Goal: Task Accomplishment & Management: Use online tool/utility

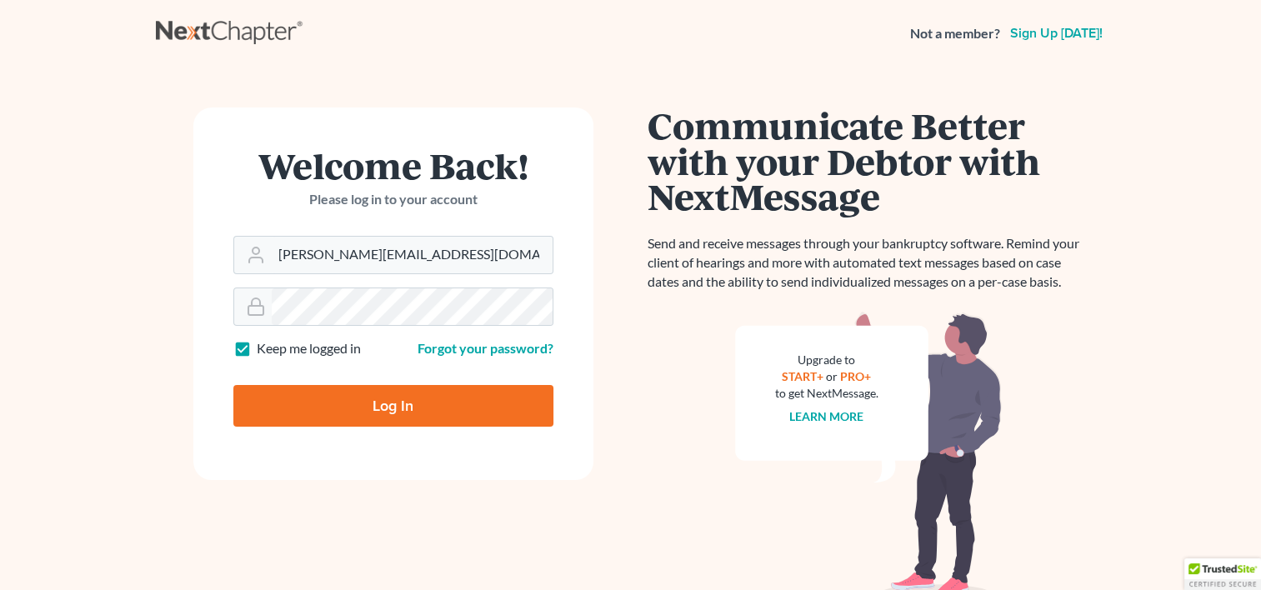
click at [376, 410] on input "Log In" at bounding box center [393, 406] width 320 height 42
type input "Thinking..."
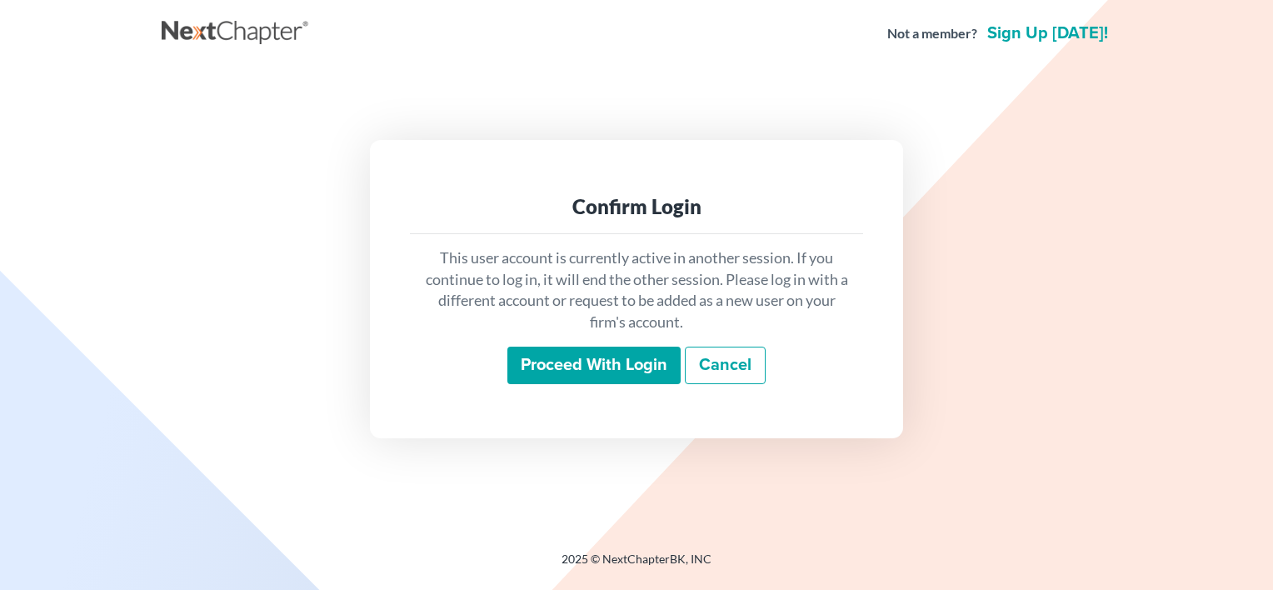
click at [553, 378] on input "Proceed with login" at bounding box center [594, 366] width 173 height 38
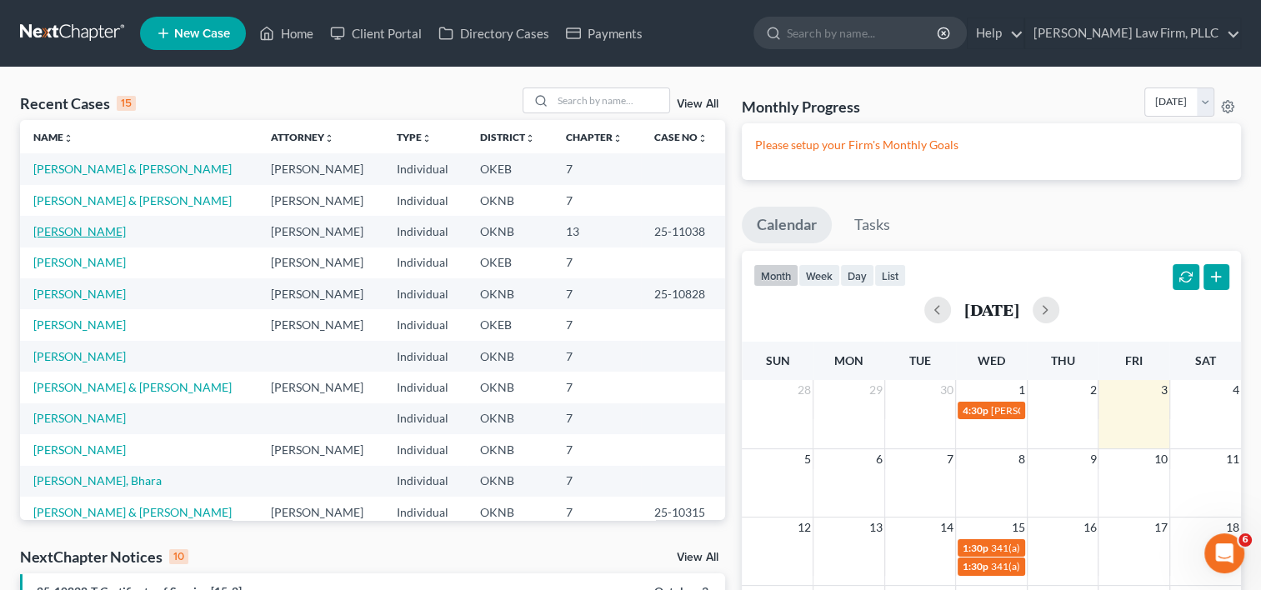
click at [64, 234] on link "Frye, Shane" at bounding box center [79, 231] width 93 height 14
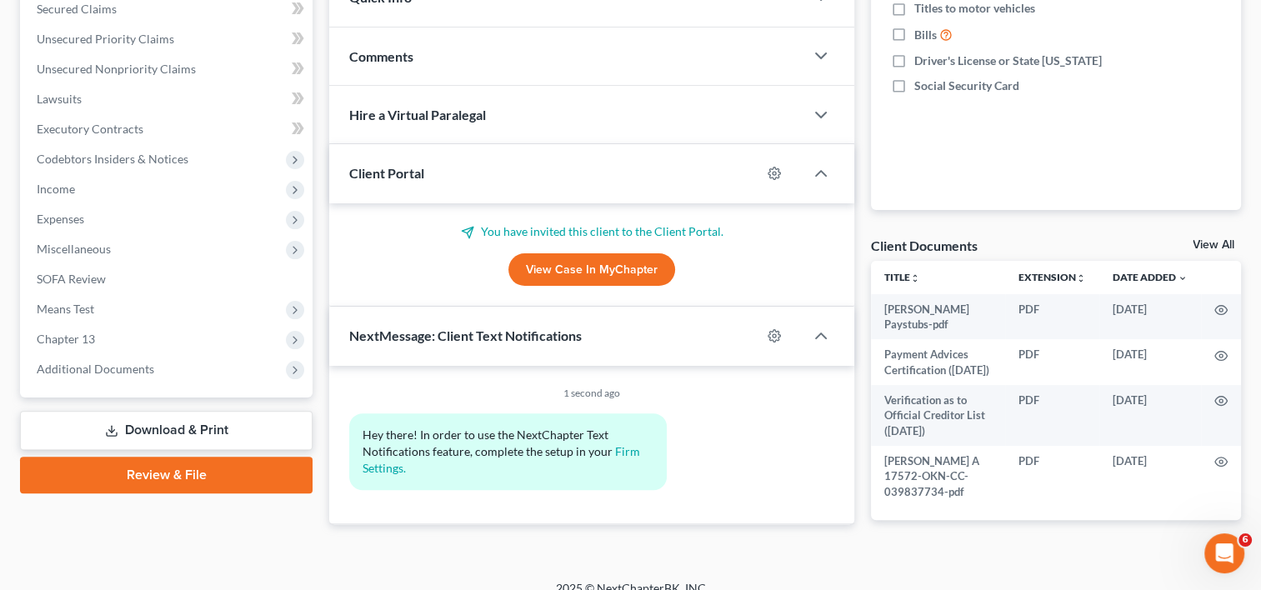
scroll to position [409, 0]
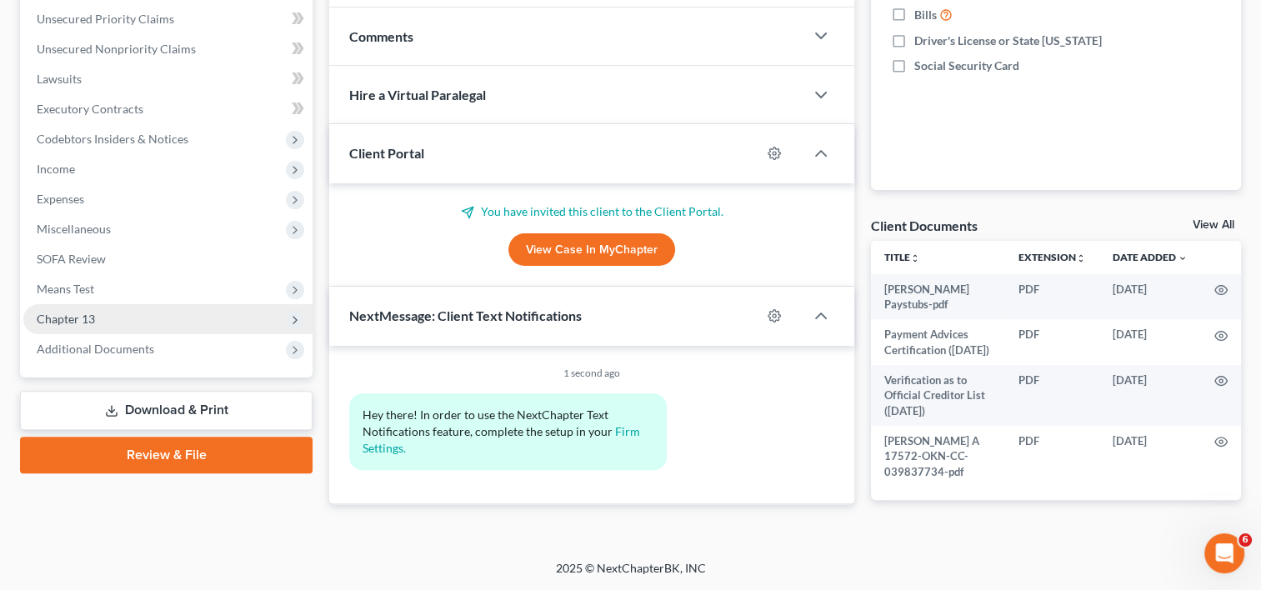
click at [95, 315] on span "Chapter 13" at bounding box center [167, 319] width 289 height 30
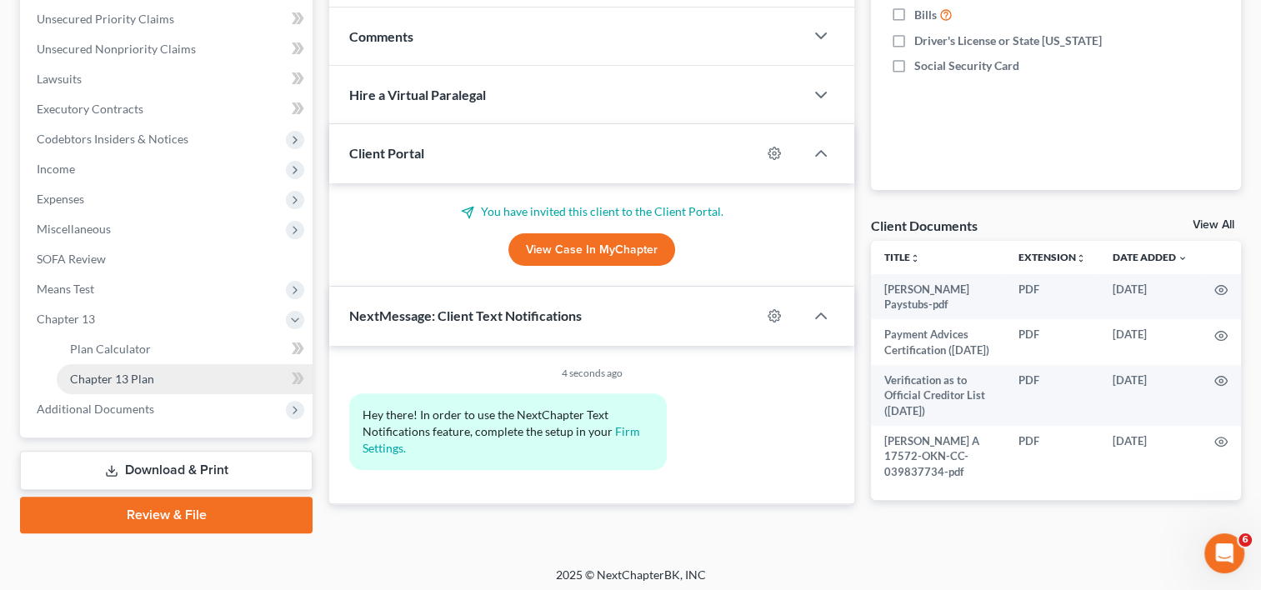
click at [127, 380] on span "Chapter 13 Plan" at bounding box center [112, 379] width 84 height 14
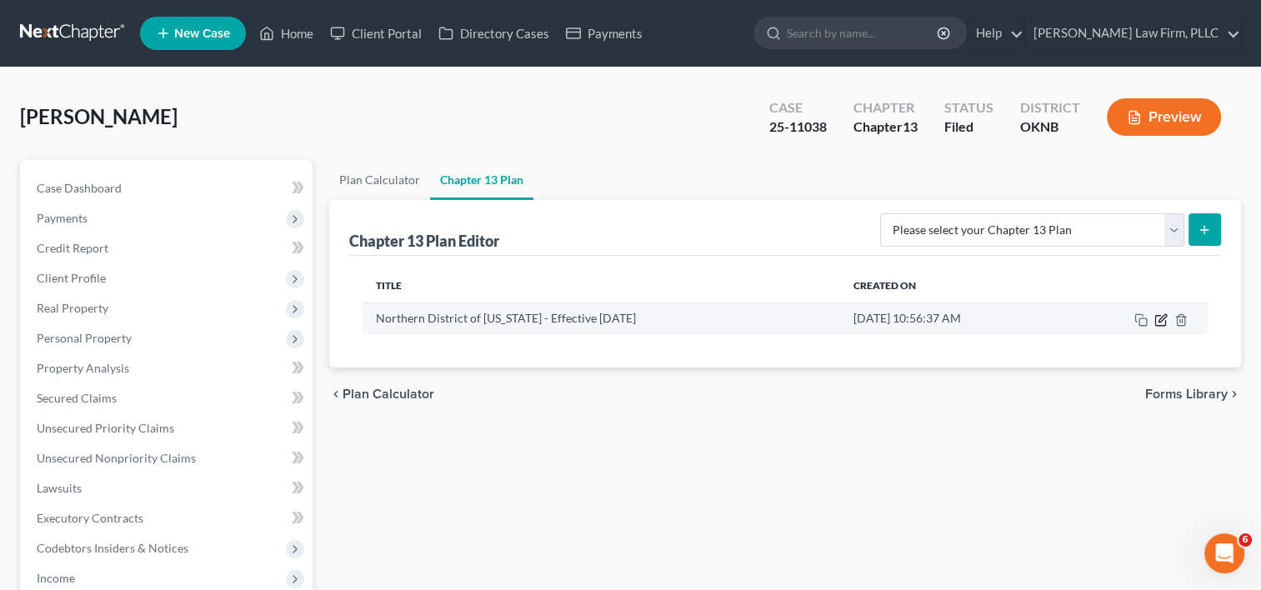
click at [1160, 314] on icon "button" at bounding box center [1160, 319] width 13 height 13
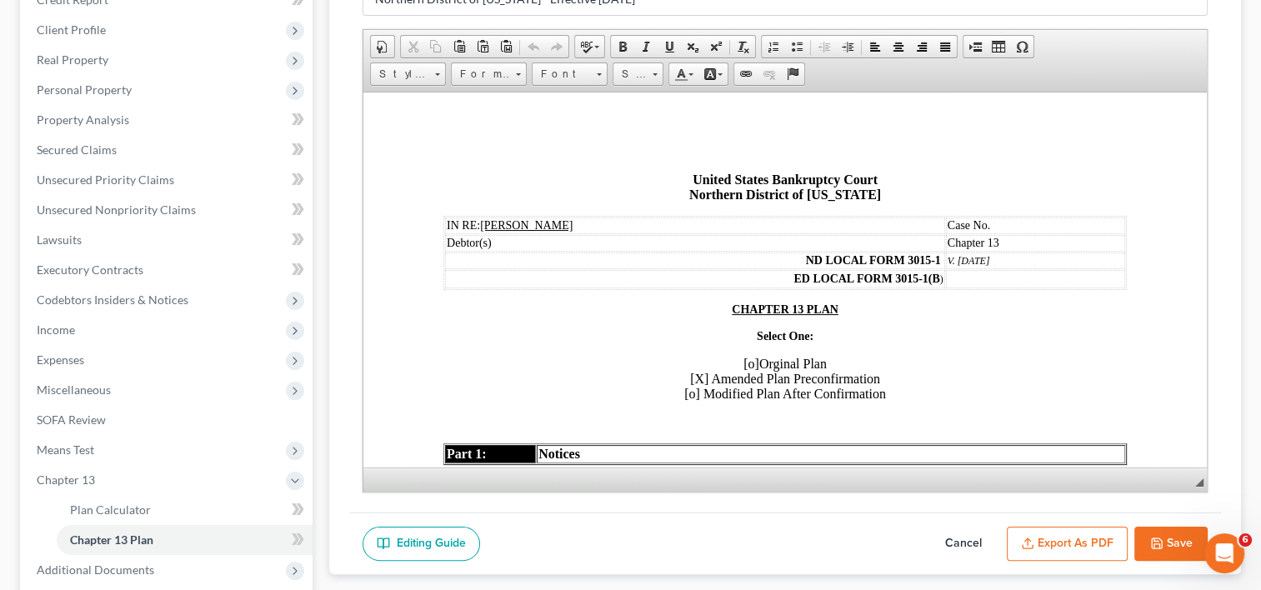
scroll to position [250, 0]
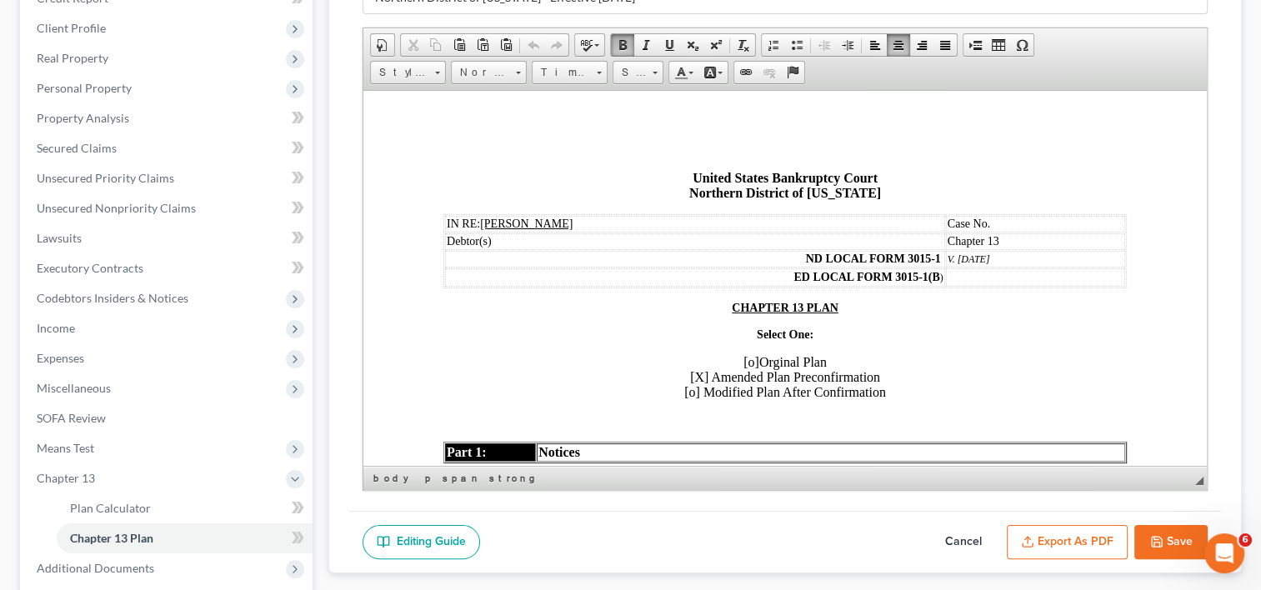
click at [948, 331] on p "Select One:" at bounding box center [784, 334] width 683 height 13
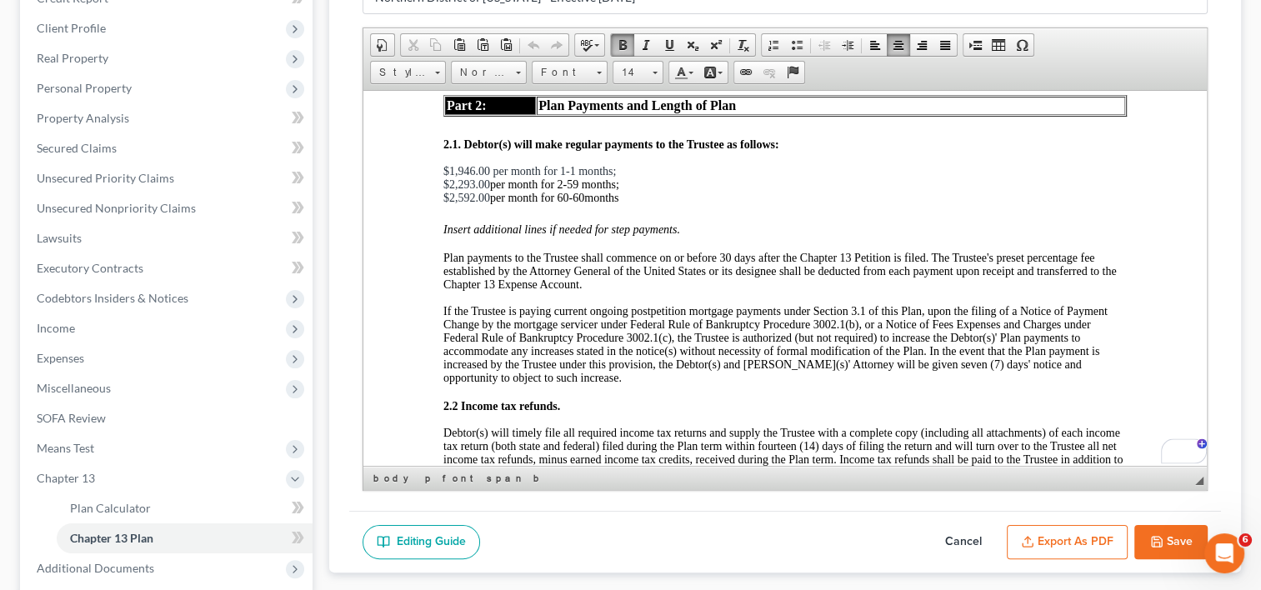
scroll to position [0, 0]
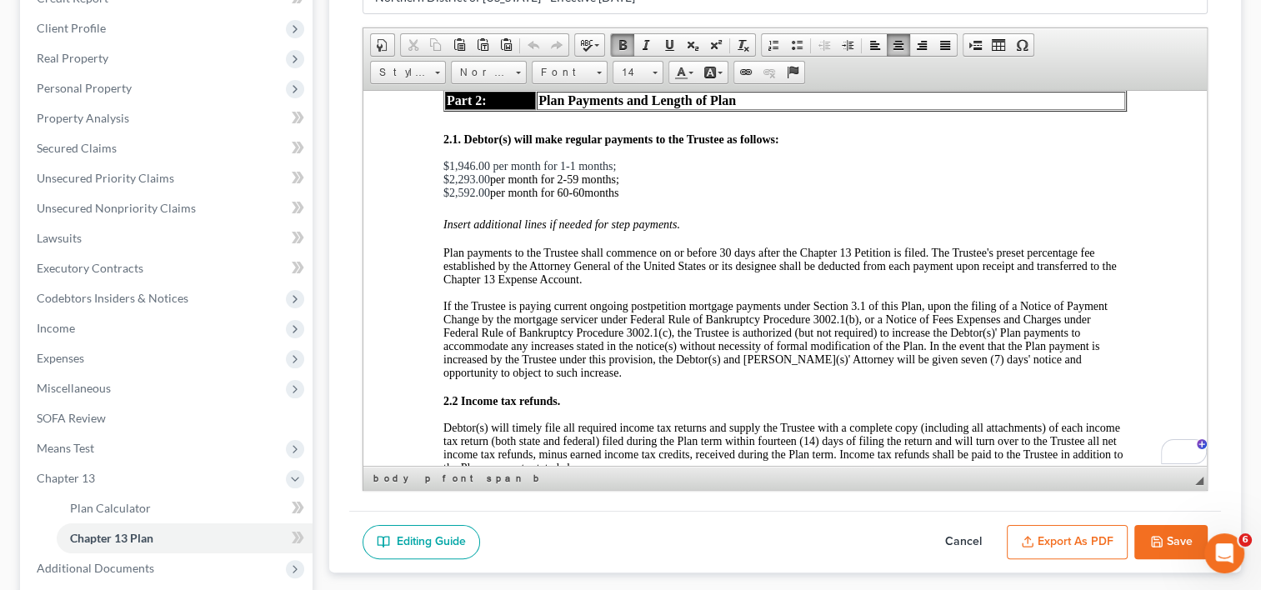
click at [630, 288] on p "Insert additional lines if needed for step payments. Plan payments to the Trust…" at bounding box center [784, 306] width 683 height 177
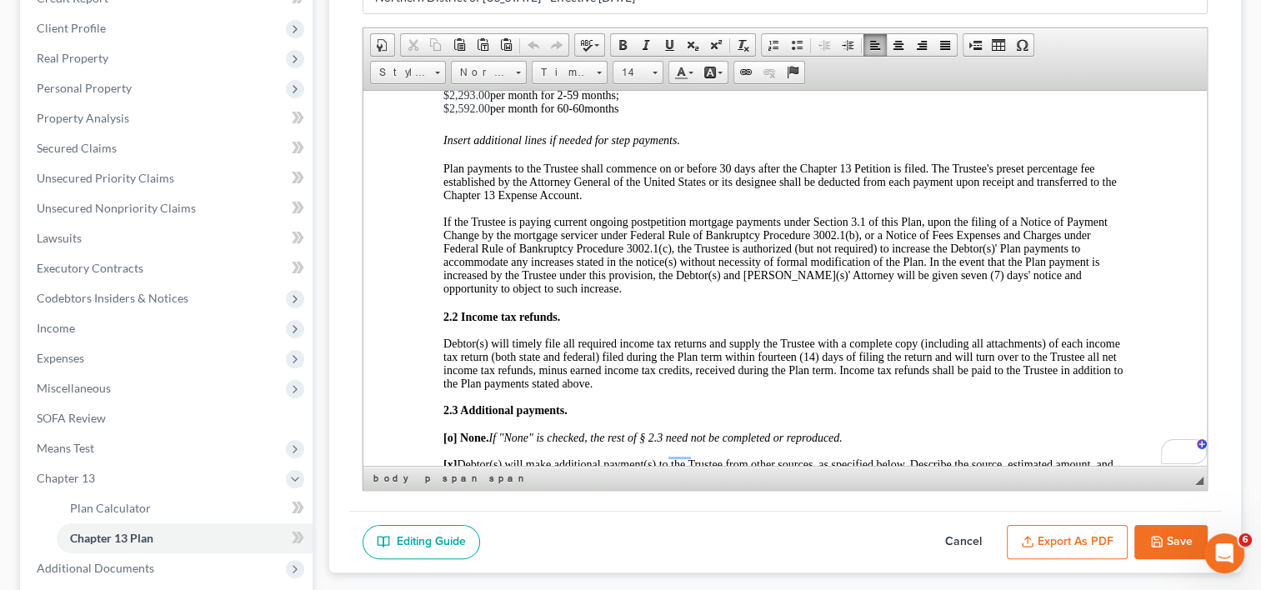
click at [730, 207] on p "Insert additional lines if needed for step payments. Plan payments to the Trust…" at bounding box center [784, 221] width 683 height 177
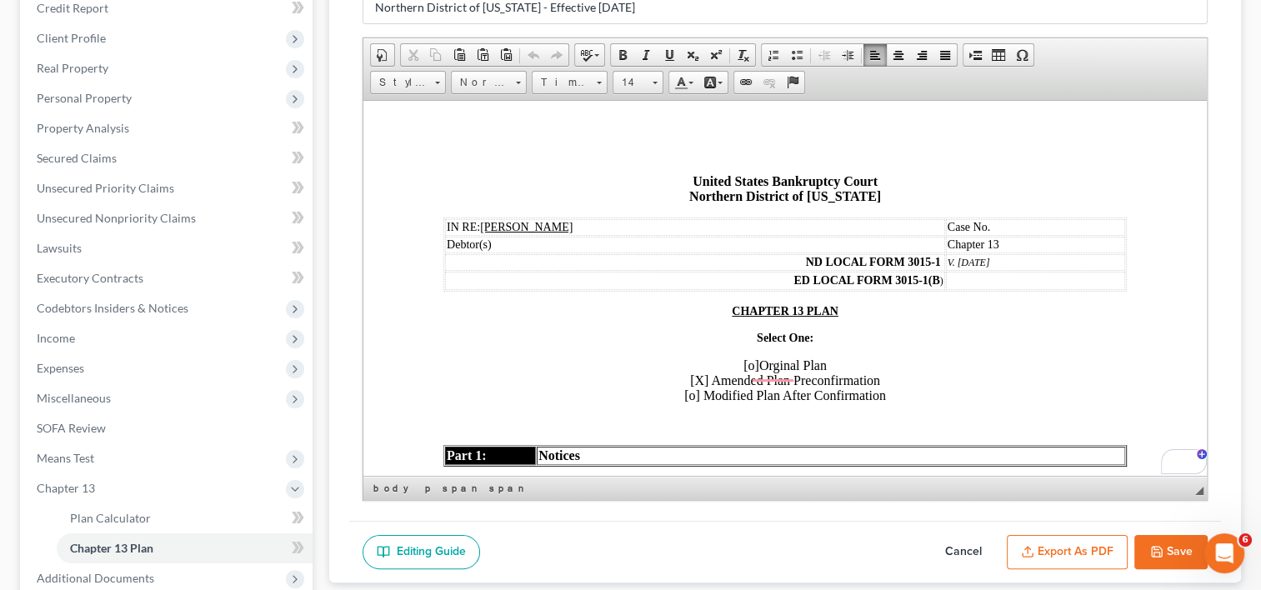
scroll to position [56, 0]
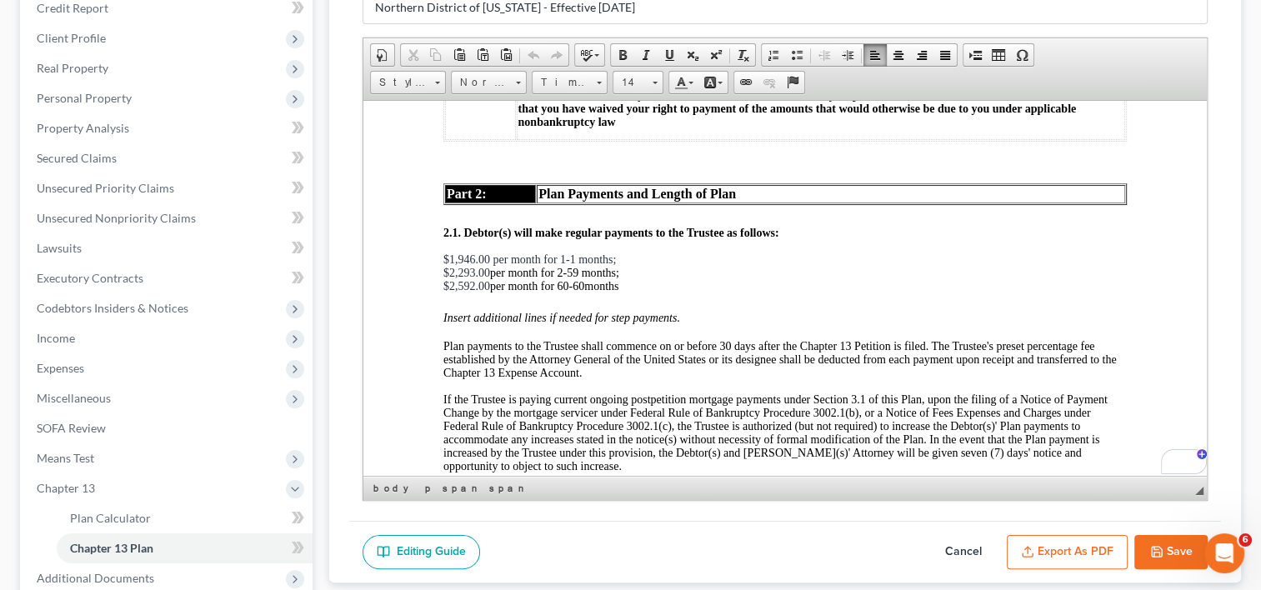
click at [470, 268] on span "$2,293.00" at bounding box center [466, 272] width 47 height 13
drag, startPoint x: 458, startPoint y: 283, endPoint x: 502, endPoint y: 278, distance: 44.5
click at [458, 283] on span "$2,592.00" at bounding box center [466, 285] width 47 height 13
click at [595, 334] on p "Insert additional lines if needed for step payments. Plan payments to the Trust…" at bounding box center [784, 399] width 683 height 177
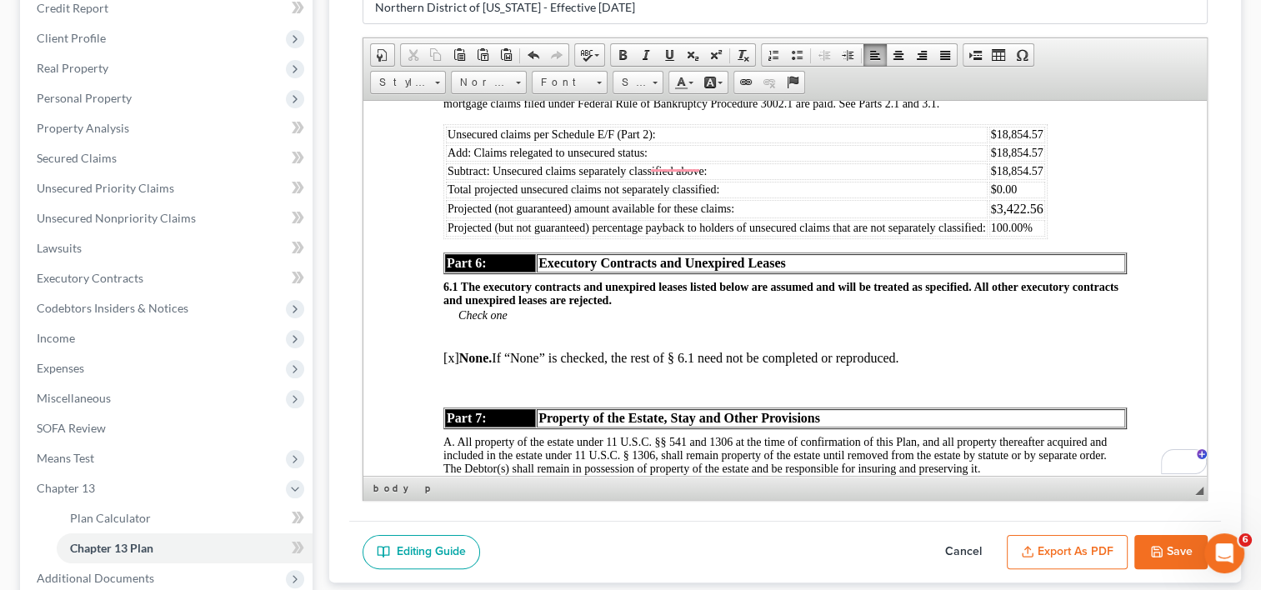
click at [1000, 158] on span "$18,854.57" at bounding box center [1017, 152] width 53 height 13
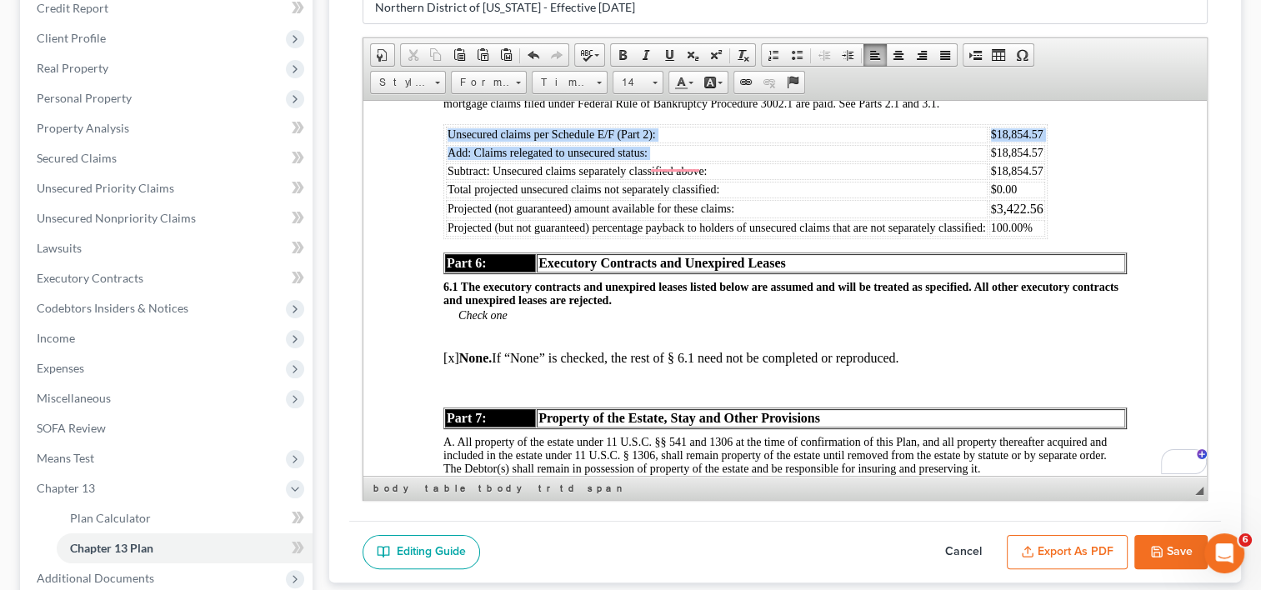
drag, startPoint x: 989, startPoint y: 228, endPoint x: 1045, endPoint y: 228, distance: 55.8
drag, startPoint x: 997, startPoint y: 224, endPoint x: 1047, endPoint y: 225, distance: 50.0
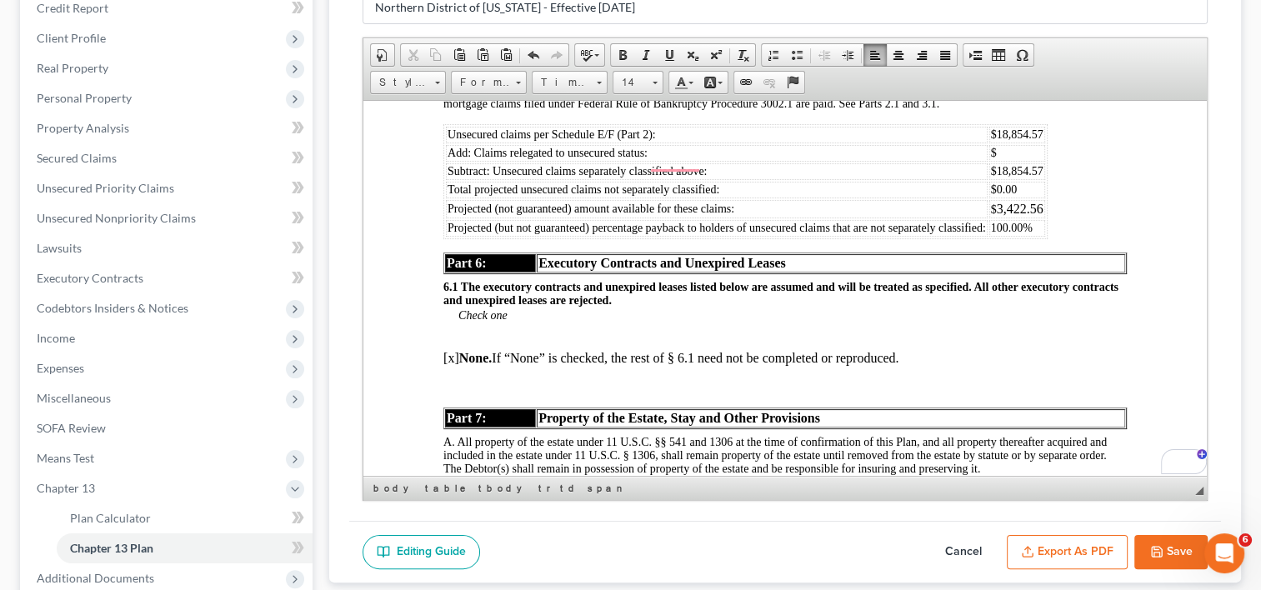
click at [993, 177] on span "$18,854.57" at bounding box center [1017, 170] width 53 height 13
click at [1018, 198] on td "$0.00" at bounding box center [1017, 189] width 56 height 17
click at [1028, 177] on span "$18854.57" at bounding box center [1016, 170] width 50 height 13
drag, startPoint x: 1042, startPoint y: 245, endPoint x: 995, endPoint y: 252, distance: 47.1
click at [993, 179] on td "$18854.57" at bounding box center [1017, 171] width 56 height 17
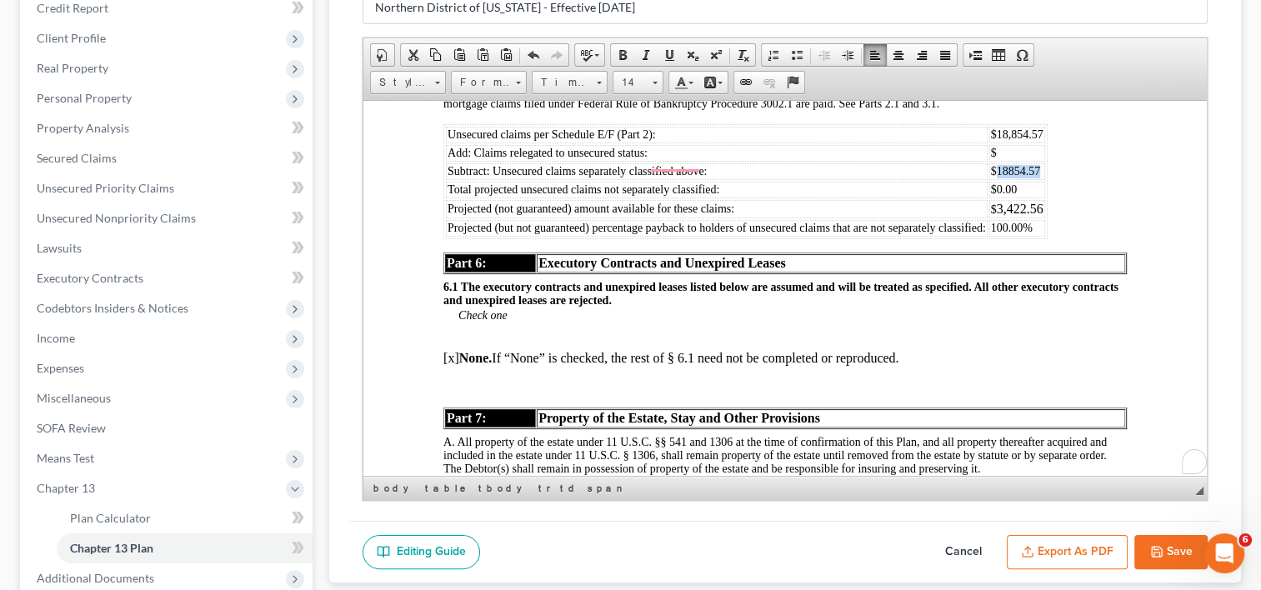
copy span "18854.57"
drag, startPoint x: 1018, startPoint y: 264, endPoint x: 993, endPoint y: 266, distance: 24.2
click at [993, 198] on td "$0.00" at bounding box center [1017, 189] width 56 height 17
drag, startPoint x: 995, startPoint y: 284, endPoint x: 1041, endPoint y: 284, distance: 45.8
click at [1041, 218] on td "$ 3,422.56" at bounding box center [1017, 208] width 56 height 18
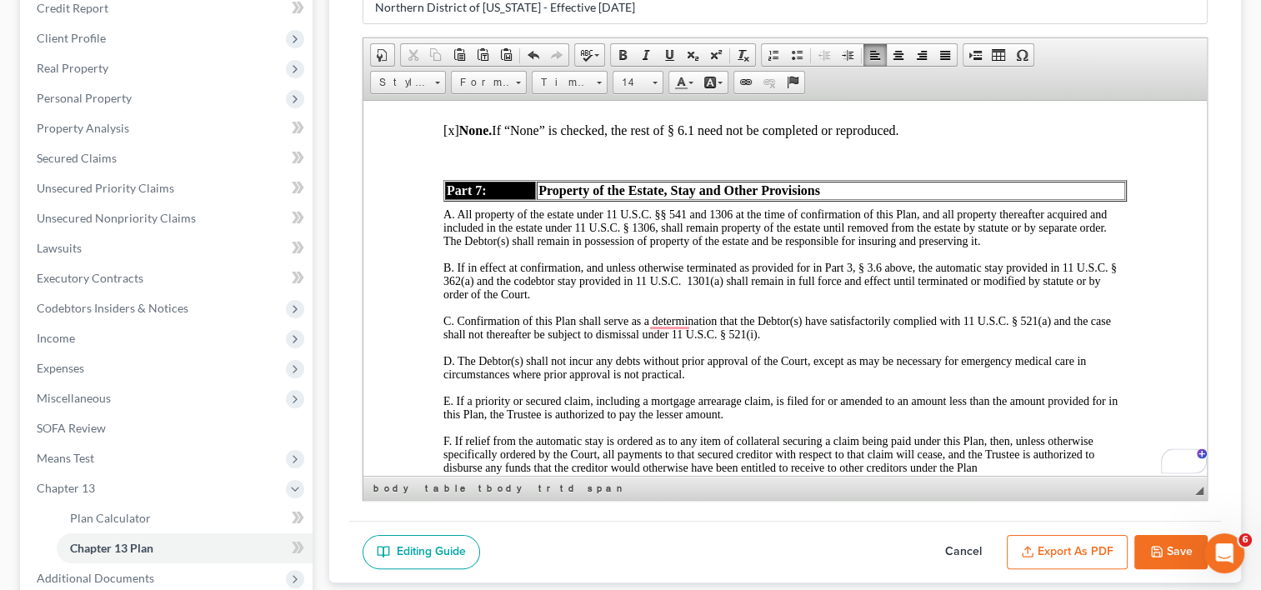
scroll to position [4031, 0]
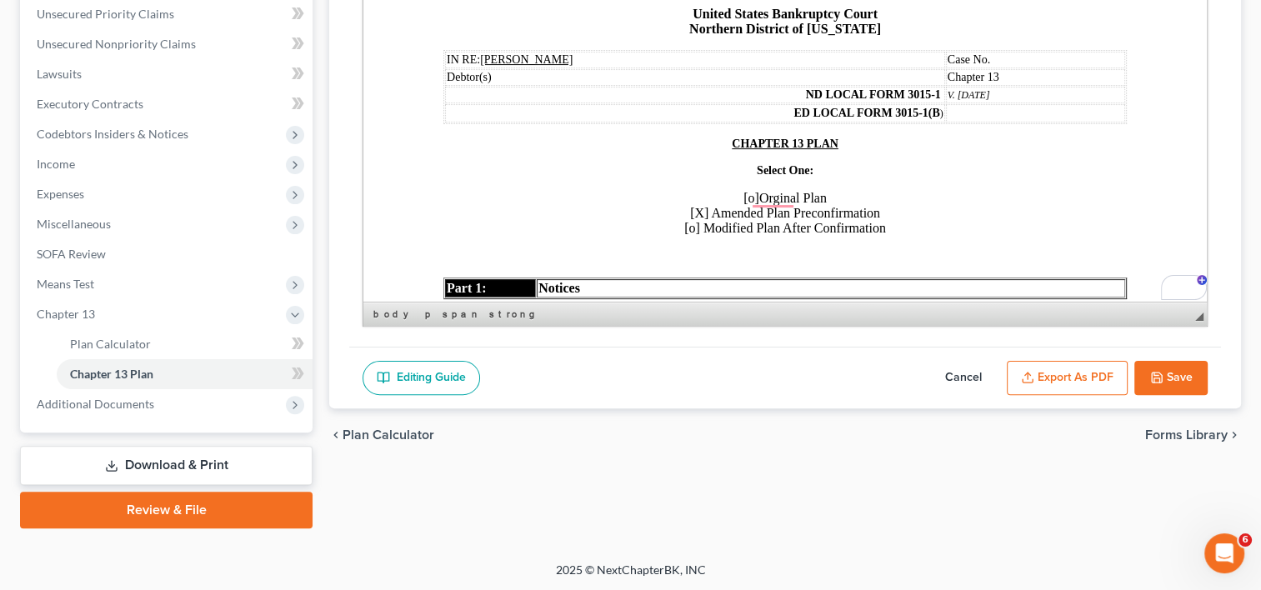
click at [1157, 373] on icon "button" at bounding box center [1156, 377] width 13 height 13
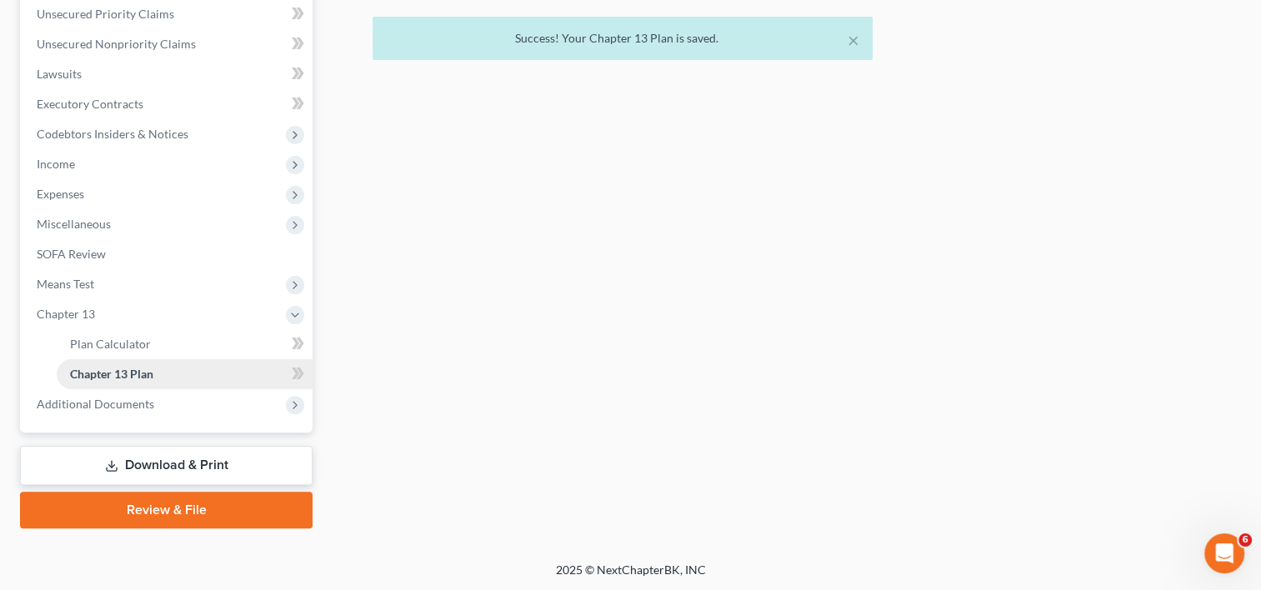
click at [137, 370] on span "Chapter 13 Plan" at bounding box center [111, 374] width 83 height 14
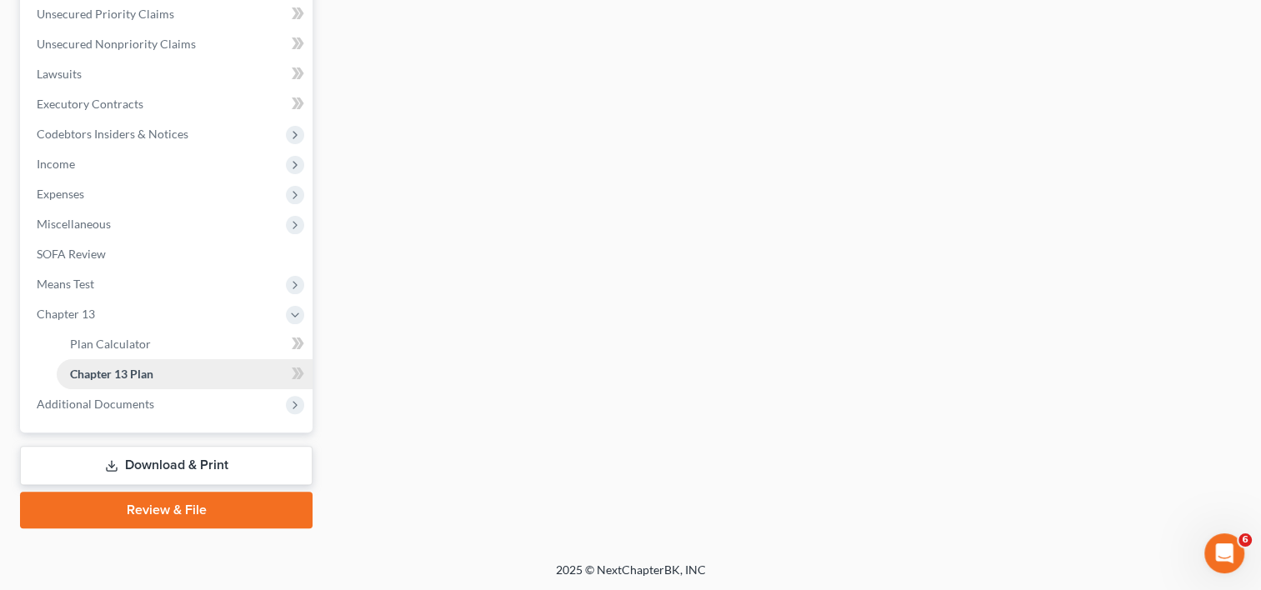
click at [139, 375] on span "Chapter 13 Plan" at bounding box center [111, 374] width 83 height 14
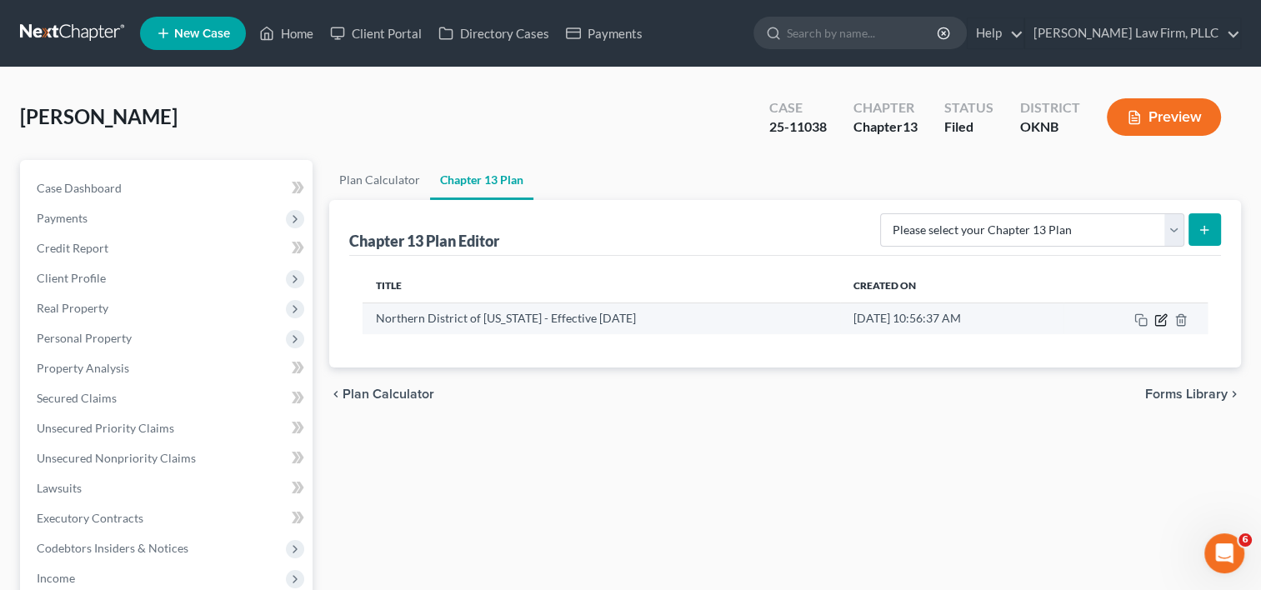
click at [1158, 317] on icon "button" at bounding box center [1160, 319] width 13 height 13
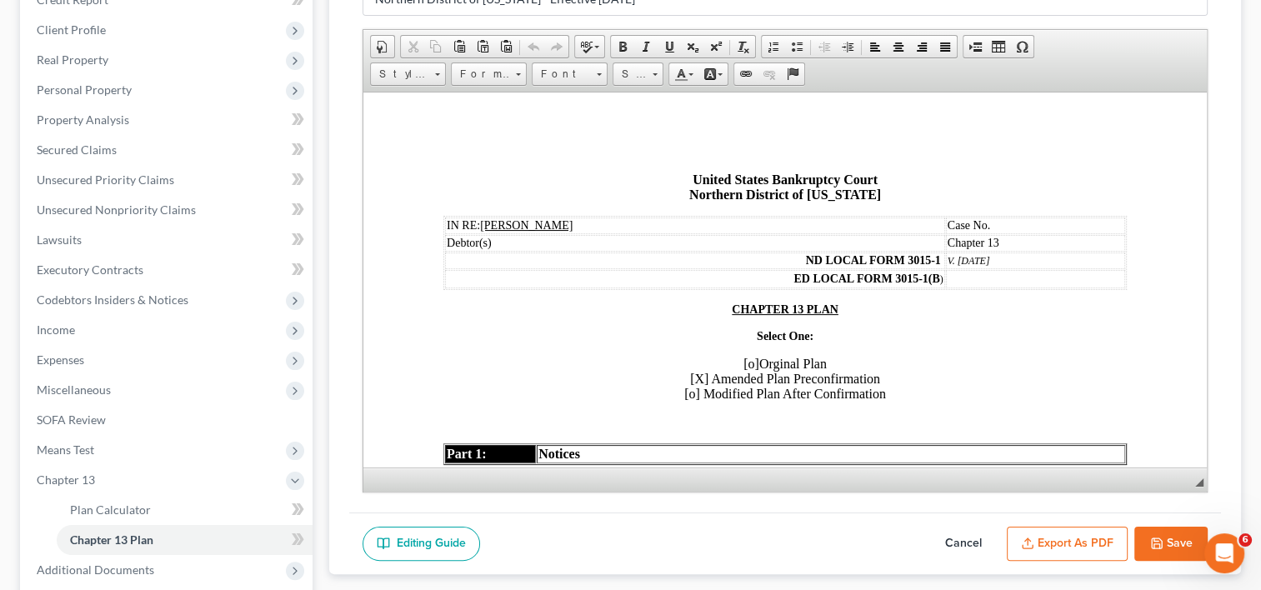
click at [1068, 540] on button "Export as PDF" at bounding box center [1067, 544] width 121 height 35
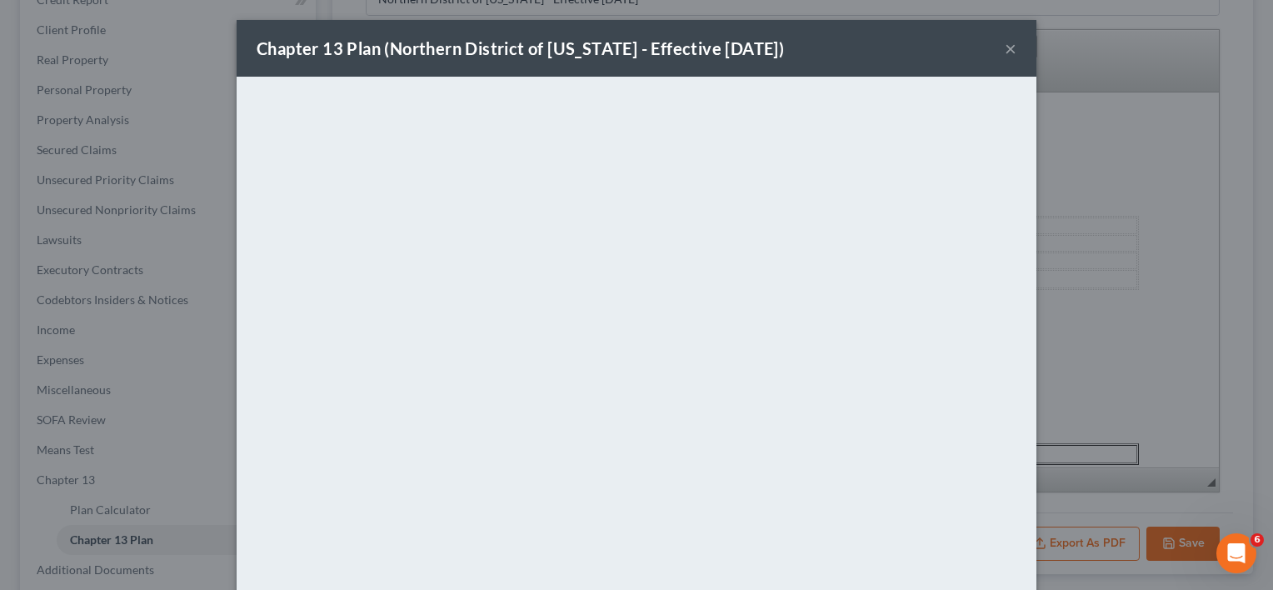
click at [1005, 48] on button "×" at bounding box center [1011, 48] width 12 height 20
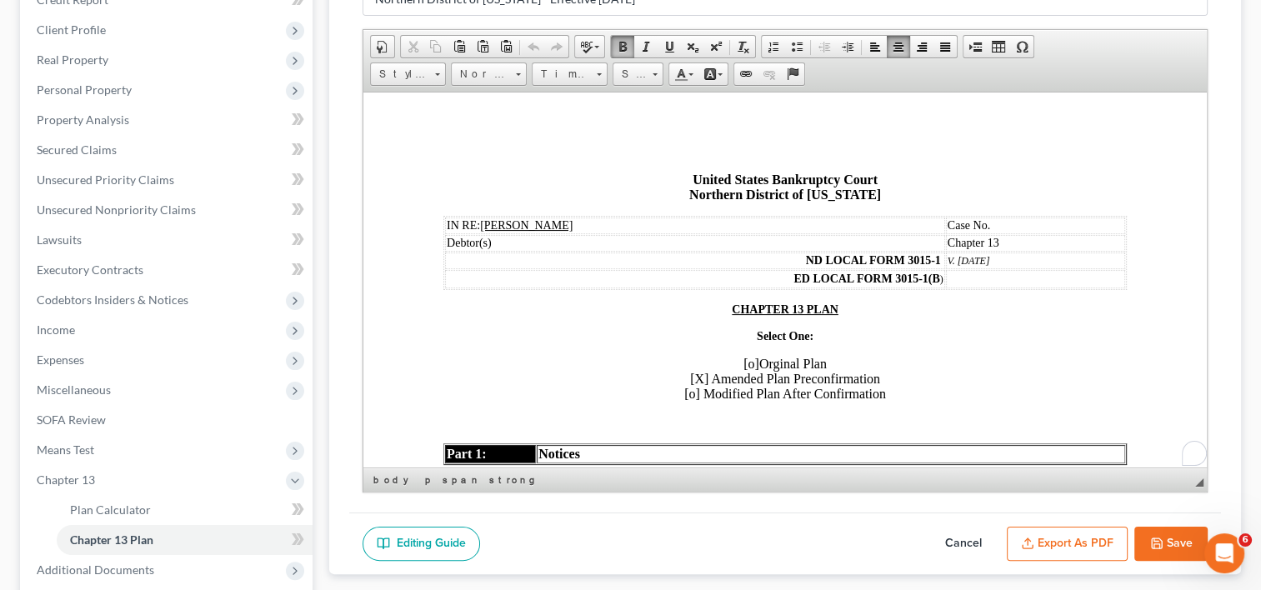
click at [970, 316] on p "CHAPTER 13 PLAN" at bounding box center [784, 309] width 683 height 13
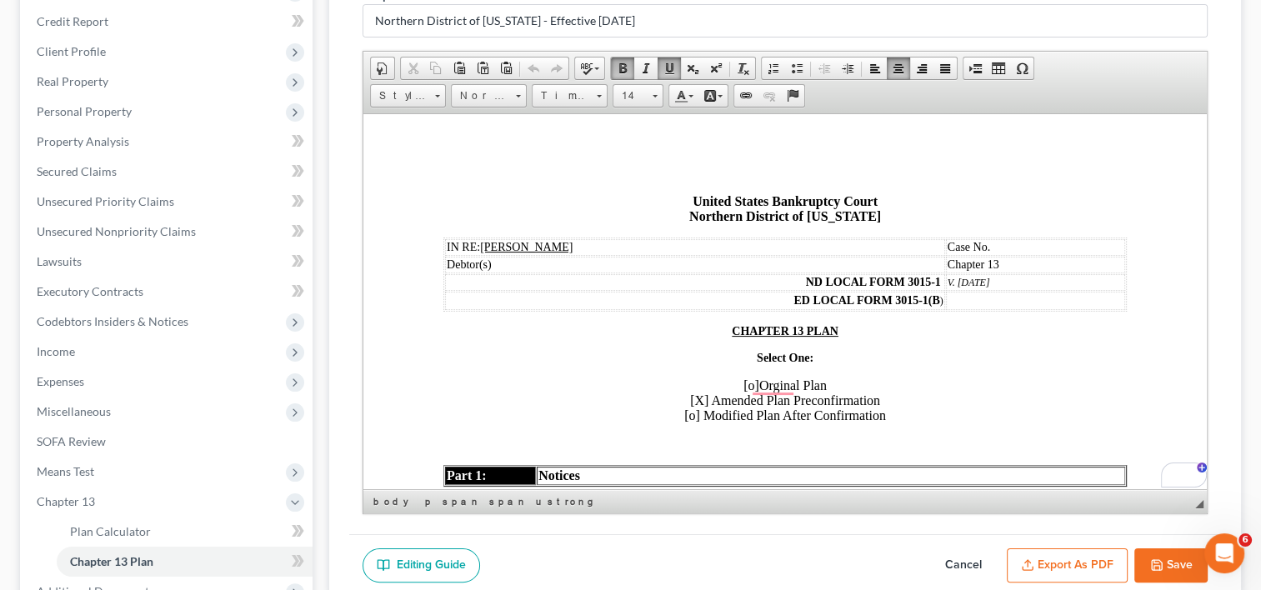
scroll to position [227, 0]
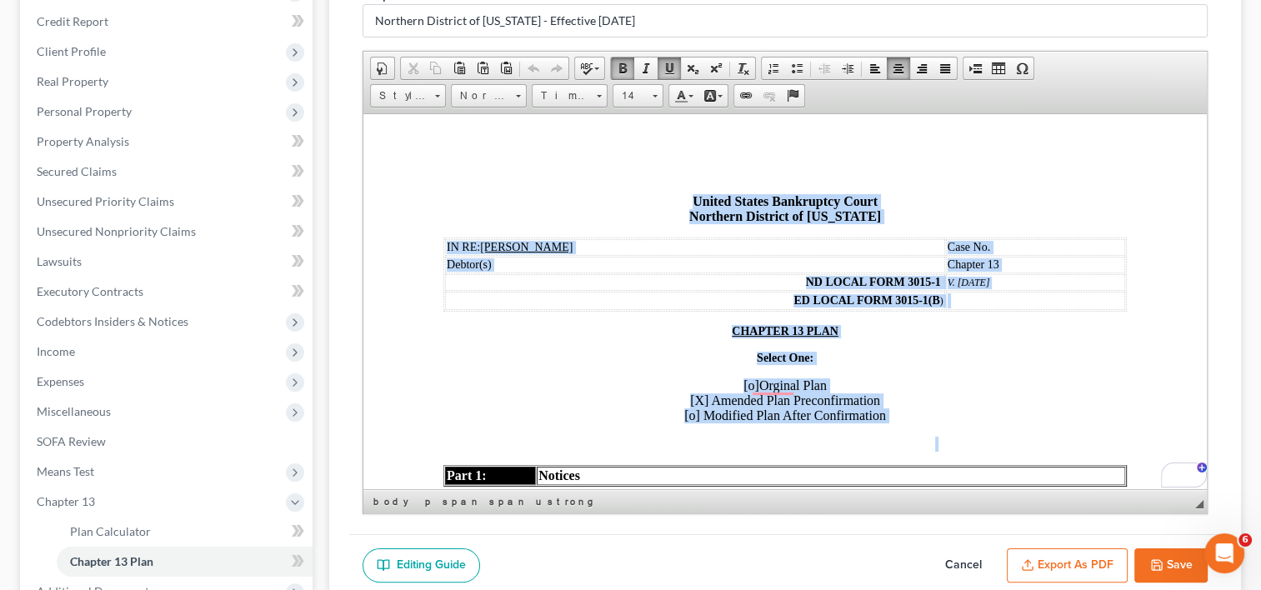
drag, startPoint x: 678, startPoint y: 198, endPoint x: 915, endPoint y: 441, distance: 339.5
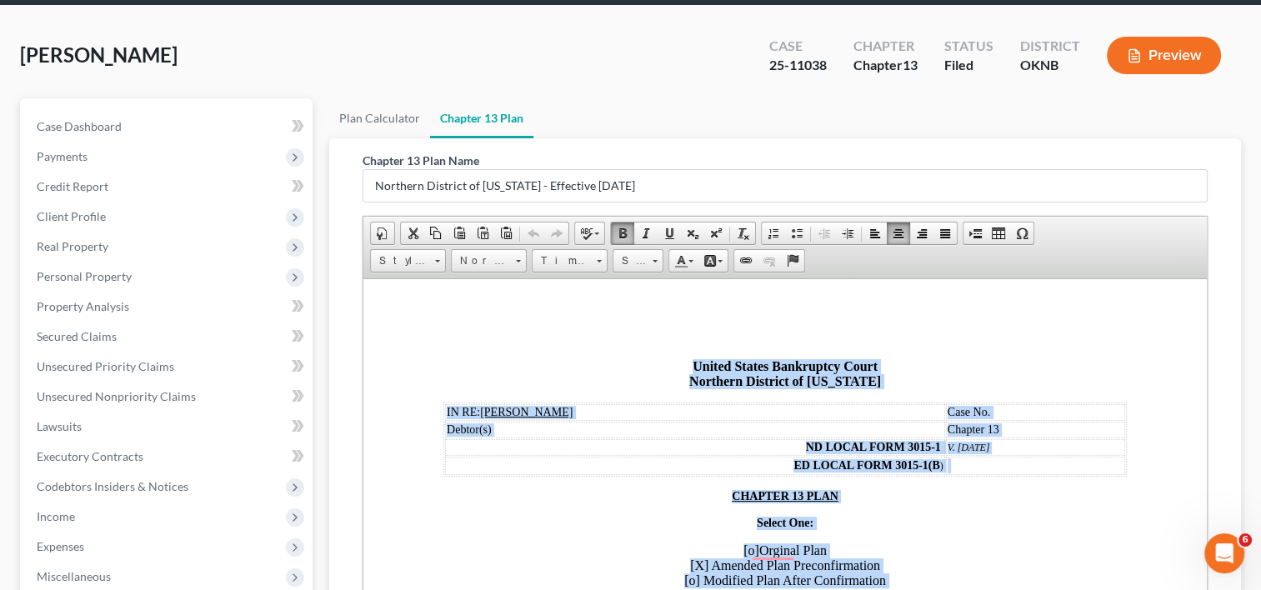
scroll to position [60, 0]
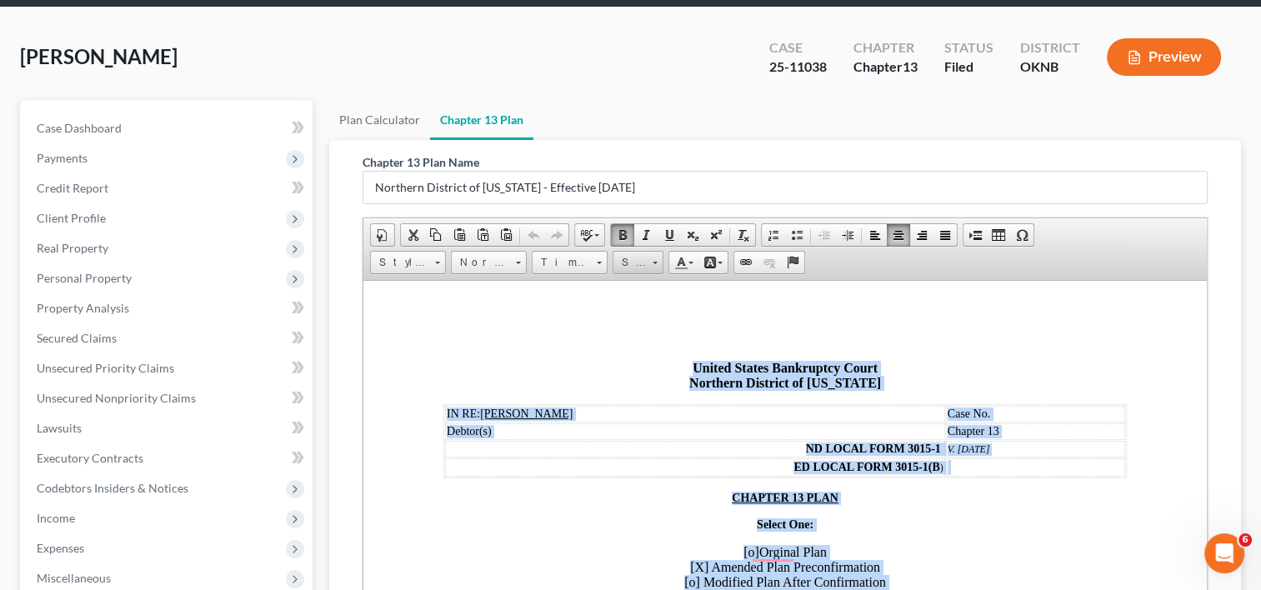
click at [653, 257] on span at bounding box center [655, 261] width 4 height 16
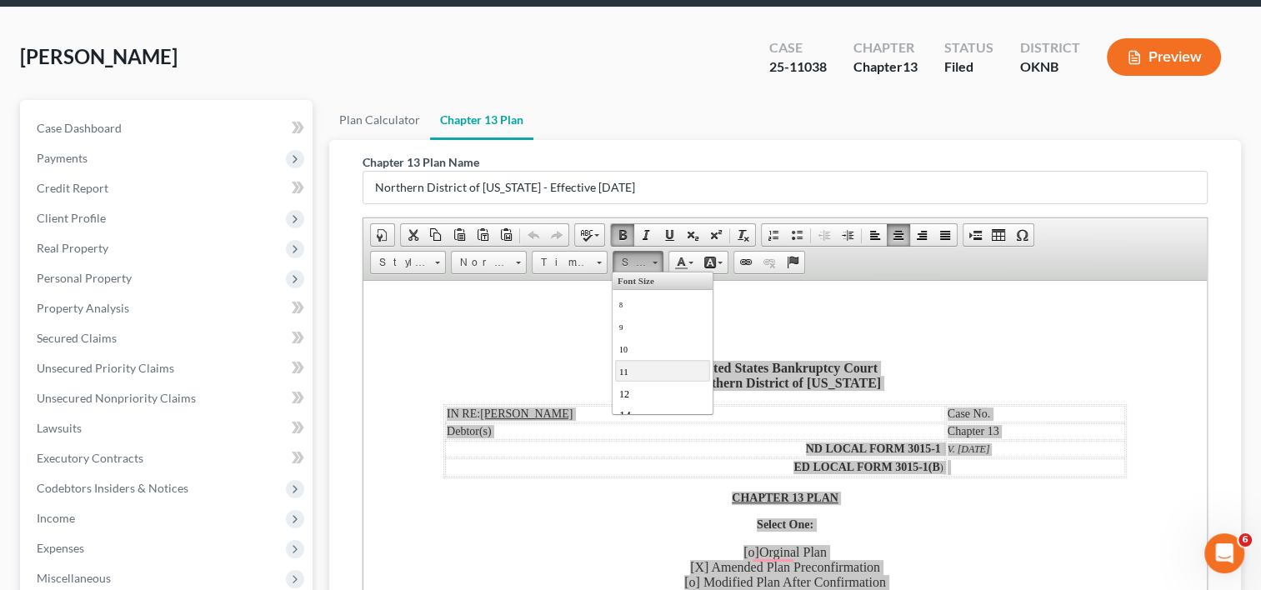
drag, startPoint x: 644, startPoint y: 374, endPoint x: 893, endPoint y: 368, distance: 249.2
click at [644, 373] on link "11" at bounding box center [661, 370] width 95 height 22
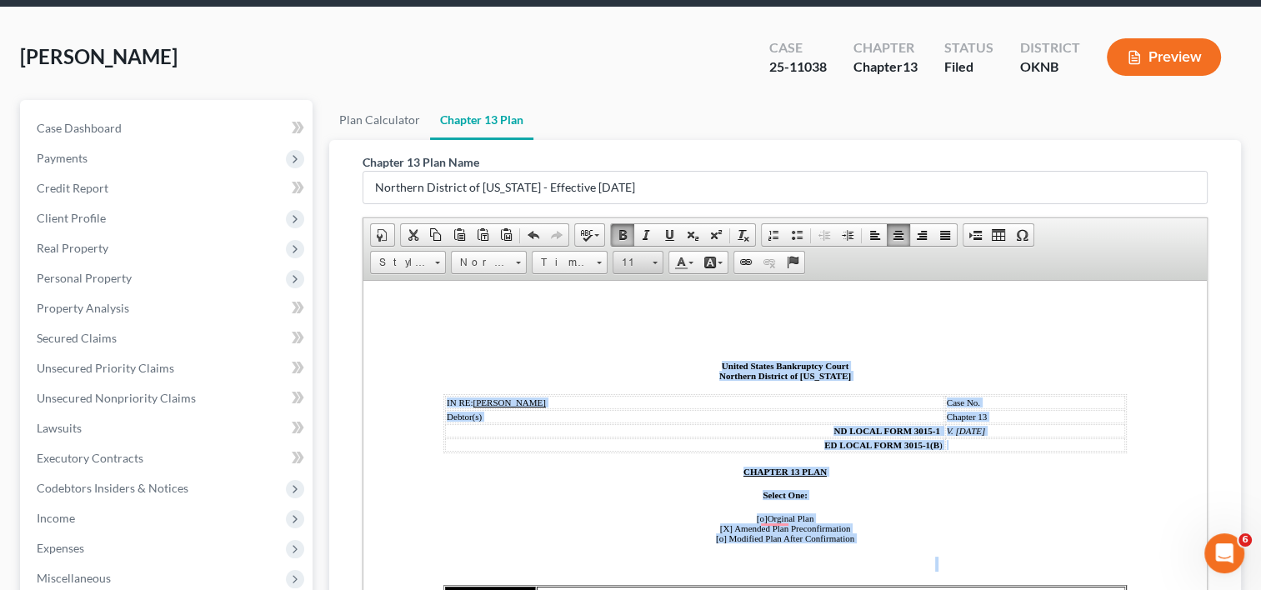
click at [657, 257] on link "11" at bounding box center [638, 262] width 51 height 23
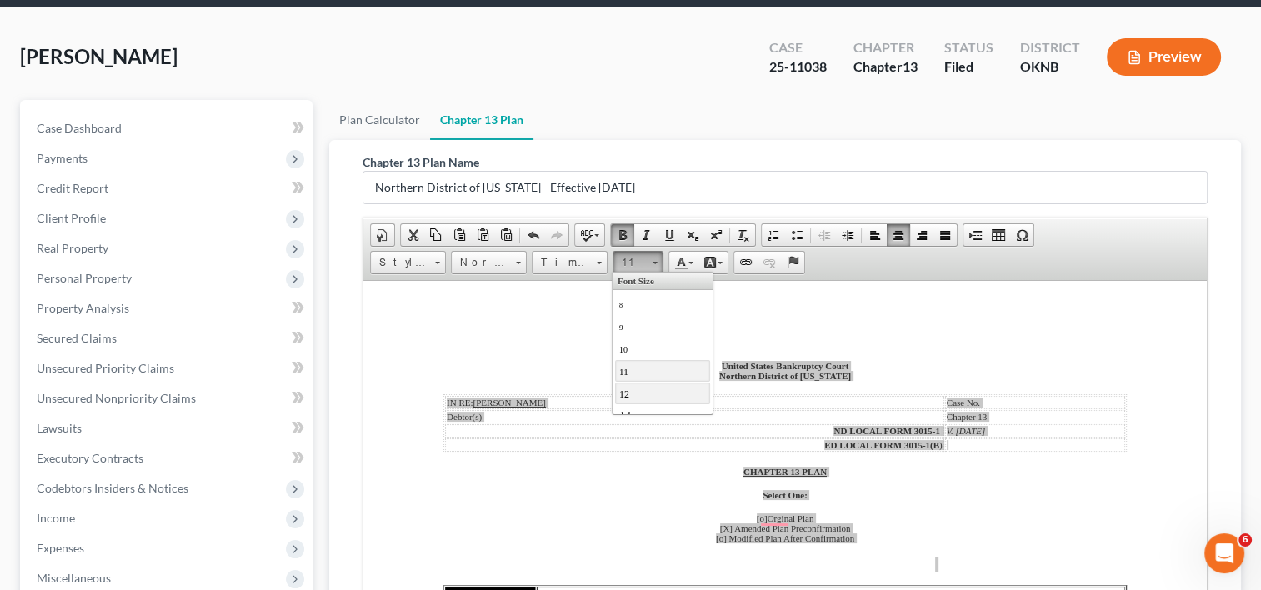
click at [663, 396] on link "12" at bounding box center [661, 393] width 95 height 22
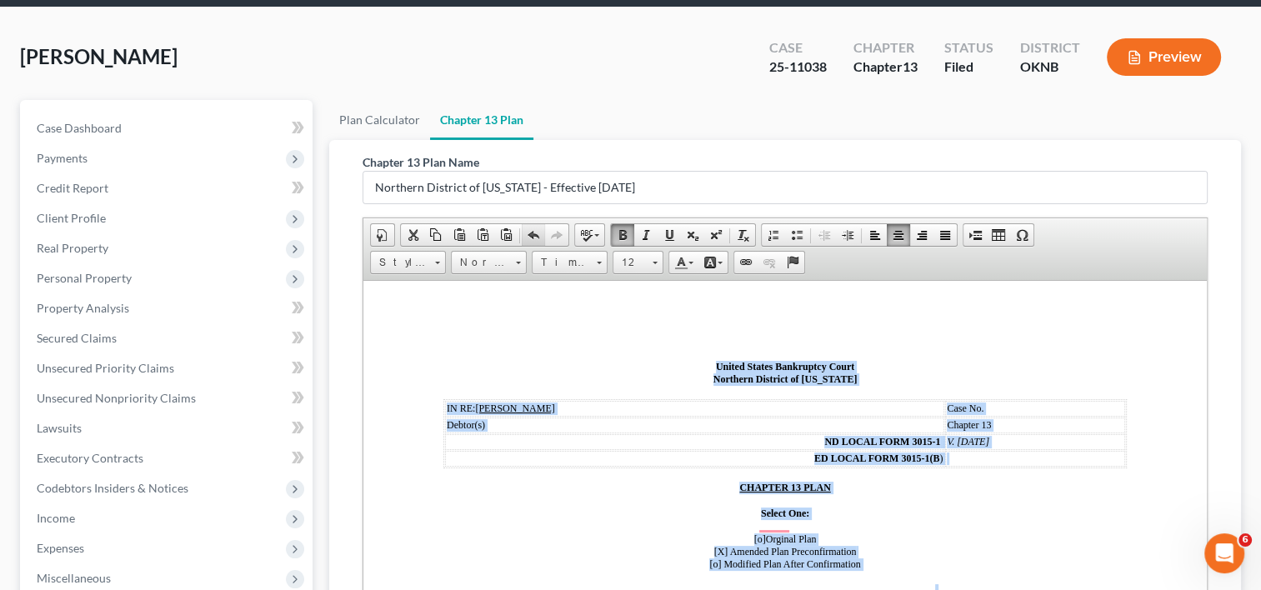
click at [531, 237] on span at bounding box center [533, 234] width 13 height 13
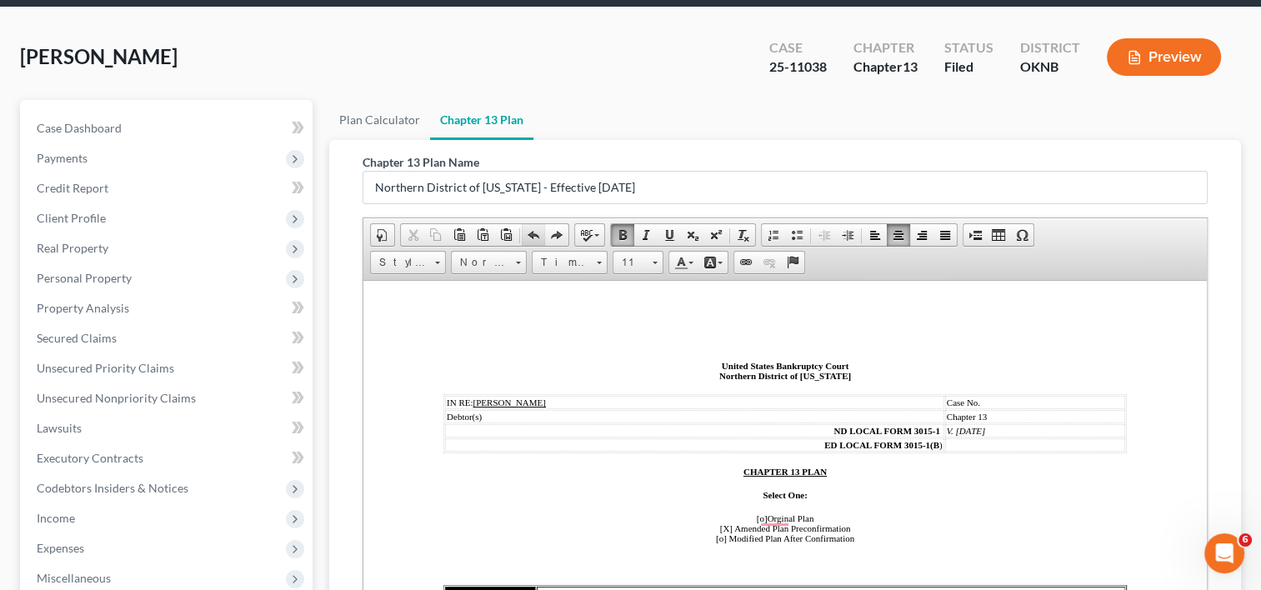
click at [530, 229] on span at bounding box center [533, 234] width 13 height 13
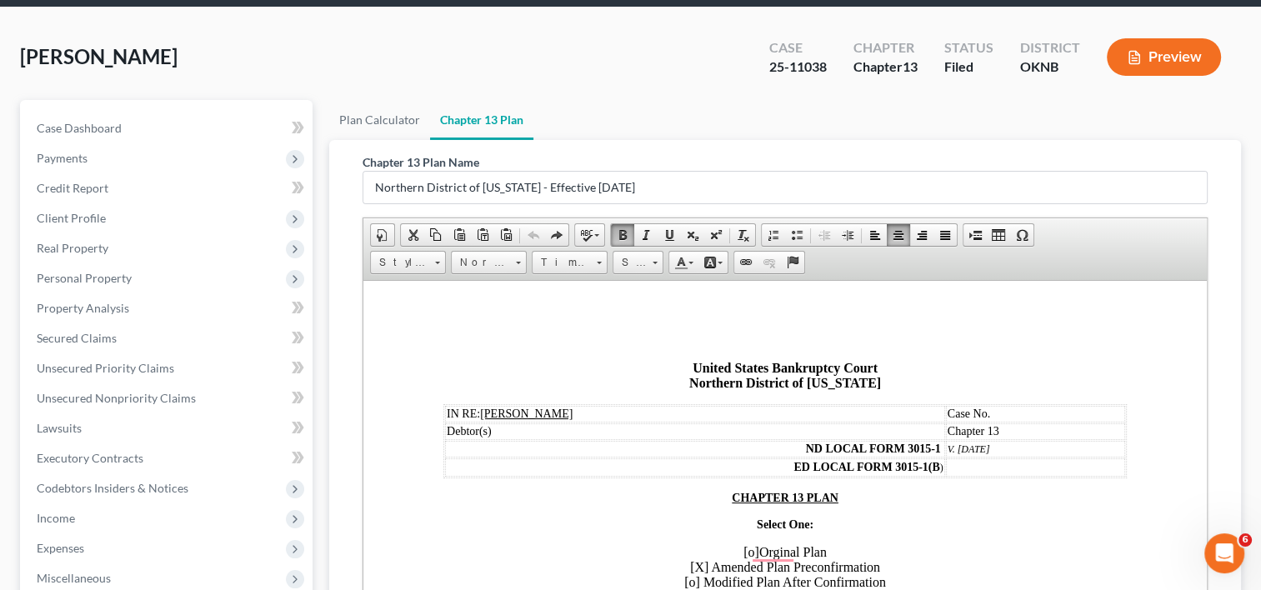
click at [385, 230] on span at bounding box center [382, 234] width 13 height 13
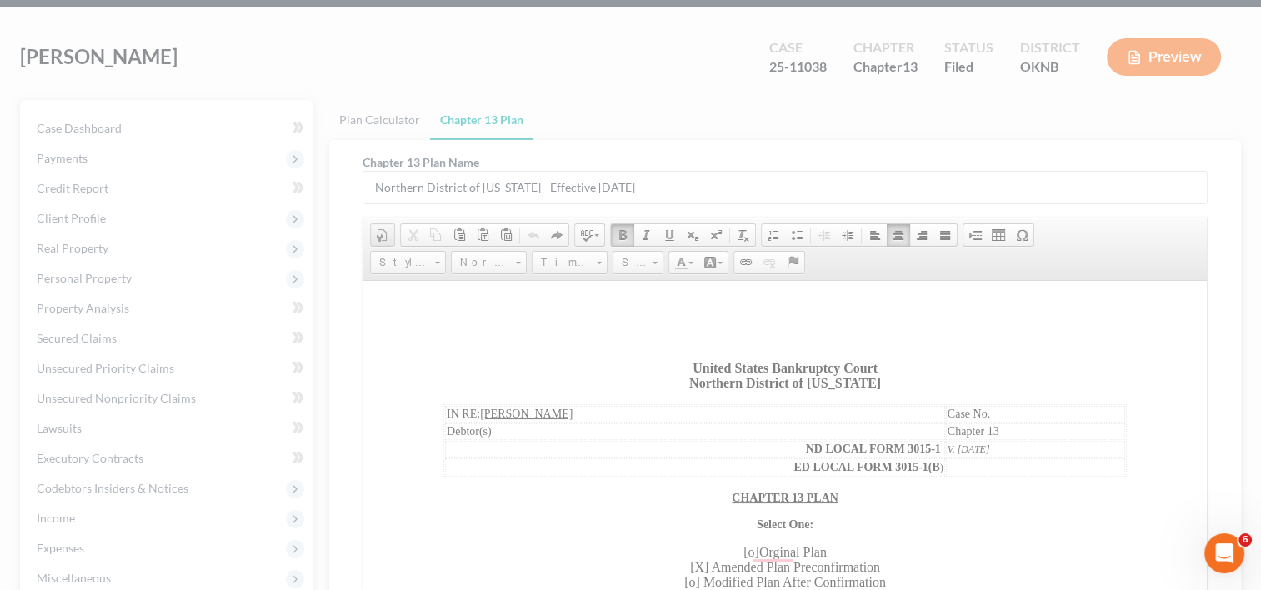
select select "other"
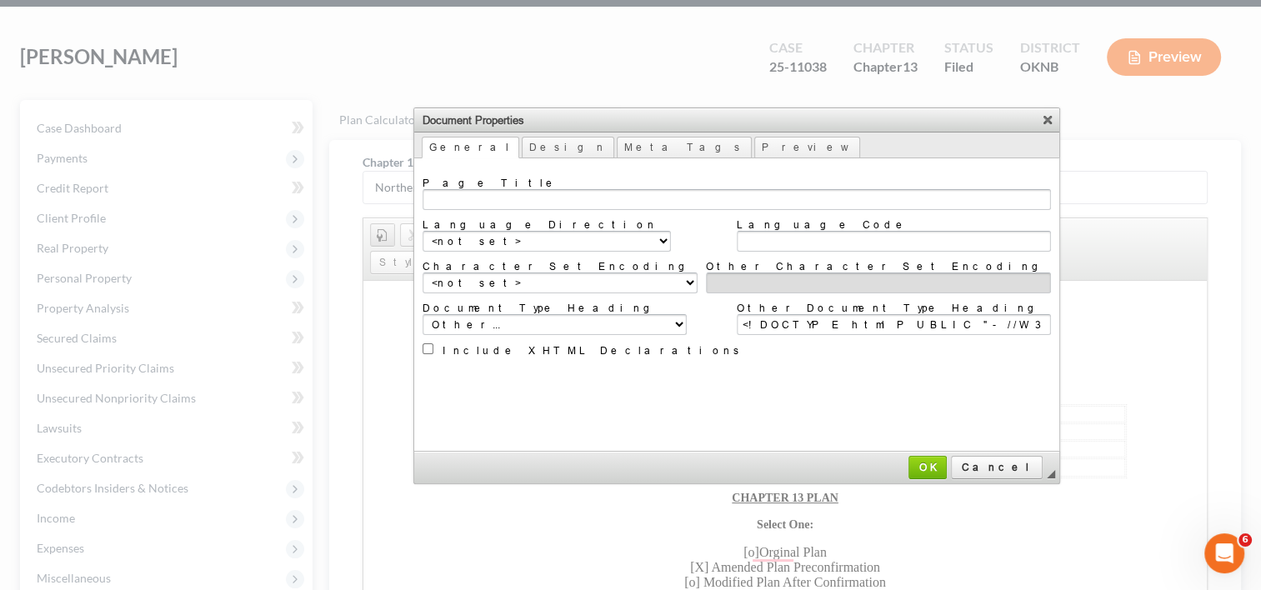
scroll to position [0, 0]
drag, startPoint x: 808, startPoint y: 462, endPoint x: 443, endPoint y: 184, distance: 457.9
click at [953, 462] on span "Cancel" at bounding box center [997, 467] width 88 height 13
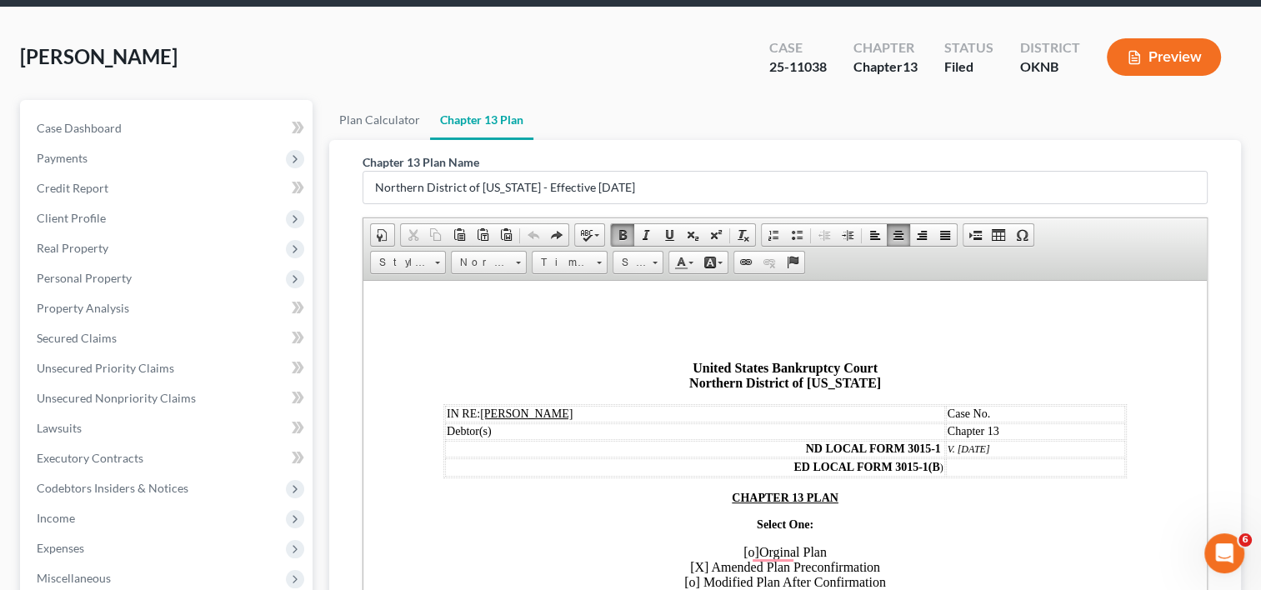
click at [1090, 243] on span "Document Document Properties Clipboard/Undo Cut Copy Paste Paste as plain text …" at bounding box center [785, 237] width 830 height 28
click at [1148, 53] on button "Preview" at bounding box center [1164, 57] width 114 height 38
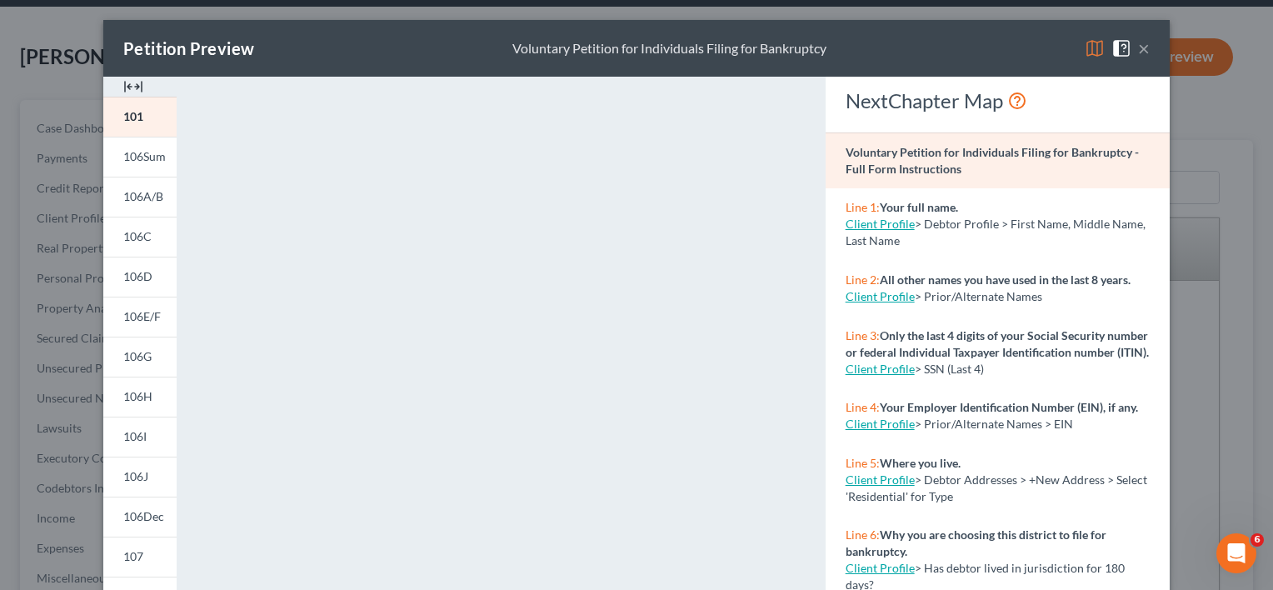
click at [1138, 52] on button "×" at bounding box center [1144, 48] width 12 height 20
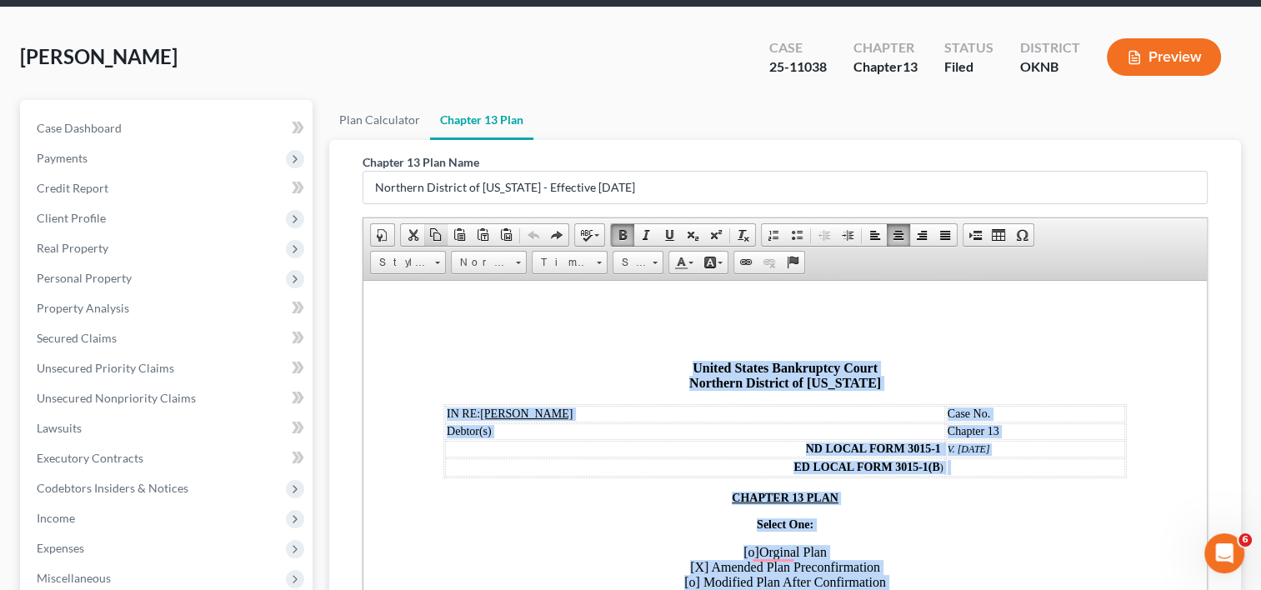
click at [435, 230] on span at bounding box center [435, 234] width 13 height 13
copy body "United States Bankruptcy Court Northern District of Oklahoma IN RE: Shane A. Fr…"
click at [430, 233] on span at bounding box center [435, 234] width 13 height 13
click at [436, 233] on span at bounding box center [435, 234] width 13 height 13
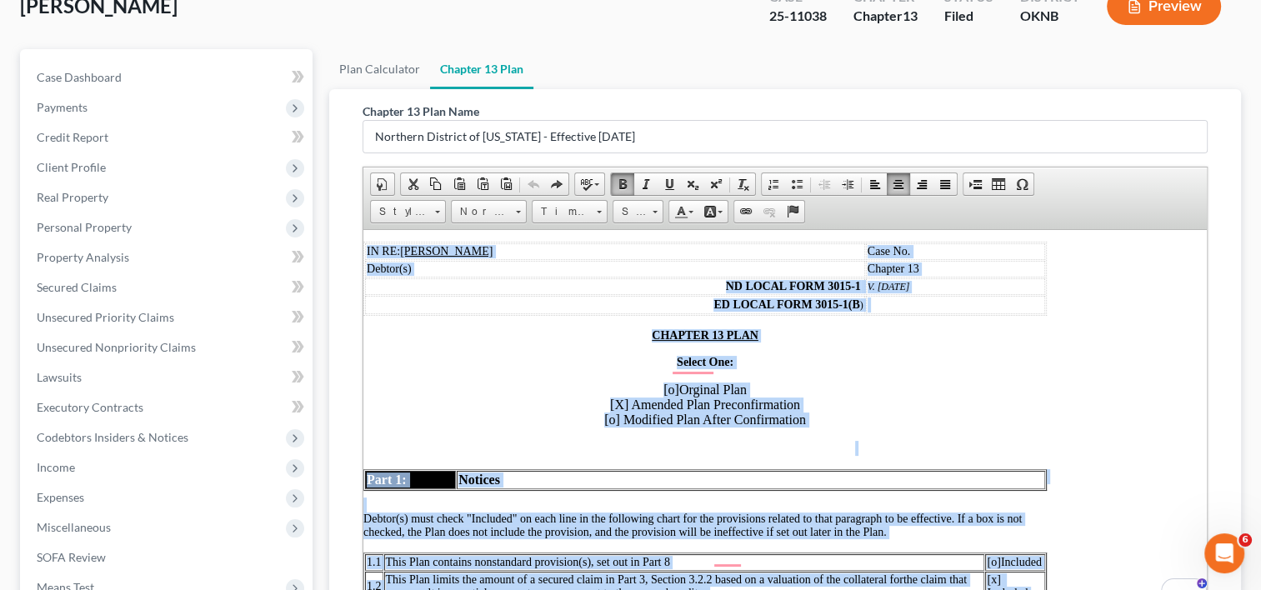
scroll to position [153, 80]
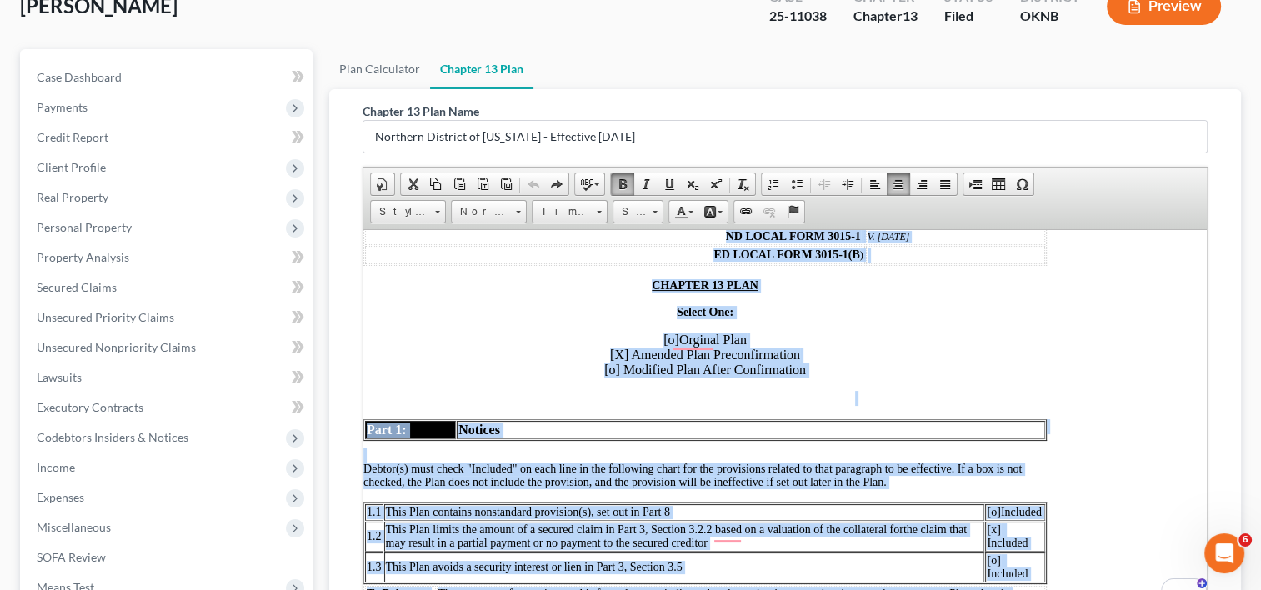
scroll to position [162, 80]
click at [753, 318] on p "Select One:" at bounding box center [704, 311] width 683 height 13
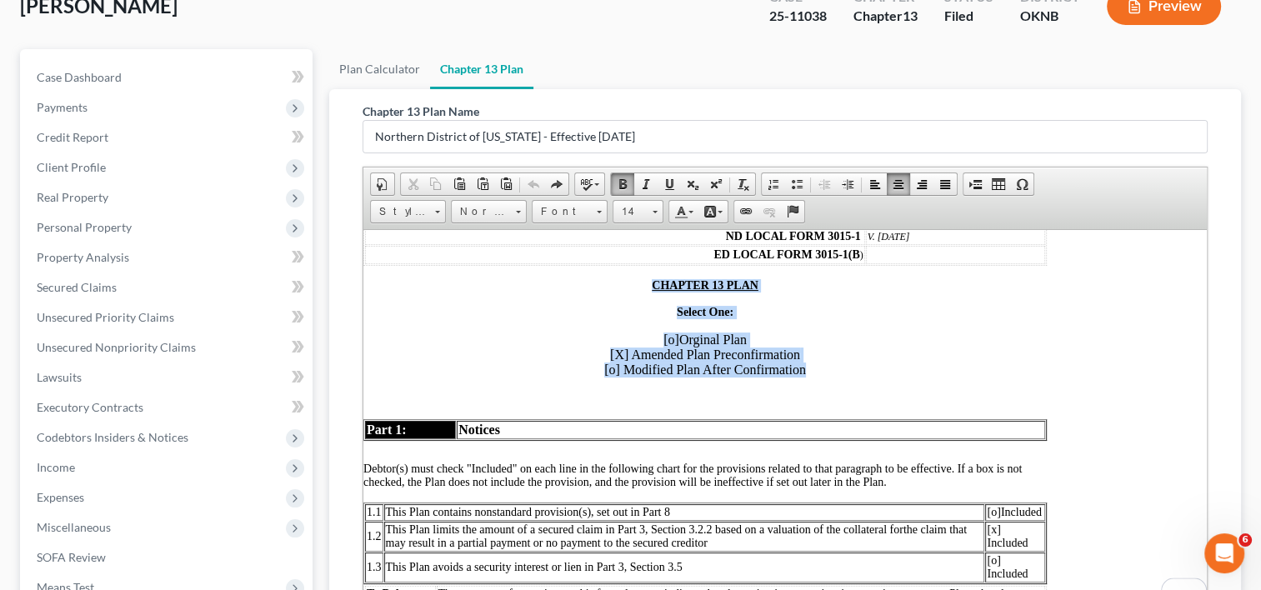
drag, startPoint x: 667, startPoint y: 278, endPoint x: 853, endPoint y: 378, distance: 211.4
click at [653, 206] on span at bounding box center [655, 210] width 4 height 16
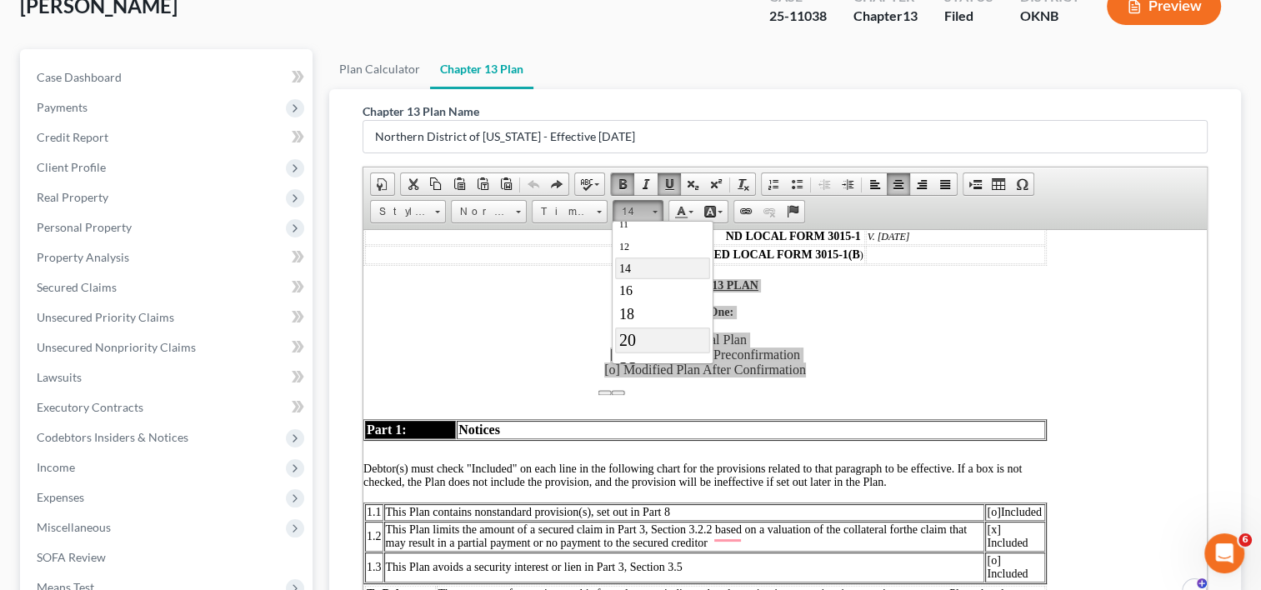
scroll to position [96, 0]
click at [631, 318] on span "18" at bounding box center [625, 314] width 15 height 17
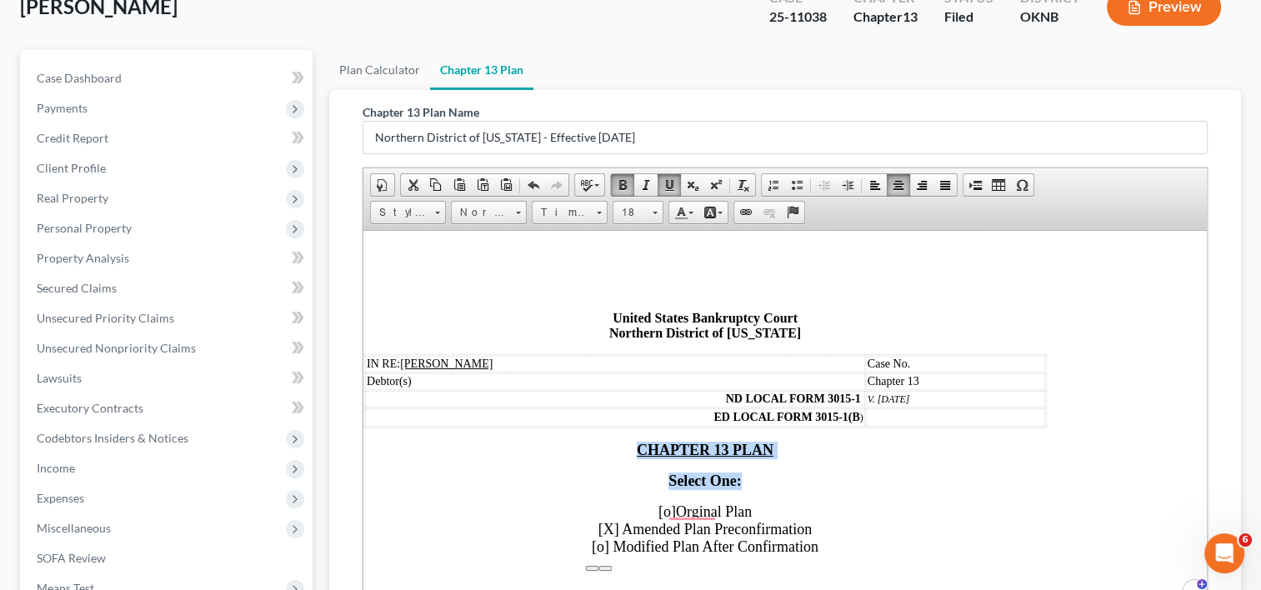
scroll to position [110, 0]
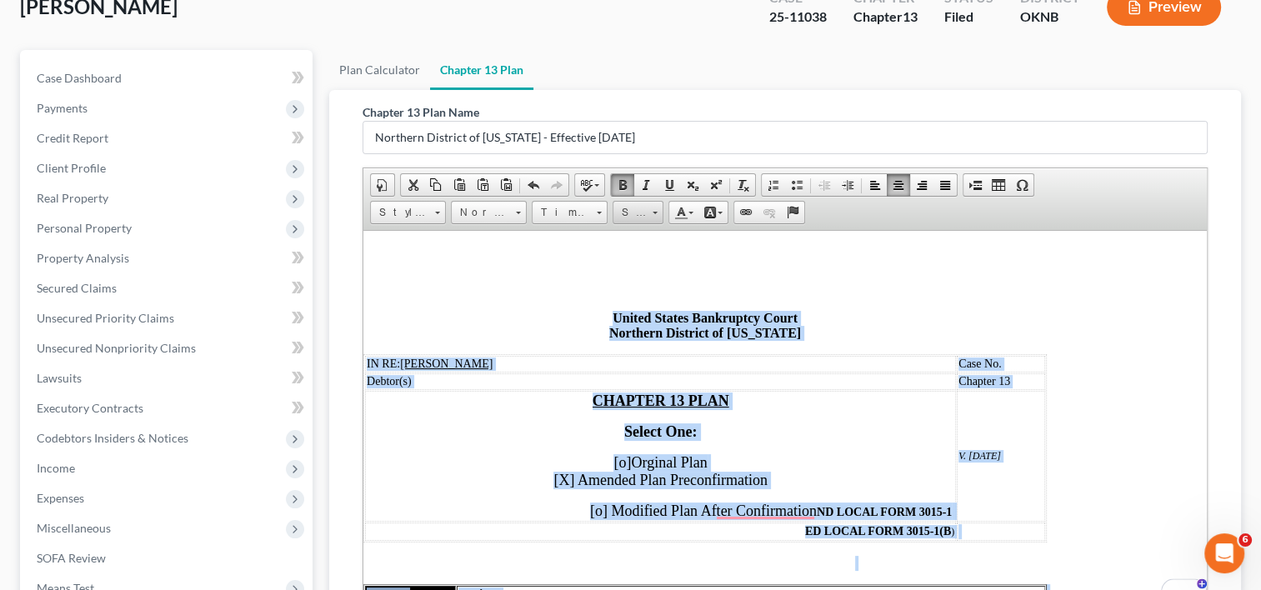
click at [653, 205] on span at bounding box center [655, 211] width 4 height 16
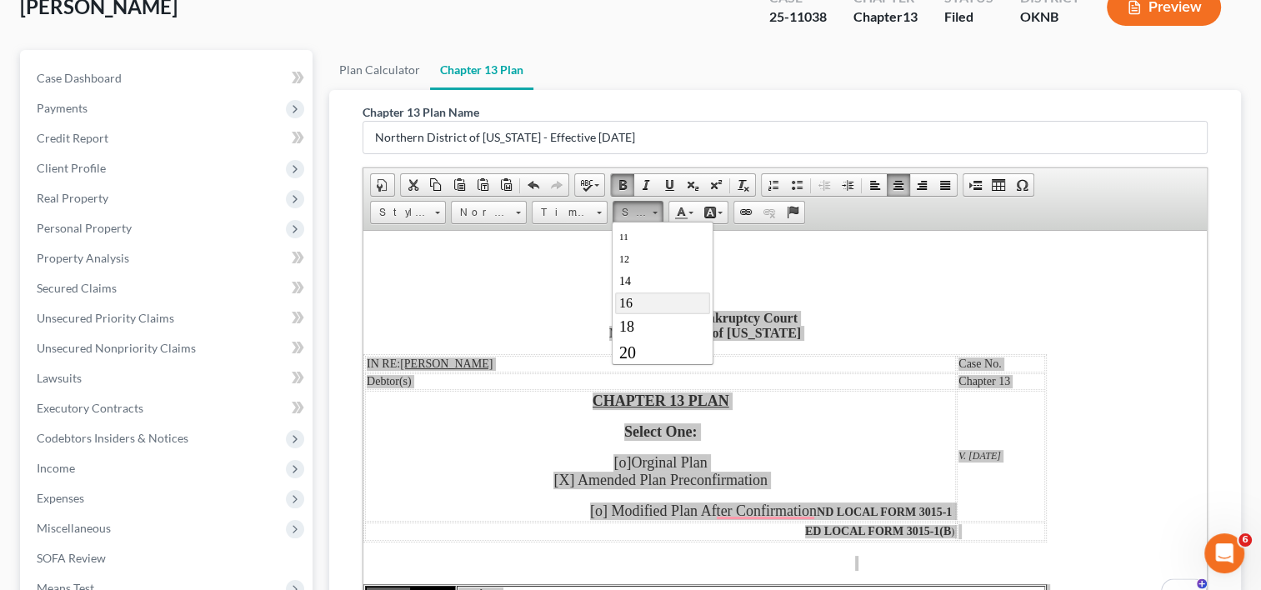
scroll to position [83, 0]
click at [643, 327] on link "18" at bounding box center [661, 328] width 95 height 24
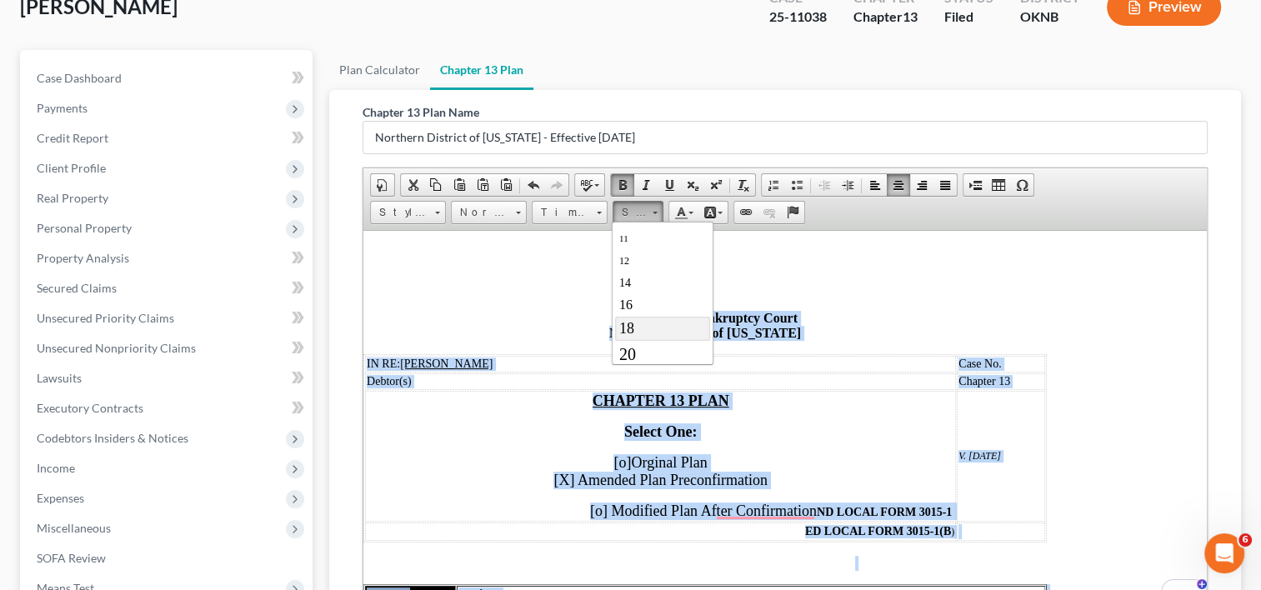
scroll to position [0, 0]
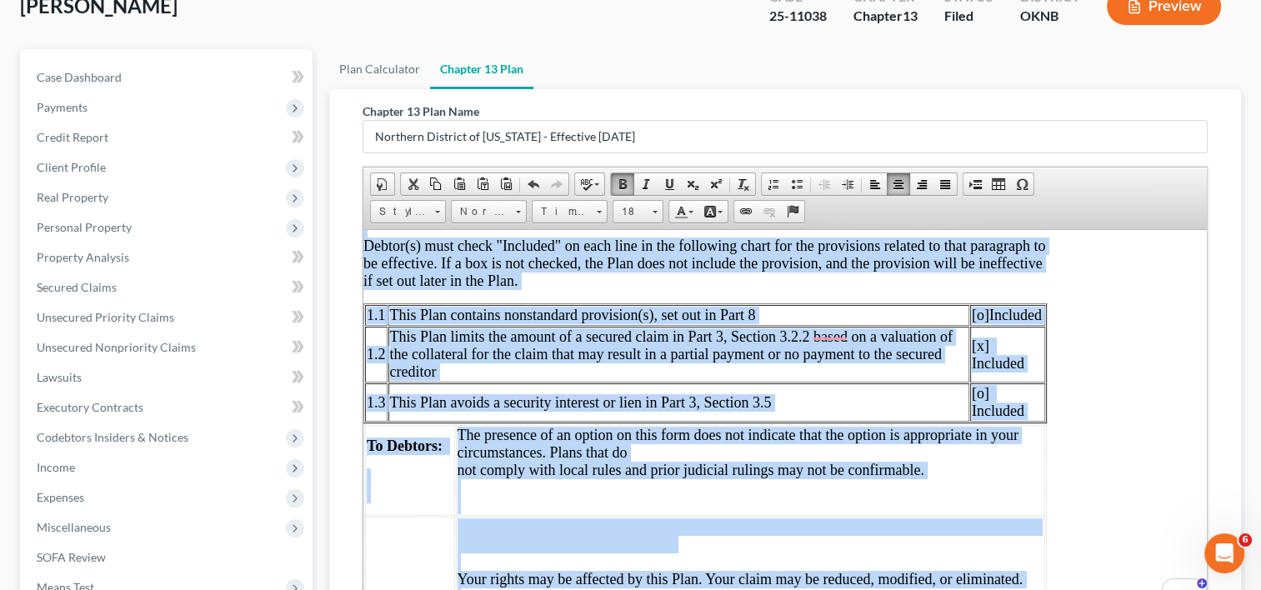
scroll to position [413, 80]
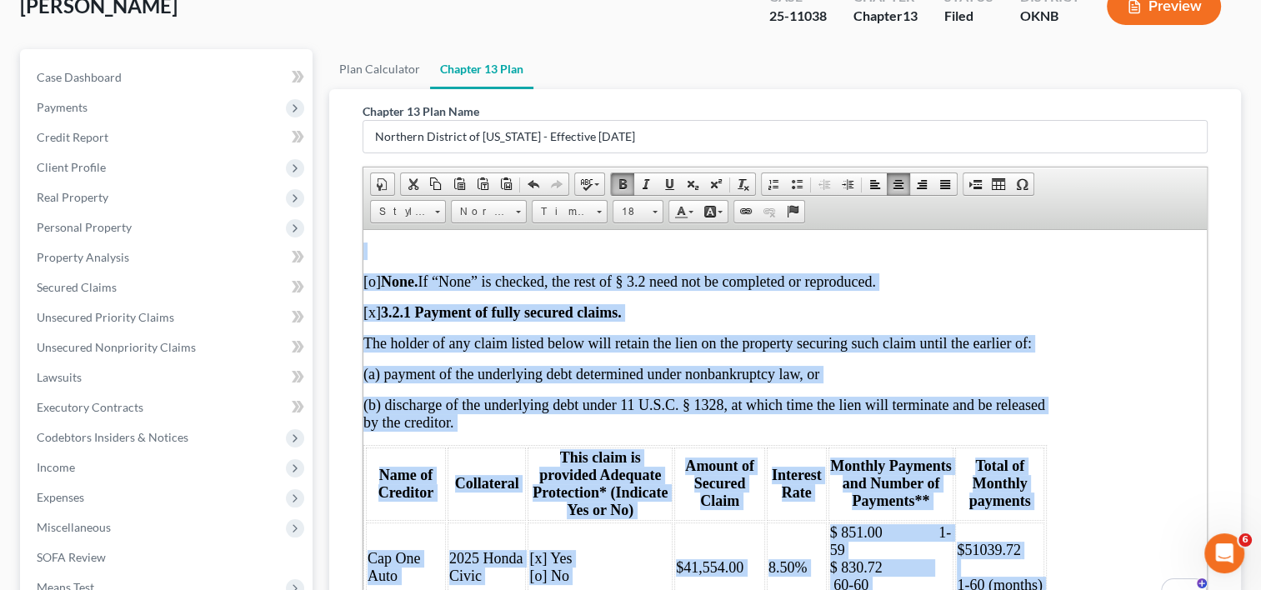
drag, startPoint x: 1197, startPoint y: 273, endPoint x: 1572, endPoint y: 583, distance: 486.6
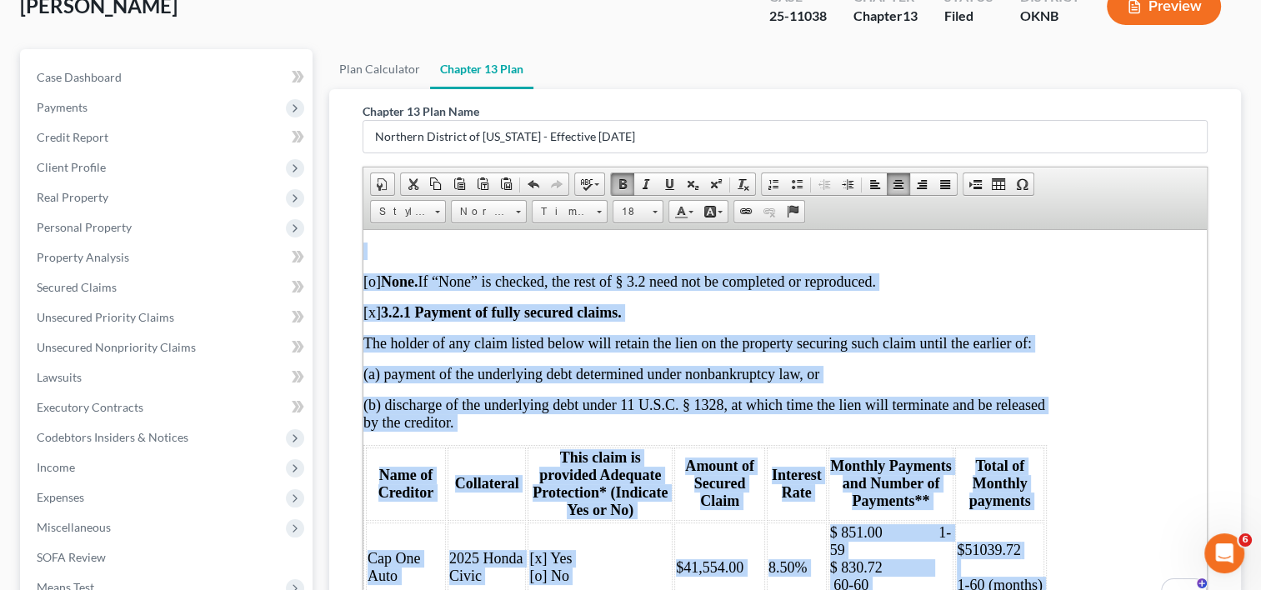
click at [1005, 468] on span "Total of Monthly payments" at bounding box center [1000, 483] width 62 height 52
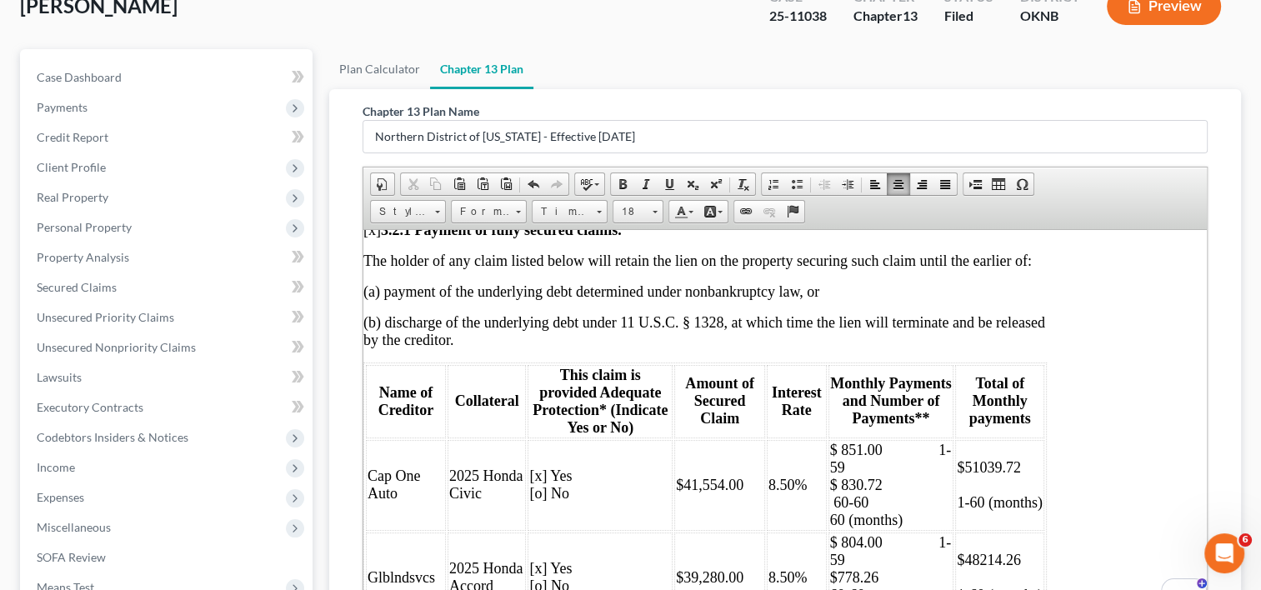
click at [904, 441] on span "$ 851.00 1-59 $ 830.72 60-60 60 (months)" at bounding box center [891, 484] width 122 height 87
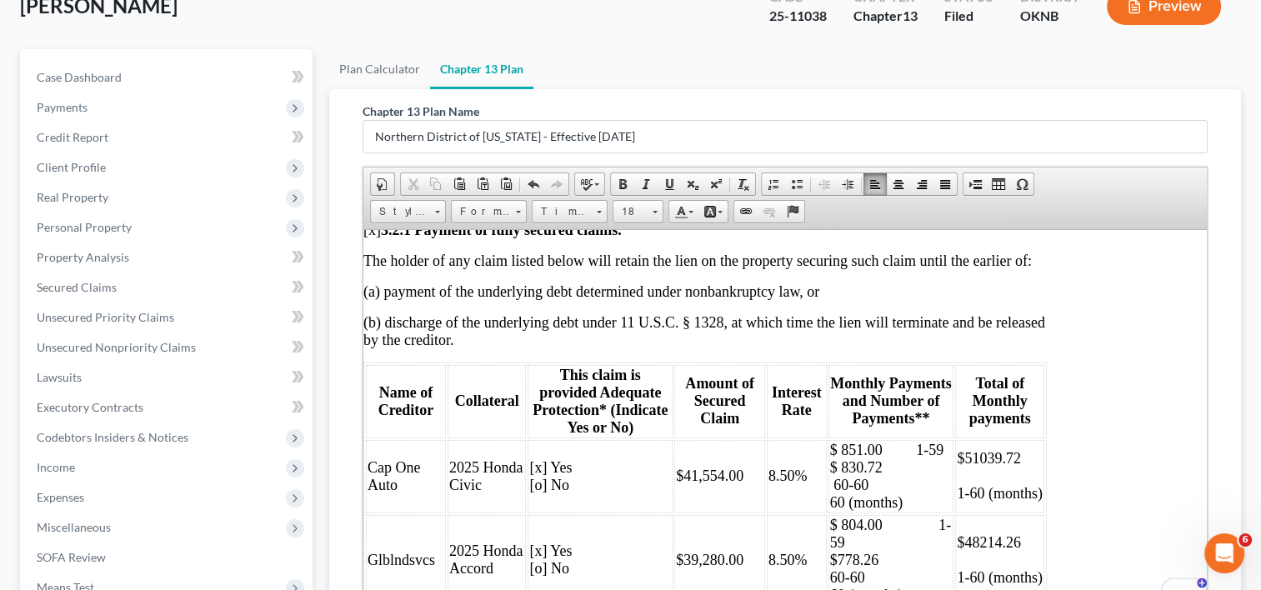
click at [908, 441] on span "$ 851.00 1-59 $ 830.72 60-60 60 (months)" at bounding box center [887, 475] width 114 height 69
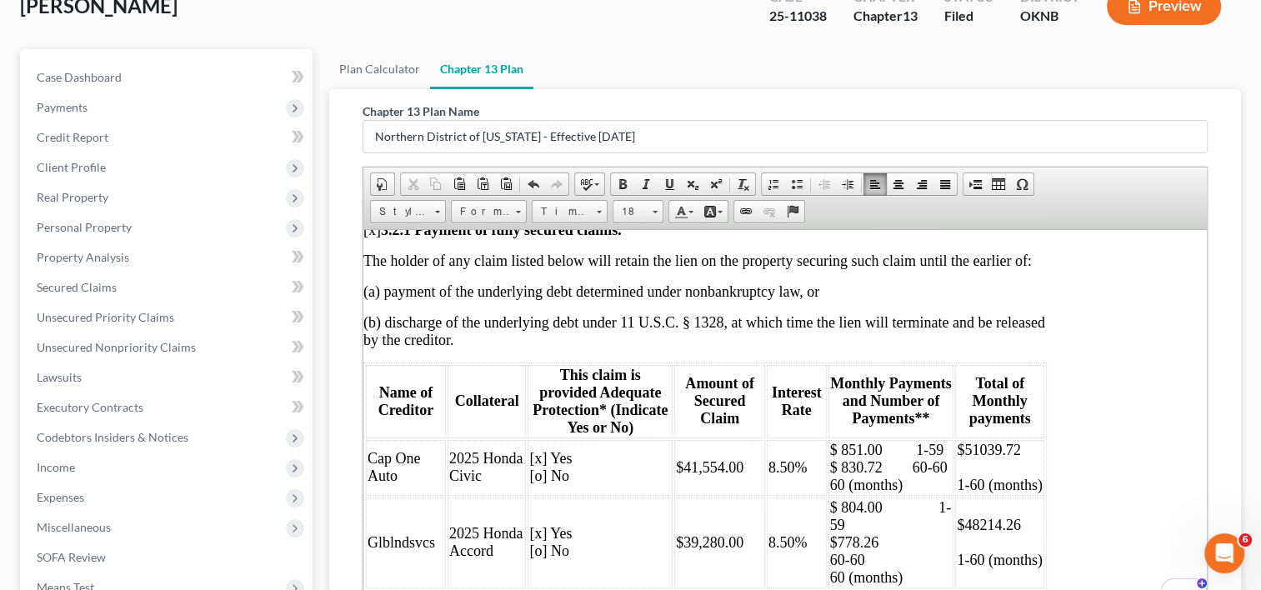
click at [880, 498] on span "$ 804.00 1-59 $778.26 60-60 60 (months)" at bounding box center [891, 541] width 122 height 87
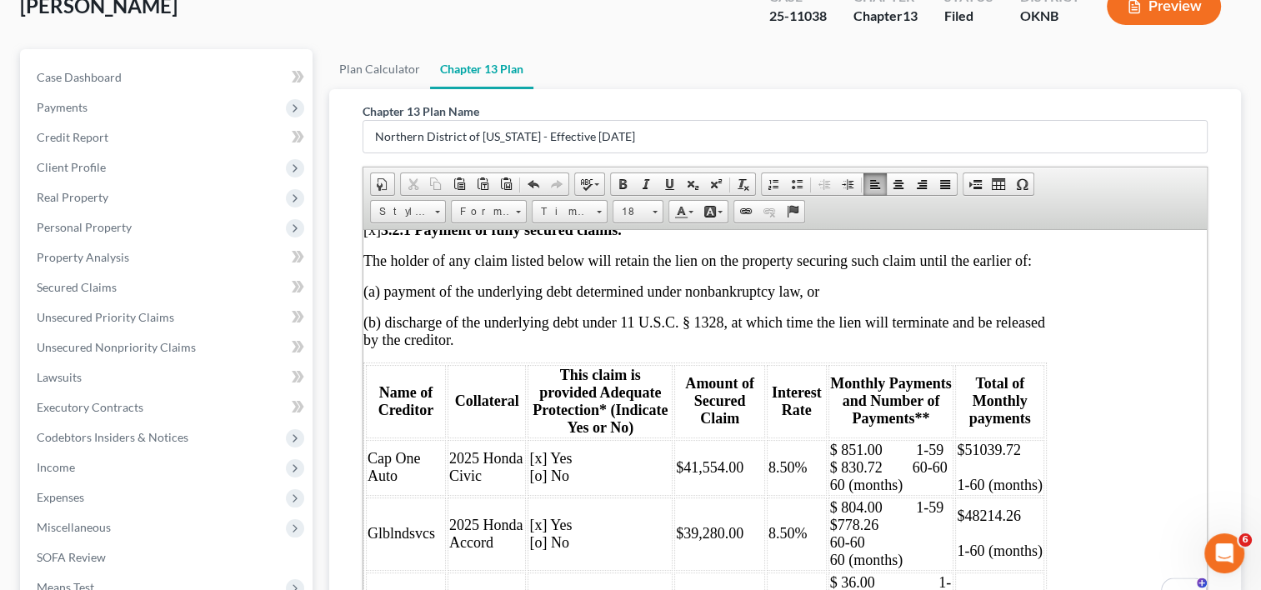
click at [907, 498] on span "$ 804.00 1-59 $778.26 60-60 60 (months)" at bounding box center [887, 532] width 114 height 69
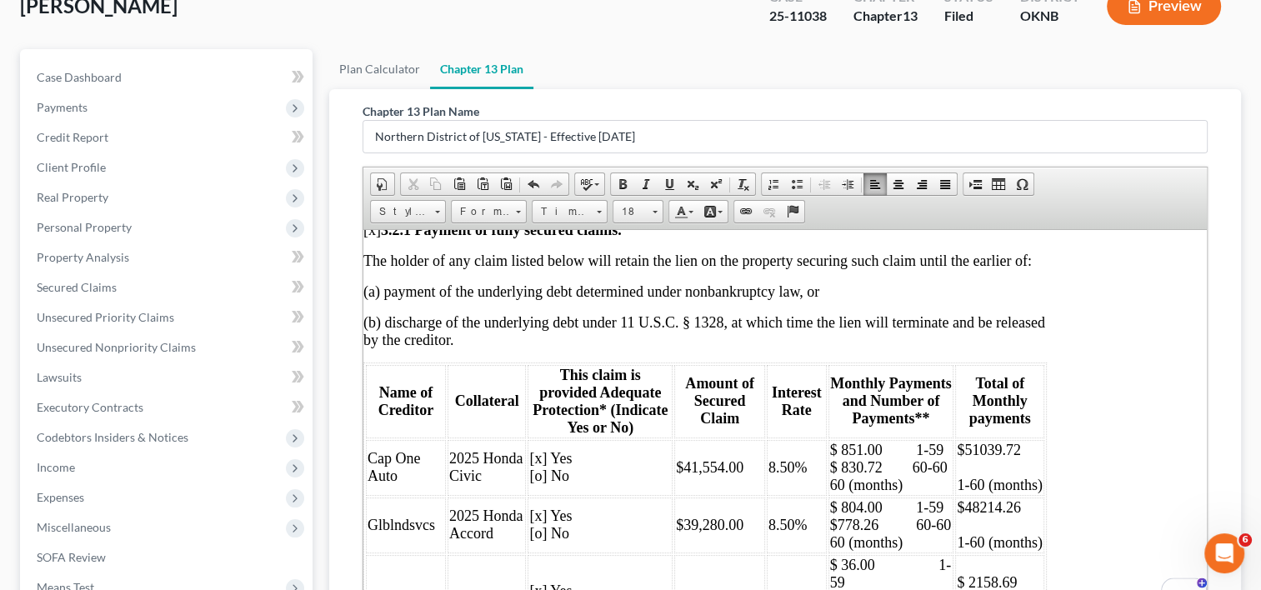
click at [902, 499] on span "$ 804.00 1-59 $778.26 60-60 60 (months)" at bounding box center [891, 524] width 122 height 52
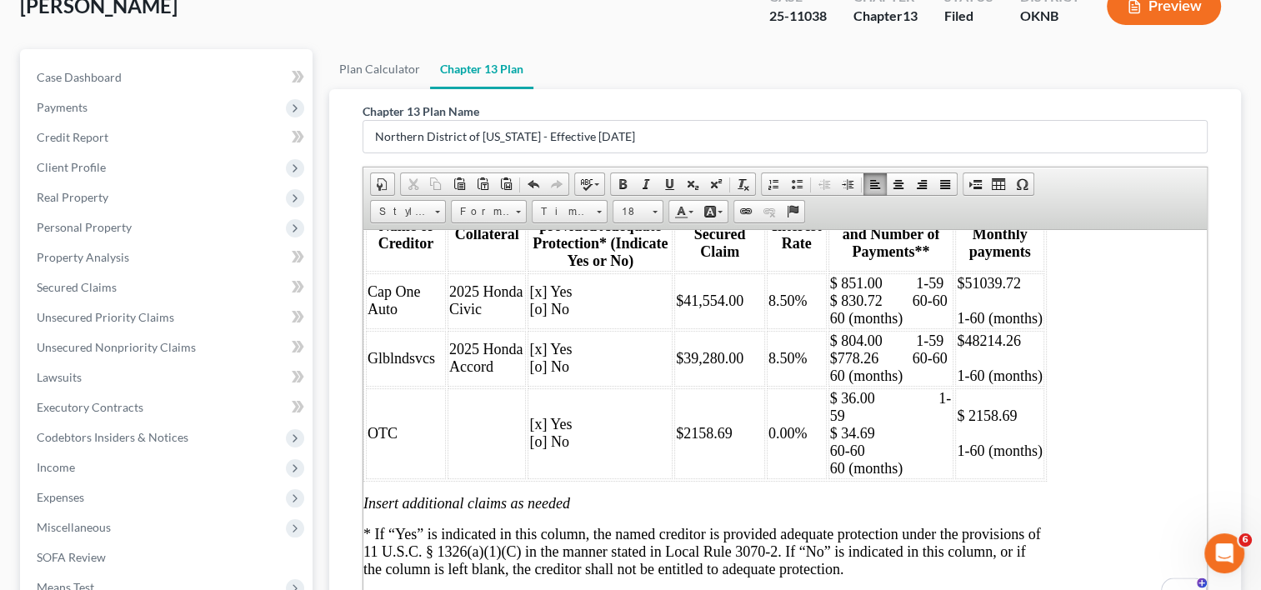
click at [880, 389] on span "$ 36.00 1-59 $ 34.69 60-60 60 (months)" at bounding box center [891, 432] width 122 height 87
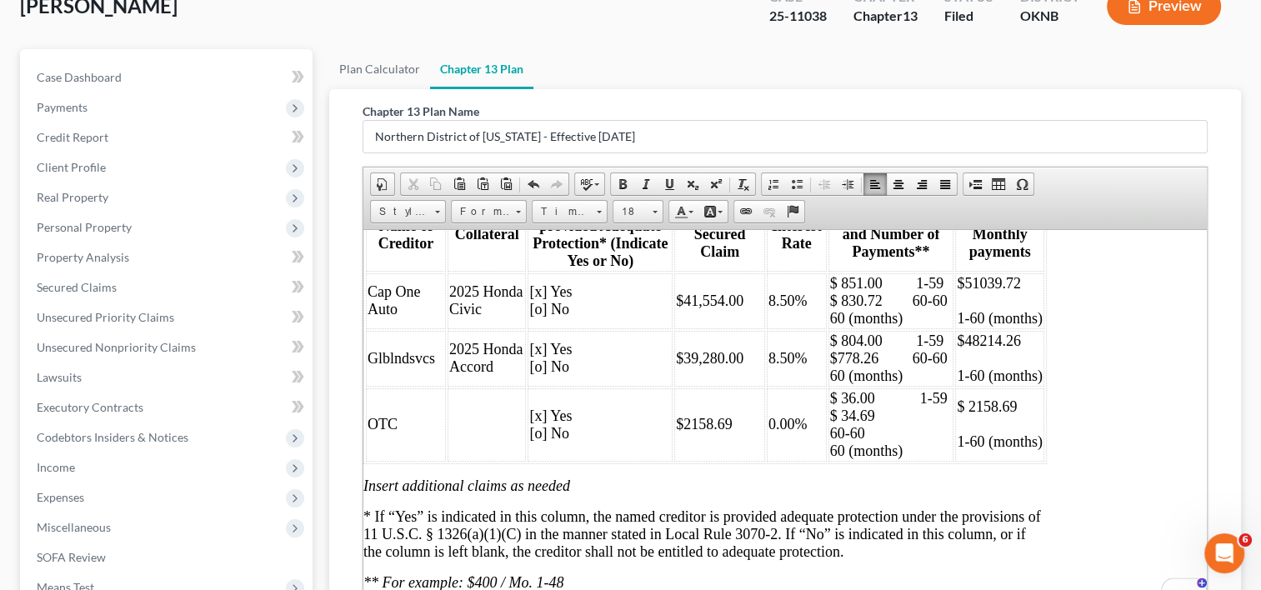
click at [885, 389] on span "$ 36.00 1-59 $ 34.69 60-60 60 (months)" at bounding box center [889, 423] width 118 height 69
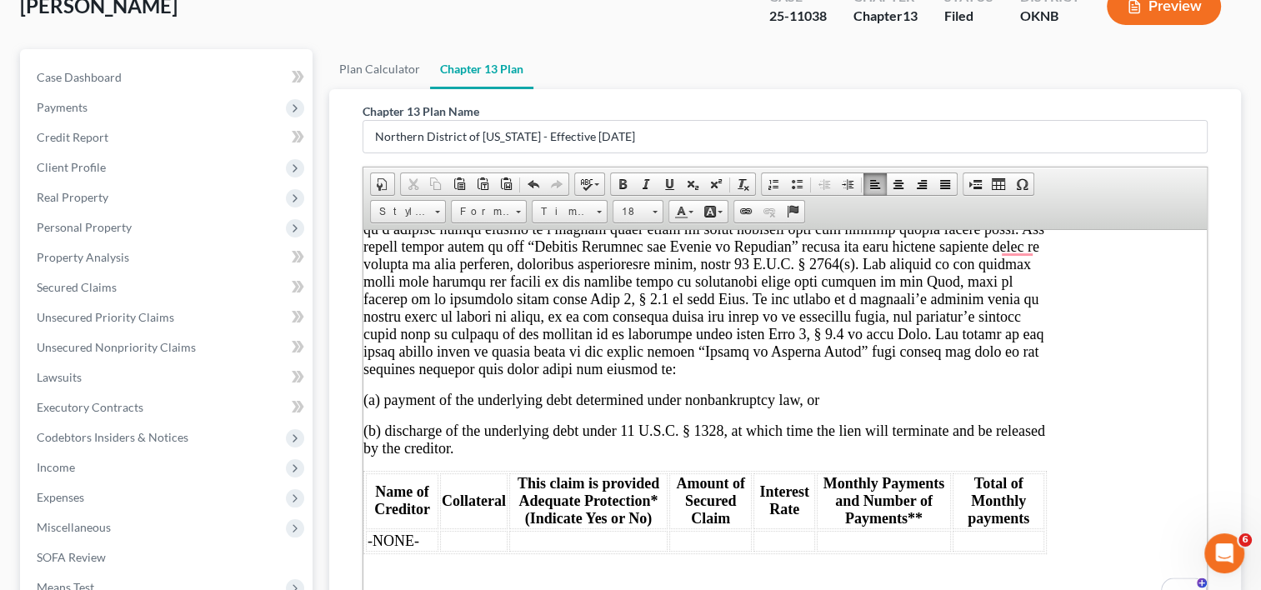
scroll to position [2848, 80]
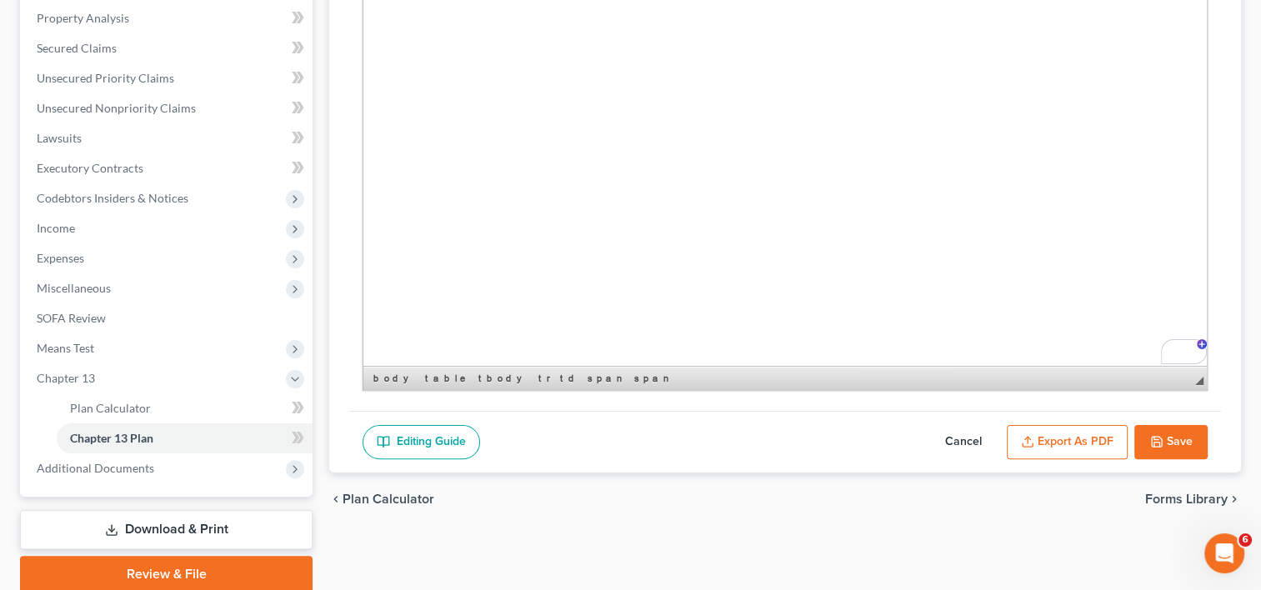
click at [1053, 440] on button "Export as PDF" at bounding box center [1067, 442] width 121 height 35
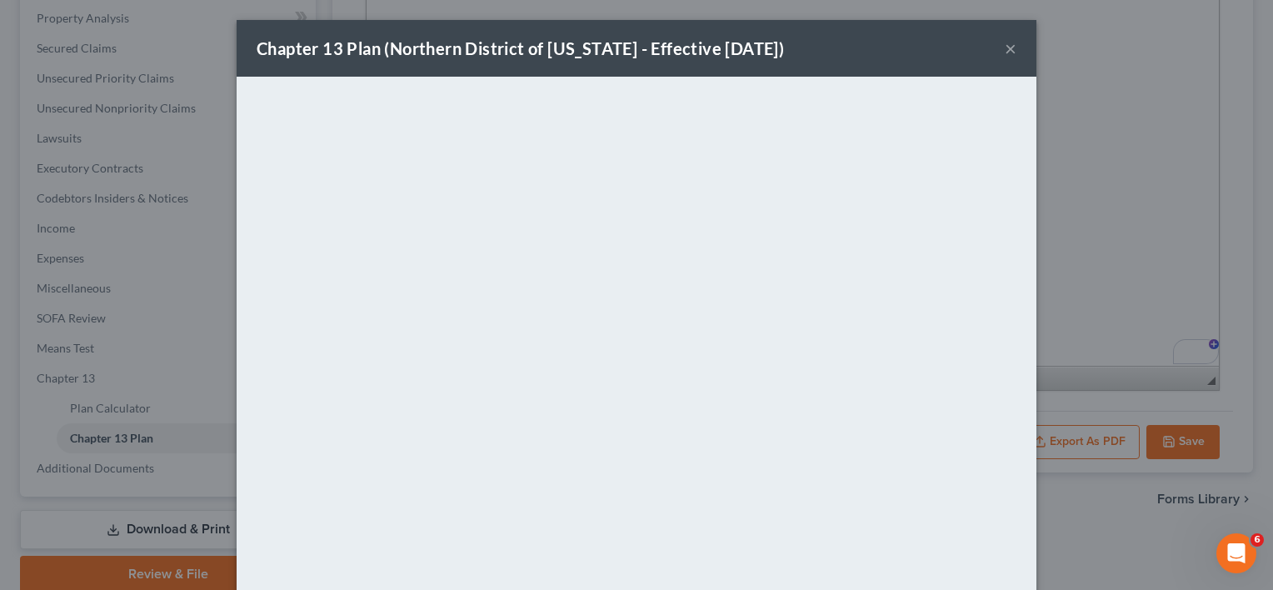
click at [1008, 50] on button "×" at bounding box center [1011, 48] width 12 height 20
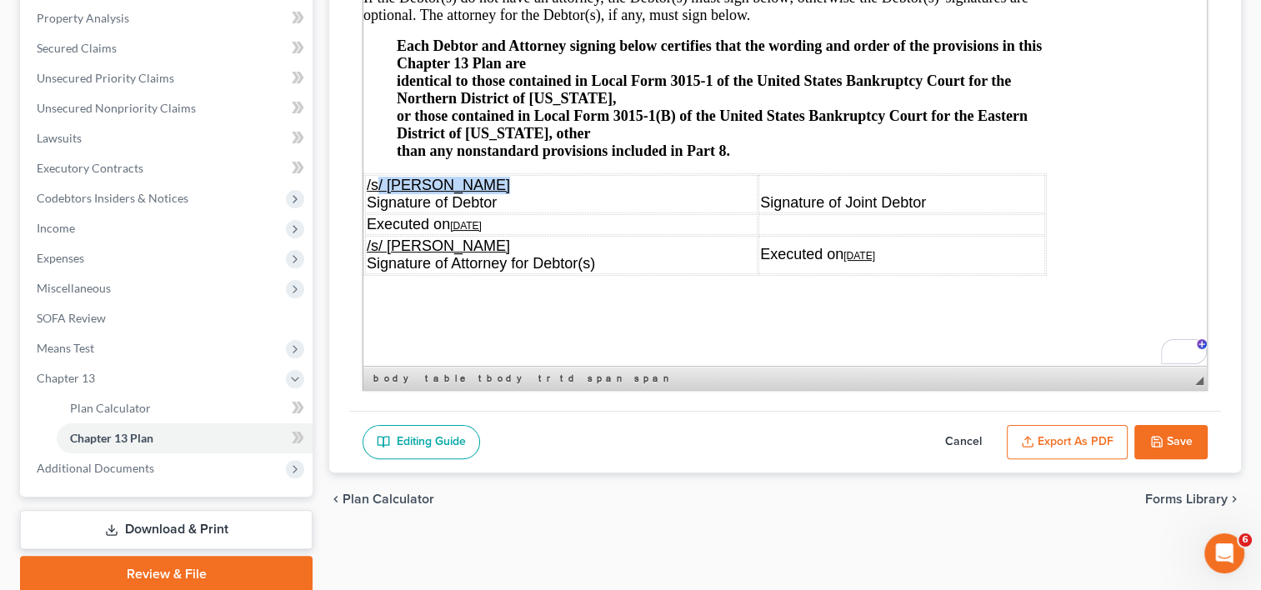
drag, startPoint x: 379, startPoint y: 112, endPoint x: 515, endPoint y: 122, distance: 136.2
click at [515, 175] on td "/s/ Shane A. Frye Signature of Debtor" at bounding box center [561, 194] width 393 height 38
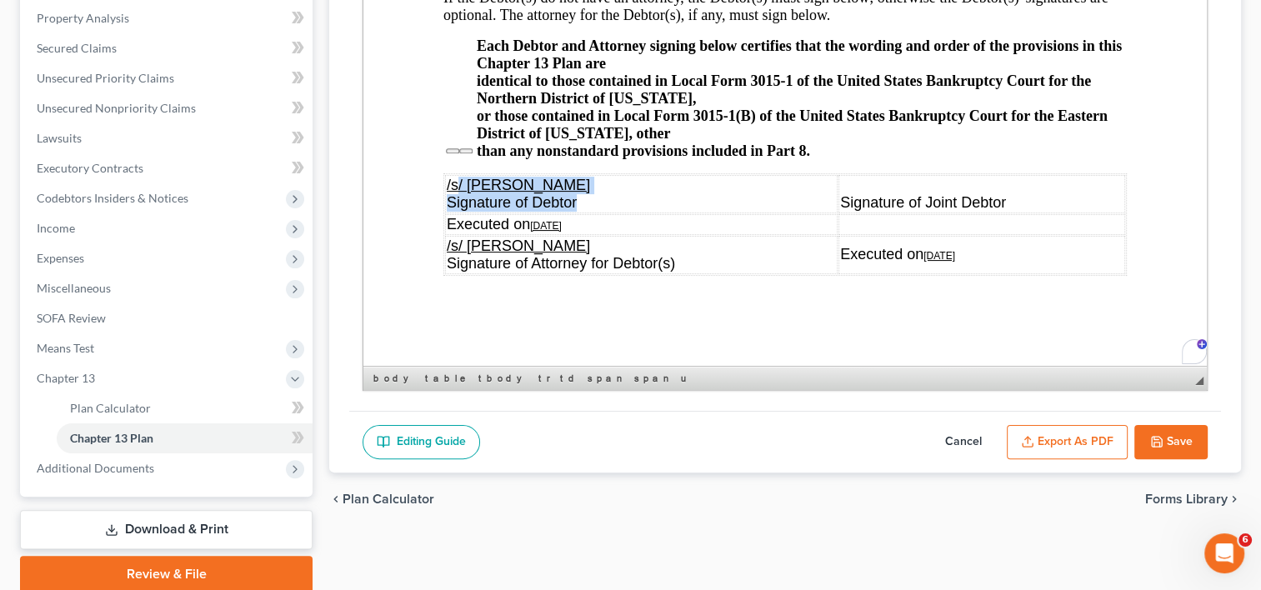
drag, startPoint x: 947, startPoint y: 186, endPoint x: 318, endPoint y: 125, distance: 632.1
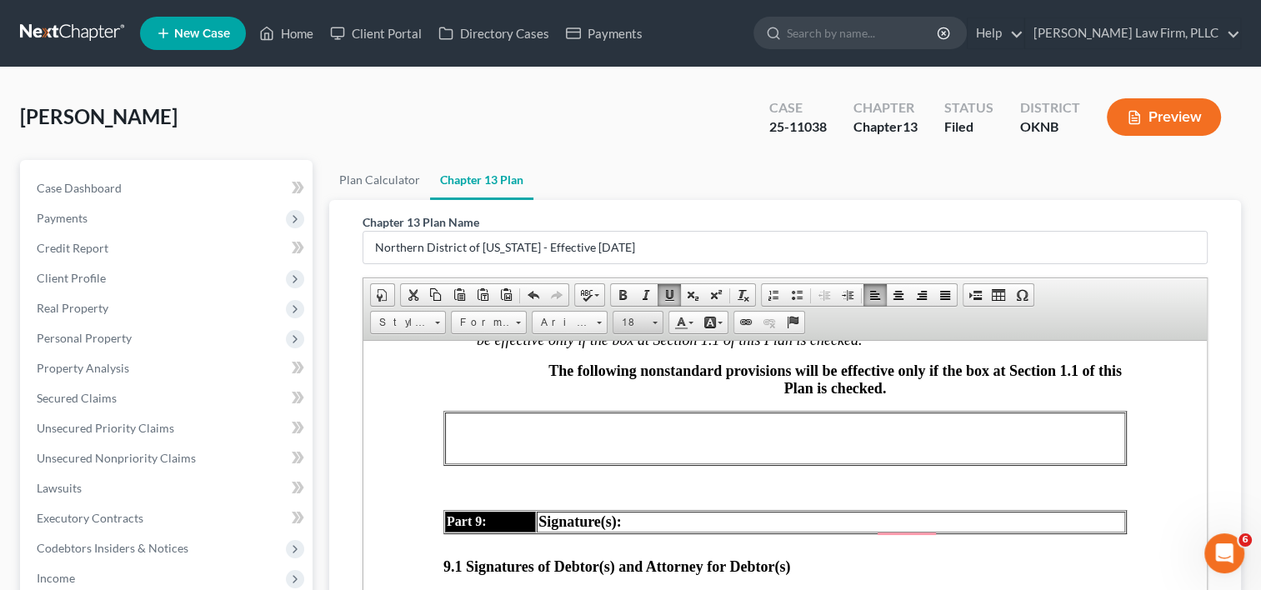
click at [650, 318] on link "18" at bounding box center [638, 322] width 51 height 23
click at [644, 402] on link "18" at bounding box center [661, 403] width 95 height 24
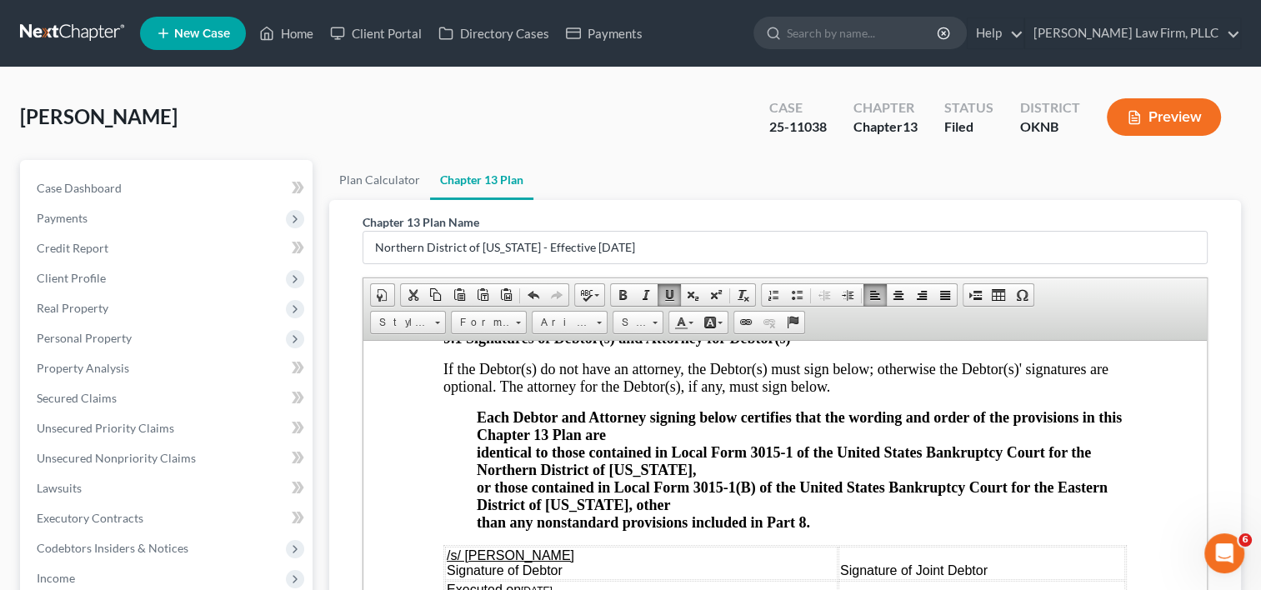
click at [750, 478] on span "or those contained in Local Form 3015-1(B) of the United States Bankruptcy Cour…" at bounding box center [792, 495] width 631 height 34
drag, startPoint x: 966, startPoint y: 534, endPoint x: 911, endPoint y: 546, distance: 56.2
click at [649, 323] on link "Size" at bounding box center [638, 322] width 51 height 23
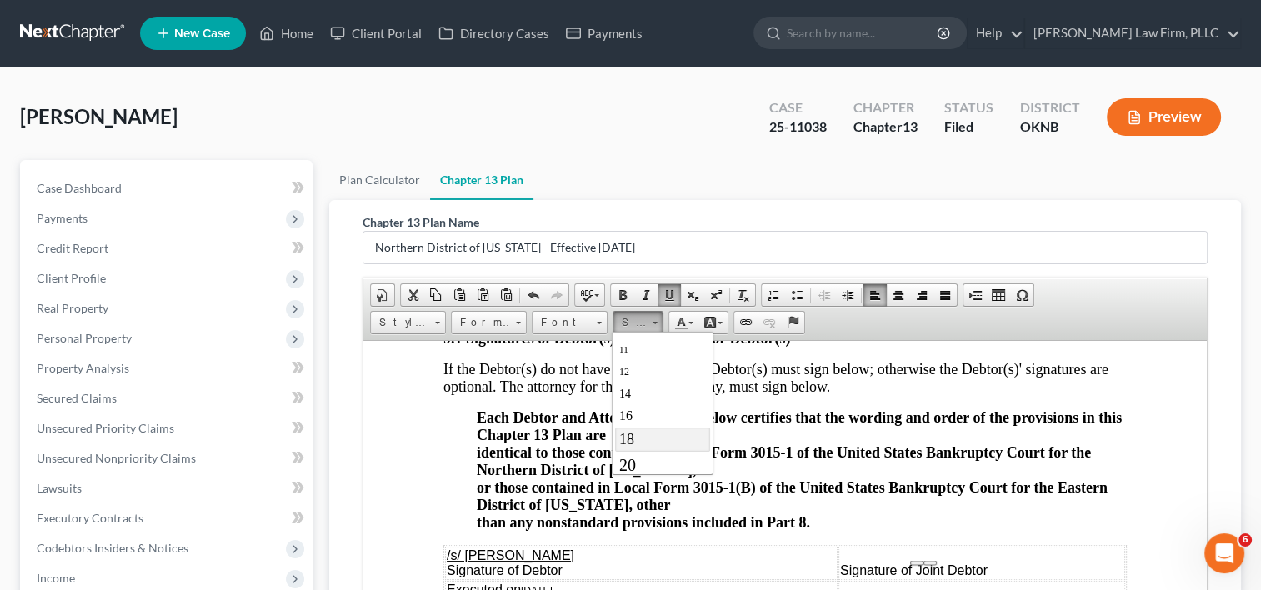
click at [644, 431] on link "18" at bounding box center [661, 439] width 95 height 24
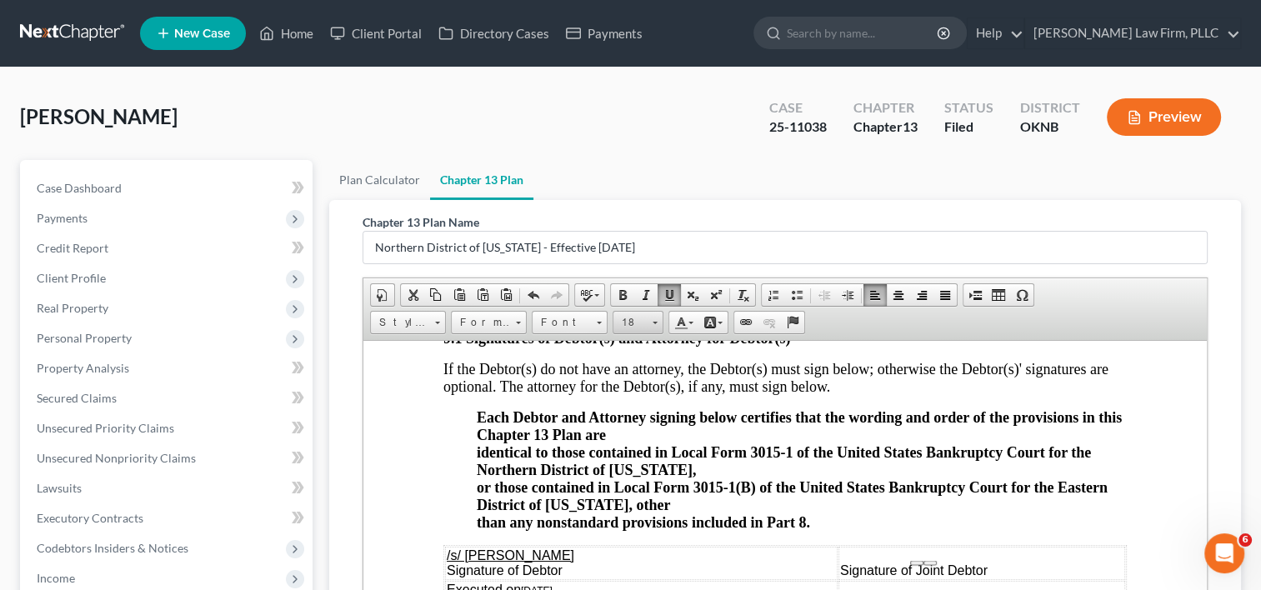
click at [650, 321] on link "18" at bounding box center [638, 322] width 51 height 23
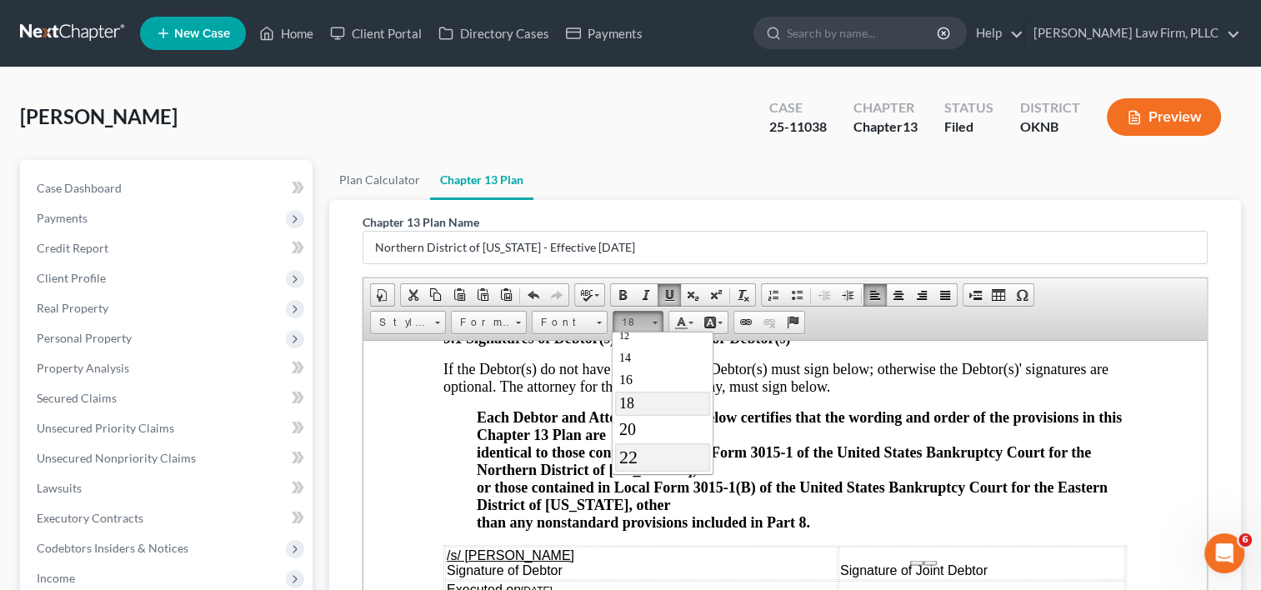
click at [649, 451] on link "22" at bounding box center [661, 457] width 95 height 28
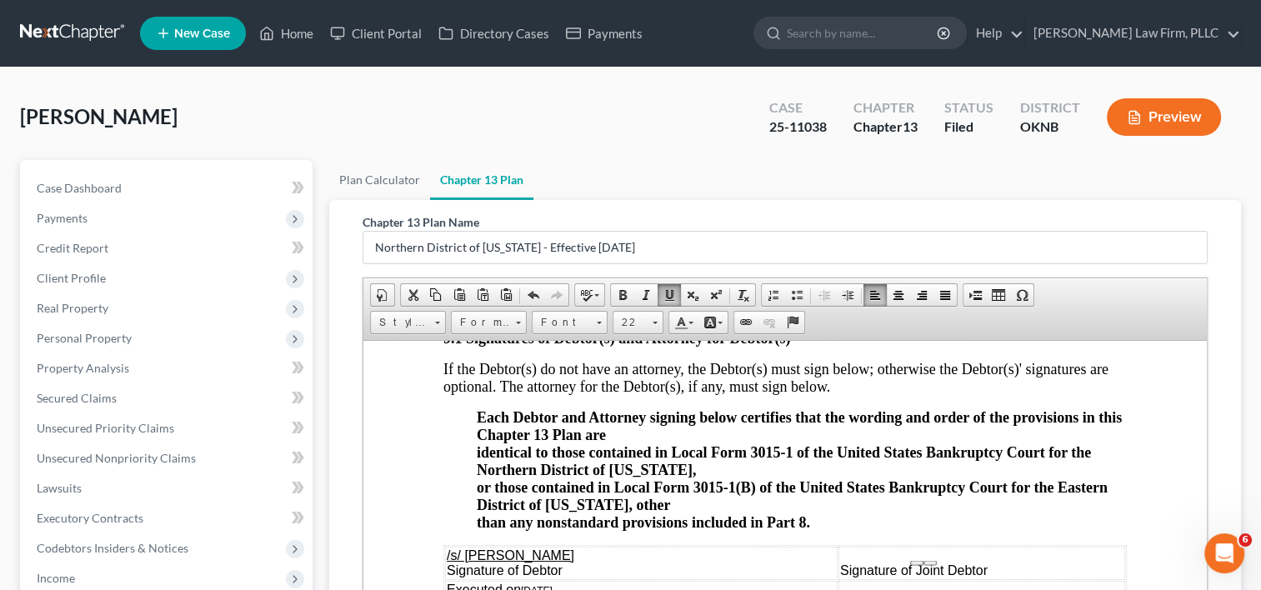
drag, startPoint x: 521, startPoint y: 512, endPoint x: 575, endPoint y: 511, distance: 54.2
click at [575, 580] on td "Executed on 10/03/2025" at bounding box center [641, 589] width 393 height 18
drag, startPoint x: 617, startPoint y: 515, endPoint x: 443, endPoint y: 521, distance: 173.4
click at [443, 544] on table "/s/ Shane A. Frye Signature of Debtor Signature of Joint Debtor Executed on 10/…" at bounding box center [784, 589] width 683 height 90
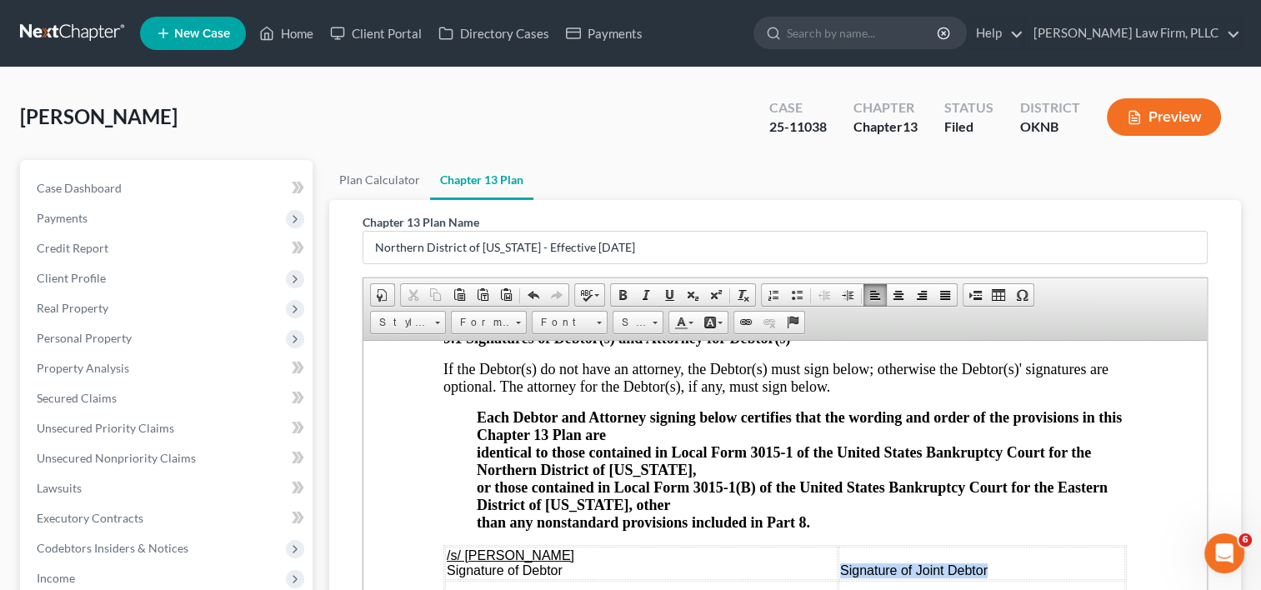
drag, startPoint x: 987, startPoint y: 498, endPoint x: 833, endPoint y: 498, distance: 153.3
click at [838, 546] on td "Signature of Joint Debtor" at bounding box center [981, 562] width 287 height 33
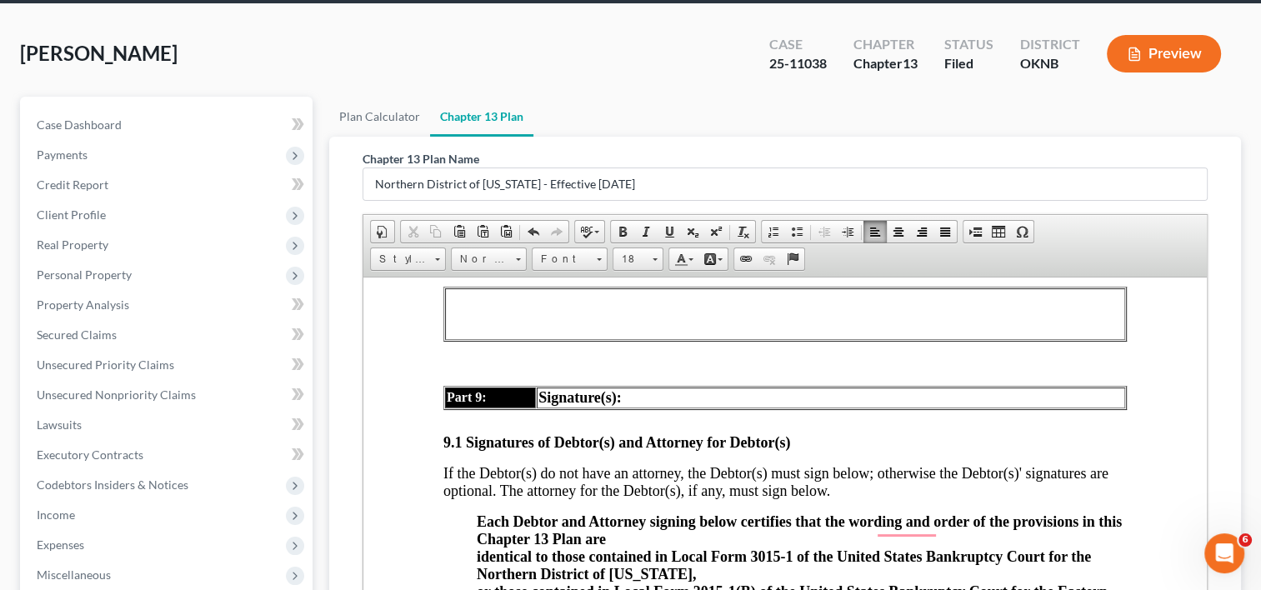
scroll to position [5841, 0]
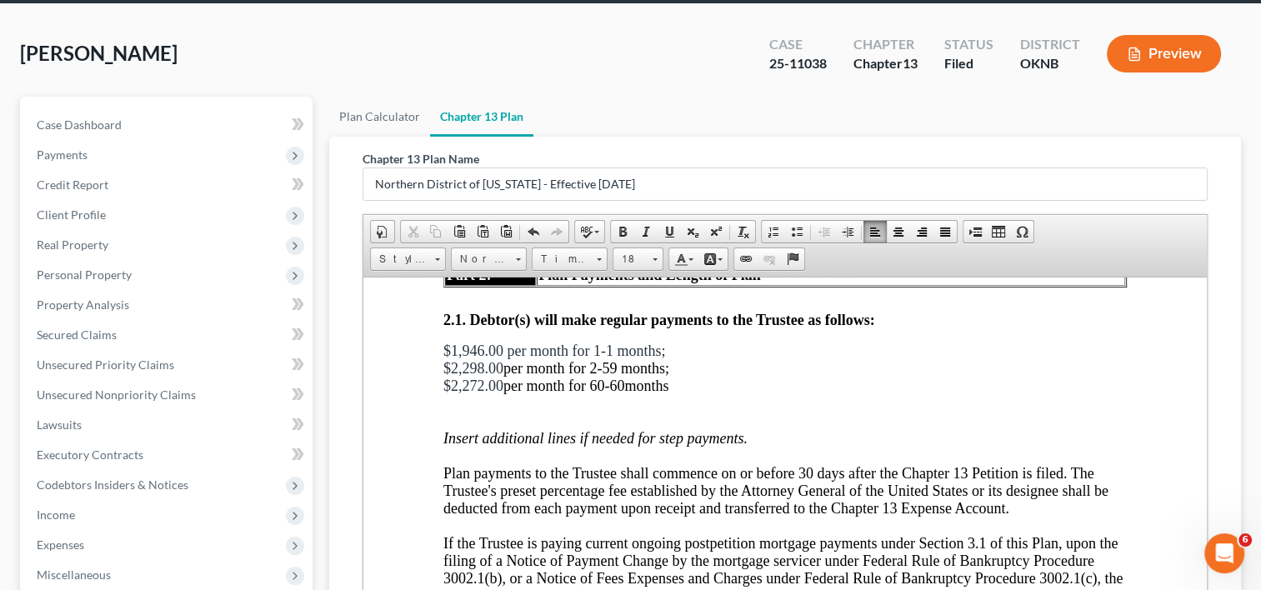
drag, startPoint x: 439, startPoint y: 317, endPoint x: 689, endPoint y: 358, distance: 253.3
click at [650, 255] on link "18" at bounding box center [638, 259] width 51 height 23
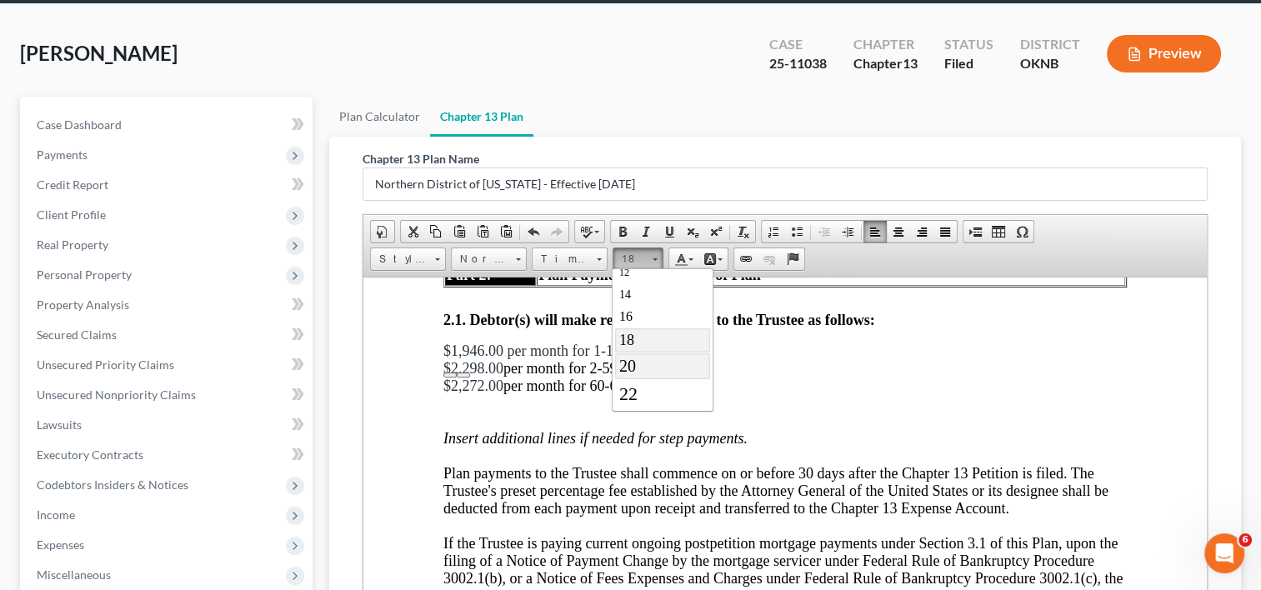
drag, startPoint x: 651, startPoint y: 361, endPoint x: 900, endPoint y: 355, distance: 249.2
click at [651, 361] on link "20" at bounding box center [661, 366] width 95 height 26
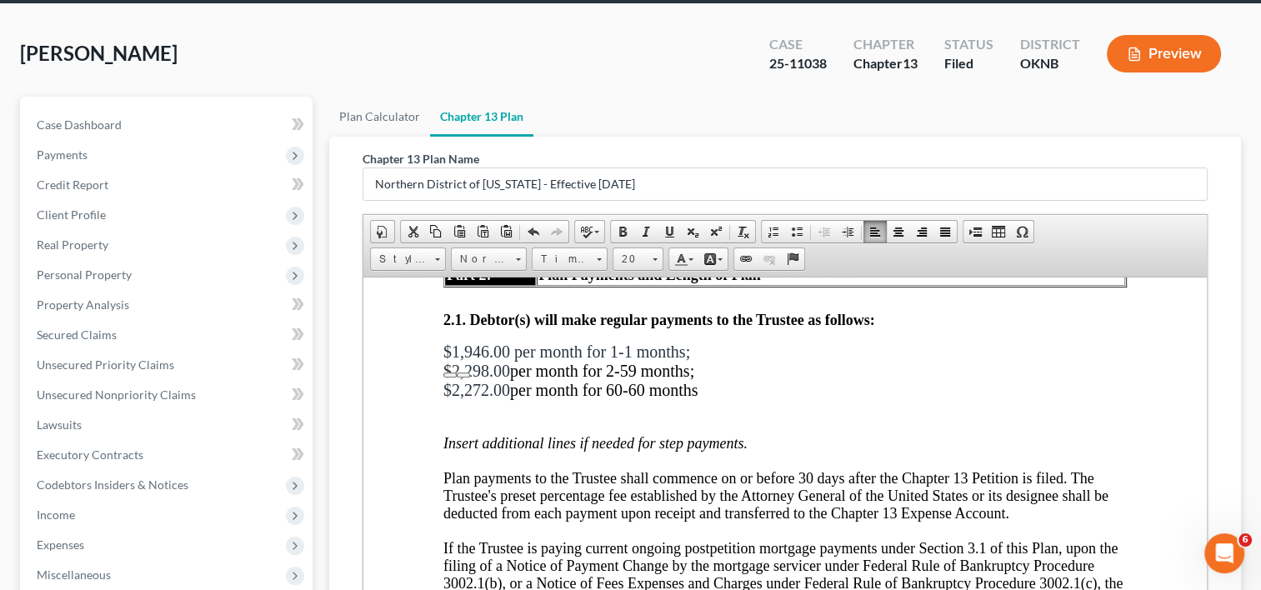
click at [767, 399] on p "To enrich screen reader interactions, please activate Accessibility in Grammarl…" at bounding box center [784, 408] width 683 height 18
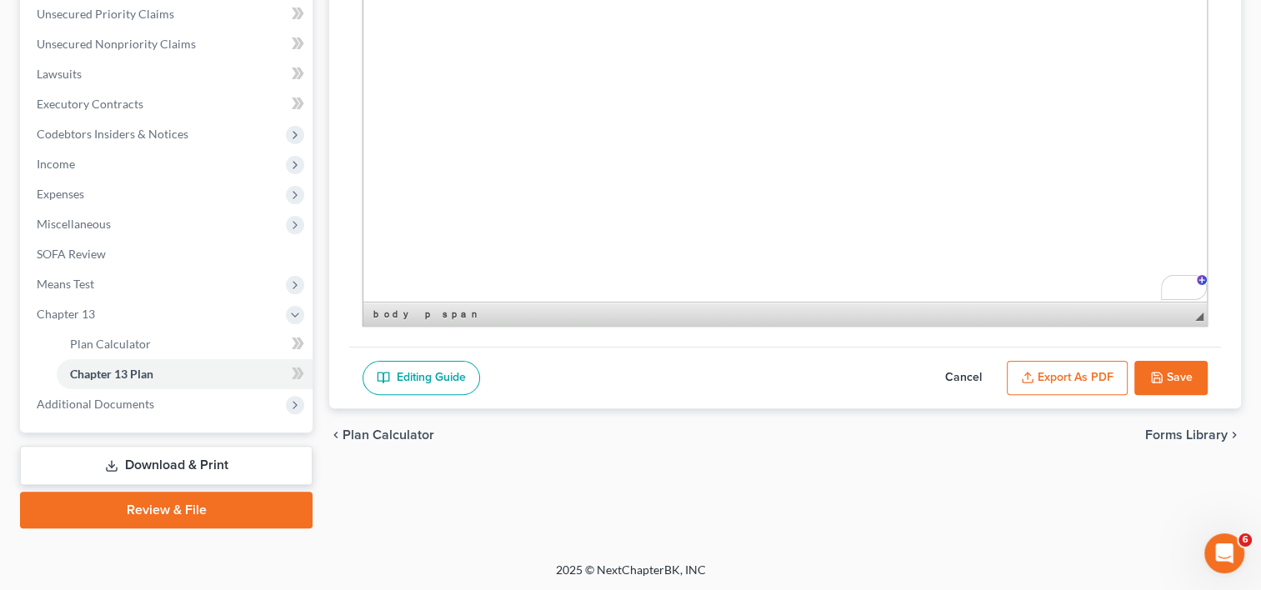
click at [1080, 378] on button "Export as PDF" at bounding box center [1067, 378] width 121 height 35
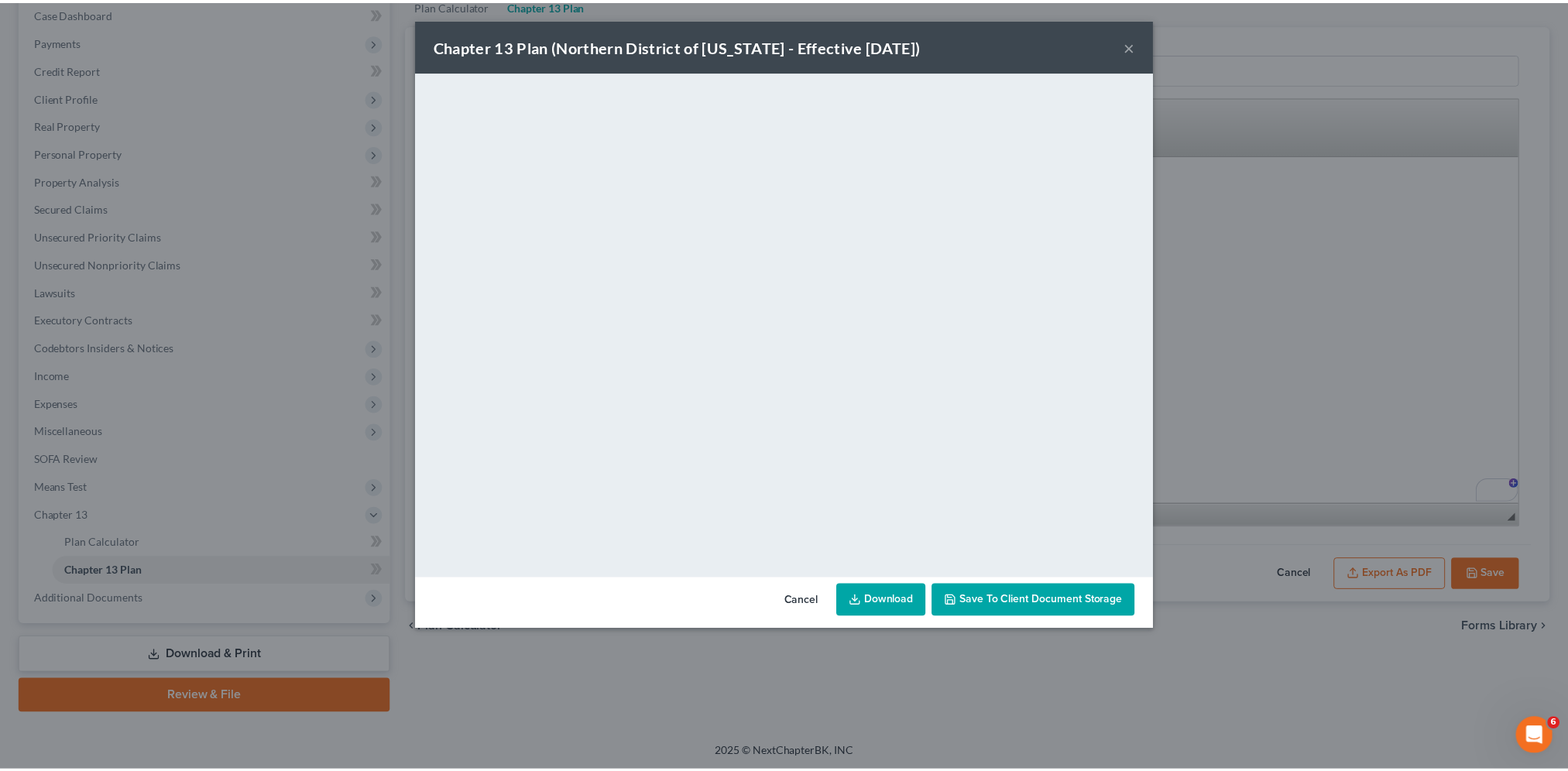
scroll to position [5427, 0]
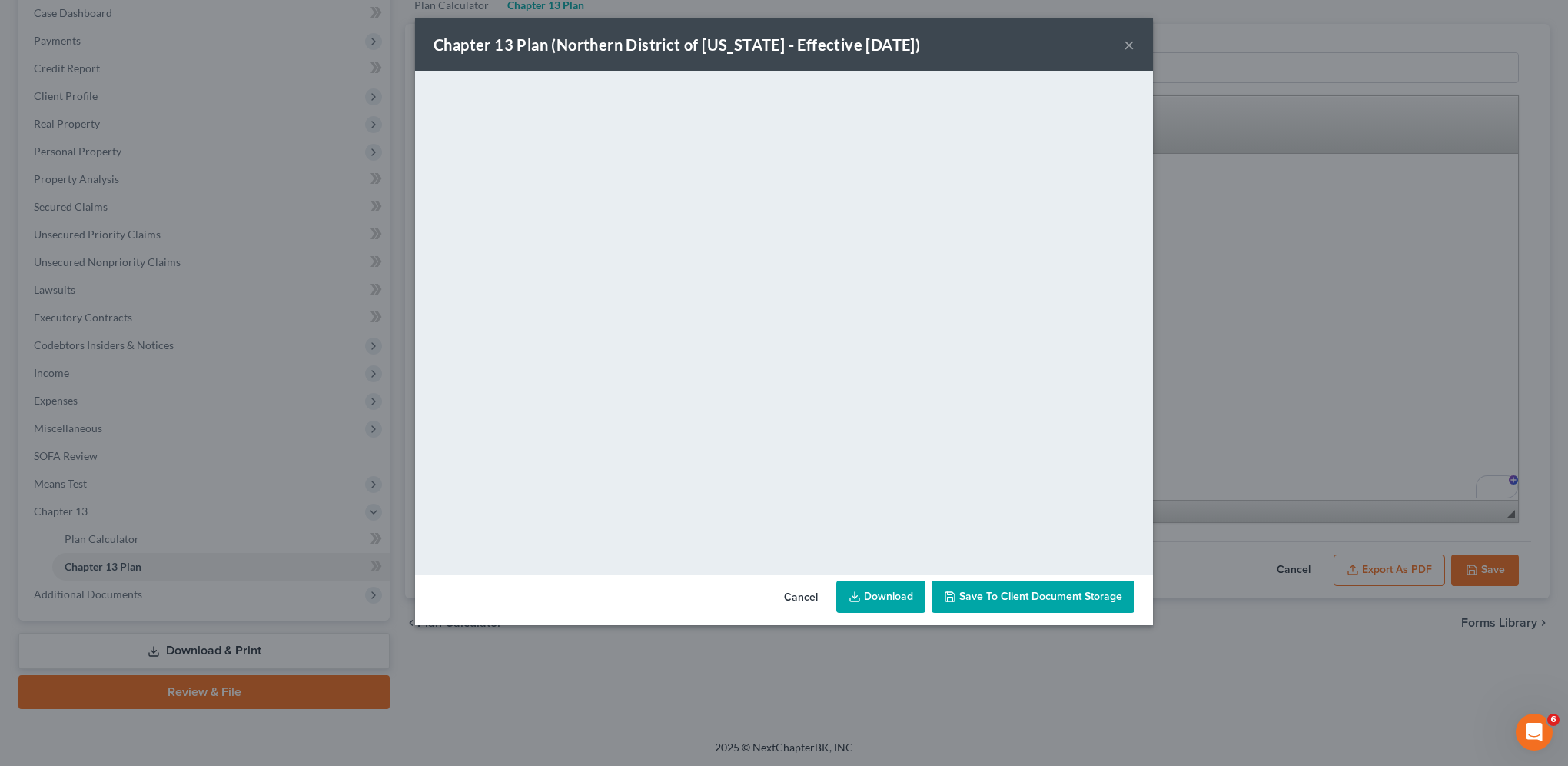
click at [1128, 45] on button "×" at bounding box center [1129, 44] width 11 height 18
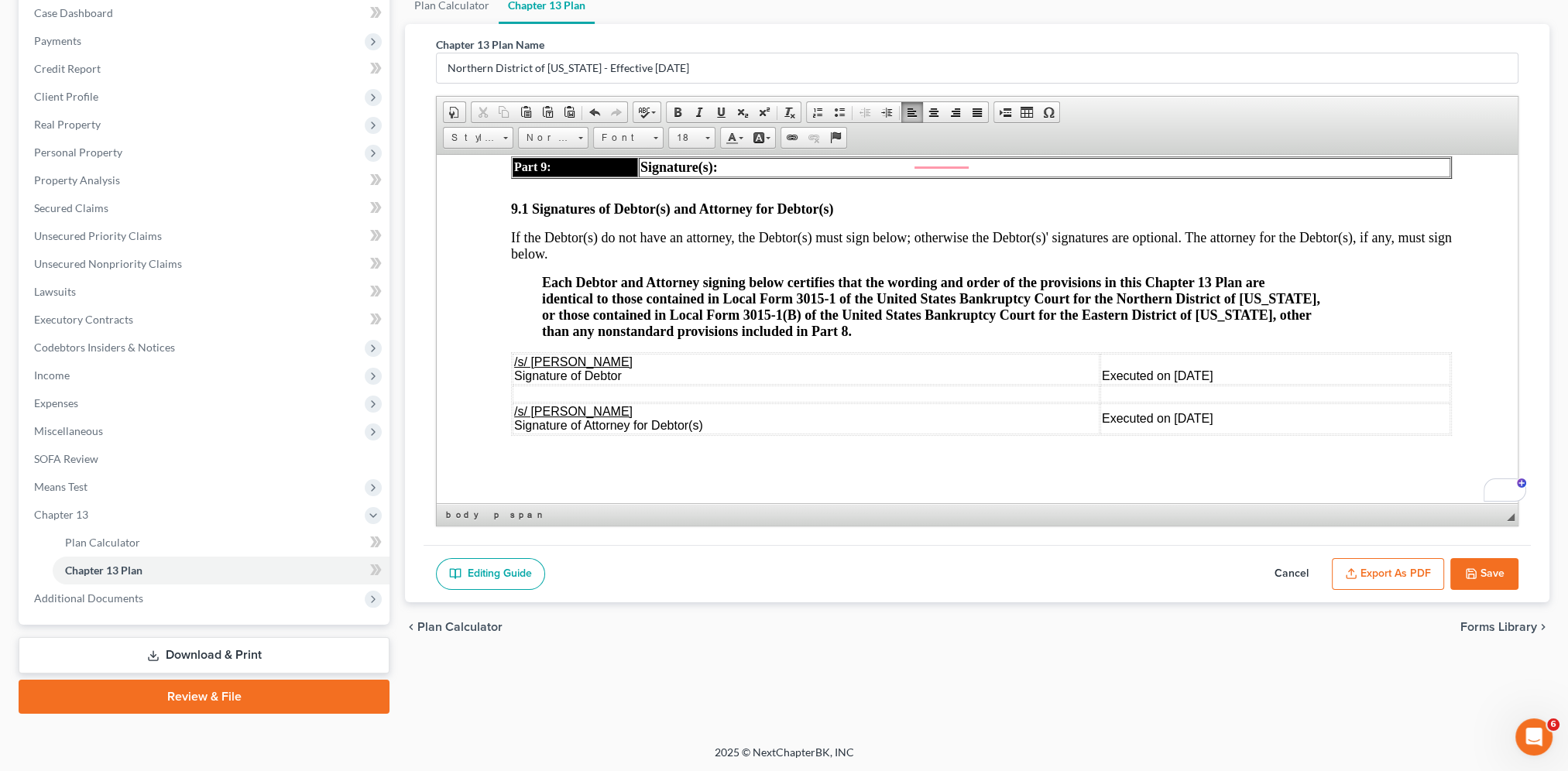
scroll to position [5043, 0]
click at [1183, 404] on td "Executed on 10/03/2025" at bounding box center [1274, 419] width 350 height 31
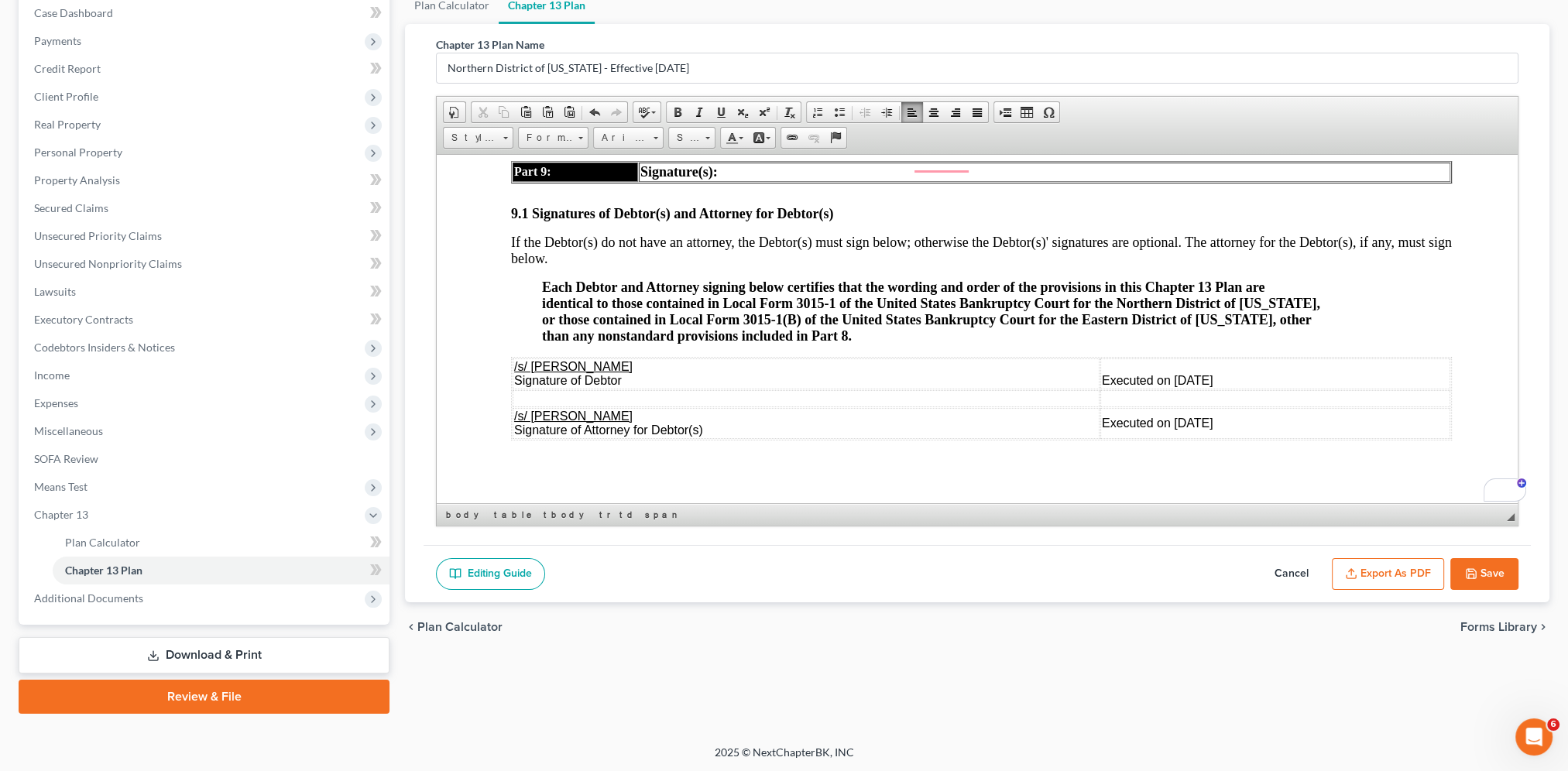
drag, startPoint x: 1204, startPoint y: 344, endPoint x: 510, endPoint y: 288, distance: 696.3
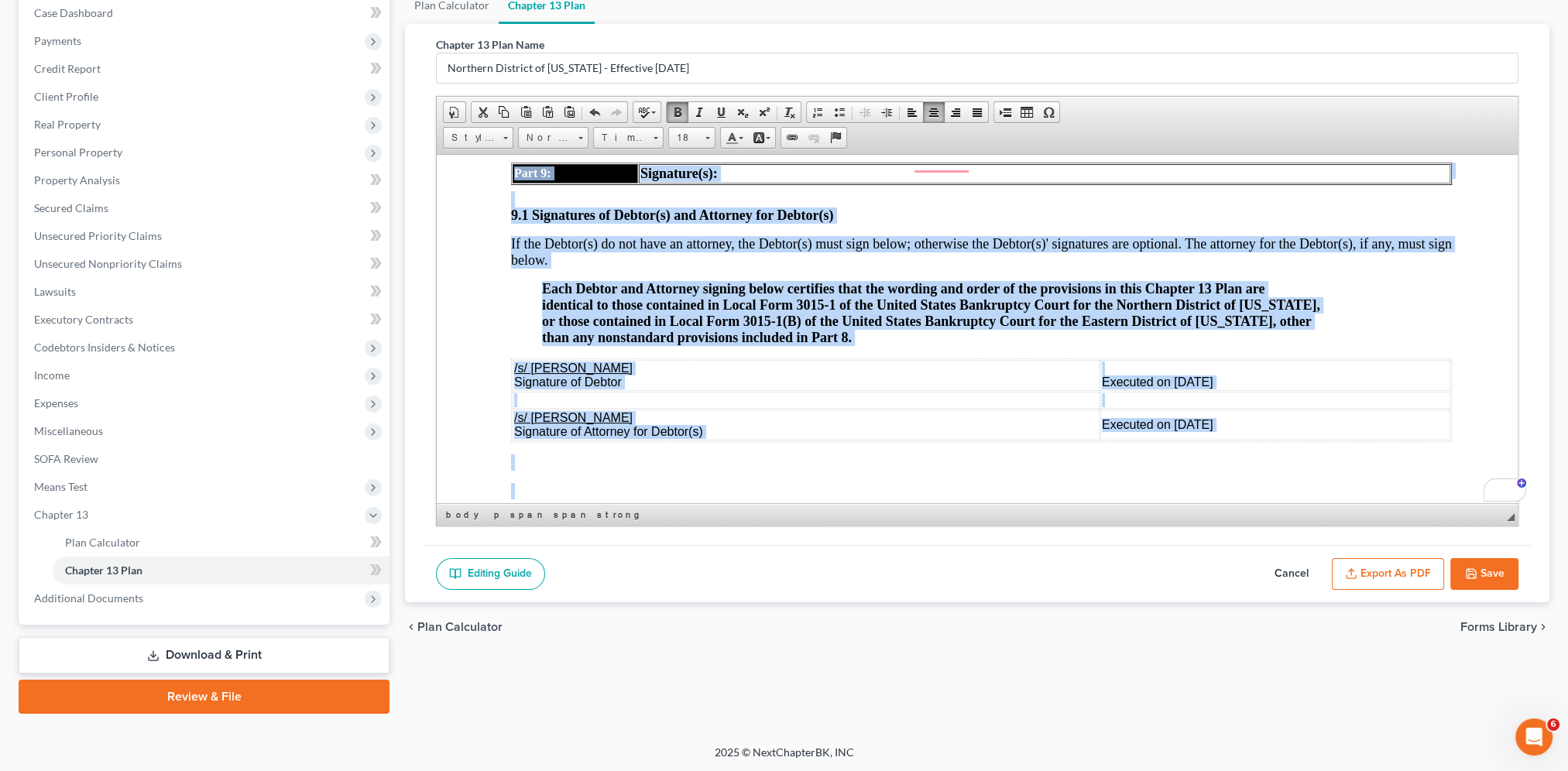
scroll to position [4922, 0]
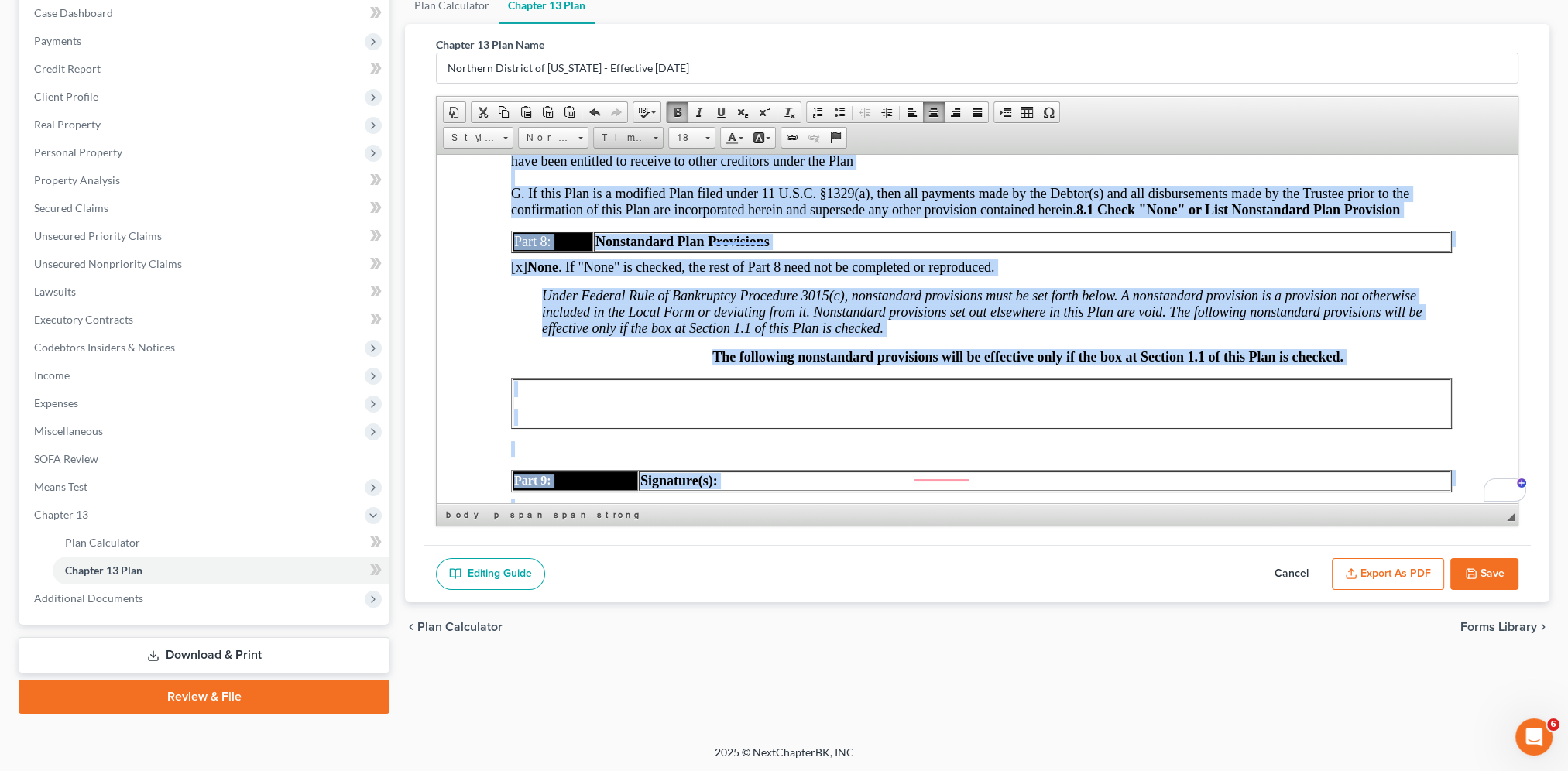
click at [652, 133] on link "Times New Roman" at bounding box center [628, 137] width 71 height 21
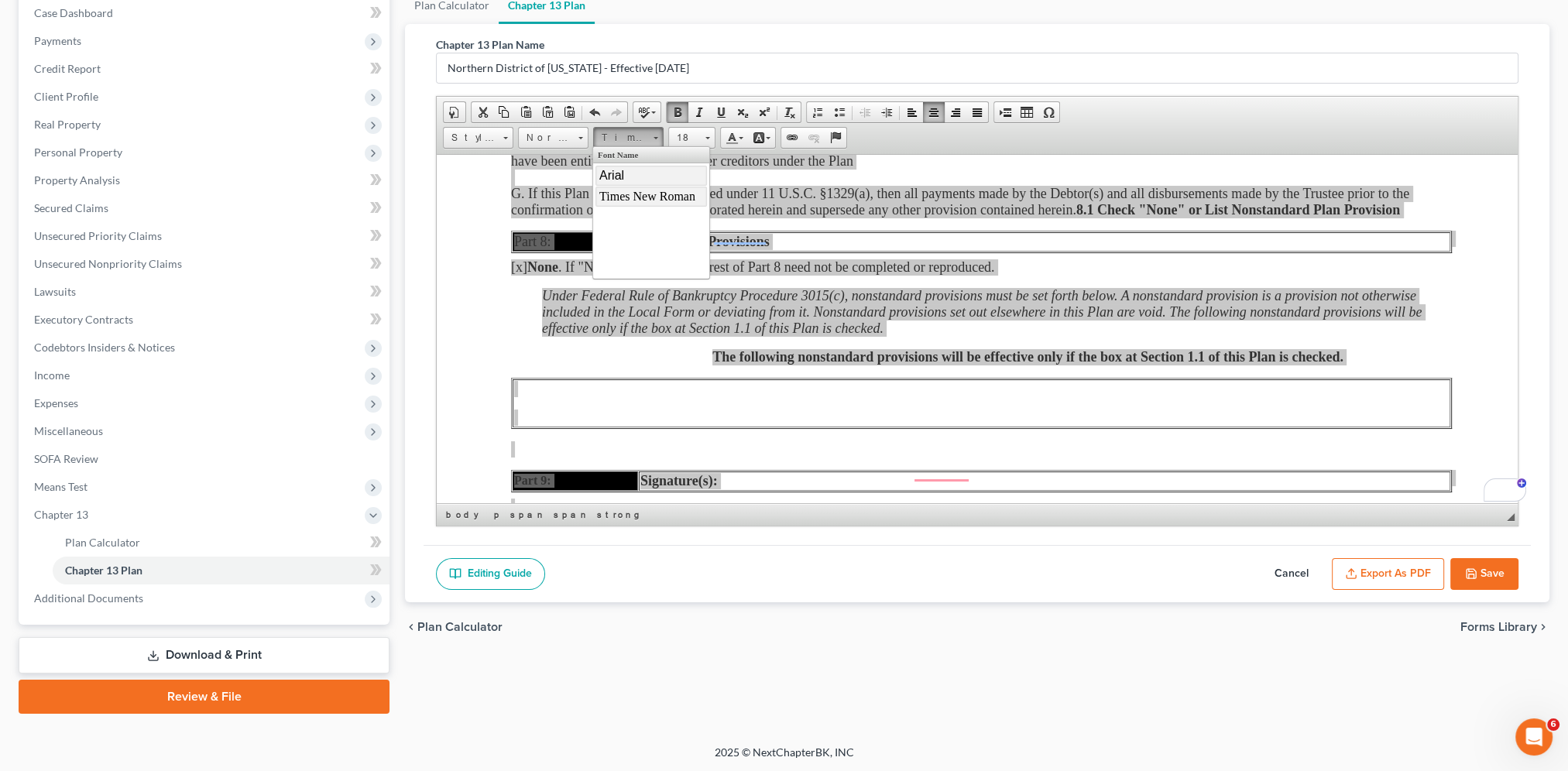
drag, startPoint x: 625, startPoint y: 175, endPoint x: 782, endPoint y: 170, distance: 157.1
click at [625, 175] on link "Arial" at bounding box center [651, 176] width 111 height 20
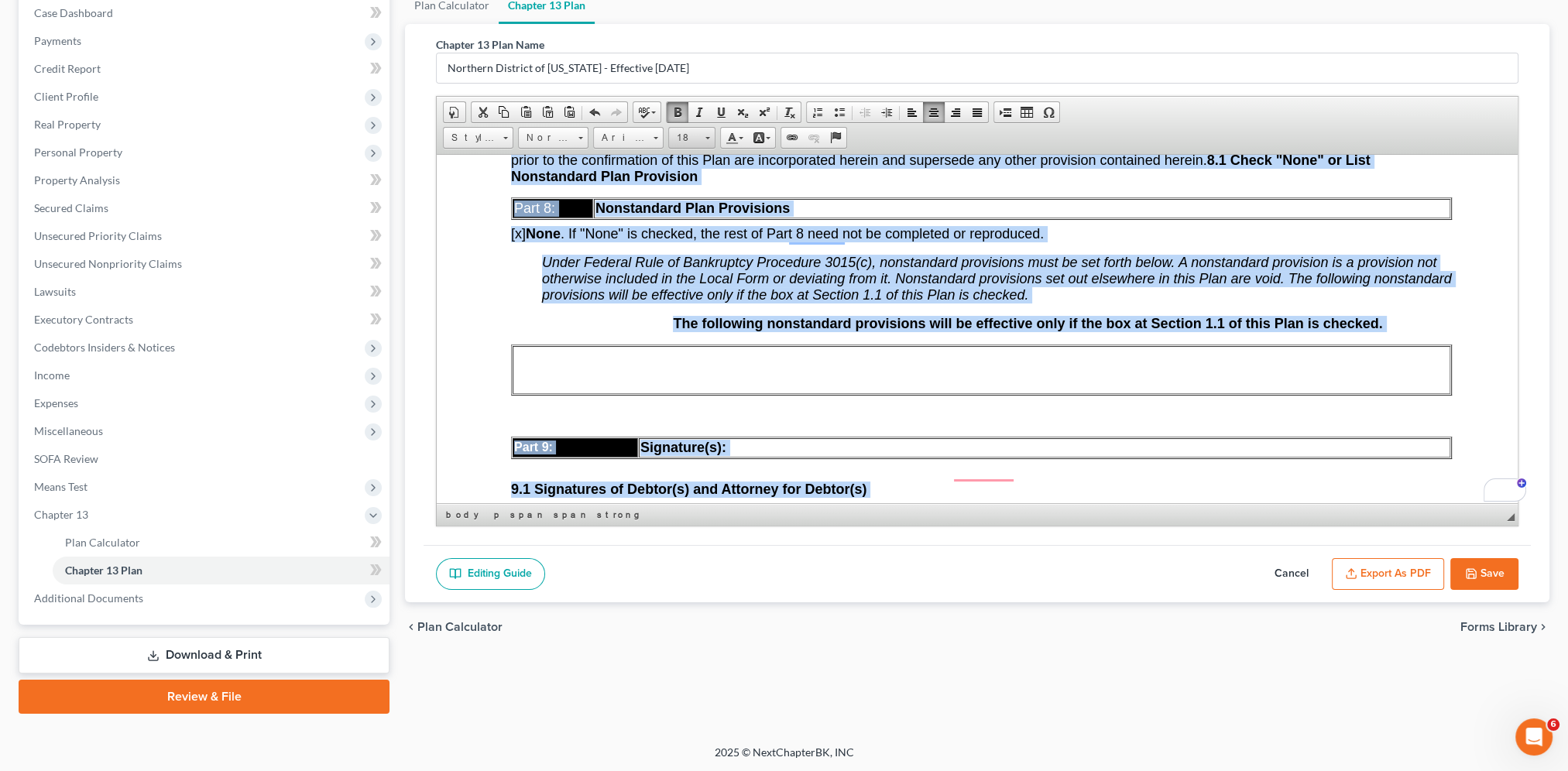
click at [705, 133] on span at bounding box center [707, 136] width 4 height 15
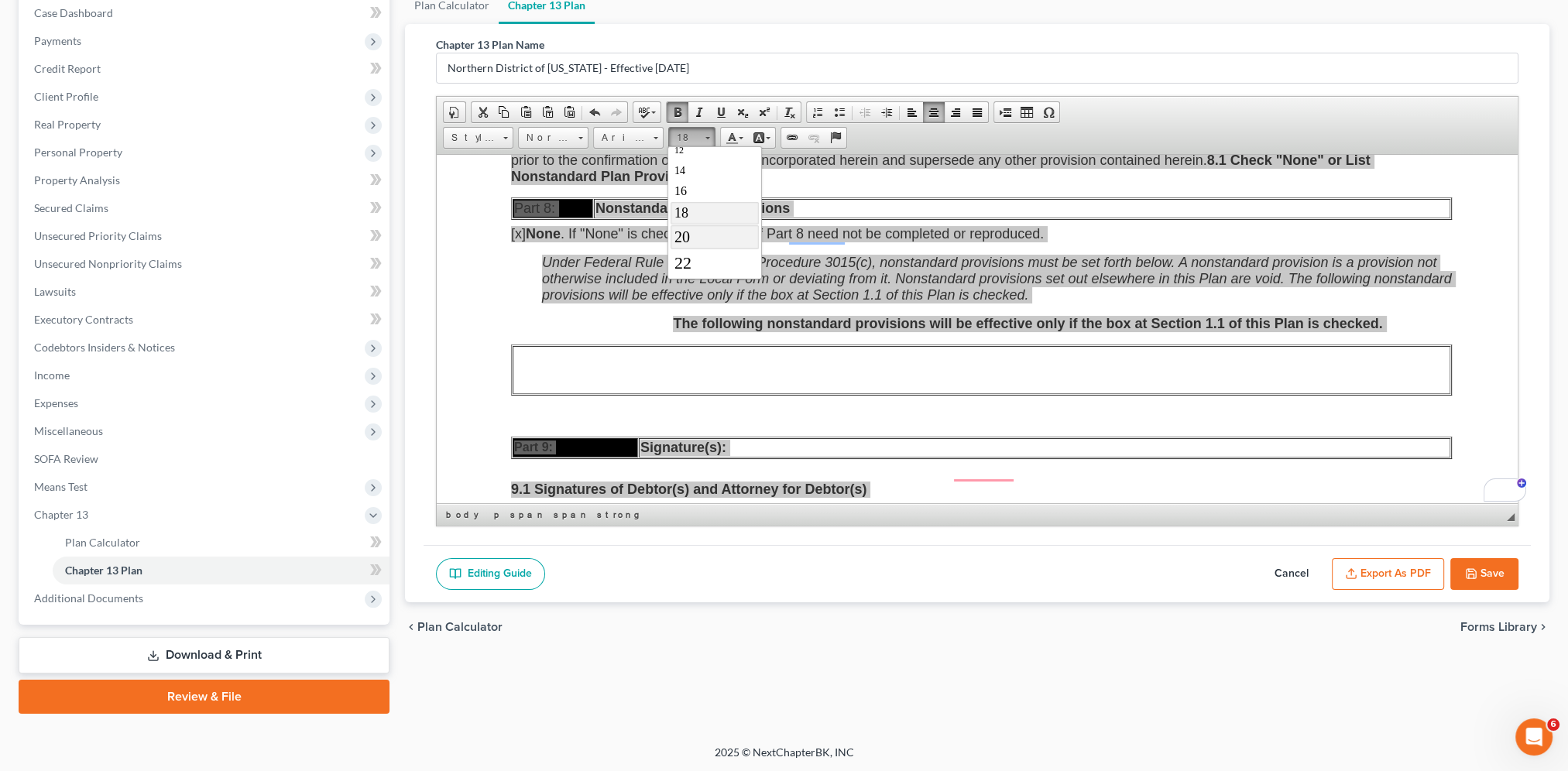
click at [706, 229] on link "20" at bounding box center [713, 237] width 88 height 24
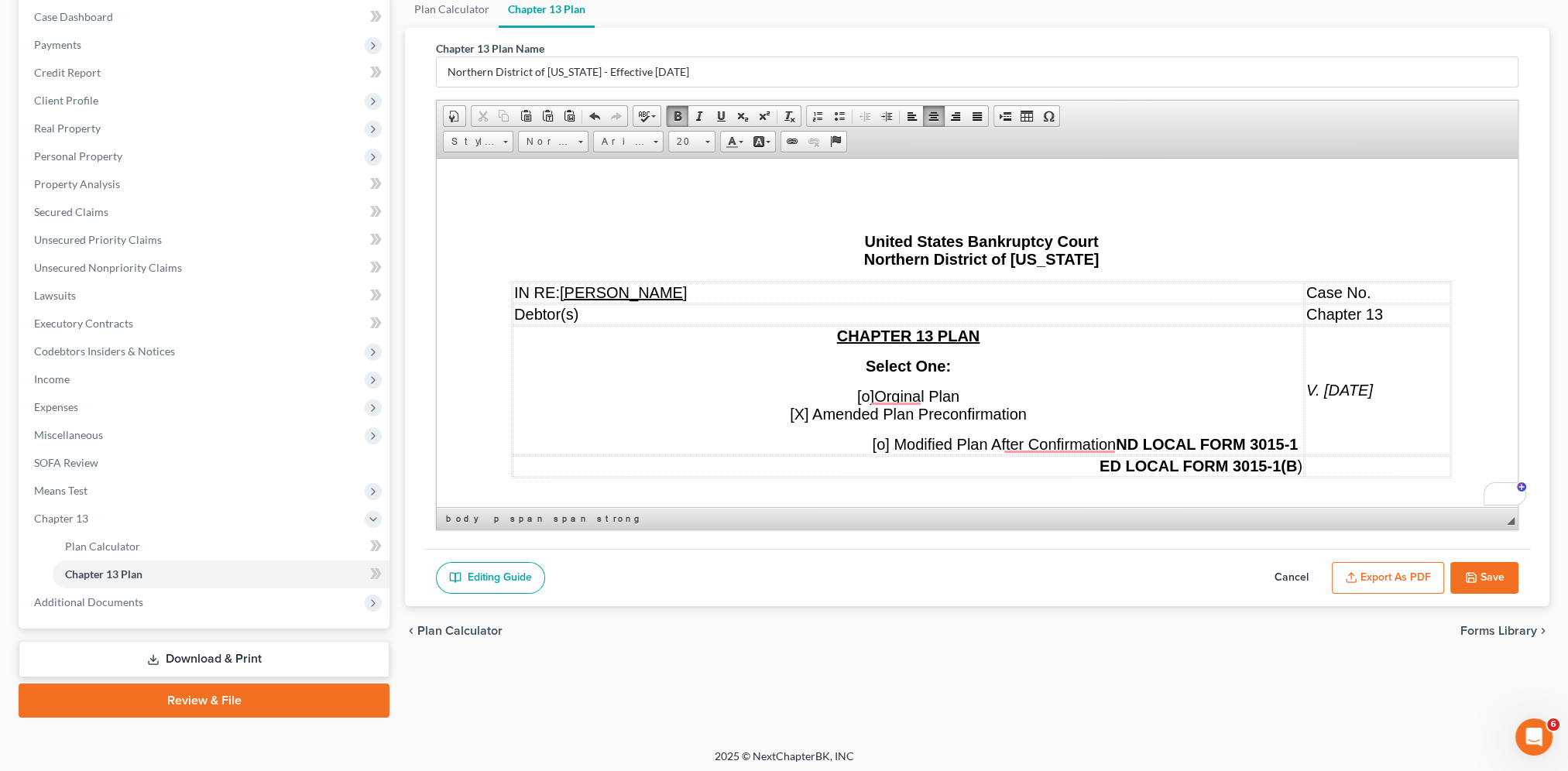
drag, startPoint x: 783, startPoint y: 397, endPoint x: 811, endPoint y: 391, distance: 28.6
click at [785, 398] on p "[o] Orginal Plan [X] Amended Plan Preconfirmation" at bounding box center [908, 405] width 788 height 35
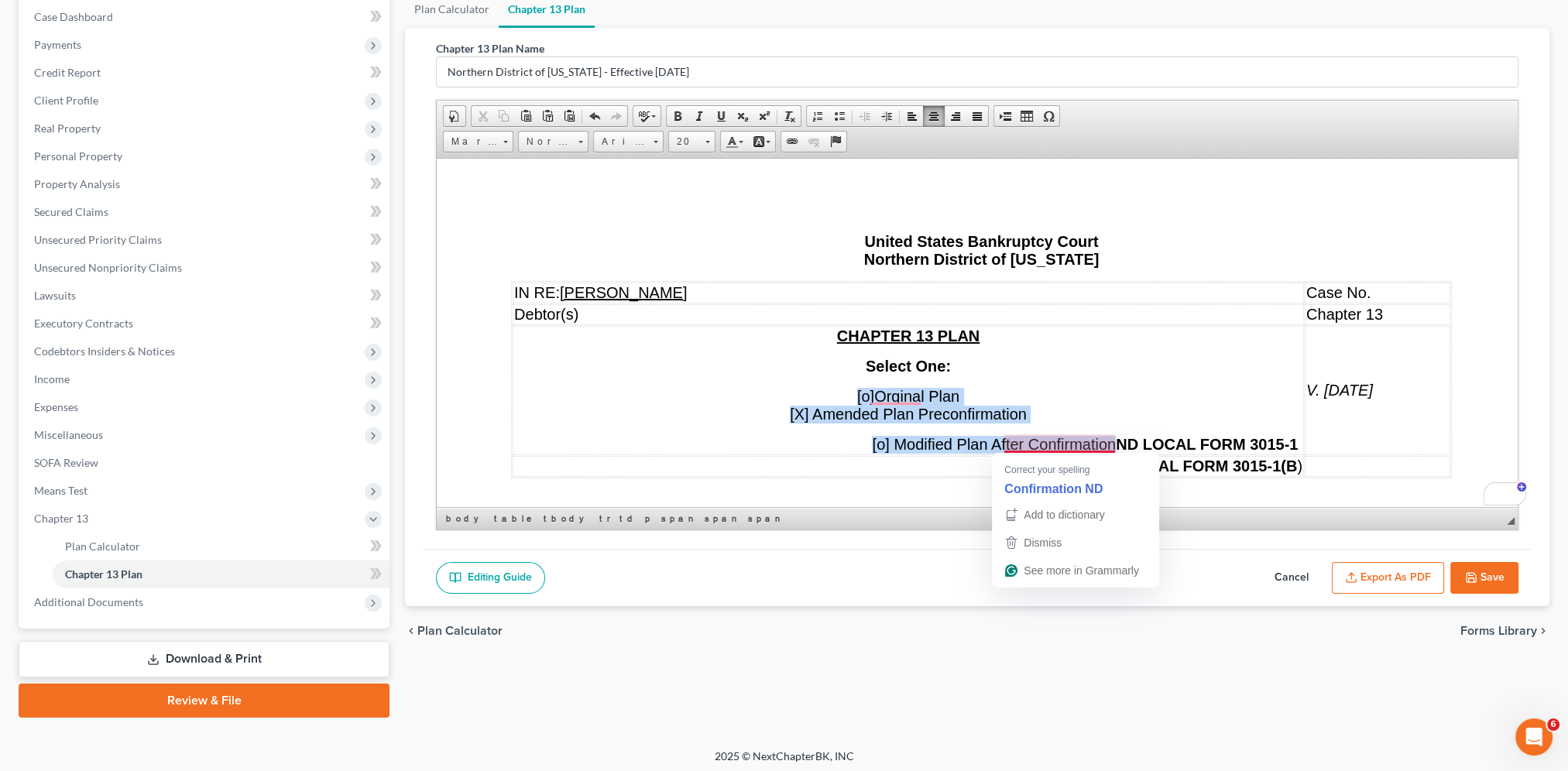
drag, startPoint x: 851, startPoint y: 399, endPoint x: 1090, endPoint y: 450, distance: 244.4
click at [1090, 450] on td "CHAPTER 13 PLAN Select One: [o] Orginal Plan [X] Amended Plan Preconfirmation […" at bounding box center [908, 389] width 791 height 129
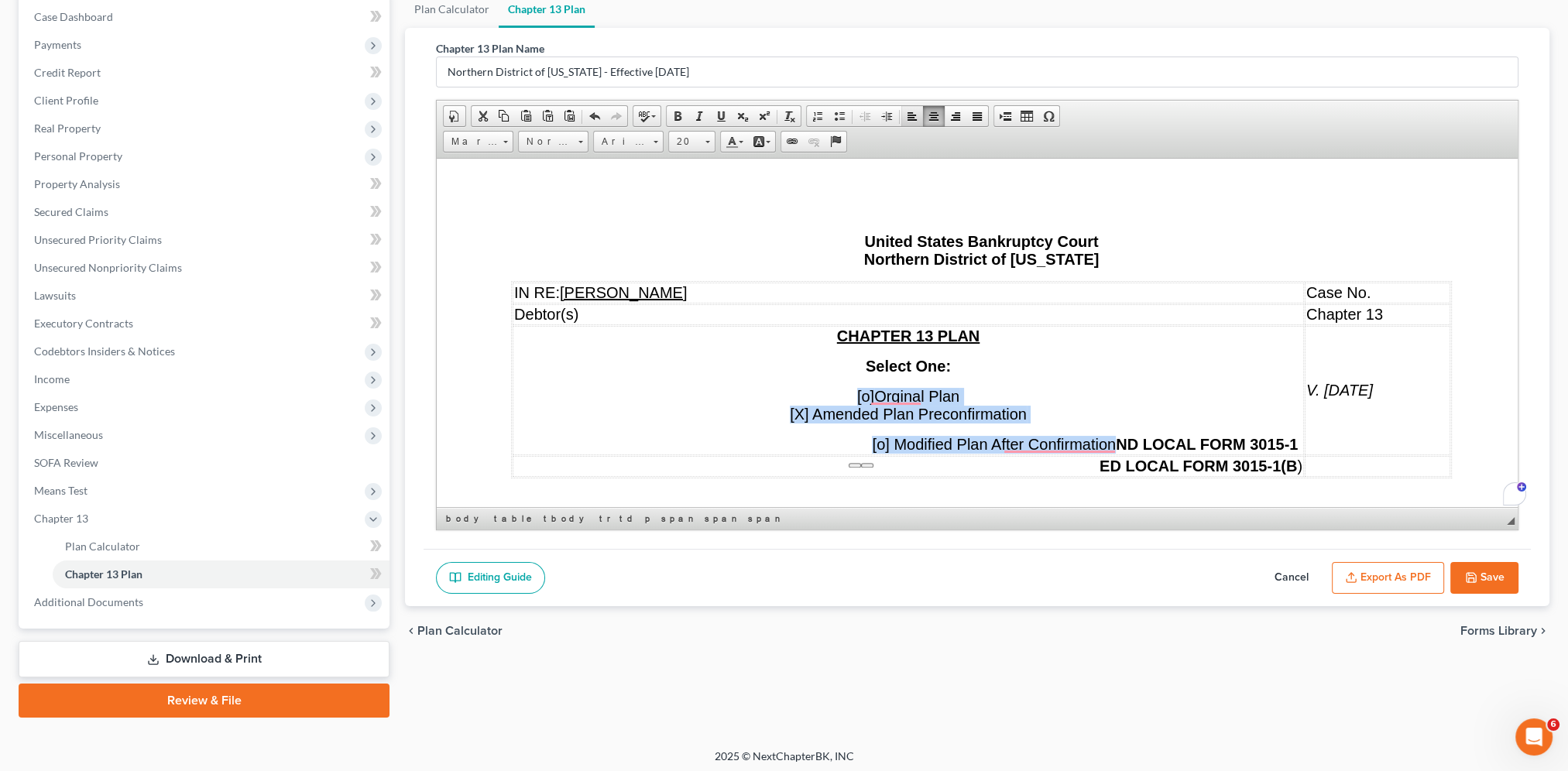
click at [907, 113] on span at bounding box center [911, 115] width 12 height 12
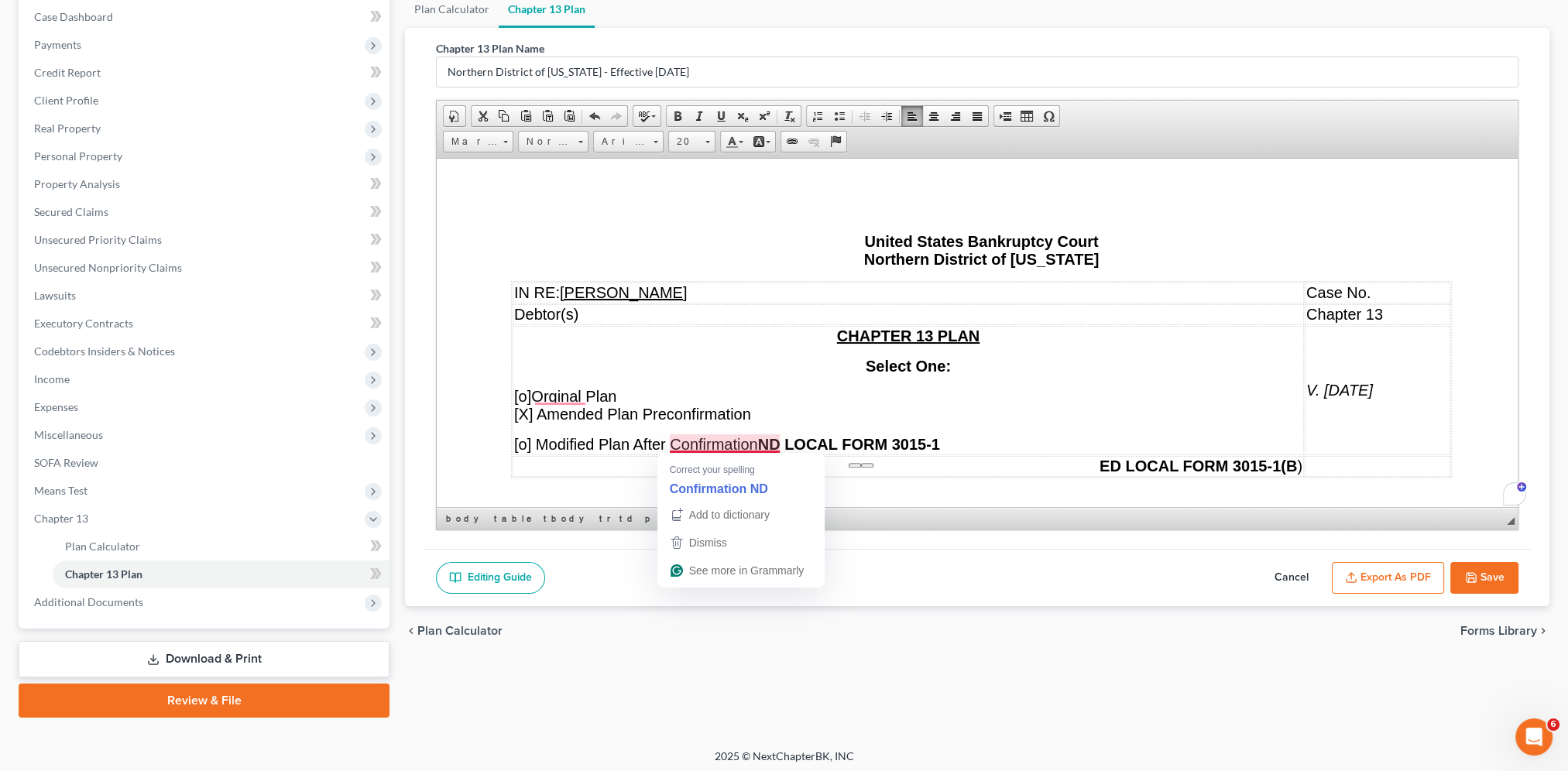
click at [761, 444] on strong "ND LOCAL FORM 3015-1" at bounding box center [849, 443] width 182 height 17
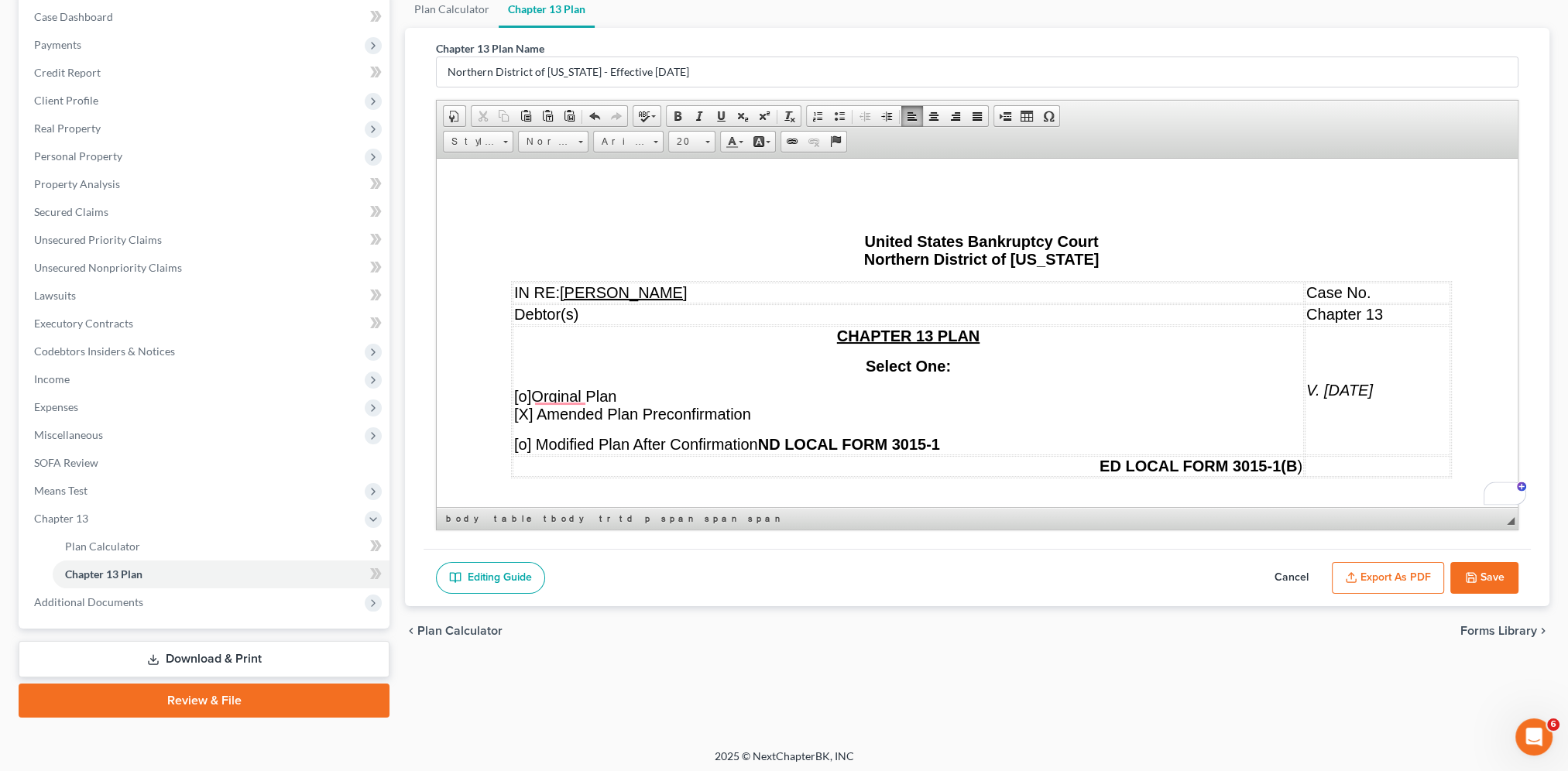
drag, startPoint x: 802, startPoint y: 439, endPoint x: 830, endPoint y: 444, distance: 28.4
click at [758, 441] on span "[o] Modified Plan After Confirmation" at bounding box center [635, 443] width 244 height 17
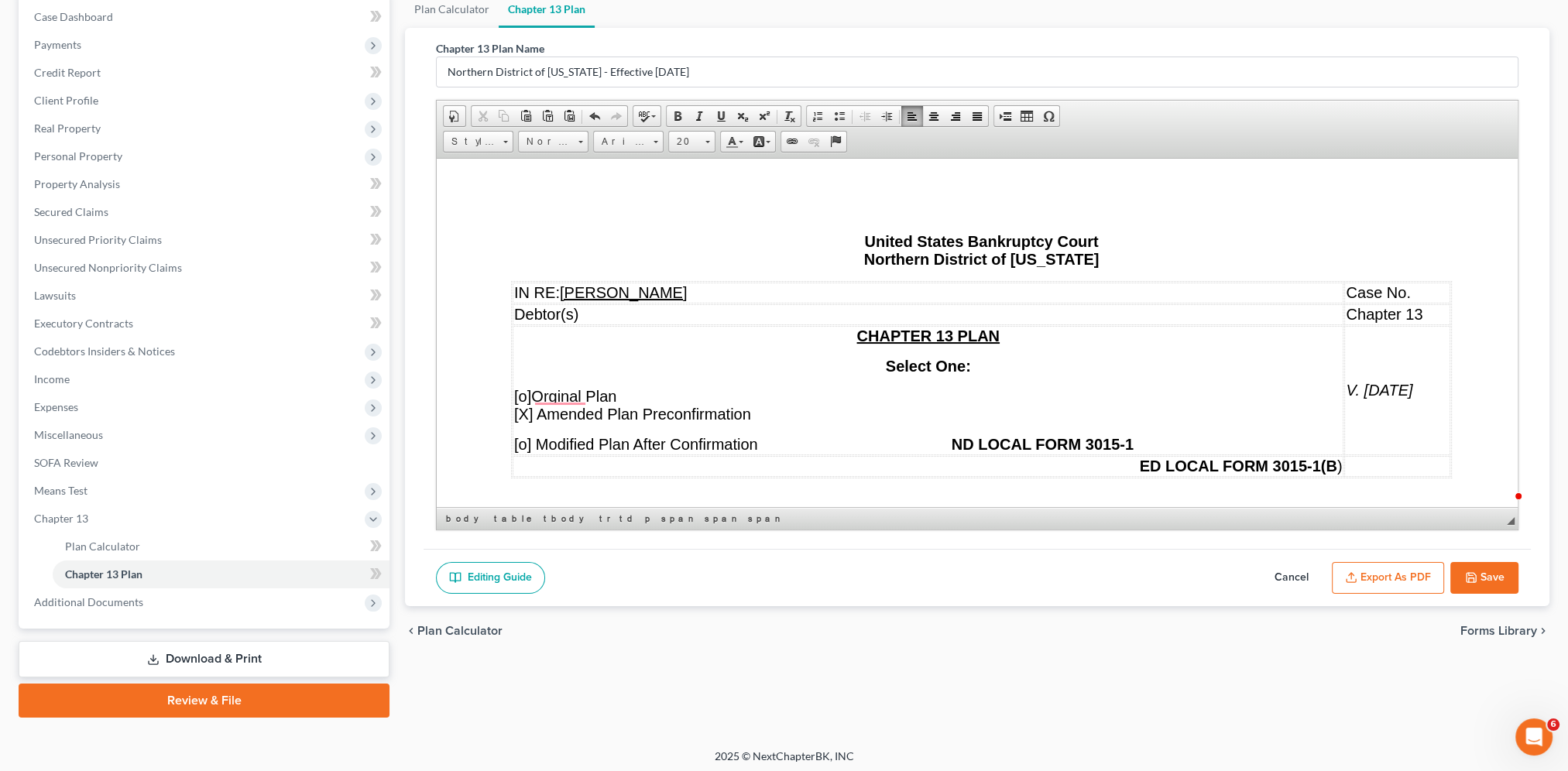
click at [950, 467] on td "ED LOCAL FORM 3015-1(B )" at bounding box center [928, 465] width 830 height 21
drag, startPoint x: 1138, startPoint y: 464, endPoint x: 1344, endPoint y: 466, distance: 206.0
click at [1183, 465] on tr "ED LOCAL FORM 3015-1(B )" at bounding box center [981, 465] width 937 height 21
click at [1183, 448] on p "[o] Modified Plan After Confirmation ND LOCAL FORM 3015-1" at bounding box center [927, 443] width 828 height 18
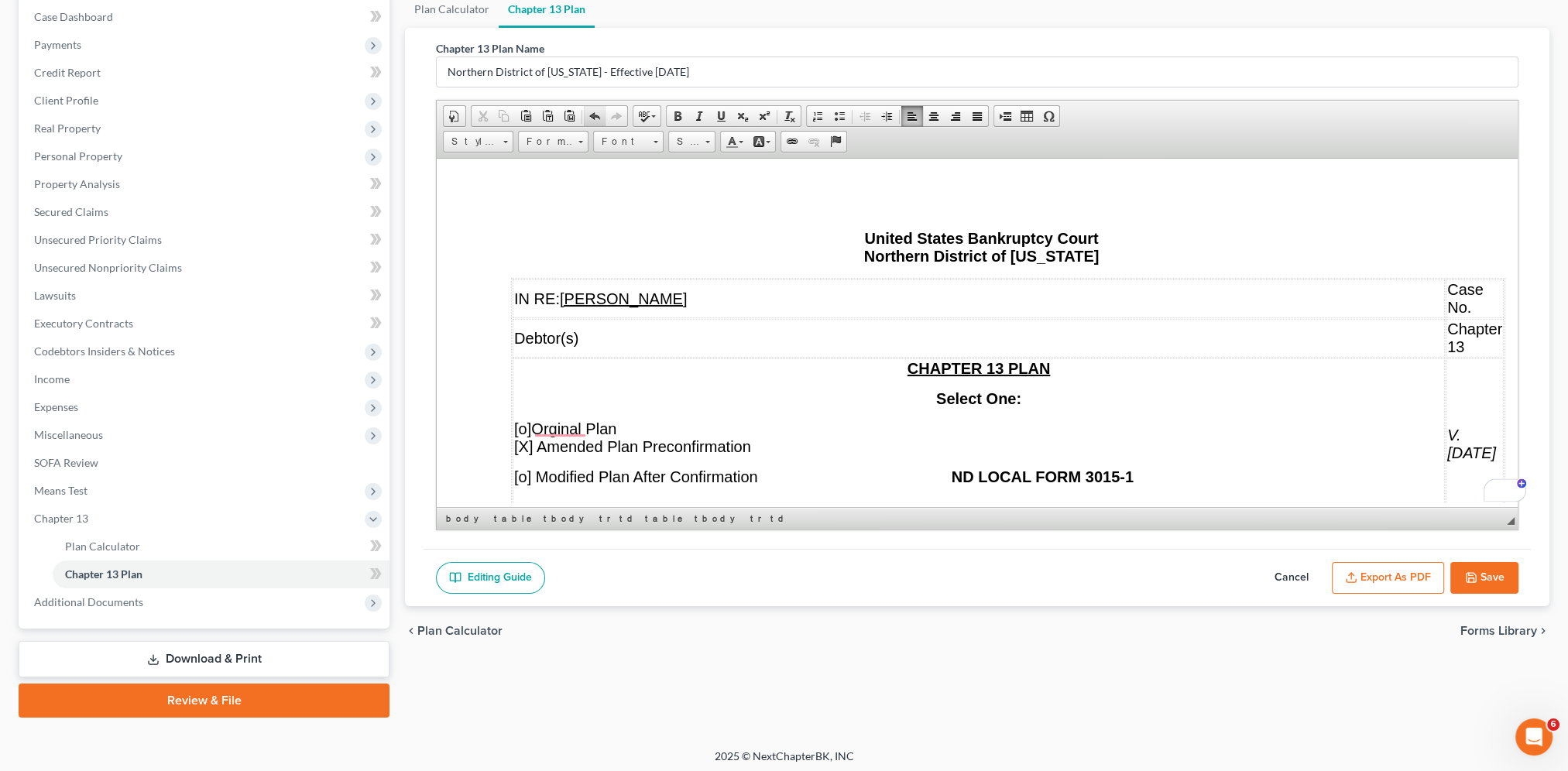
click at [593, 110] on span at bounding box center [594, 115] width 12 height 12
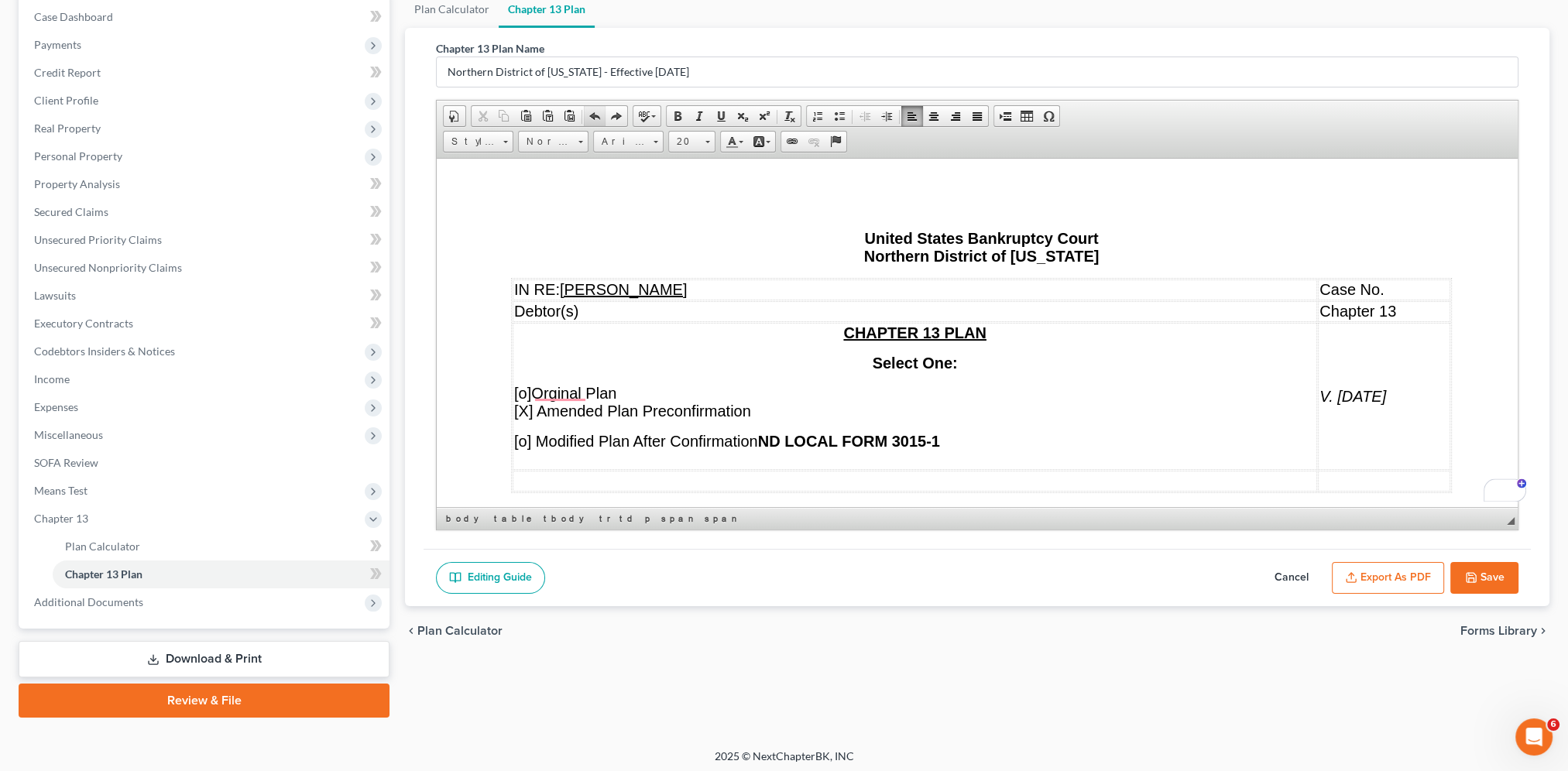
click at [593, 110] on span at bounding box center [594, 115] width 12 height 12
click at [593, 111] on span at bounding box center [594, 115] width 12 height 12
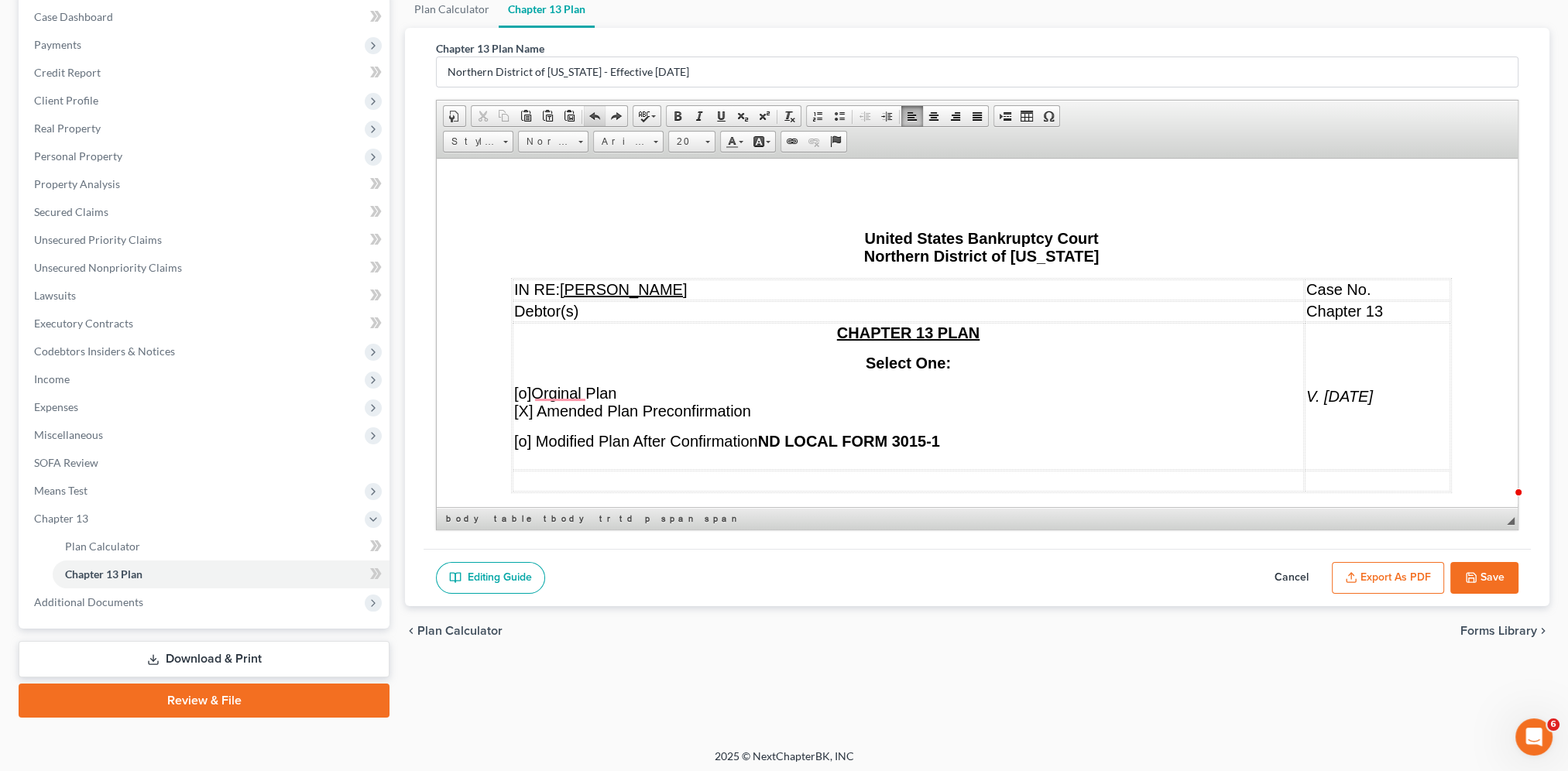
click at [595, 111] on span at bounding box center [594, 115] width 12 height 12
click at [593, 117] on span at bounding box center [594, 115] width 12 height 12
click at [1033, 456] on td "ED LOCAL FORM 3015-1(B )" at bounding box center [908, 463] width 791 height 21
click at [917, 398] on p "[o] Orginal Plan [X] Amended Plan Preconfirmation" at bounding box center [908, 401] width 788 height 35
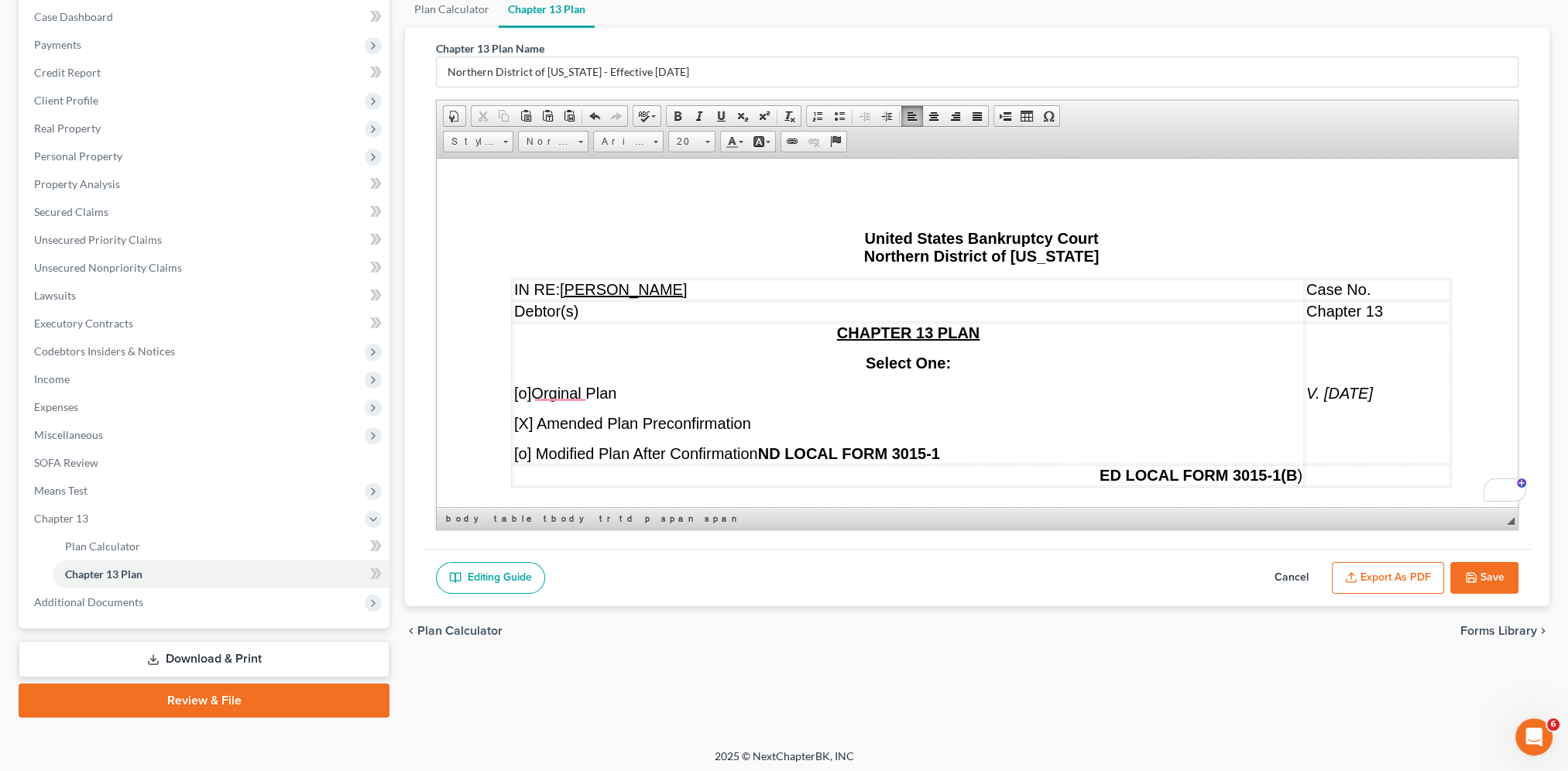
drag, startPoint x: 621, startPoint y: 394, endPoint x: 514, endPoint y: 398, distance: 107.1
click at [514, 398] on p "[o] Orginal Plan" at bounding box center [908, 392] width 788 height 18
drag, startPoint x: 769, startPoint y: 444, endPoint x: 511, endPoint y: 466, distance: 258.9
click at [513, 458] on td "CHAPTER 13 PLAN Select One: [X] Amended Plan Preconfirmation [o] Modified Plan …" at bounding box center [908, 391] width 791 height 137
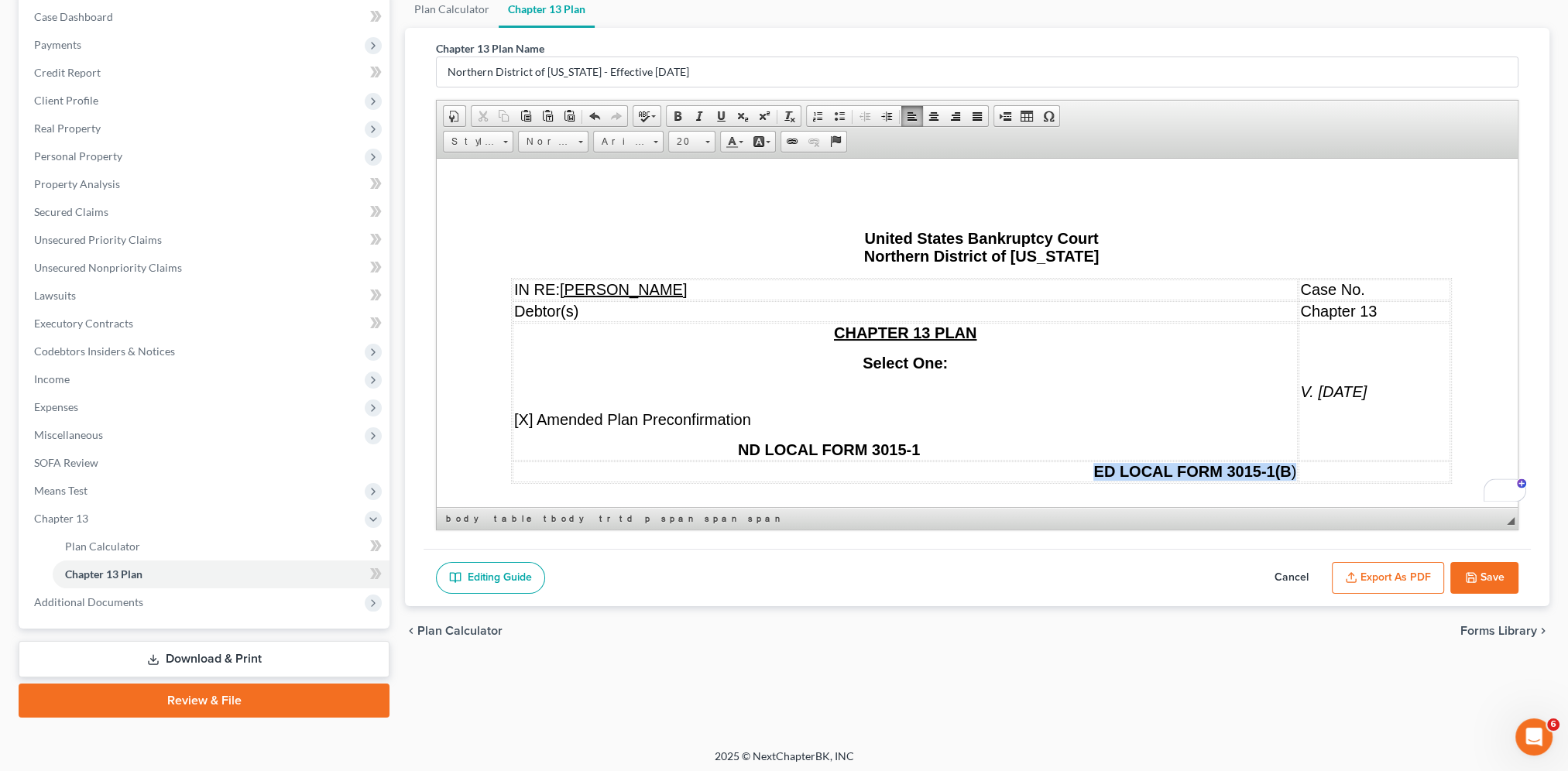
drag, startPoint x: 1084, startPoint y: 470, endPoint x: 1291, endPoint y: 463, distance: 207.1
click at [1183, 463] on td "ED LOCAL FORM 3015-1(B )" at bounding box center [905, 471] width 785 height 21
drag, startPoint x: 1374, startPoint y: 386, endPoint x: 1300, endPoint y: 395, distance: 74.5
click at [1183, 394] on p "V. 03/15/18" at bounding box center [1374, 391] width 149 height 18
click at [917, 288] on td "IN RE: Shane A. Frye" at bounding box center [905, 289] width 785 height 21
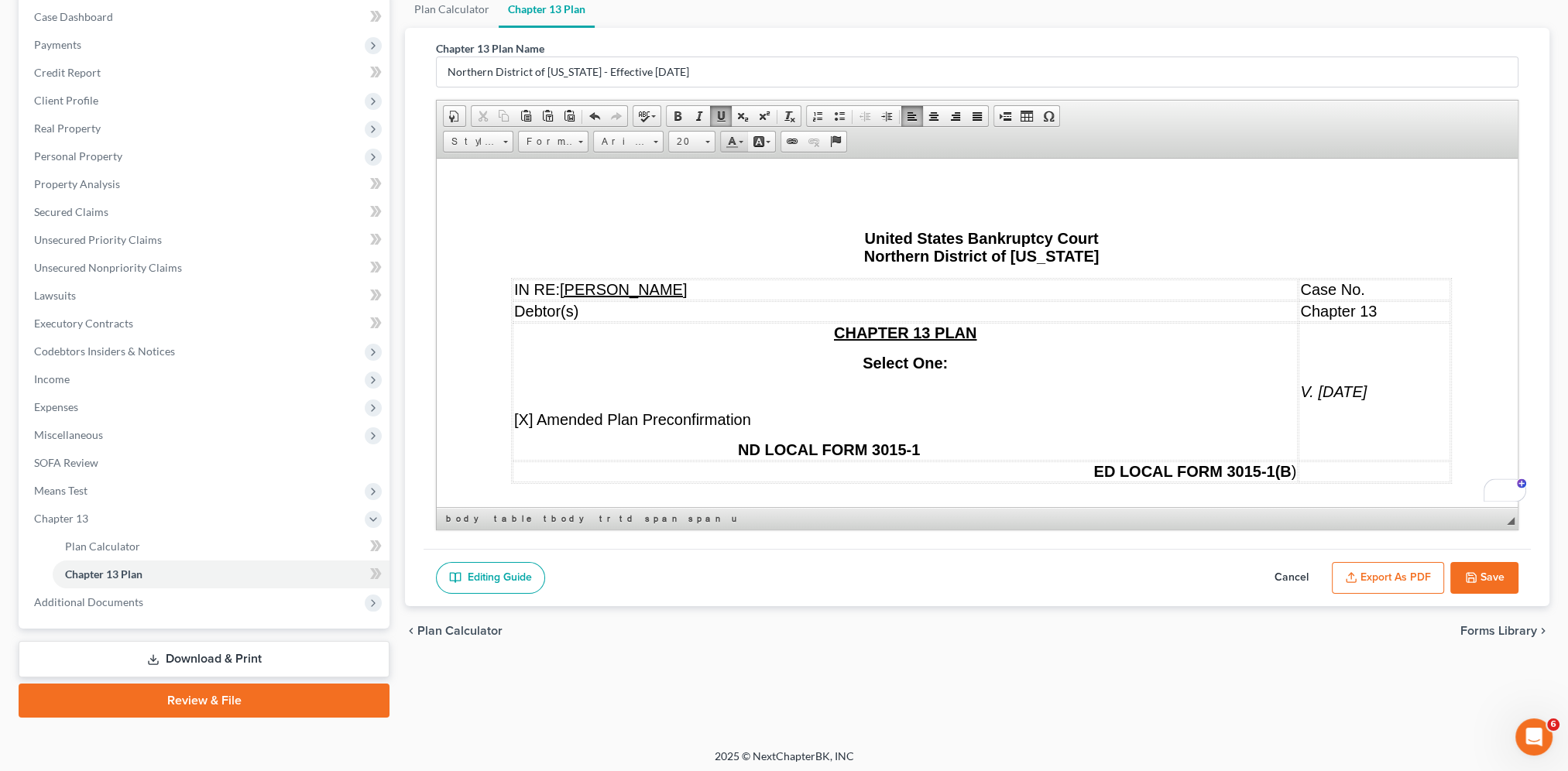
click at [727, 140] on span at bounding box center [731, 141] width 12 height 12
click at [730, 139] on span at bounding box center [731, 141] width 12 height 12
click at [721, 111] on span at bounding box center [720, 115] width 12 height 12
click at [513, 307] on td "Debtor(s)" at bounding box center [905, 310] width 785 height 21
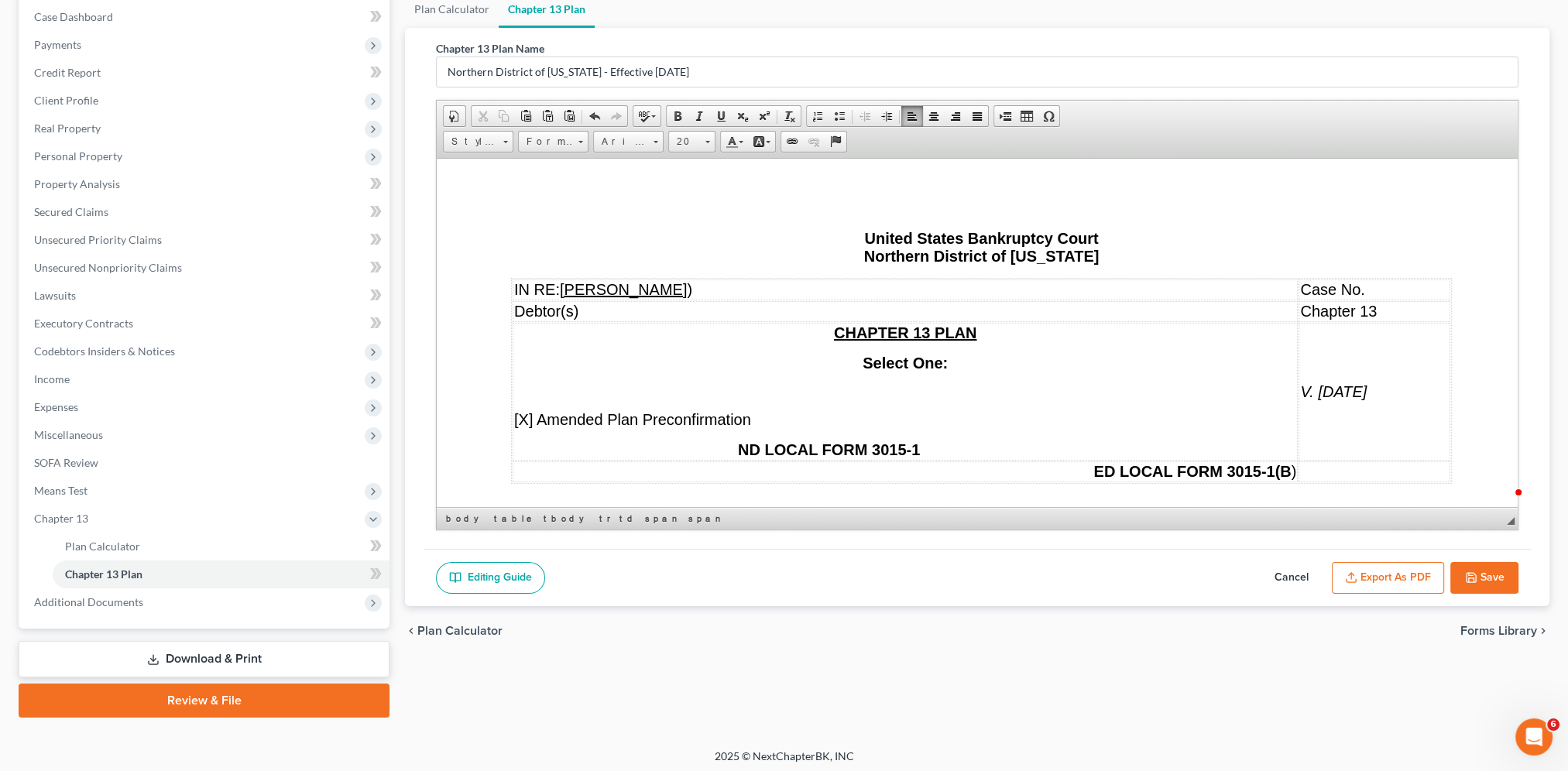
click at [675, 310] on td "Debtor(s)" at bounding box center [905, 310] width 785 height 21
drag, startPoint x: 1365, startPoint y: 289, endPoint x: 1294, endPoint y: 295, distance: 71.3
click at [1183, 295] on td "Case No." at bounding box center [1374, 289] width 151 height 21
copy span "Case No."
click at [991, 291] on td "IN RE: Shane A. Frye )" at bounding box center [905, 289] width 785 height 21
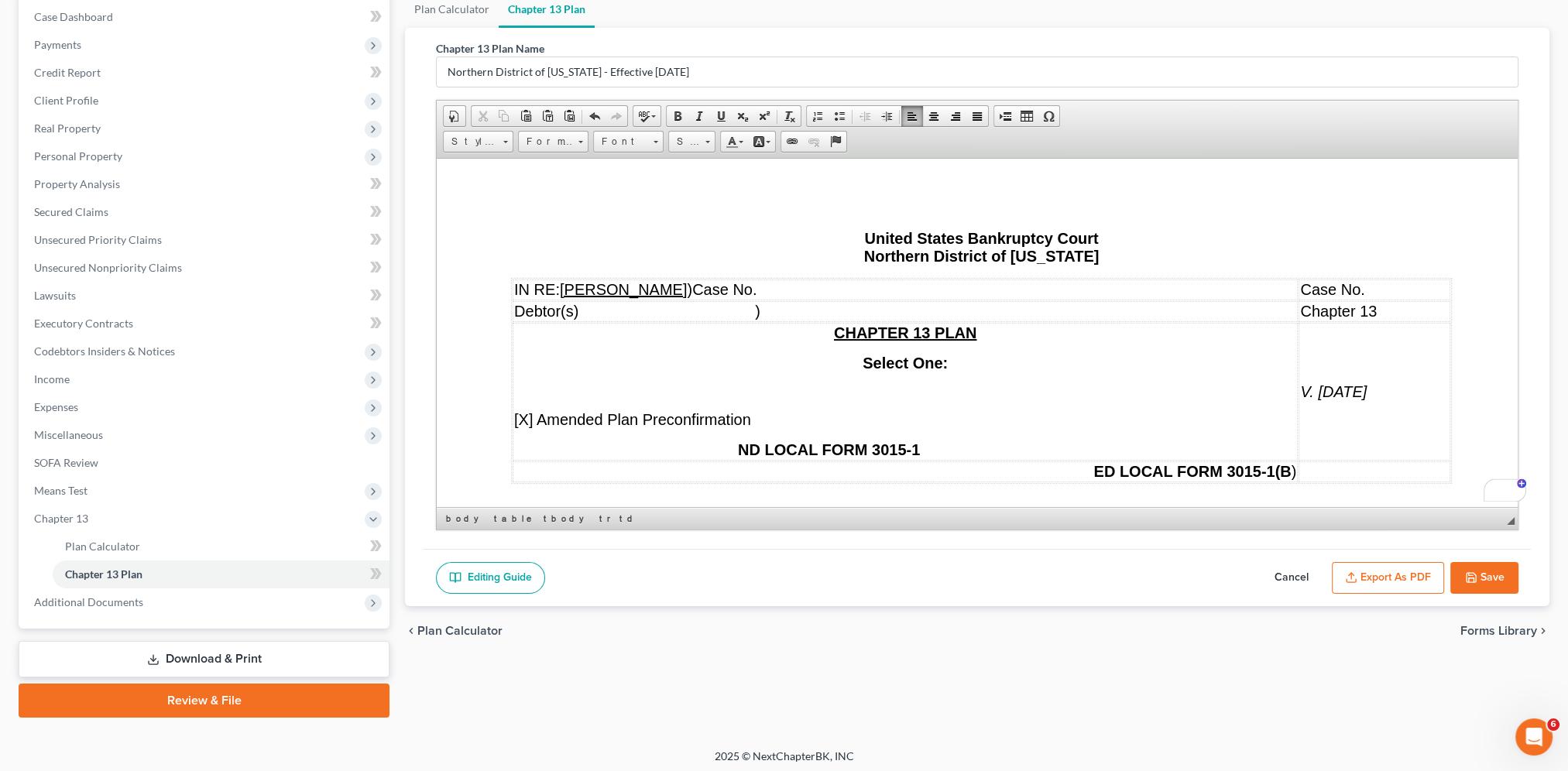
click at [756, 292] on span "Case No." at bounding box center [724, 289] width 64 height 17
drag, startPoint x: 1391, startPoint y: 309, endPoint x: 1303, endPoint y: 320, distance: 88.7
click at [1183, 319] on p "Chapter 13" at bounding box center [1374, 310] width 149 height 18
click at [895, 314] on td "Debtor(s) )" at bounding box center [913, 310] width 802 height 21
drag, startPoint x: 1372, startPoint y: 288, endPoint x: 1310, endPoint y: 295, distance: 62.4
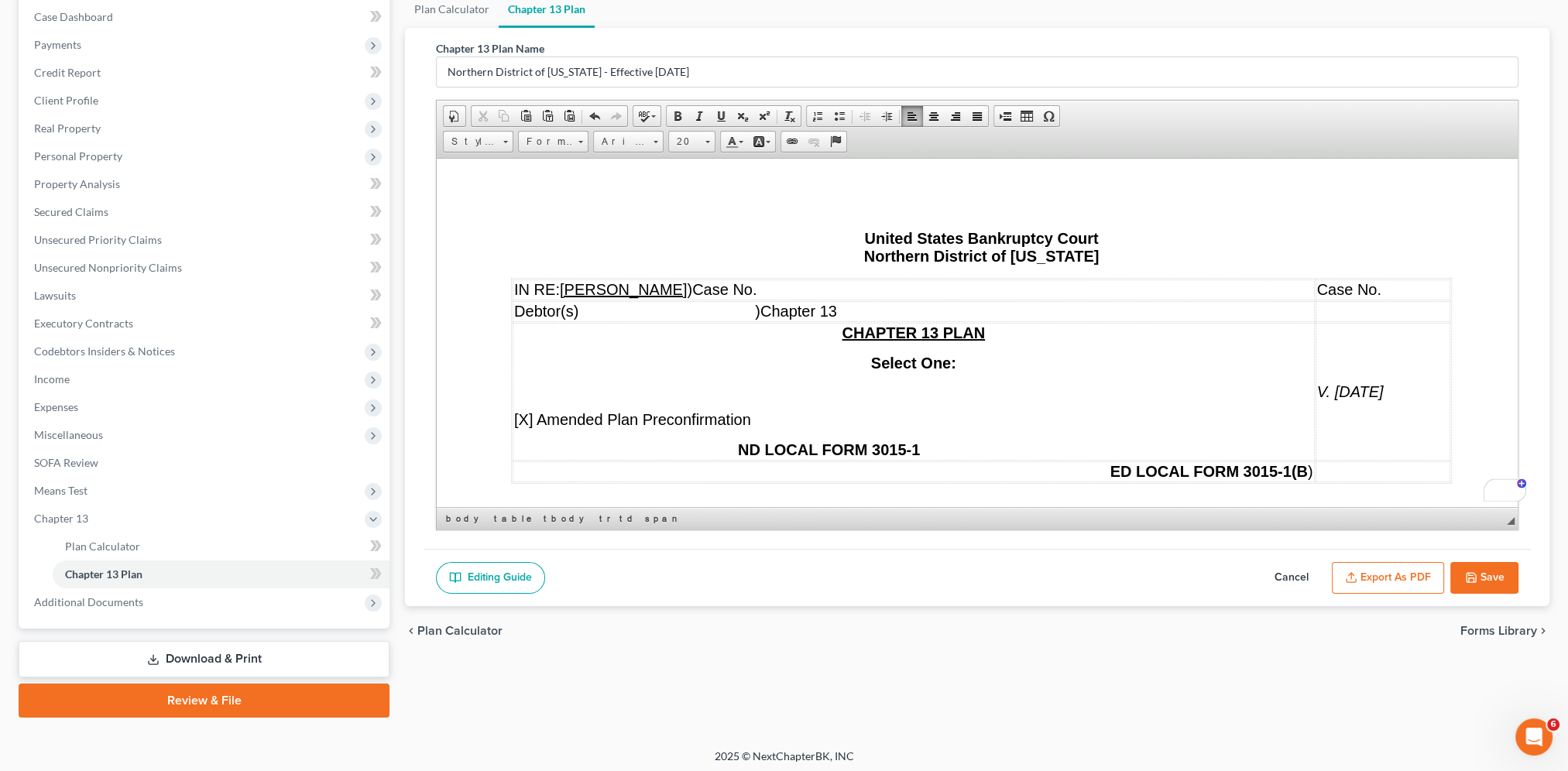
click at [1183, 295] on span "Case No." at bounding box center [1349, 289] width 64 height 17
drag, startPoint x: 1391, startPoint y: 395, endPoint x: 1300, endPoint y: 399, distance: 91.1
click at [1183, 399] on tr "CHAPTER 13 PLAN Select One: [X] Amended Plan Preconfirmation ND LOCAL FORM 3015…" at bounding box center [981, 391] width 937 height 137
drag, startPoint x: 1340, startPoint y: 350, endPoint x: 1339, endPoint y: 365, distance: 15.0
click at [1183, 349] on td "V. 03/15/18" at bounding box center [1383, 391] width 136 height 137
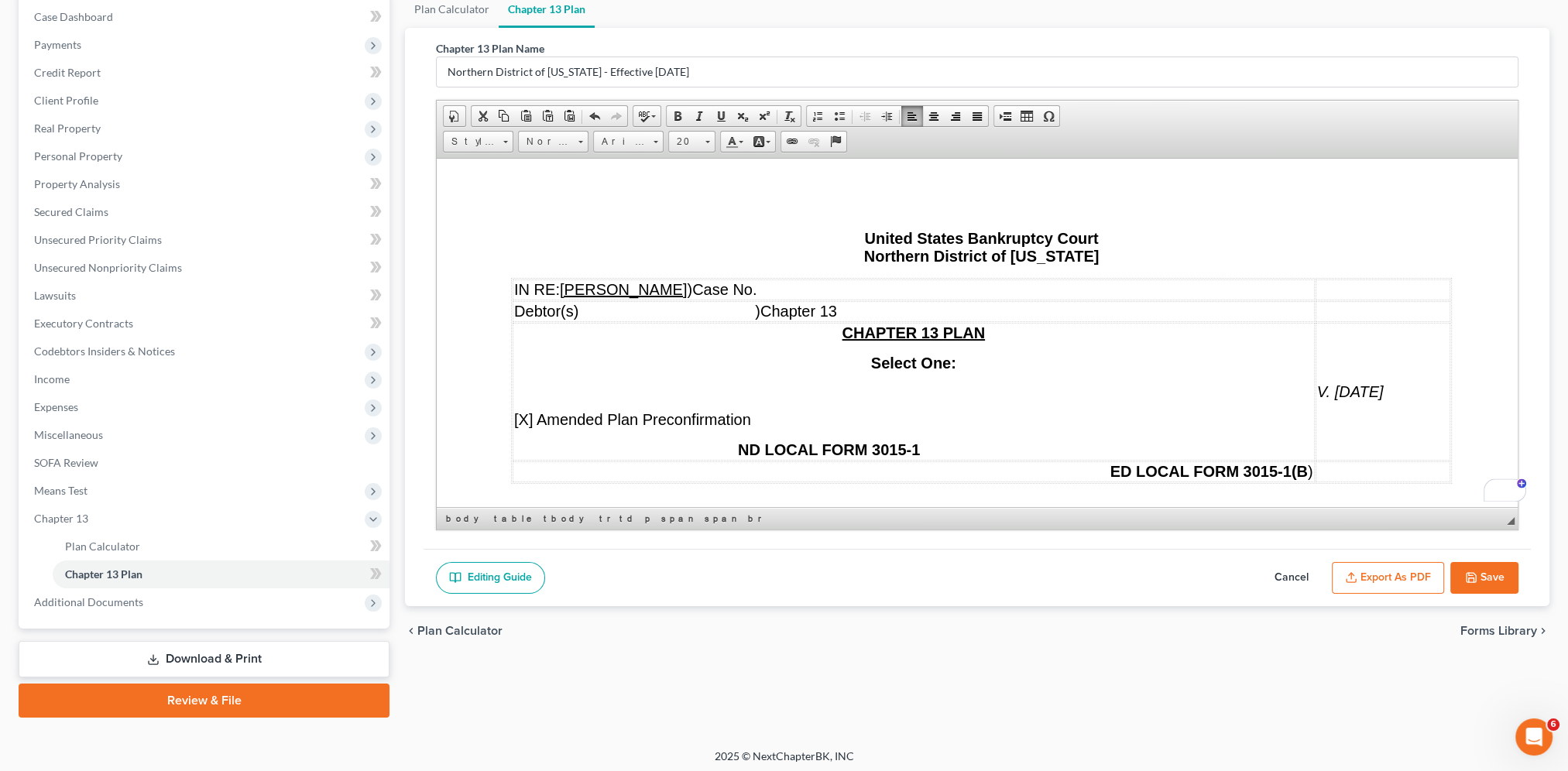
click at [1183, 361] on td "V. 03/15/18" at bounding box center [1383, 391] width 136 height 137
drag, startPoint x: 1308, startPoint y: 385, endPoint x: 1381, endPoint y: 385, distance: 73.0
click at [1183, 385] on em "V. 03/15/18" at bounding box center [1351, 391] width 67 height 17
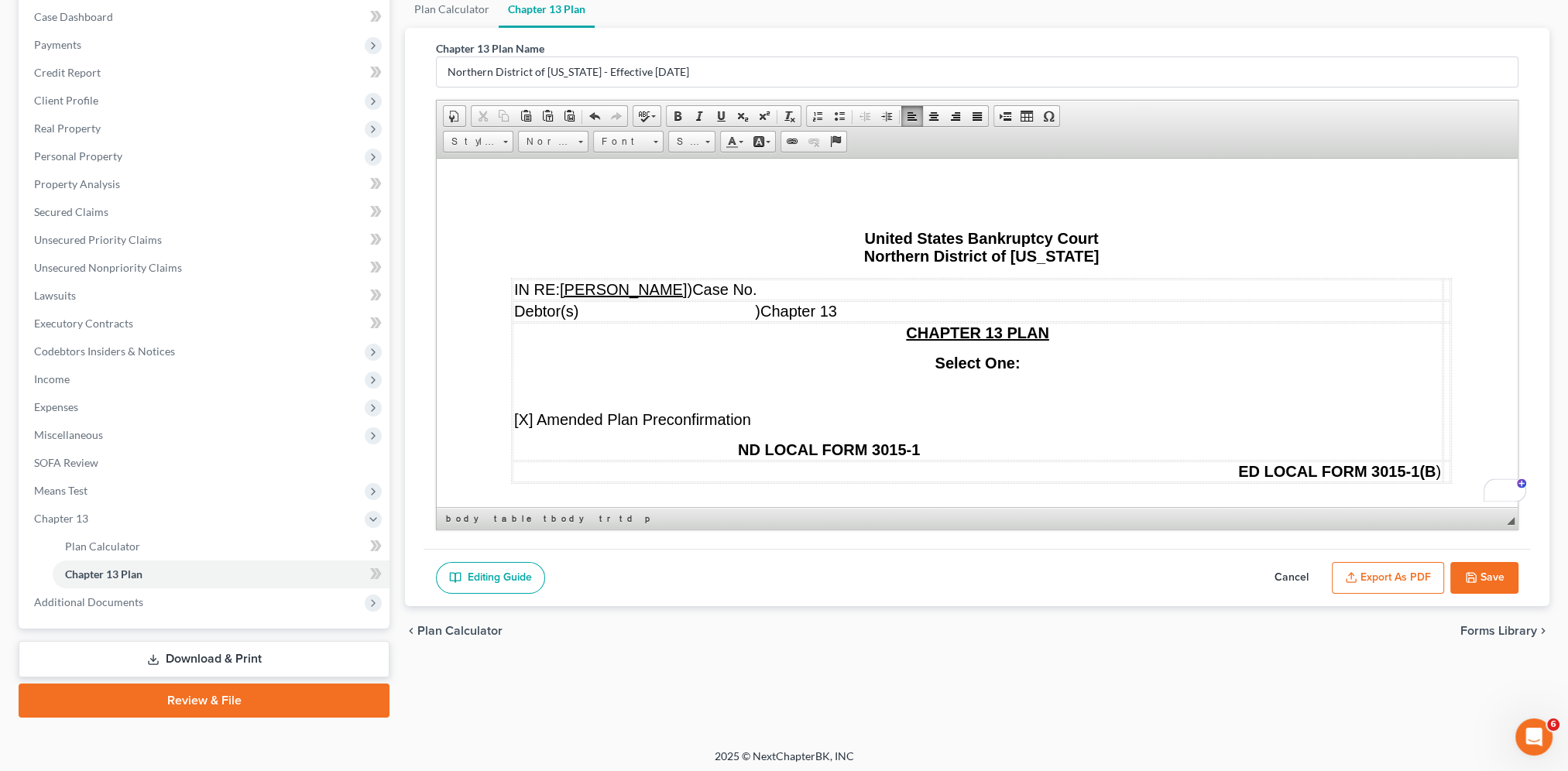
click at [889, 333] on p "CHAPTER 13 PLAN" at bounding box center [977, 332] width 927 height 18
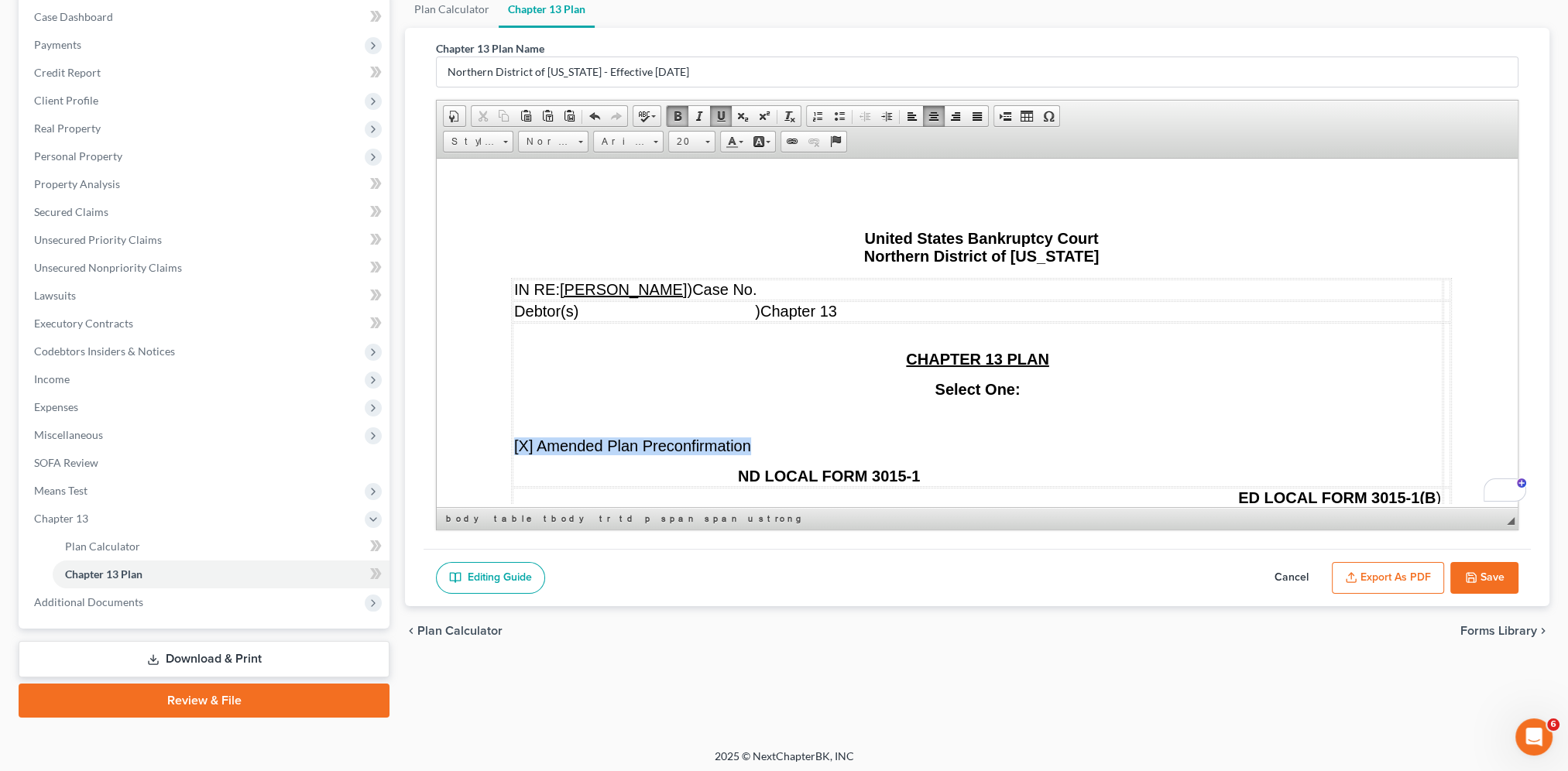
drag, startPoint x: 751, startPoint y: 446, endPoint x: 514, endPoint y: 446, distance: 237.0
click at [514, 446] on p "[X] Amended Plan Preconfirmation" at bounding box center [977, 445] width 927 height 18
click at [930, 110] on span at bounding box center [933, 115] width 12 height 12
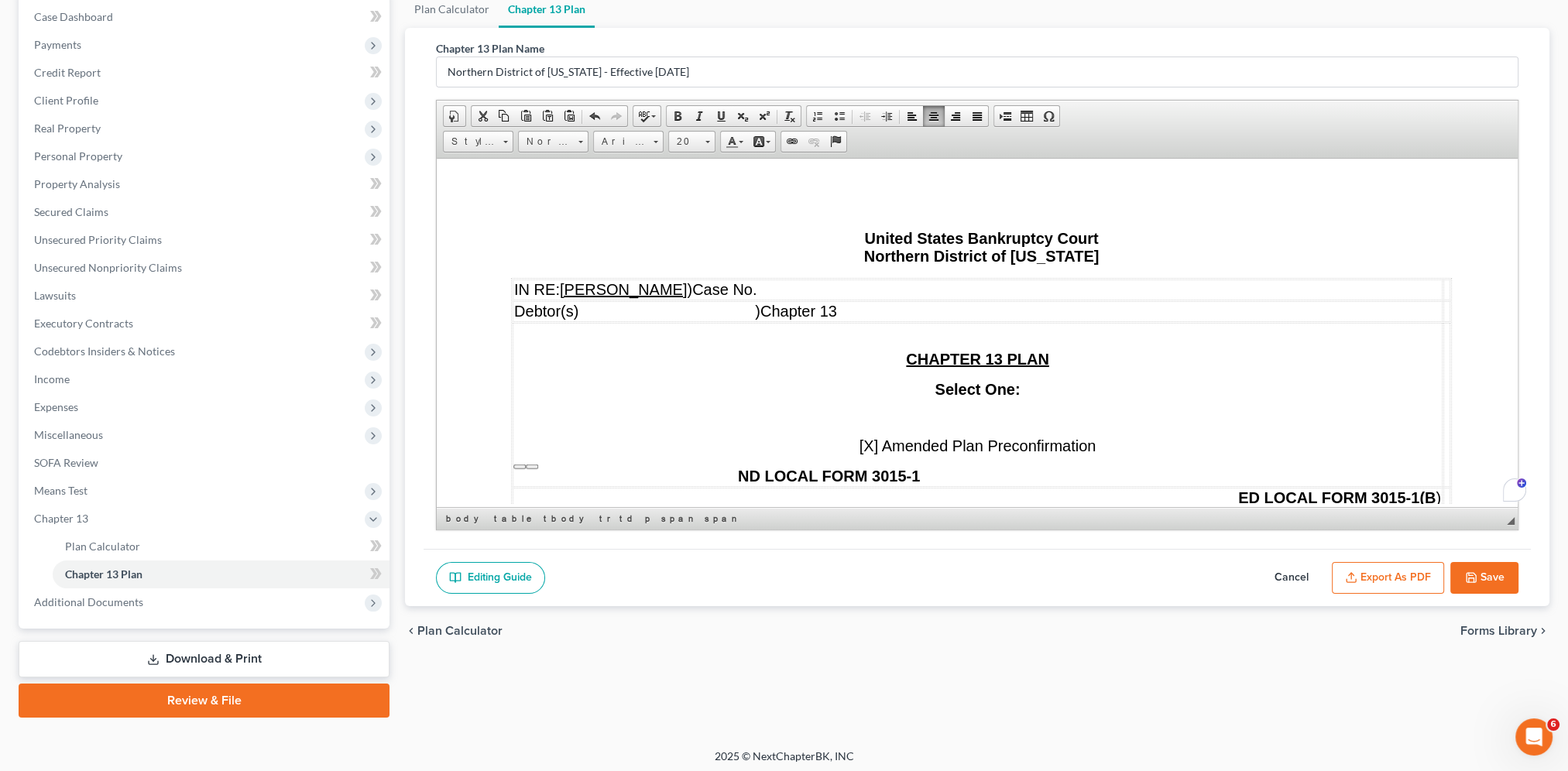
drag, startPoint x: 1065, startPoint y: 372, endPoint x: 1092, endPoint y: 388, distance: 31.4
click at [1066, 372] on td "CHAPTER 13 PLAN Select One: [X] Amended Plan Preconfirmation ND LOCAL FORM 3015…" at bounding box center [977, 404] width 930 height 164
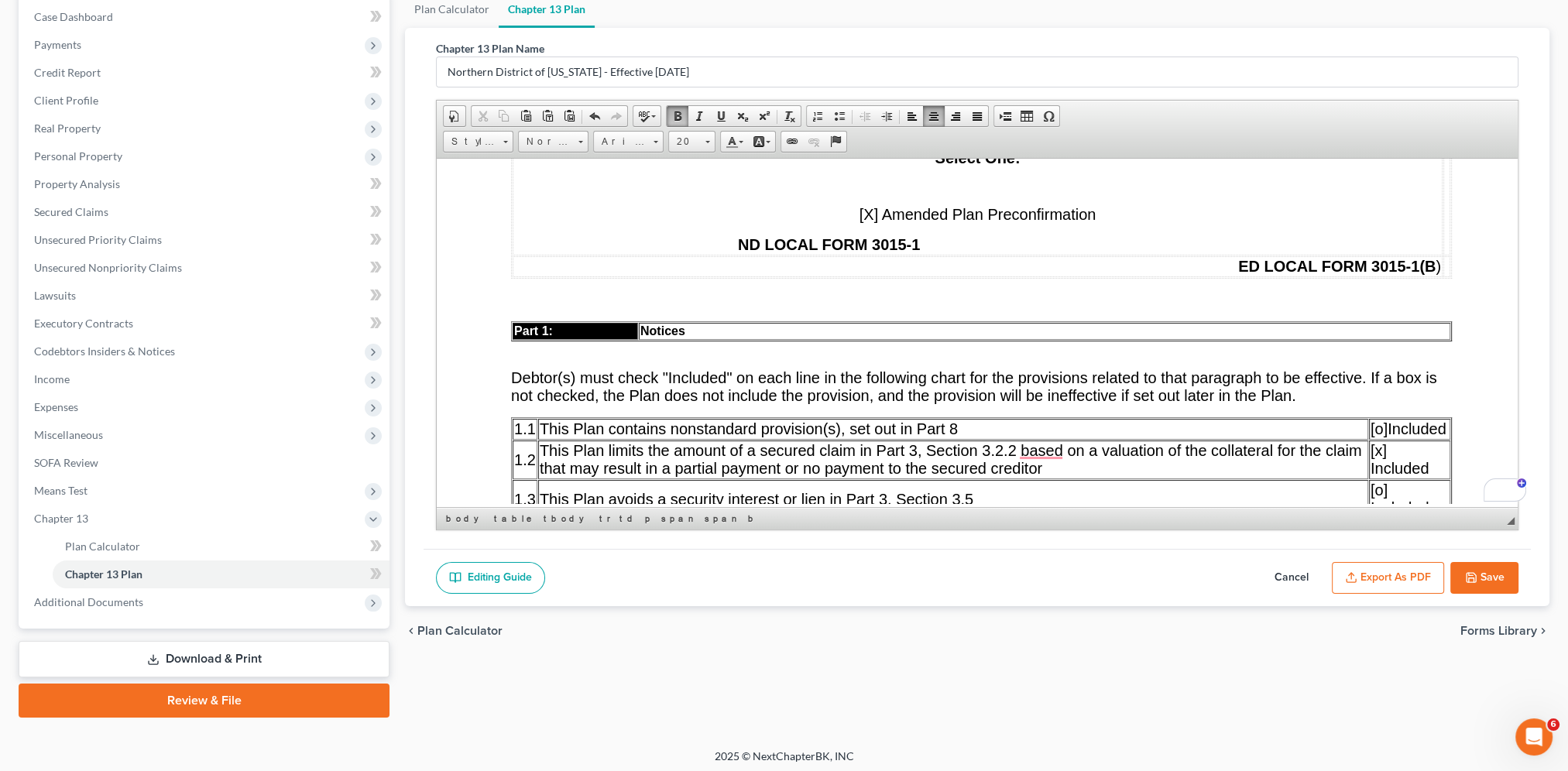
scroll to position [231, 0]
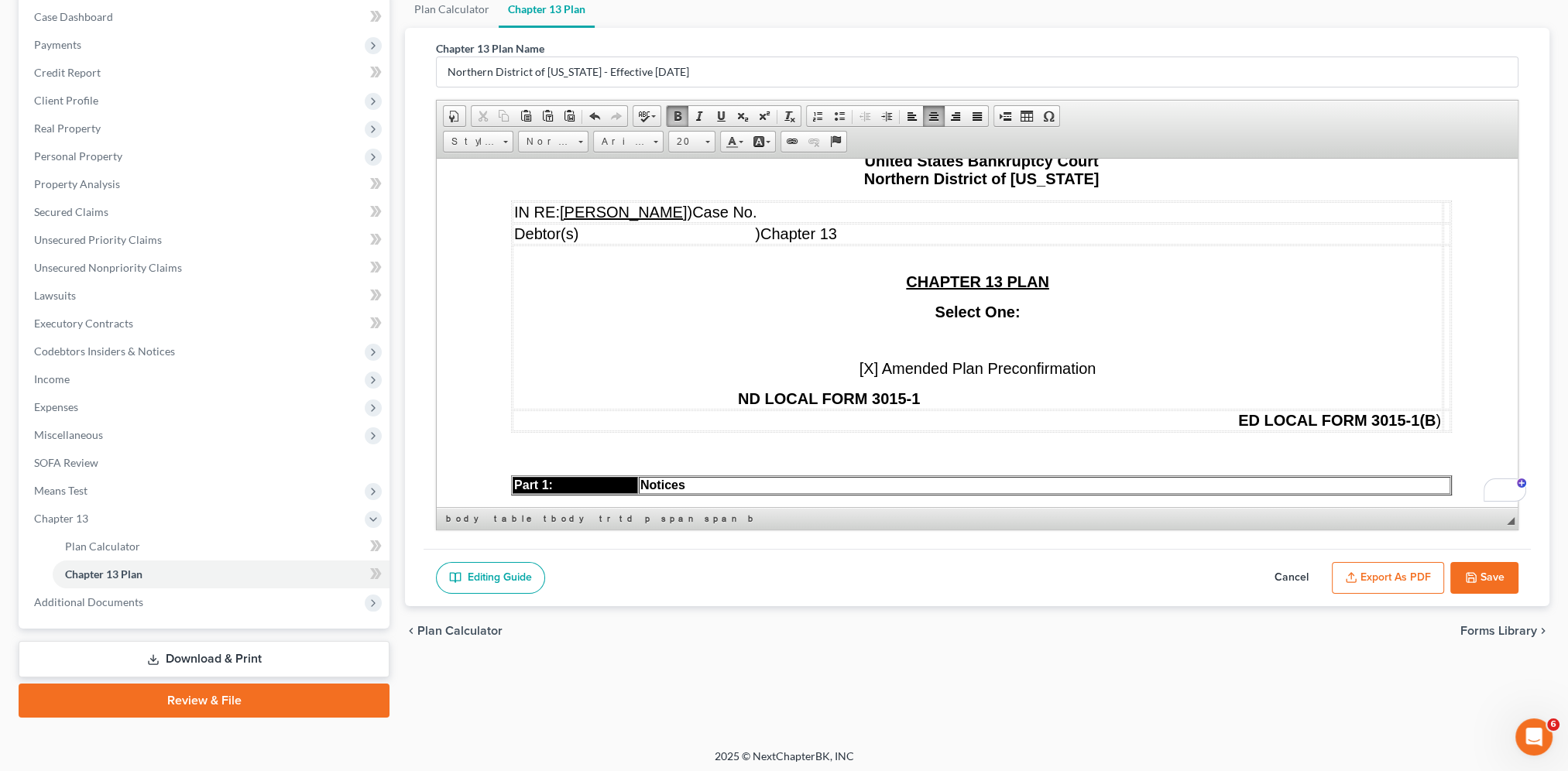
click at [953, 398] on p "ND LOCAL FORM 3015-1" at bounding box center [977, 398] width 927 height 18
drag, startPoint x: 1224, startPoint y: 422, endPoint x: 1242, endPoint y: 428, distance: 19.0
click at [1183, 421] on td "ED LOCAL FORM 3015-1(B )" at bounding box center [978, 420] width 932 height 21
click at [542, 425] on td "ED LOCAL FORM 3015-1(B )" at bounding box center [978, 420] width 932 height 21
click at [922, 112] on link "Center" at bounding box center [933, 116] width 21 height 20
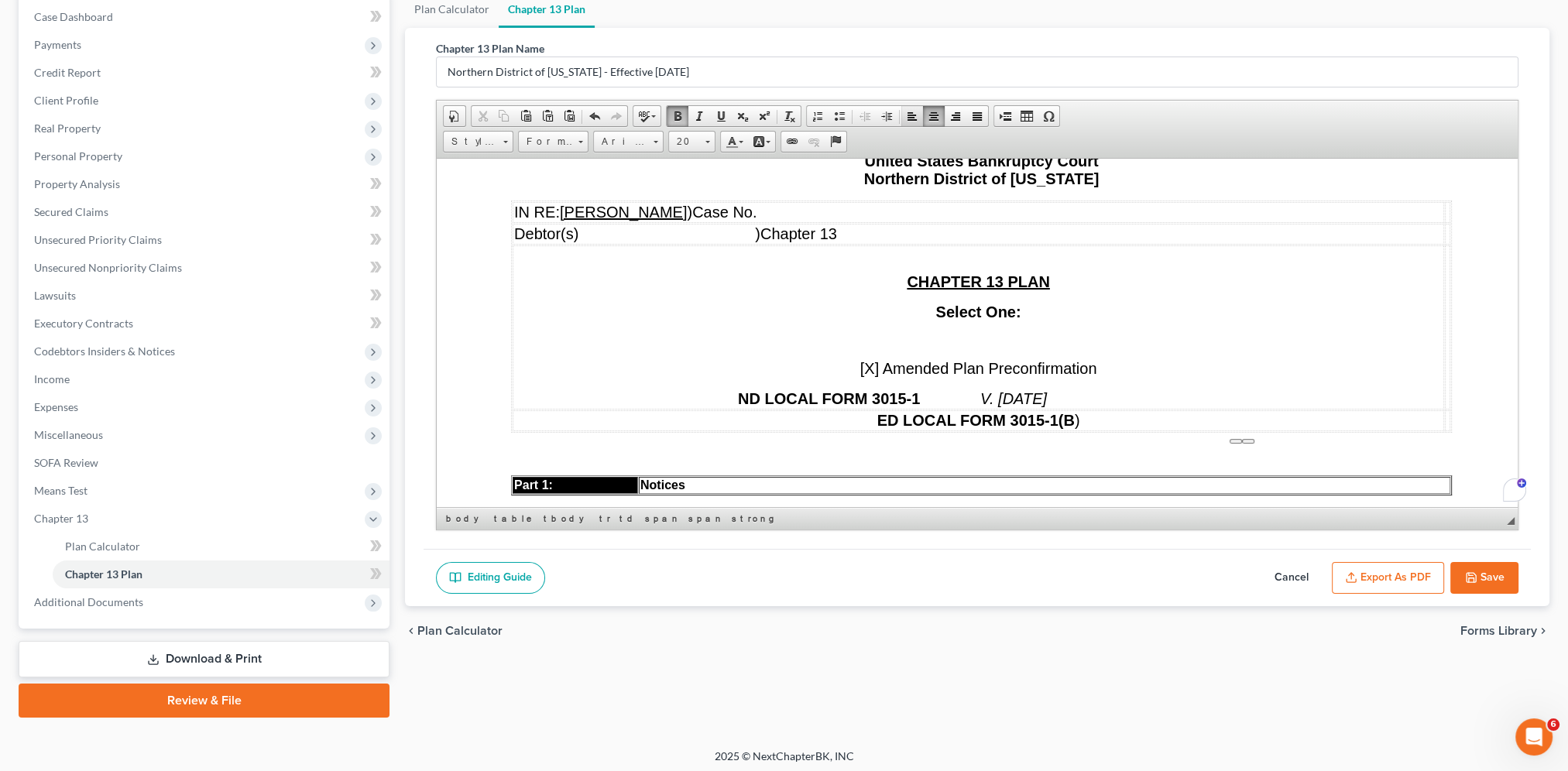
click at [906, 111] on span at bounding box center [911, 115] width 12 height 12
drag, startPoint x: 738, startPoint y: 399, endPoint x: 1075, endPoint y: 398, distance: 337.0
click at [1075, 397] on p "ND LOCAL FORM 3015-1 V. 03/15/18" at bounding box center [977, 398] width 928 height 18
click at [955, 118] on span at bounding box center [955, 115] width 12 height 12
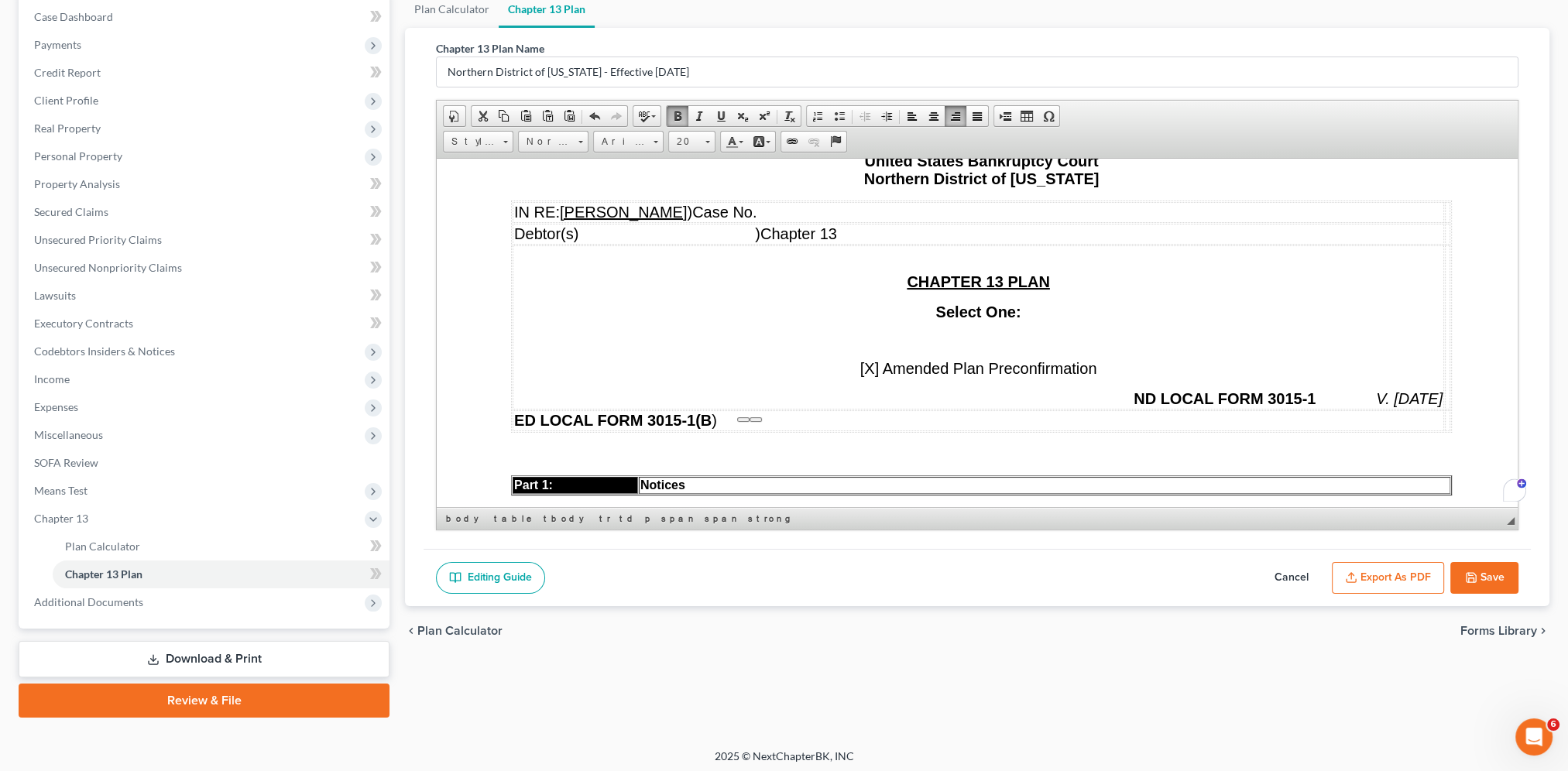
click at [777, 410] on td "ED LOCAL FORM 3015-1(B )" at bounding box center [978, 420] width 932 height 21
drag, startPoint x: 742, startPoint y: 418, endPoint x: 938, endPoint y: 425, distance: 196.1
click at [717, 422] on span "ED LOCAL FORM 3015-1(B )" at bounding box center [615, 420] width 203 height 17
click at [955, 115] on span at bounding box center [955, 115] width 12 height 12
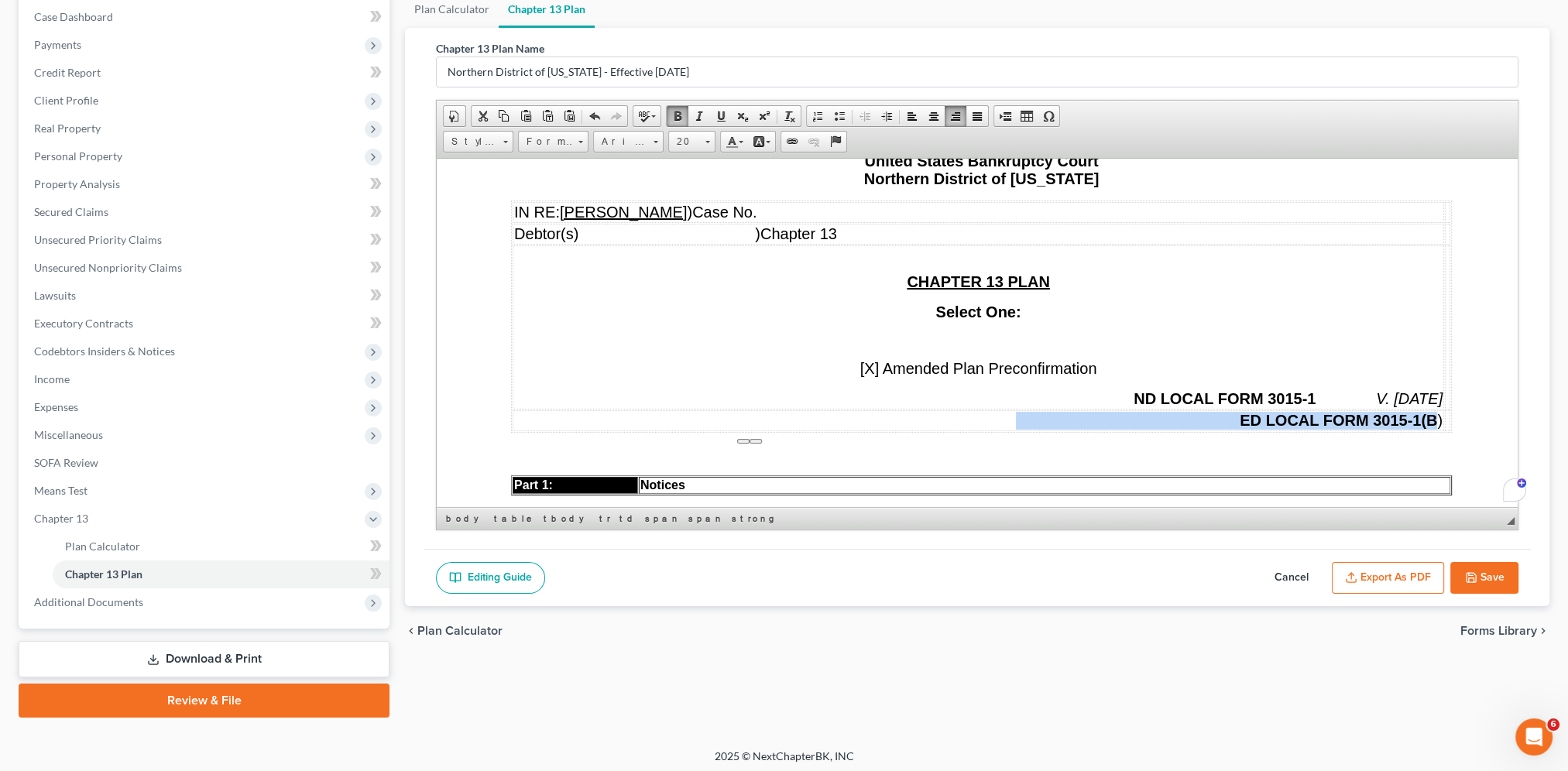
click at [1183, 419] on span "ED LOCAL FORM 3015-1(B )" at bounding box center [1228, 420] width 426 height 17
click at [1183, 418] on strong "ED LOCAL FORM 3015-1(B" at bounding box center [1225, 420] width 421 height 17
drag, startPoint x: 934, startPoint y: 309, endPoint x: 955, endPoint y: 307, distance: 21.1
click at [955, 306] on b "Select One:" at bounding box center [978, 311] width 85 height 17
click at [947, 323] on td "CHAPTER 13 PLAN Select One: [X] Amended Plan Preconfirmation ND LOCAL FORM 3015…" at bounding box center [978, 326] width 932 height 164
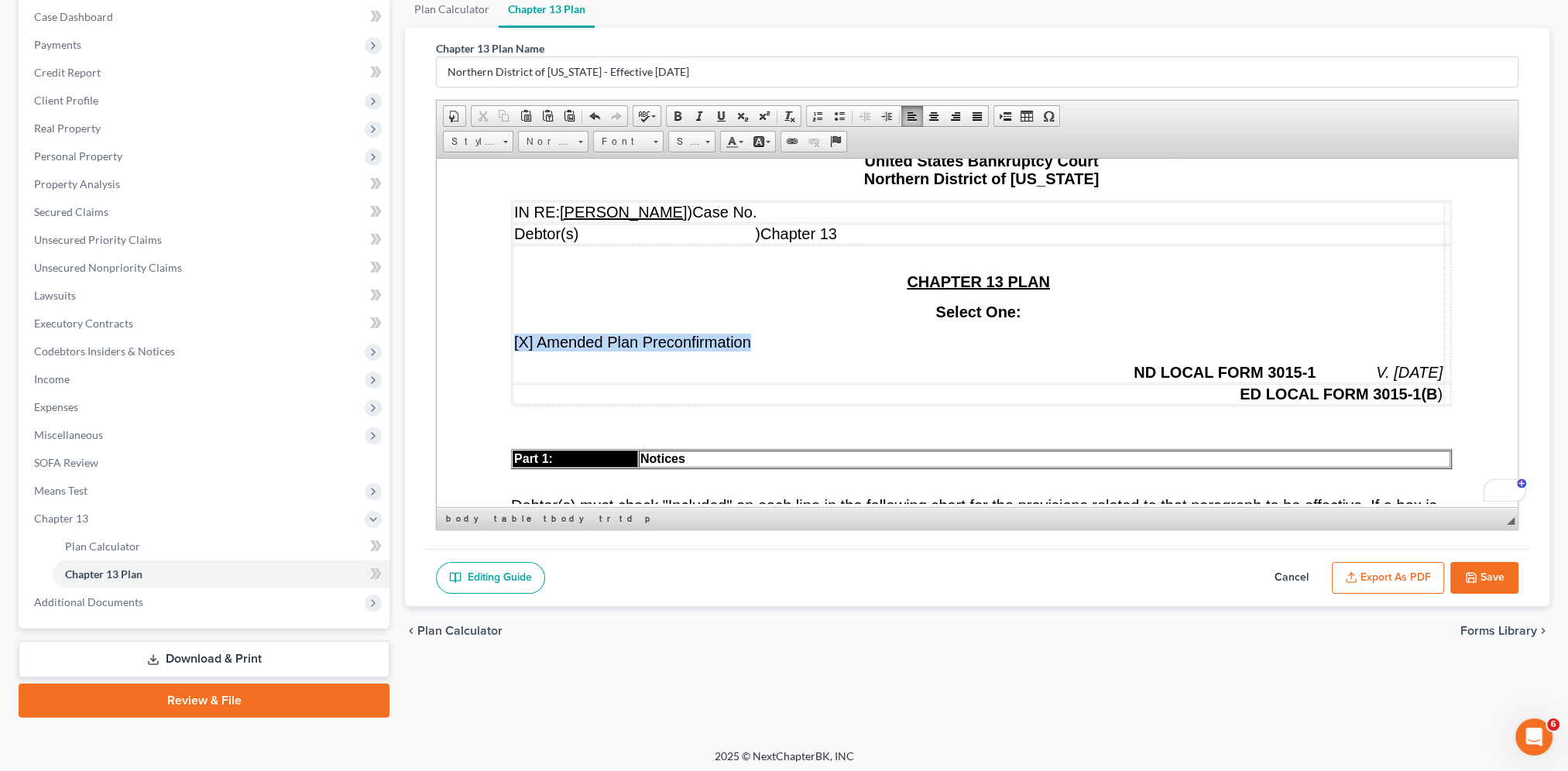
drag, startPoint x: 758, startPoint y: 339, endPoint x: 513, endPoint y: 331, distance: 245.1
click at [513, 331] on td "CHAPTER 13 PLAN Select One: ​ [X] Amended Plan Preconfirmation ND LOCAL FORM 30…" at bounding box center [978, 313] width 932 height 137
drag, startPoint x: 932, startPoint y: 114, endPoint x: 935, endPoint y: 142, distance: 28.2
click at [932, 115] on span at bounding box center [933, 115] width 12 height 12
click at [1044, 310] on p "Select One:" at bounding box center [977, 311] width 928 height 18
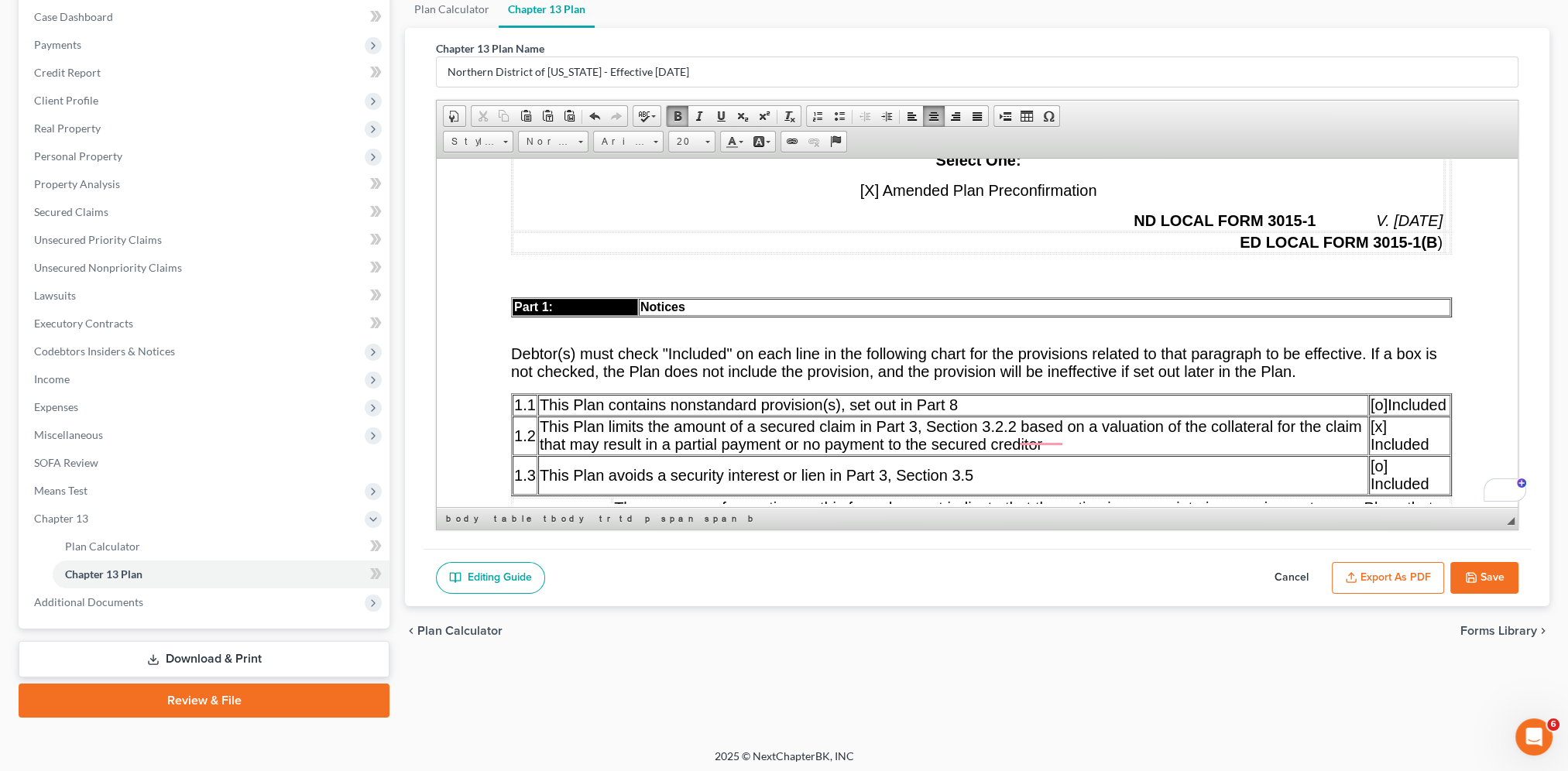
scroll to position [177, 0]
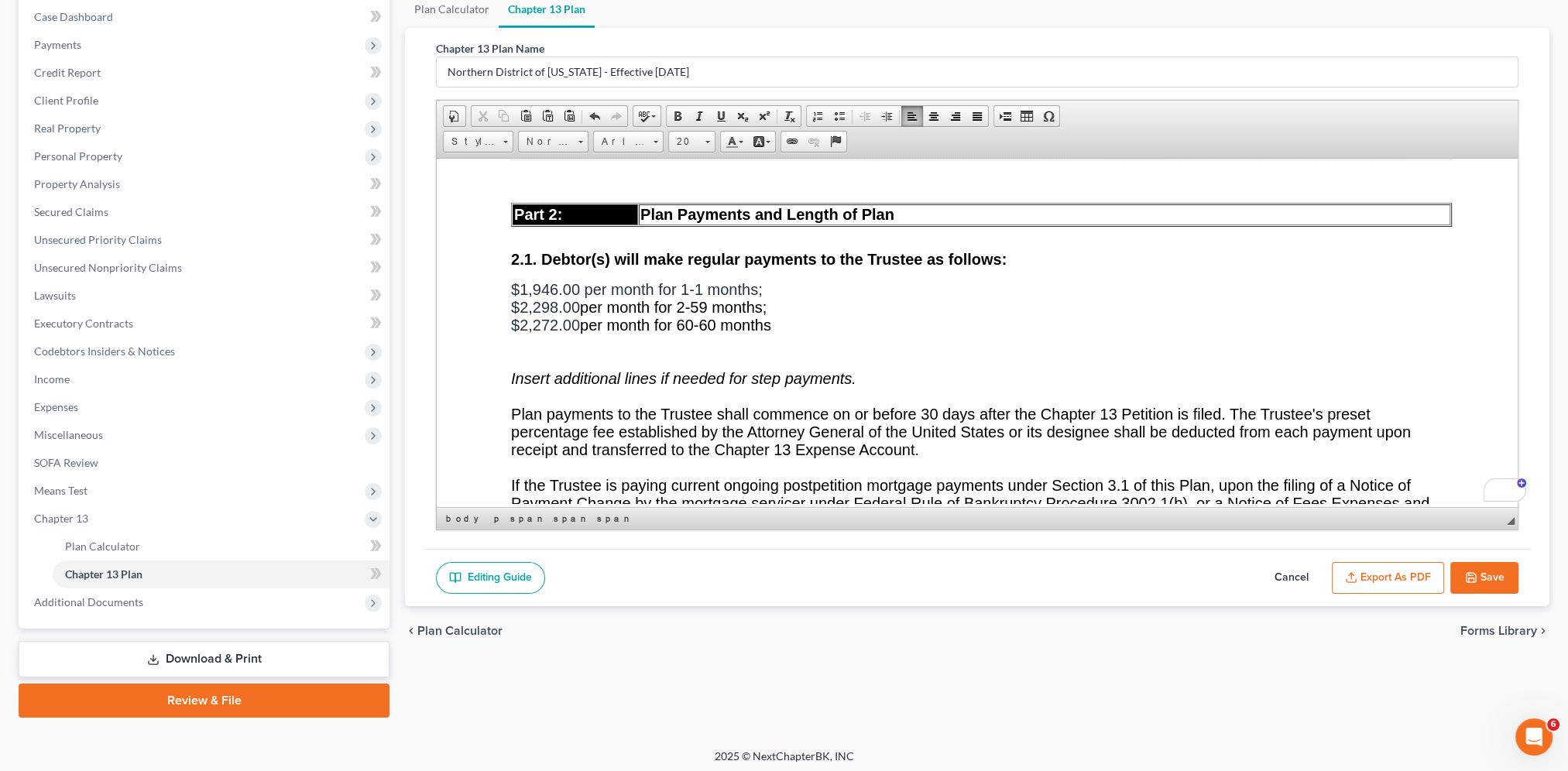
drag, startPoint x: 504, startPoint y: 307, endPoint x: 790, endPoint y: 342, distance: 288.1
click at [706, 137] on span at bounding box center [707, 140] width 4 height 15
click at [688, 245] on span "22" at bounding box center [682, 242] width 17 height 20
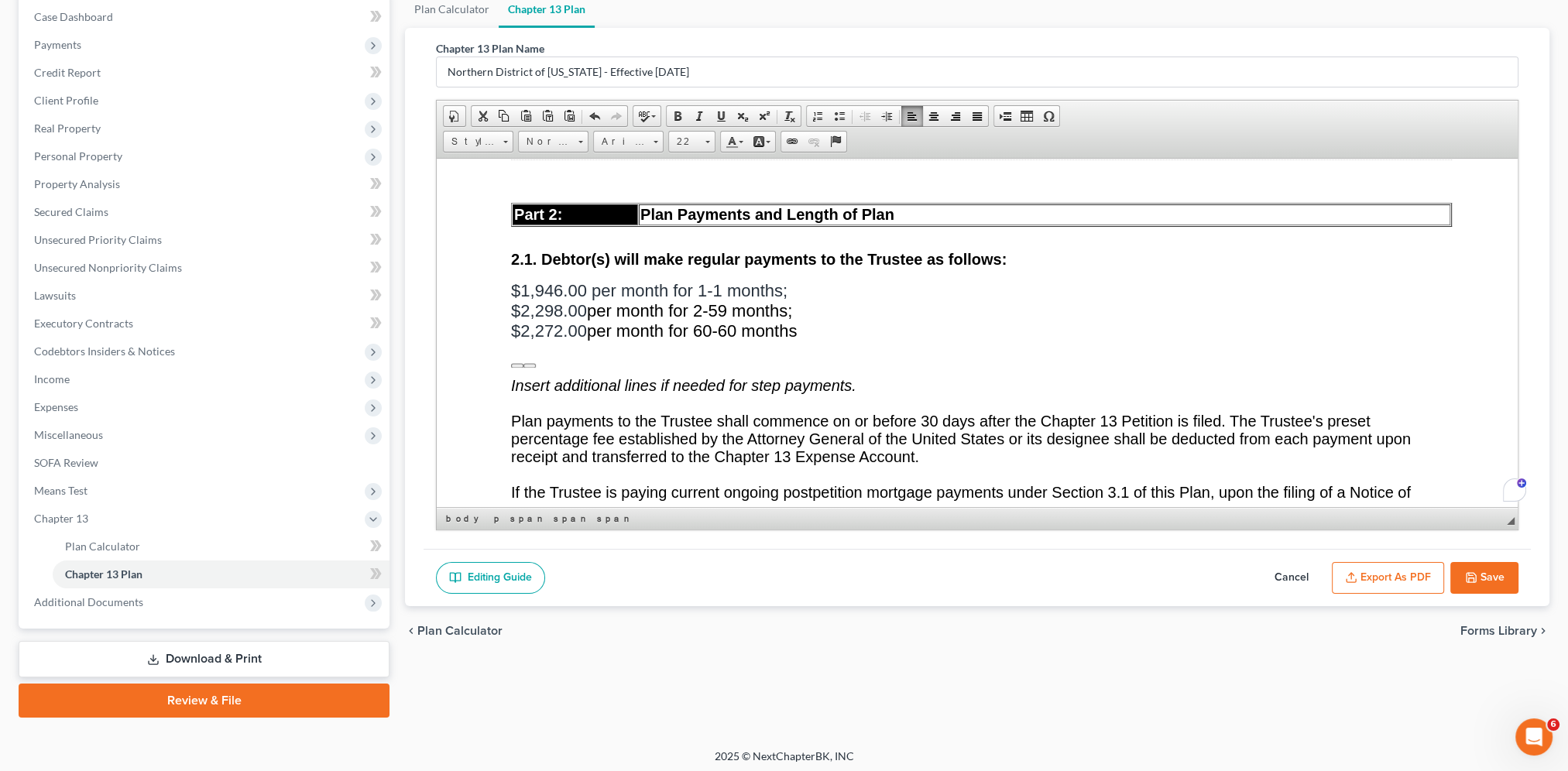
click at [843, 341] on p "$2,272.00 per month for 60-60 months" at bounding box center [981, 331] width 941 height 20
click at [839, 320] on p "$2,298.00 per month for 2-59 months;" at bounding box center [981, 310] width 941 height 20
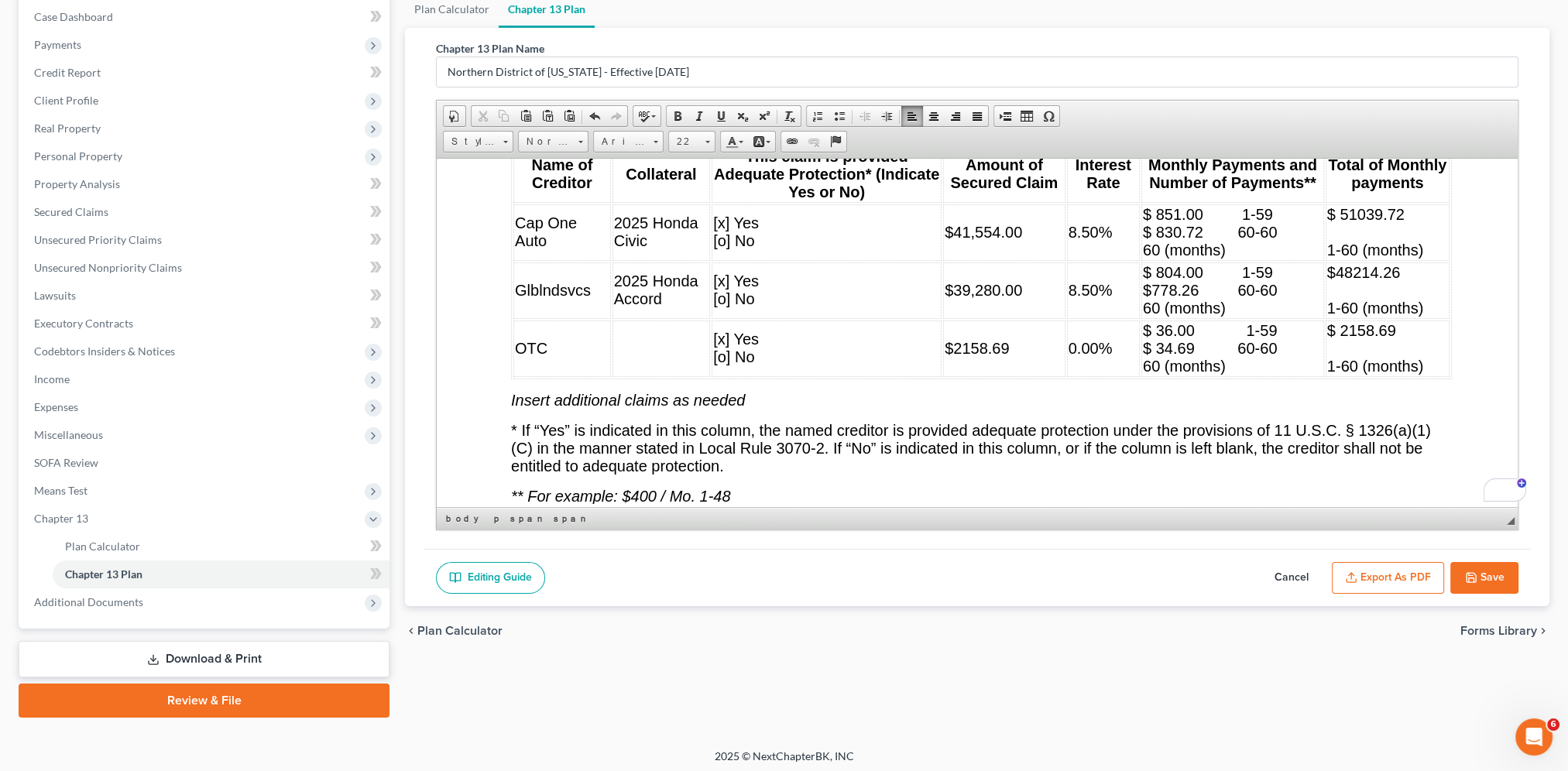
click at [1183, 547] on button "Export as PDF" at bounding box center [1387, 578] width 112 height 33
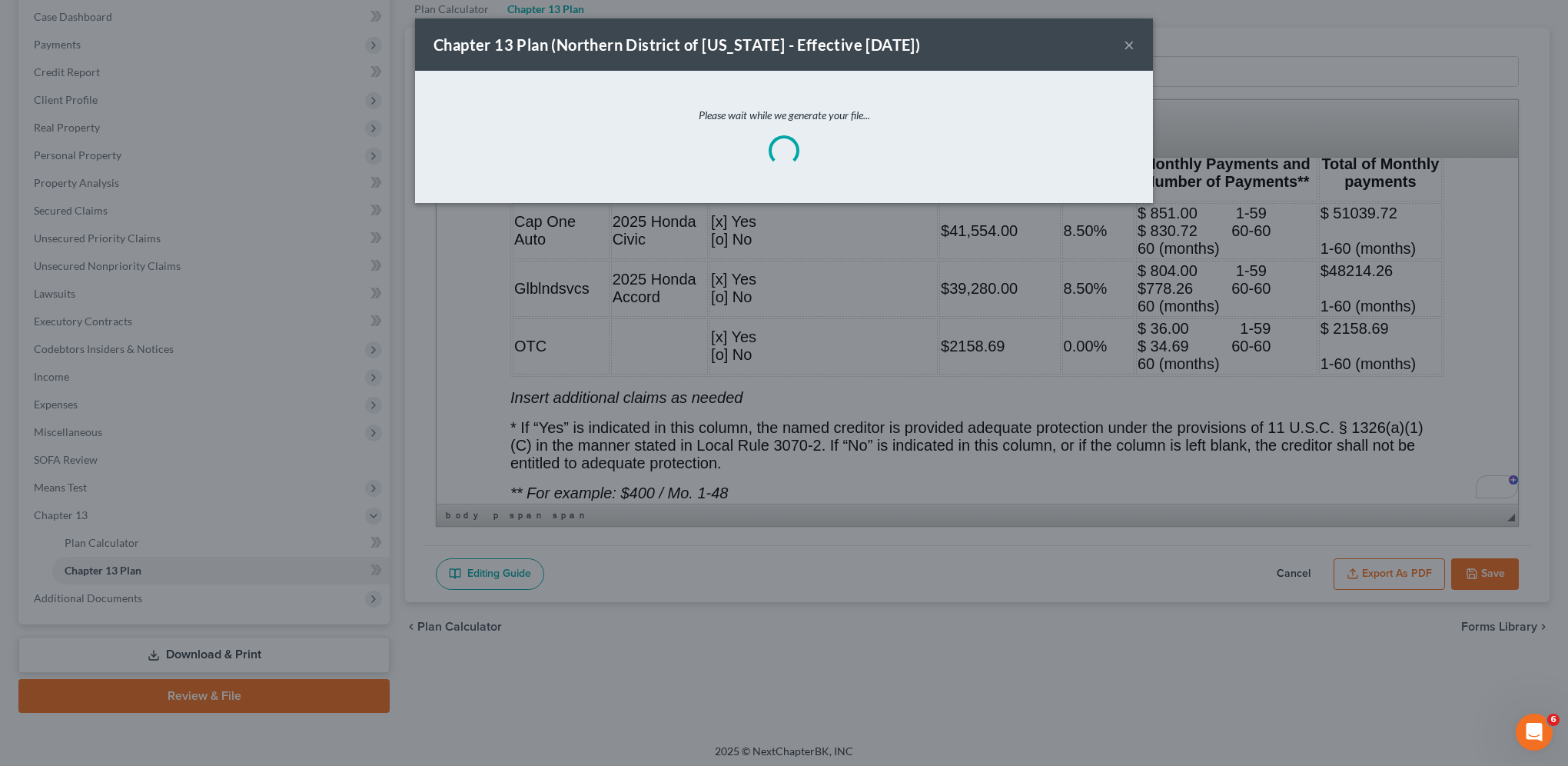
click at [1128, 40] on button "×" at bounding box center [1129, 44] width 11 height 18
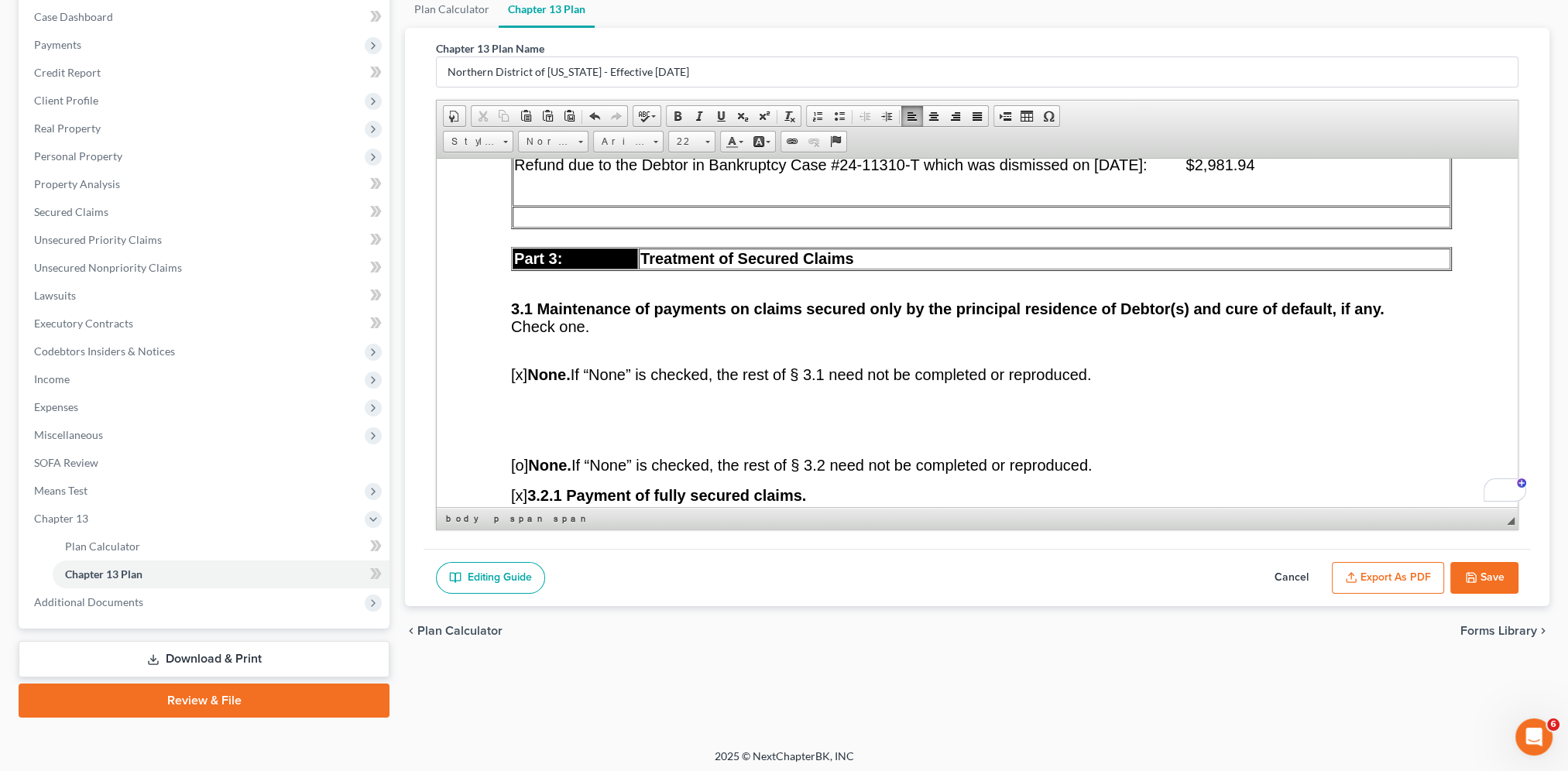
click at [399, 152] on div "Plan Calculator Chapter 13 Plan Chapter 13 Plan Name Northern District of Oklah…" at bounding box center [977, 354] width 1159 height 727
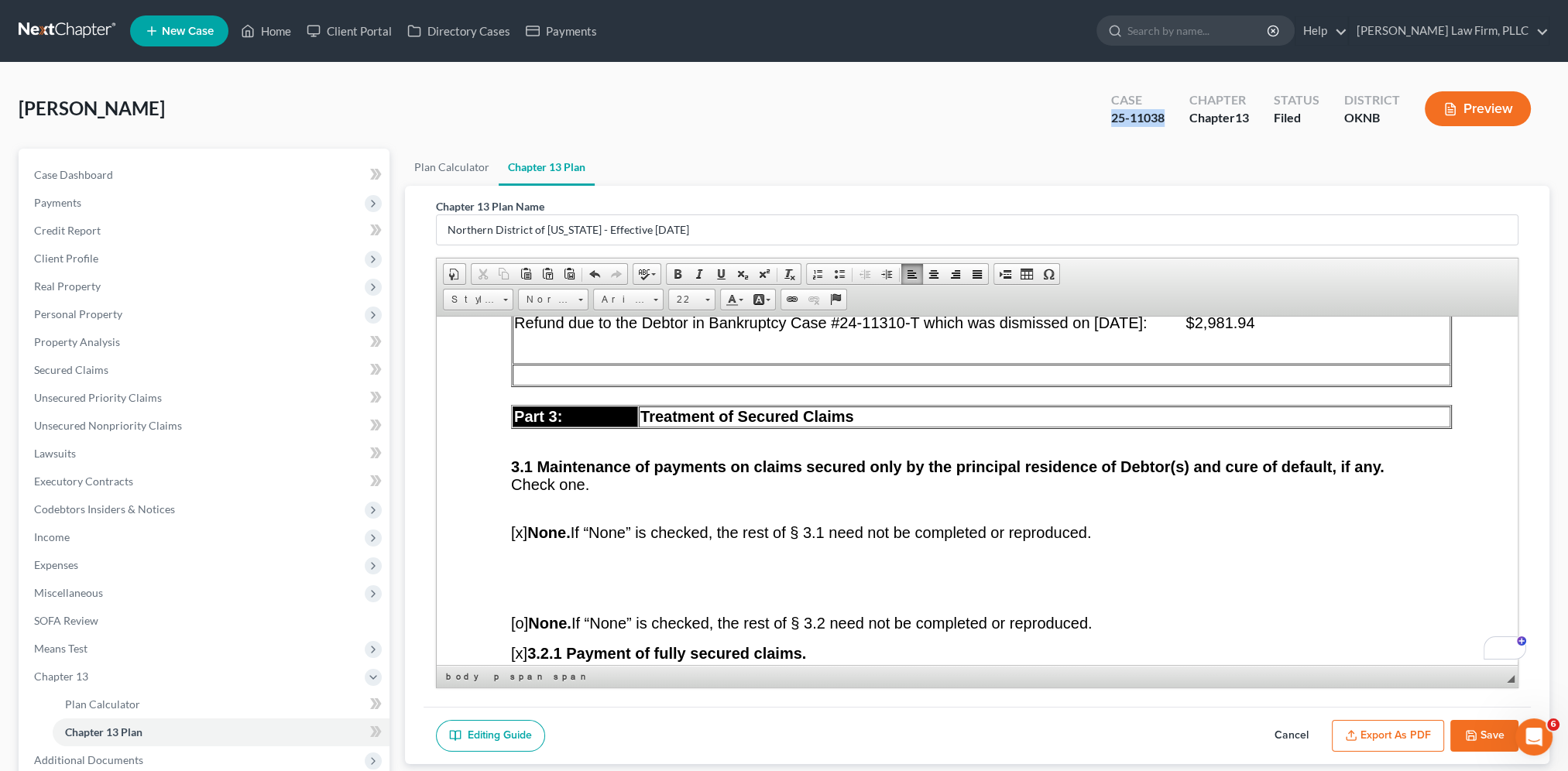
drag, startPoint x: 1106, startPoint y: 121, endPoint x: 1168, endPoint y: 115, distance: 62.3
click at [1168, 115] on div "Case 25-11038" at bounding box center [1138, 110] width 78 height 46
copy div "25-11038"
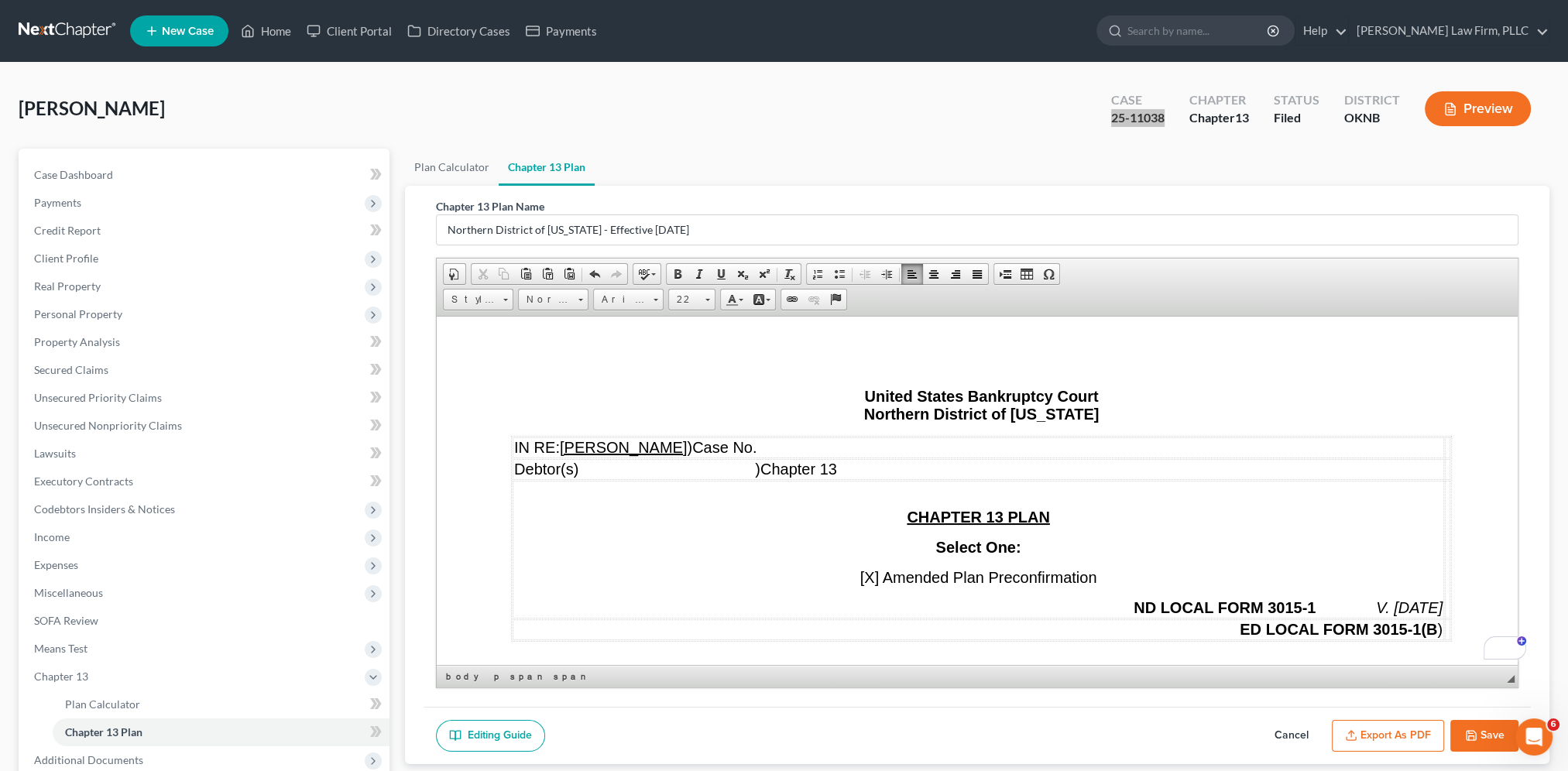
click at [1011, 449] on td "IN RE: Shane A. Frye ) Case No." at bounding box center [978, 447] width 932 height 21
drag, startPoint x: 1057, startPoint y: 439, endPoint x: 904, endPoint y: 448, distance: 153.3
click at [904, 447] on td "IN RE: Shane A. Frye ) Case No. 25-11038" at bounding box center [978, 447] width 932 height 21
click at [703, 295] on link "20" at bounding box center [691, 299] width 47 height 21
click at [693, 399] on link "22" at bounding box center [713, 401] width 88 height 26
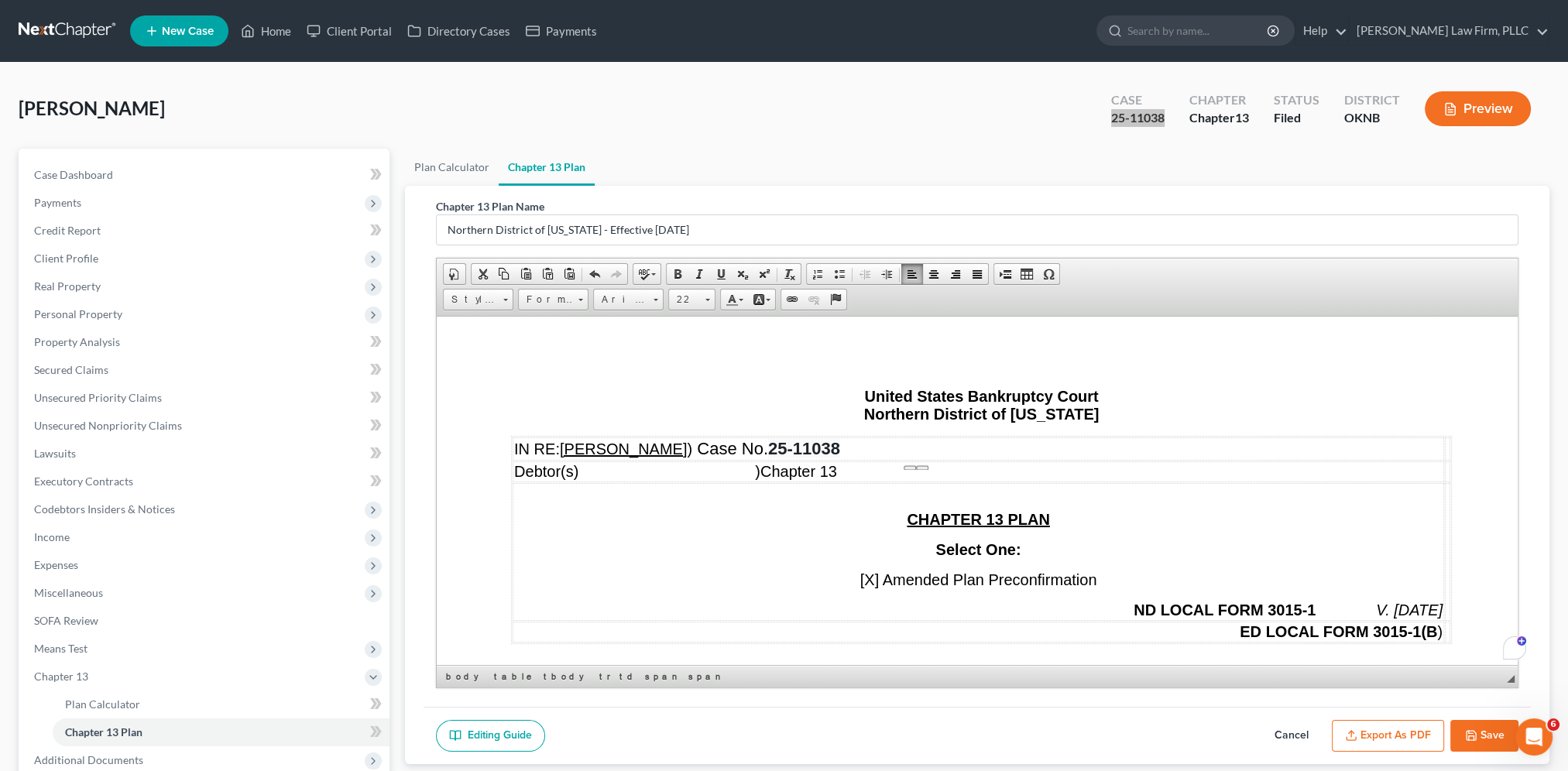
click at [840, 453] on span "25-11038" at bounding box center [804, 448] width 72 height 20
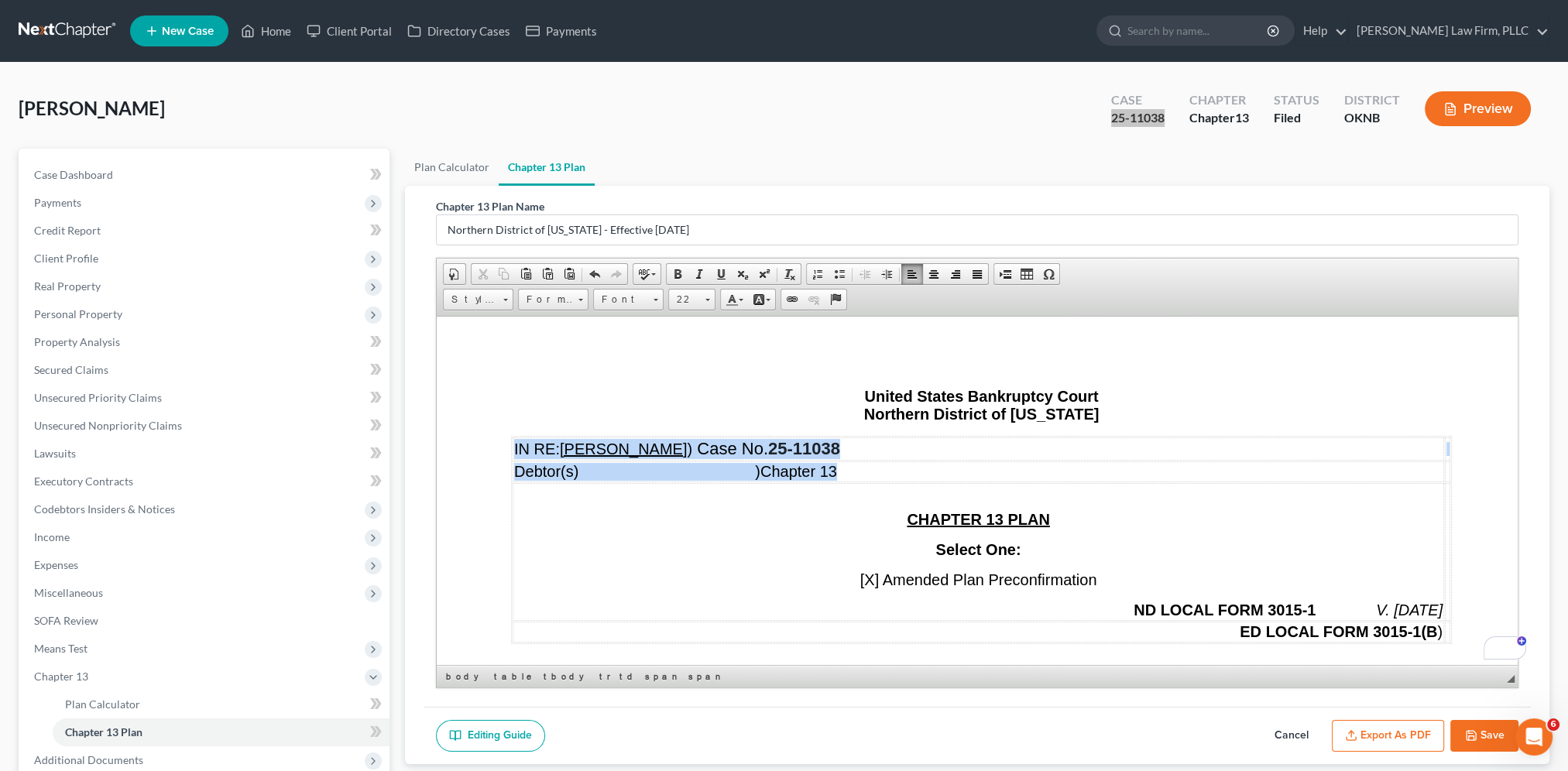
drag, startPoint x: 1000, startPoint y: 467, endPoint x: 514, endPoint y: 438, distance: 486.9
click at [514, 438] on tbody "IN RE: Shane A. Frye ) Case No. 25-11038 Debtor(s) ) Chapter 13 CHAPTER 13 PLAN…" at bounding box center [981, 539] width 937 height 205
drag, startPoint x: 702, startPoint y: 295, endPoint x: 705, endPoint y: 307, distance: 12.4
click at [703, 297] on link "20" at bounding box center [691, 299] width 47 height 21
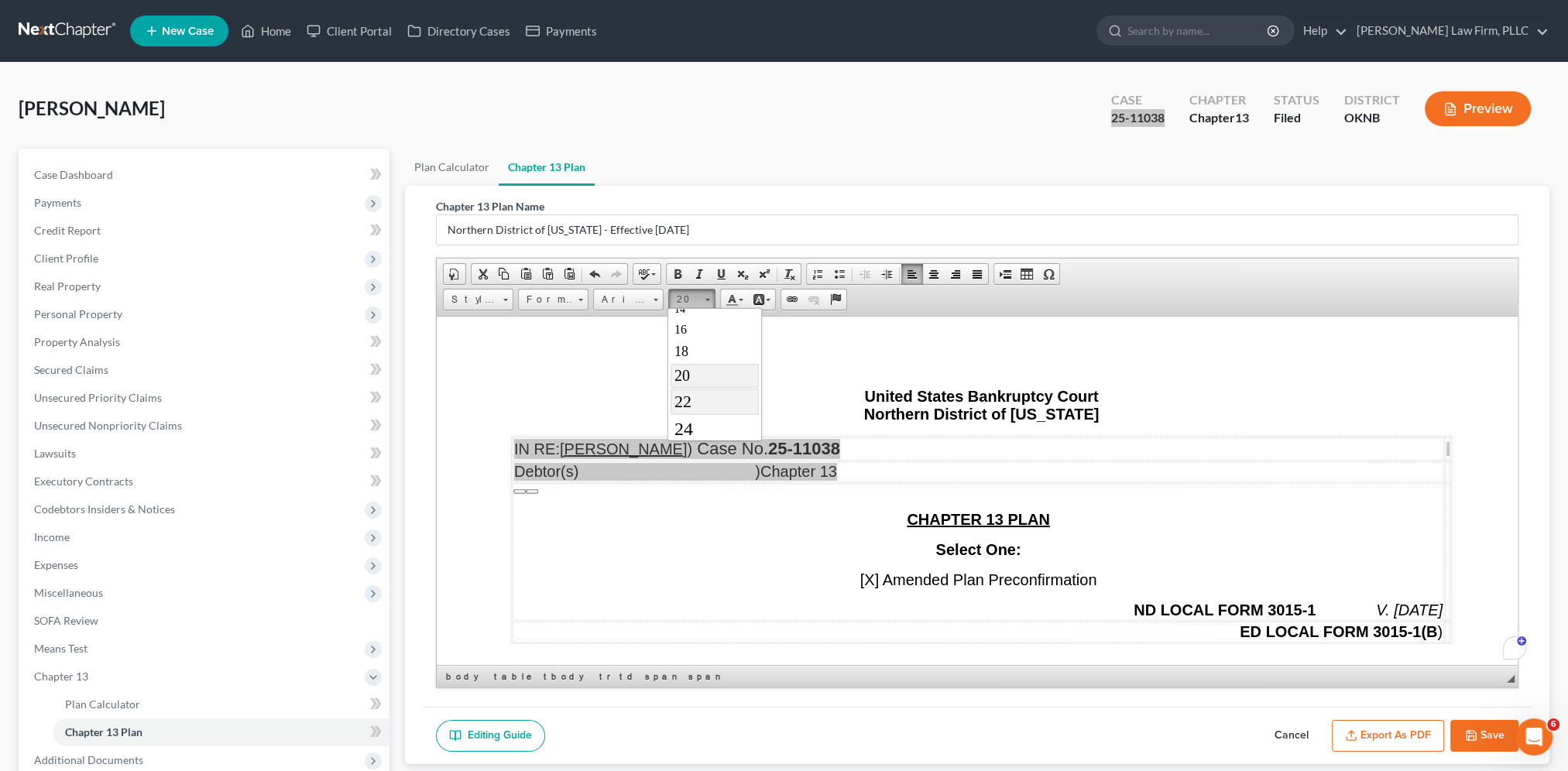
click at [707, 400] on link "22" at bounding box center [713, 401] width 88 height 26
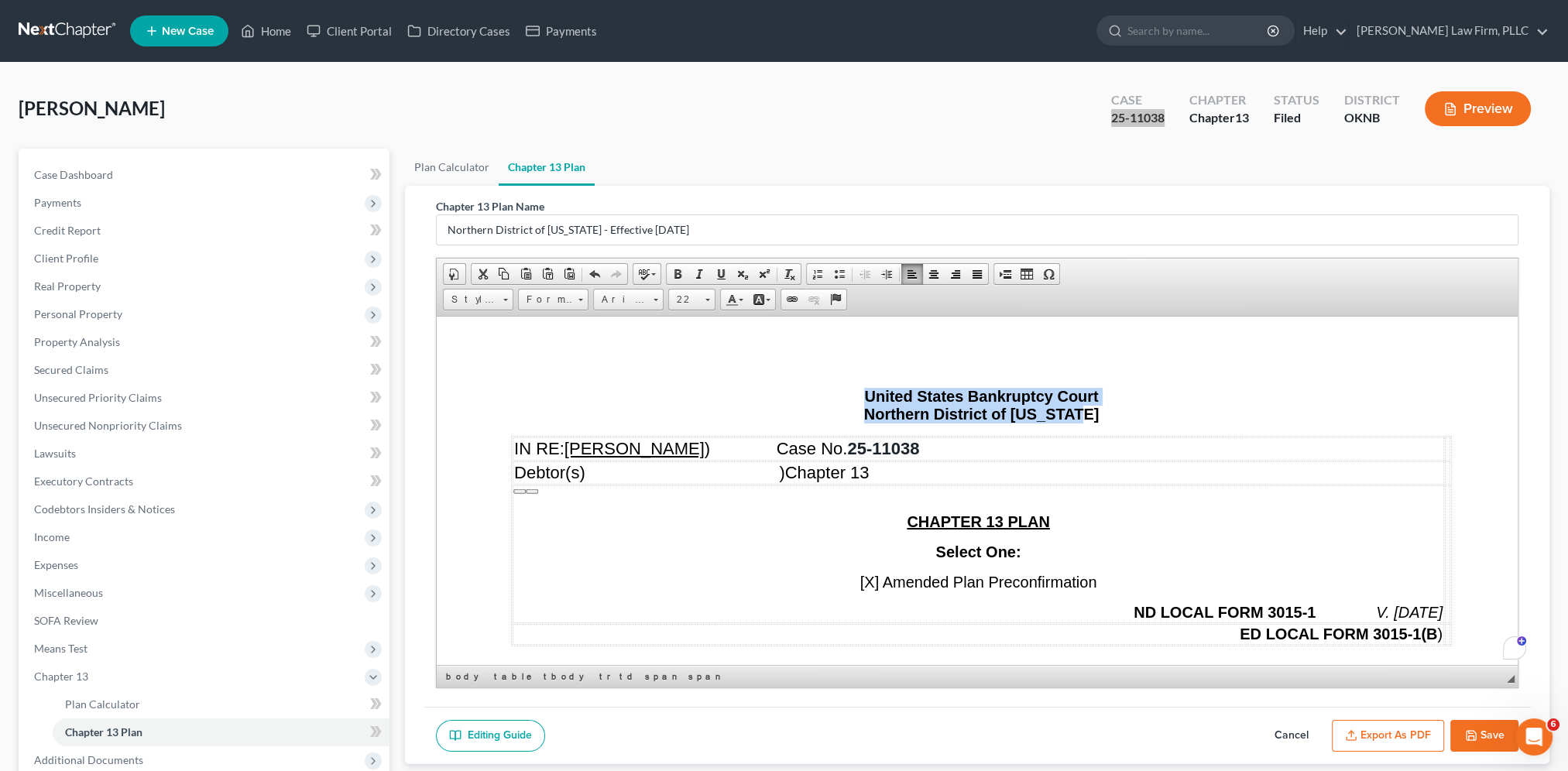
drag, startPoint x: 1094, startPoint y: 413, endPoint x: 833, endPoint y: 386, distance: 262.4
click at [848, 400] on p "United States Bankruptcy Court Northern District of Oklahoma" at bounding box center [981, 405] width 941 height 35
click at [697, 294] on span "20" at bounding box center [684, 300] width 31 height 20
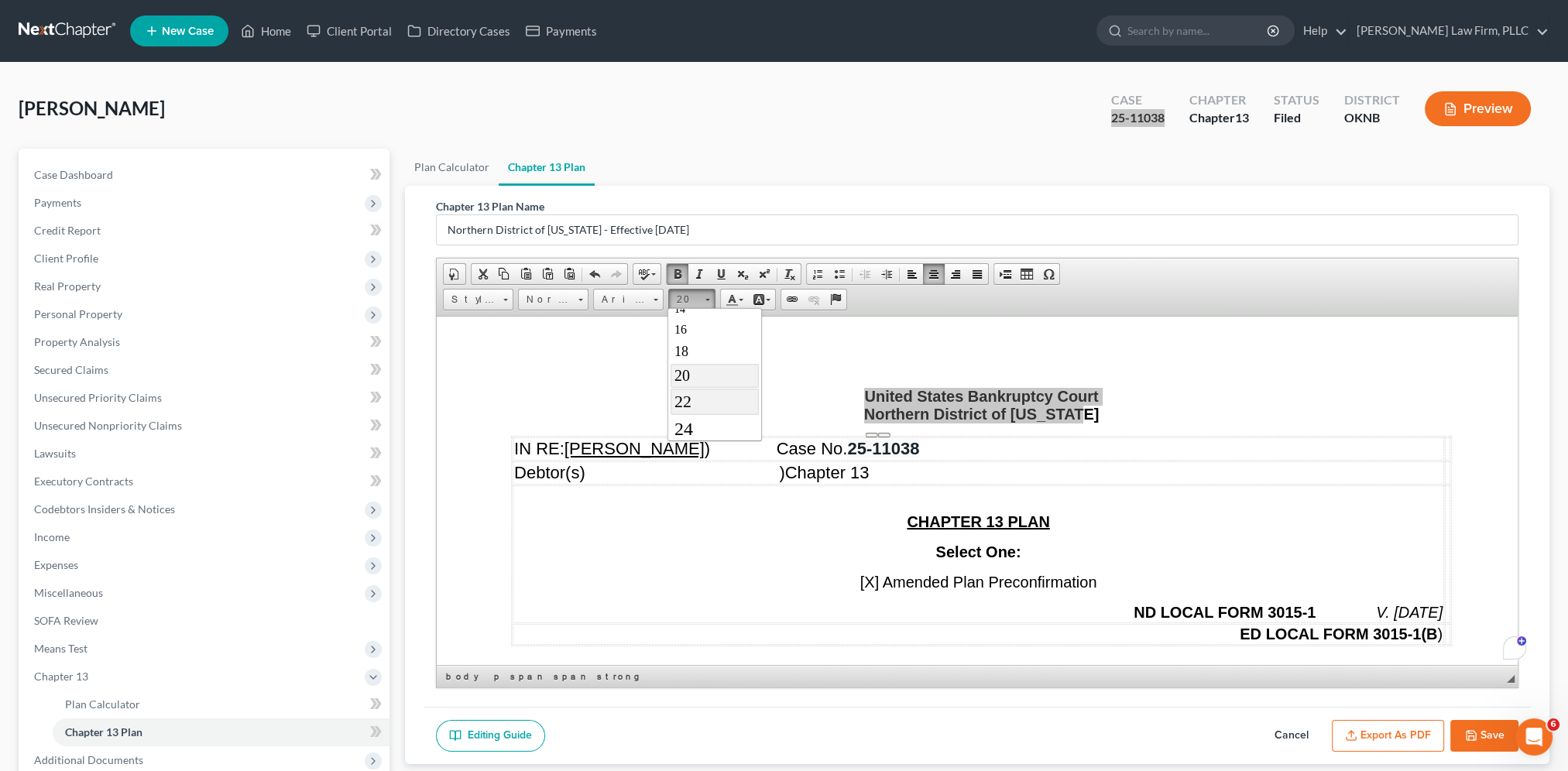
click at [718, 398] on link "22" at bounding box center [713, 401] width 88 height 26
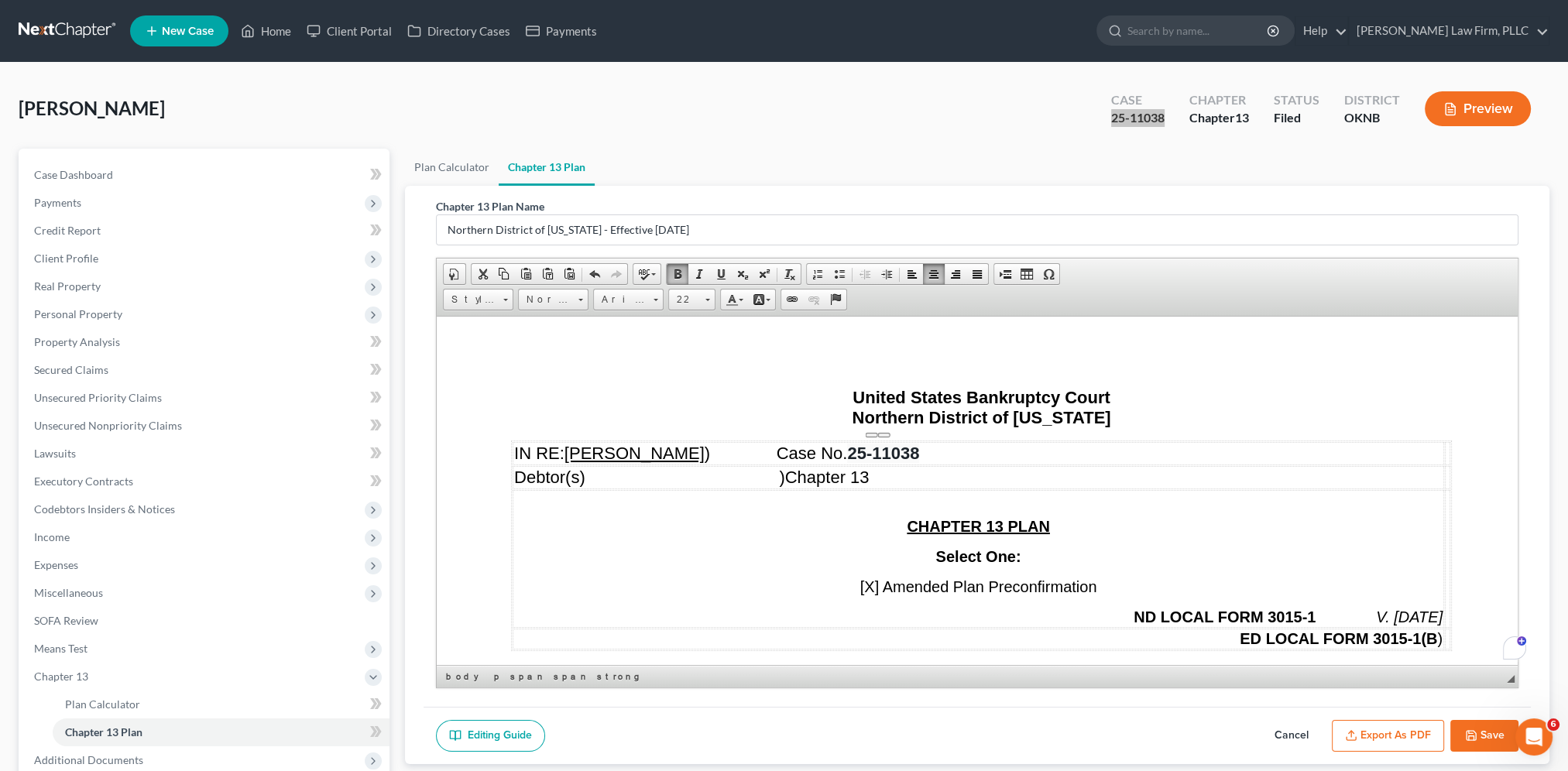
click at [1099, 477] on td "Debtor(s) ) Chapter 13" at bounding box center [978, 477] width 932 height 23
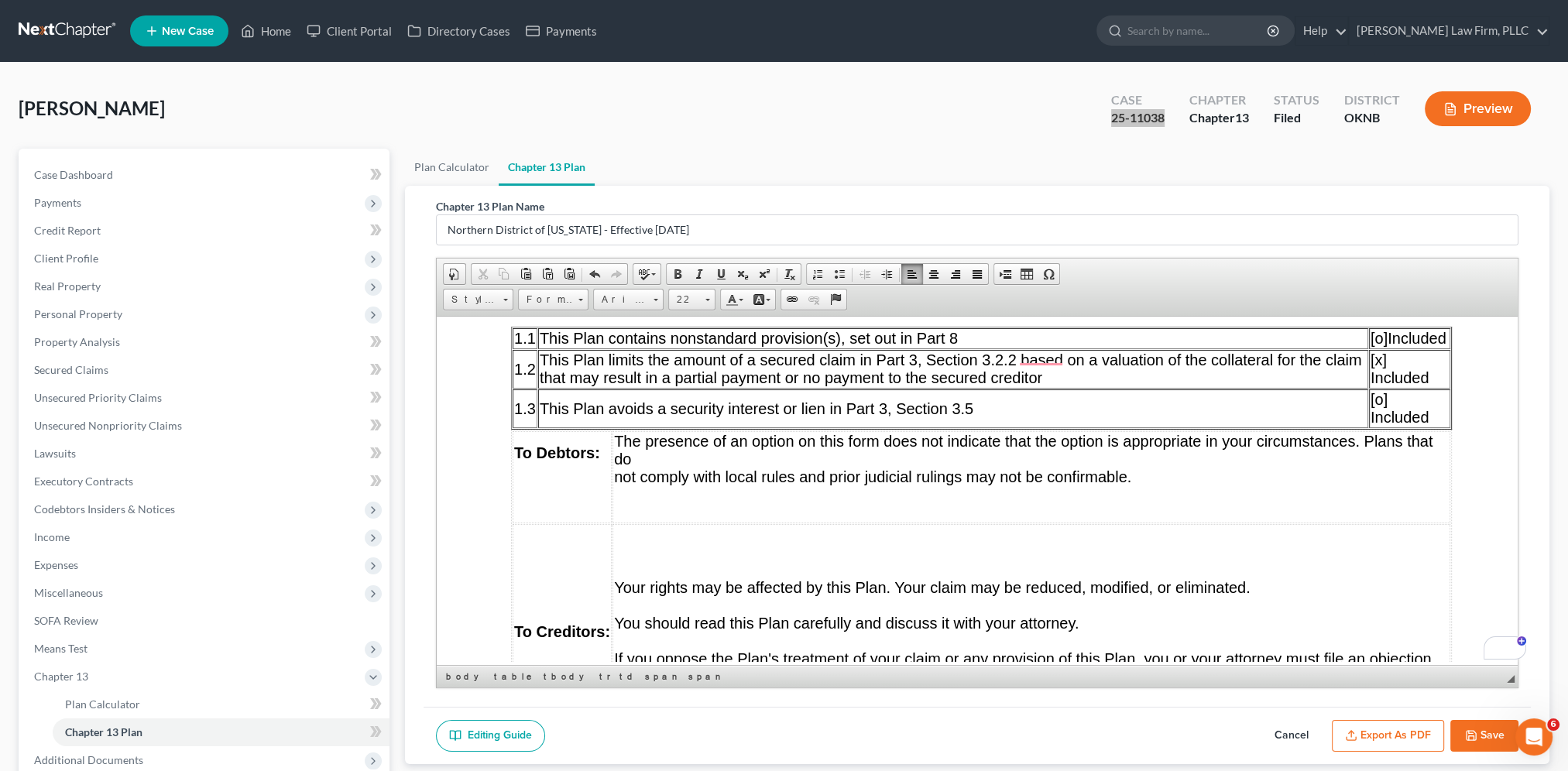
click at [737, 432] on p "The presence of an option on this form does not indicate that the option is app…" at bounding box center [1031, 450] width 834 height 35
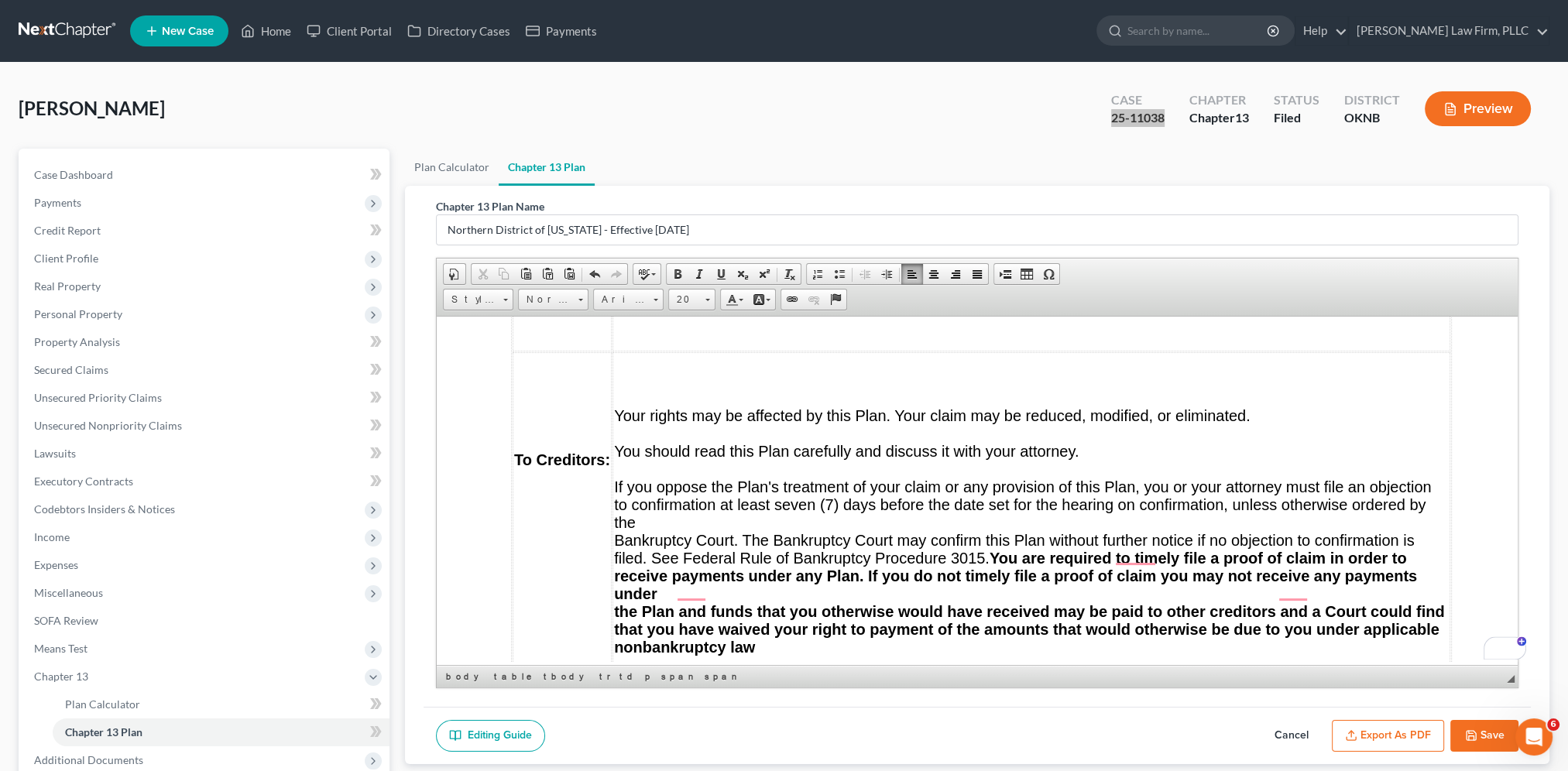
drag, startPoint x: 625, startPoint y: 349, endPoint x: 648, endPoint y: 344, distance: 23.5
click at [625, 351] on td "Your rights may be affected by this Plan. Your claim may be reduced, modified, …" at bounding box center [1031, 513] width 838 height 323
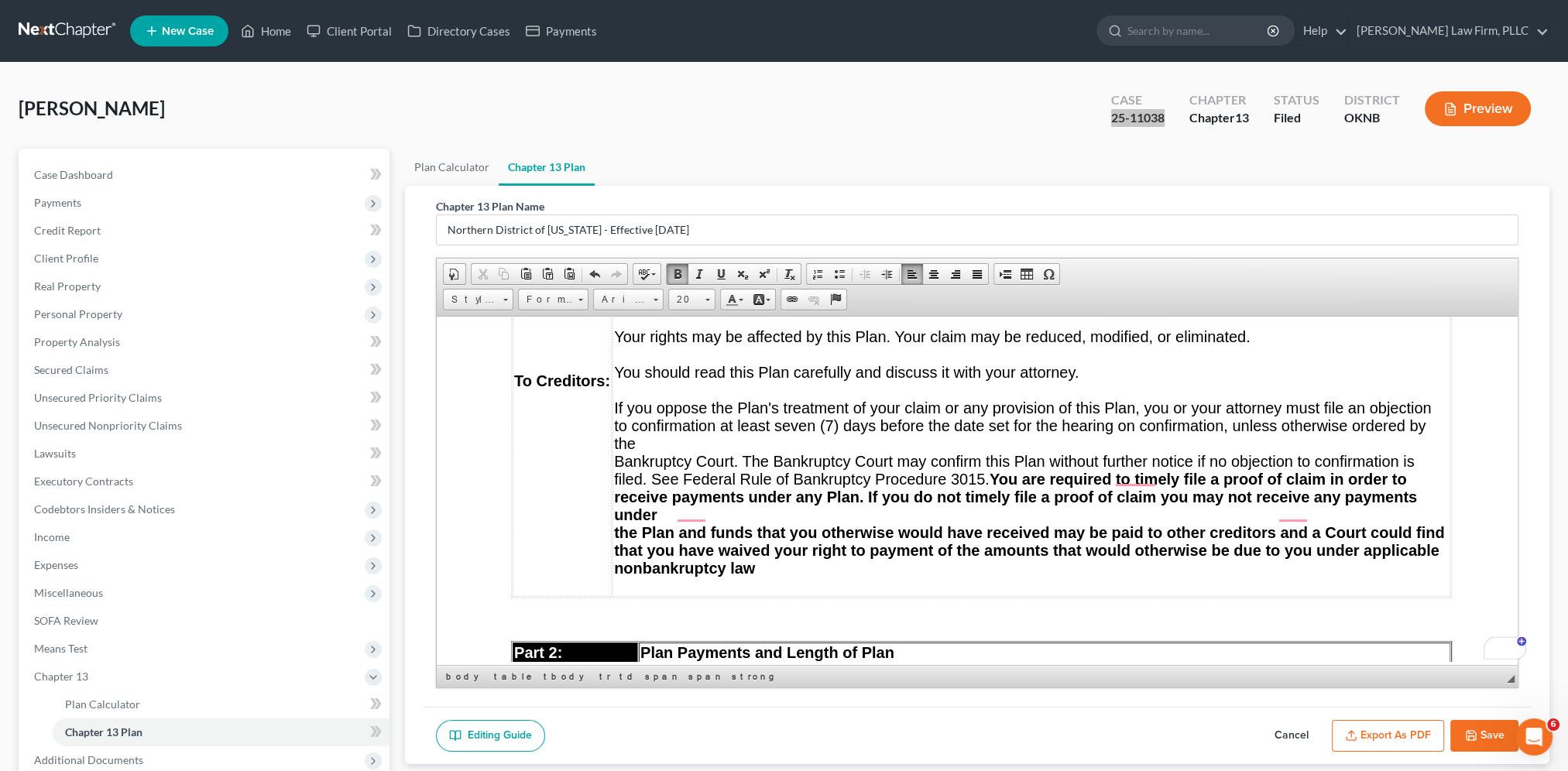
click at [669, 493] on p "receive payments under any Plan. If you do not timely file a proof of claim you…" at bounding box center [1031, 505] width 834 height 35
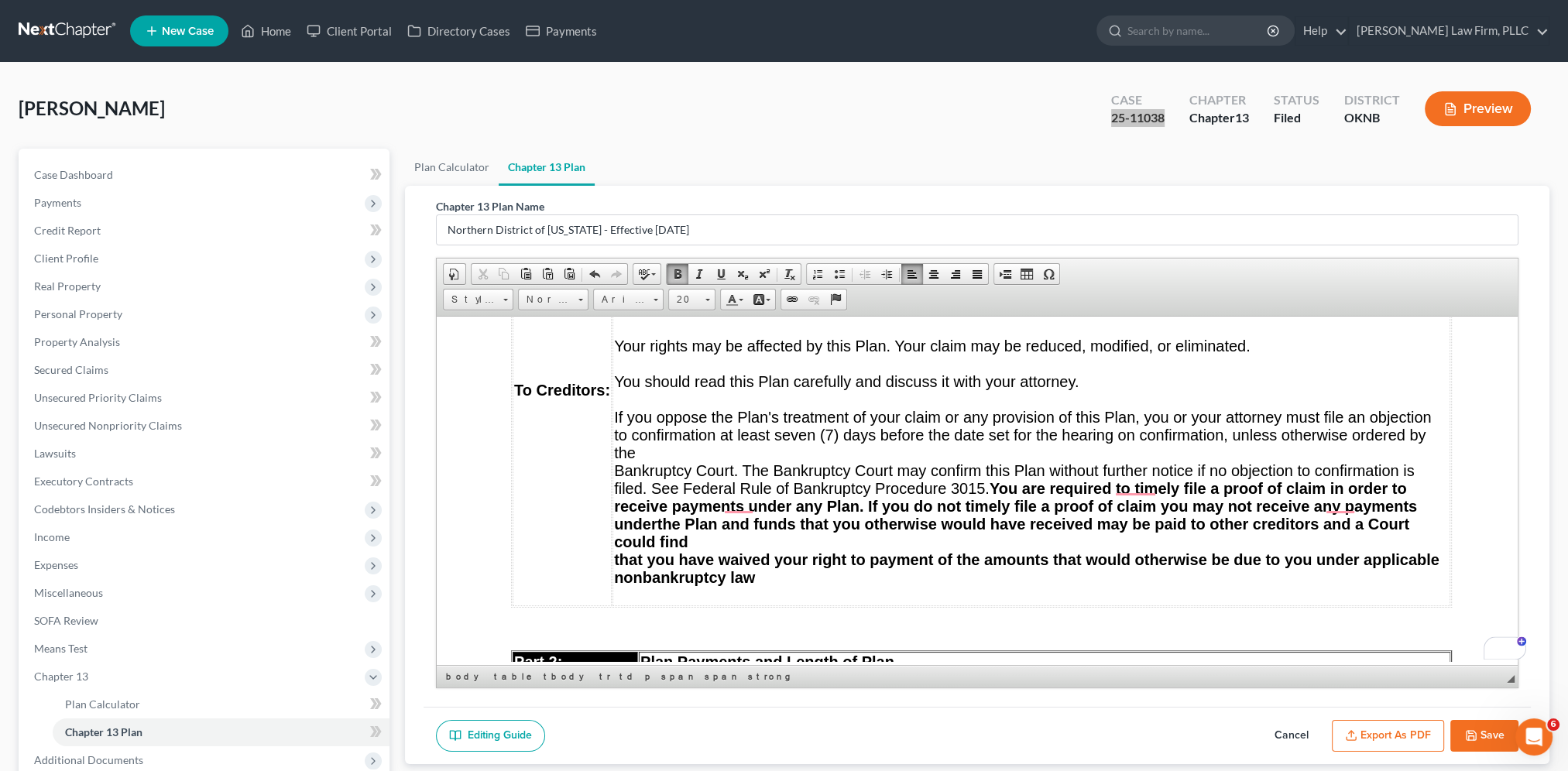
click at [675, 427] on p "to confirmation at least seven (7) days before the date set for the hearing on …" at bounding box center [1031, 443] width 834 height 35
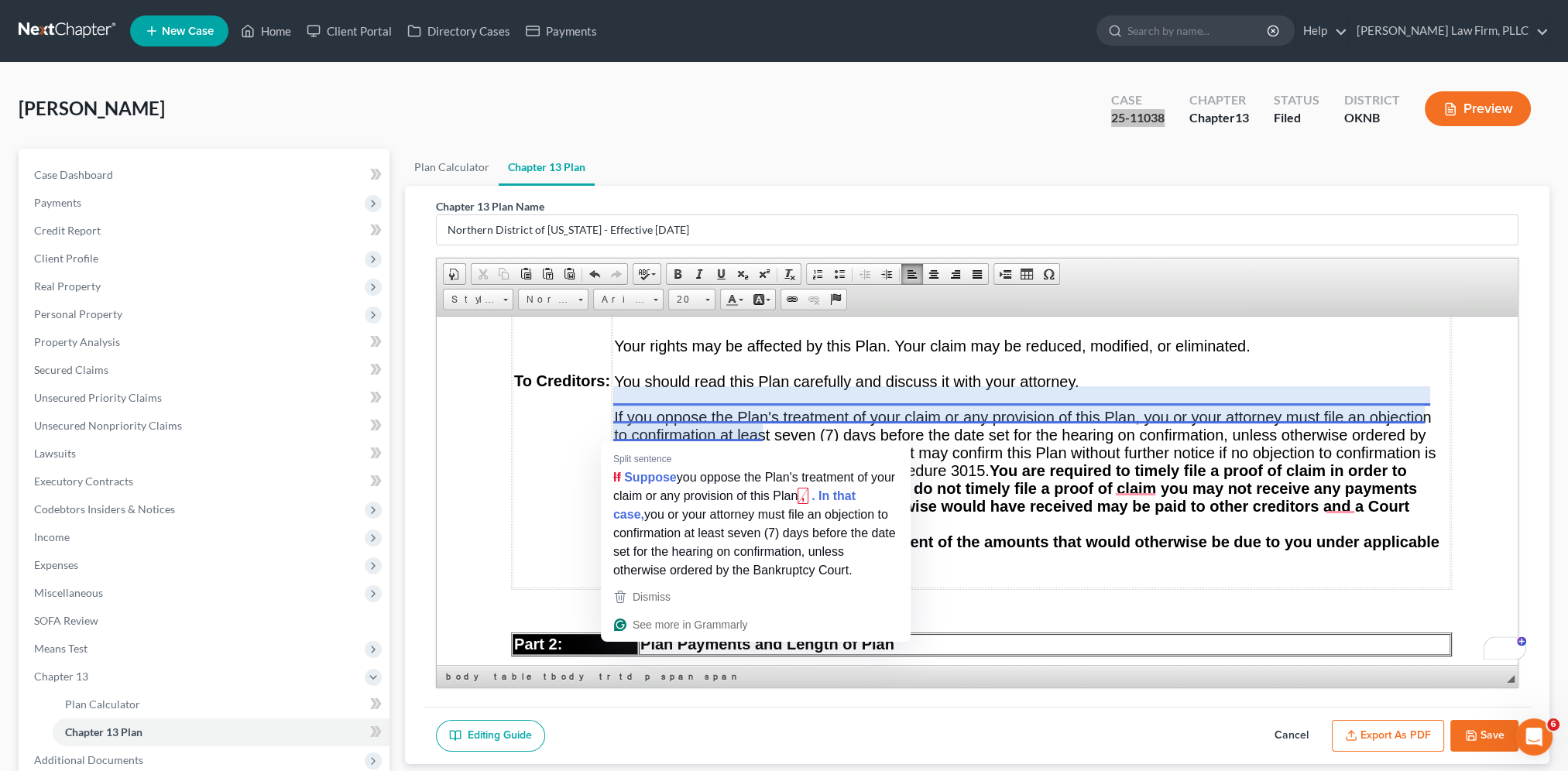
click at [1021, 453] on p "to confirmation at least seven (7) days before the date set for the hearing on …" at bounding box center [1031, 443] width 834 height 35
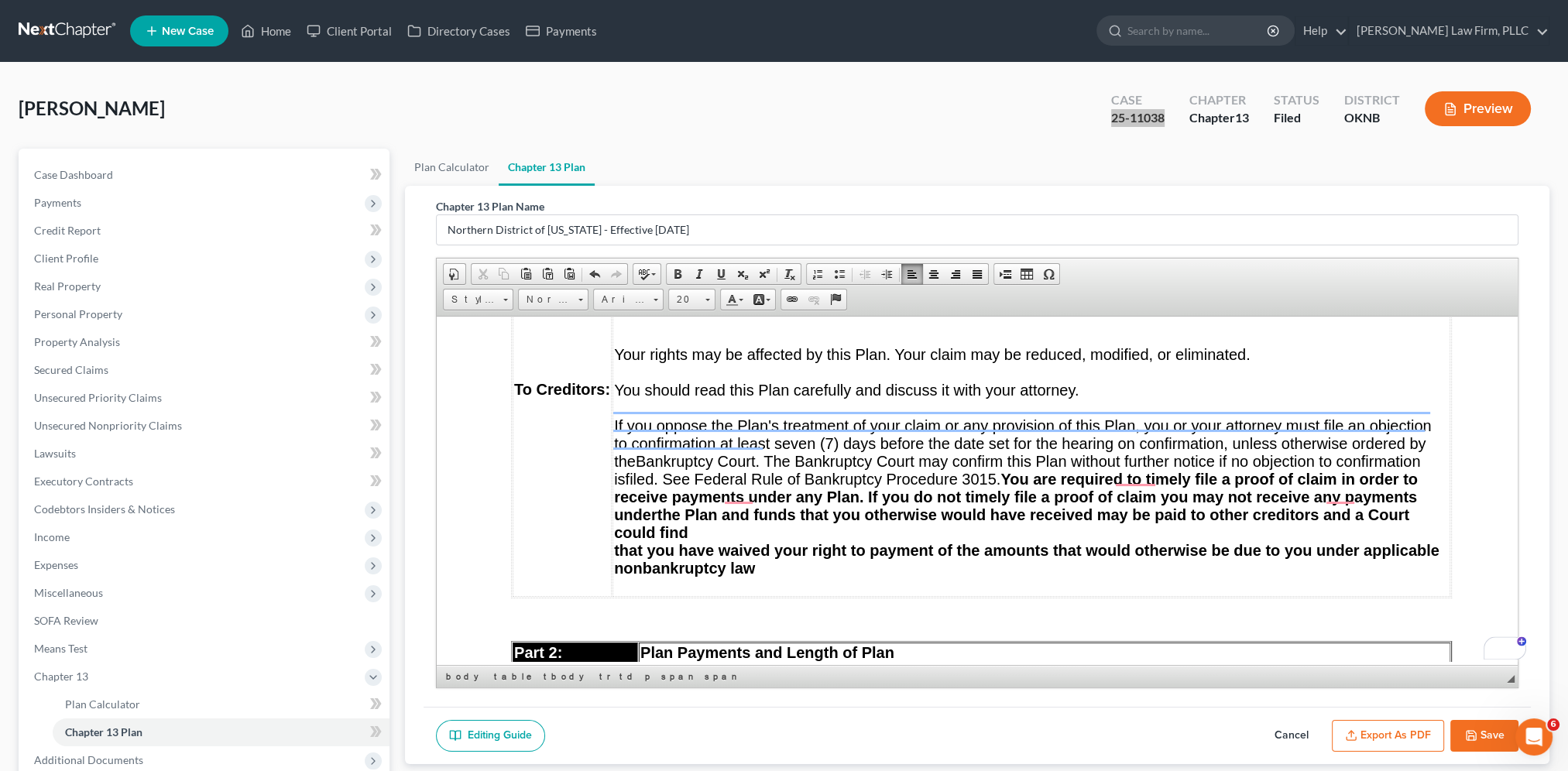
click at [709, 516] on p "receive payments under any Plan. If you do not timely file a proof of claim you…" at bounding box center [1031, 515] width 834 height 54
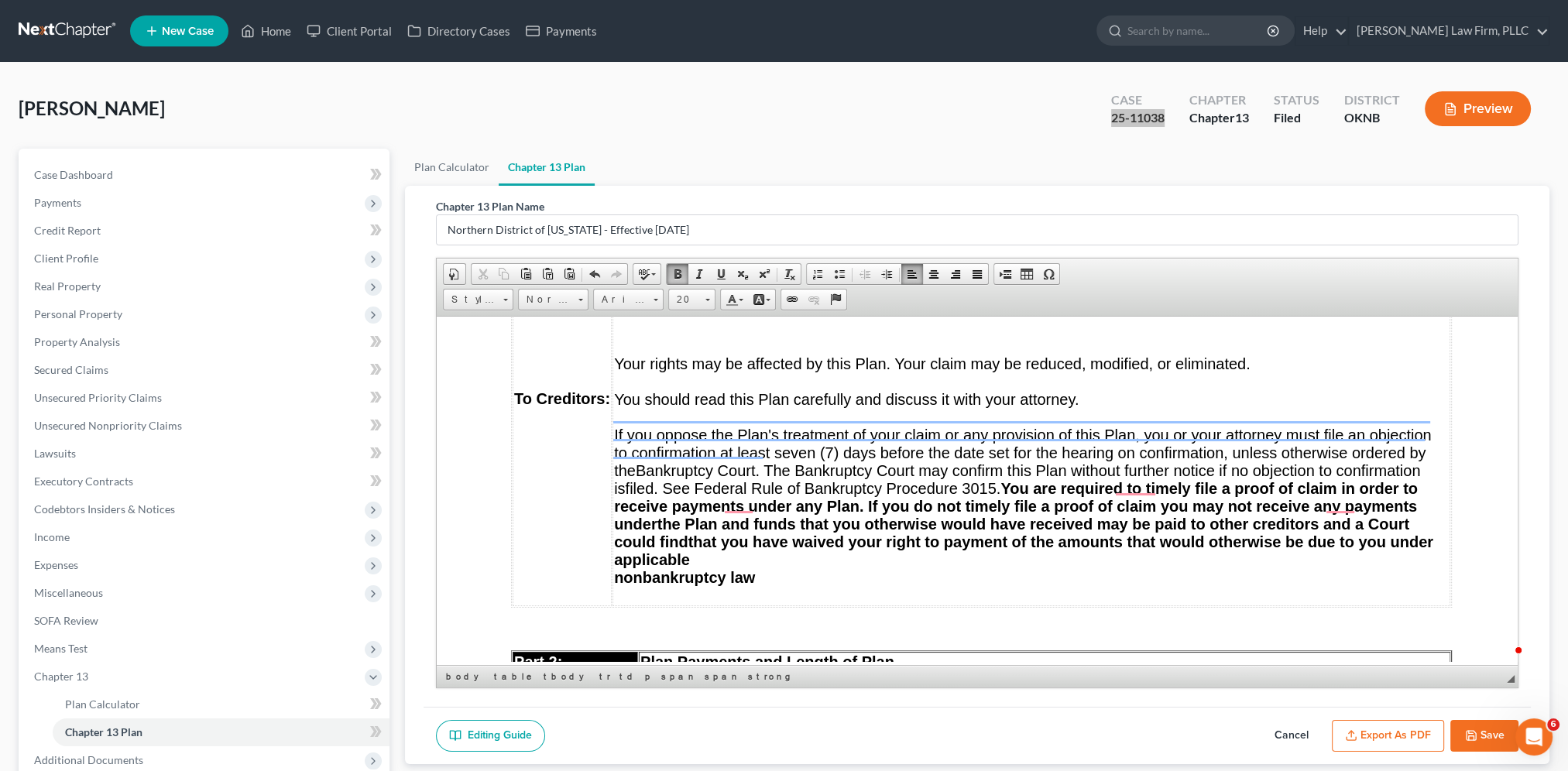
click at [700, 541] on p "receive payments under any Plan. If you do not timely file a proof of claim you…" at bounding box center [1031, 532] width 834 height 72
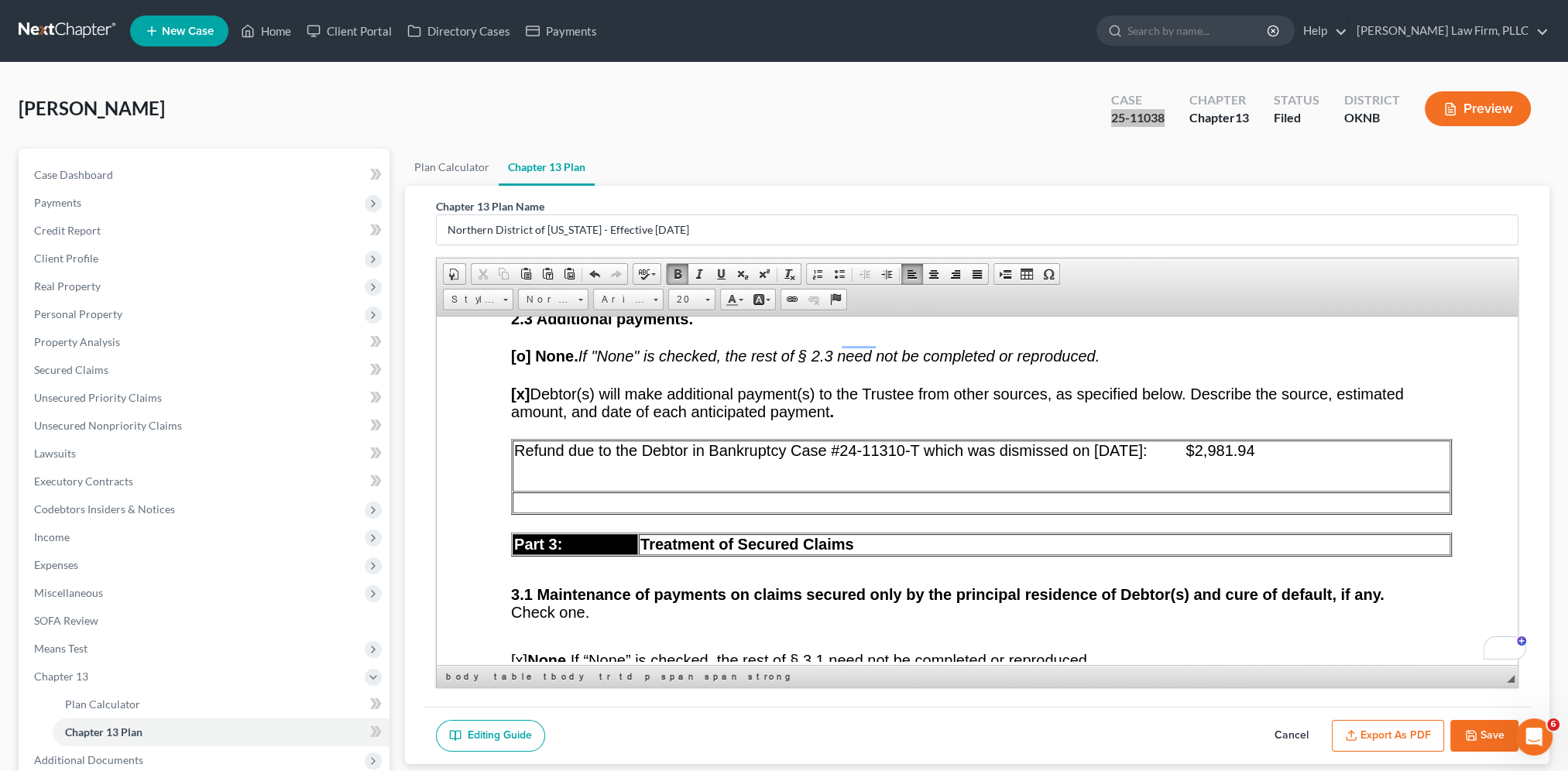
drag, startPoint x: 1313, startPoint y: 428, endPoint x: 537, endPoint y: 414, distance: 776.1
click at [703, 296] on link "20" at bounding box center [691, 299] width 47 height 21
click at [696, 400] on link "22" at bounding box center [713, 401] width 88 height 26
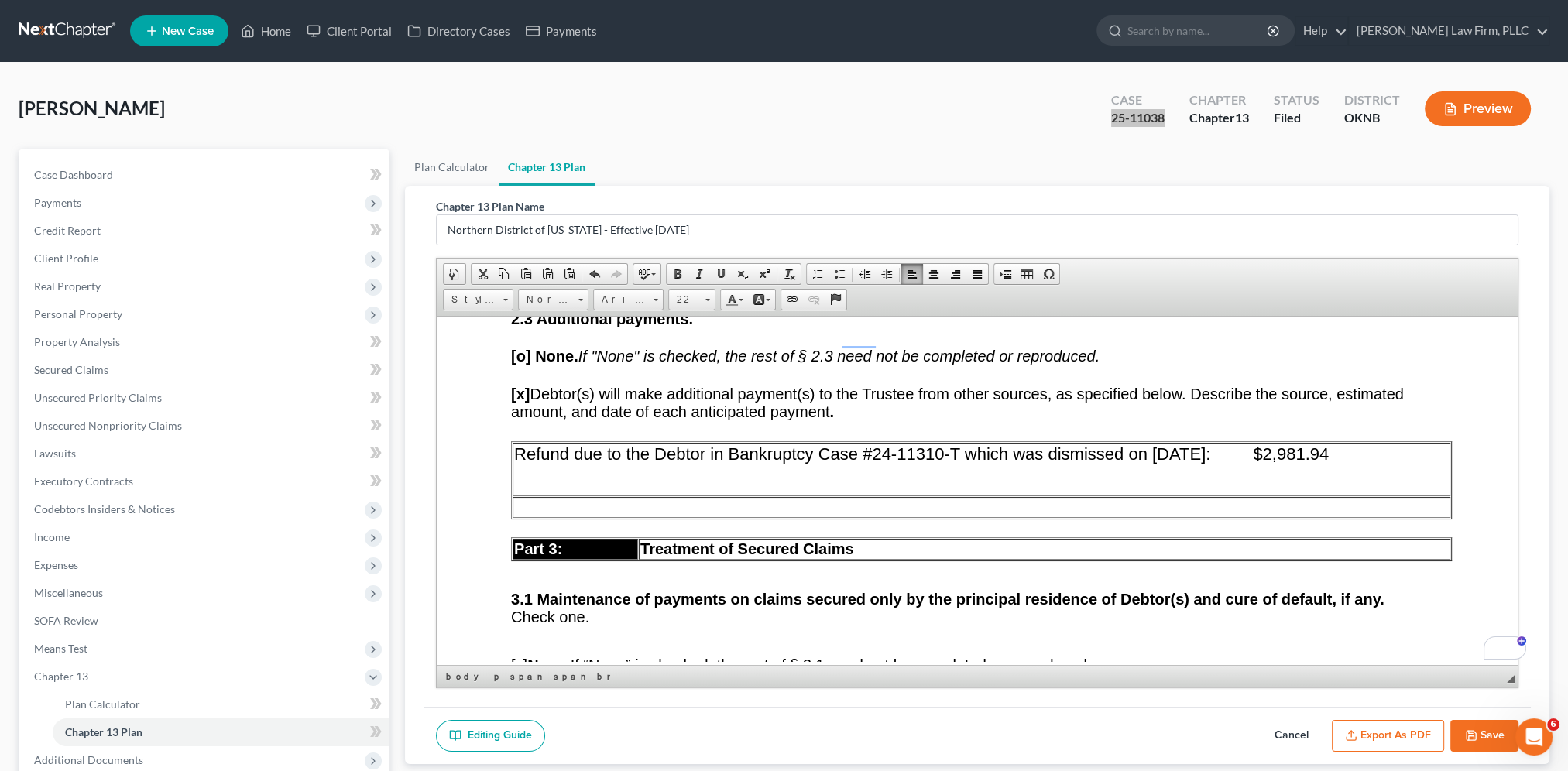
click at [865, 477] on p "To enrich screen reader interactions, please activate Accessibility in Grammarl…" at bounding box center [981, 485] width 934 height 18
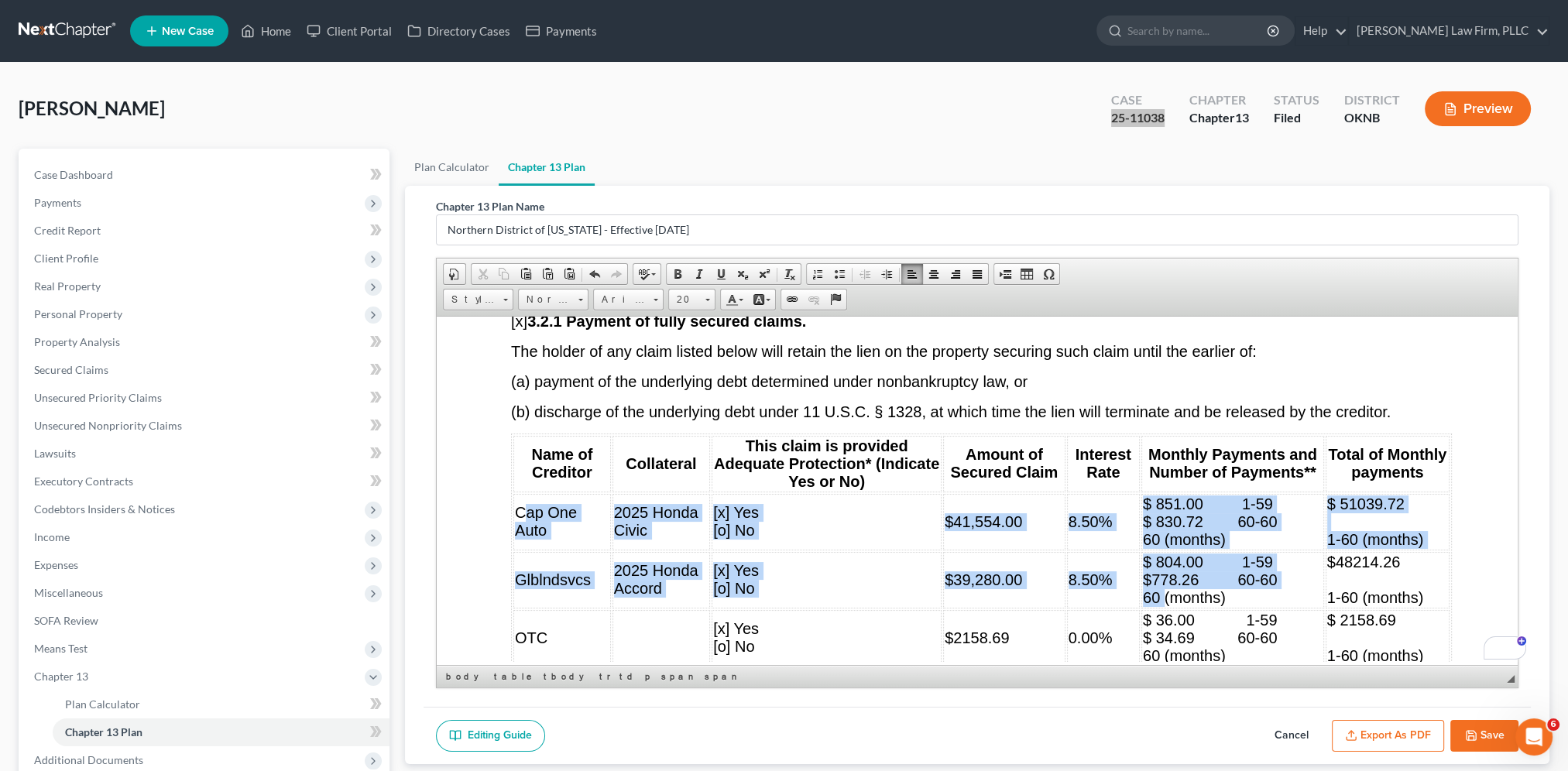
drag, startPoint x: 527, startPoint y: 491, endPoint x: 644, endPoint y: 546, distance: 129.3
click at [1156, 547] on tbody "Cap One Auto 2025 Honda Civic [x] Yes [o] No $41,554.00 8.50% $ 851.00 1-59 $ 8…" at bounding box center [982, 580] width 936 height 173
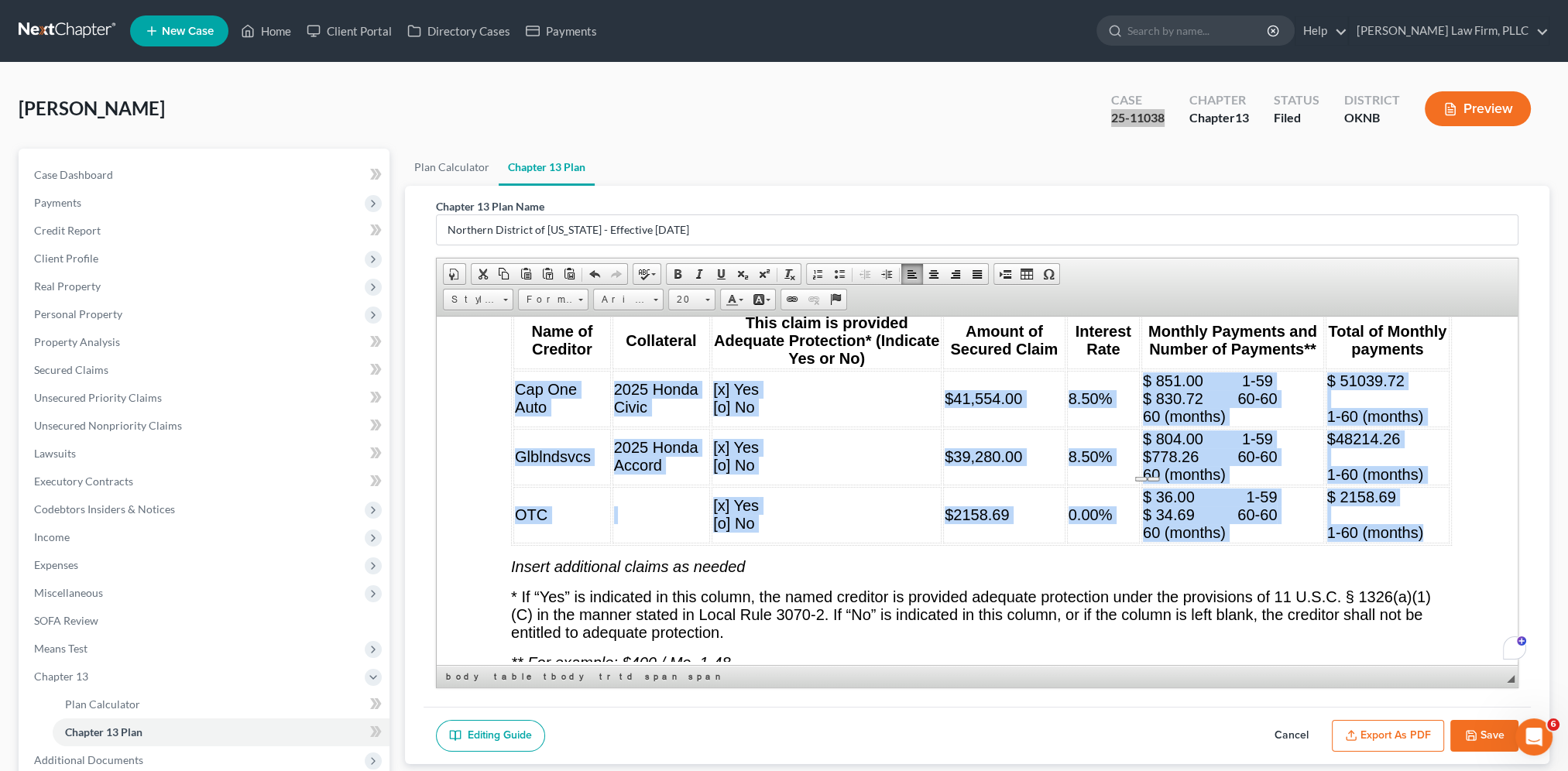
drag, startPoint x: 517, startPoint y: 492, endPoint x: 1421, endPoint y: 516, distance: 904.3
click at [1183, 516] on tbody "Cap One Auto 2025 Honda Civic [x] Yes [o] No $41,554.00 8.50% $ 851.00 1-59 $ 8…" at bounding box center [982, 456] width 936 height 173
click at [705, 302] on span at bounding box center [707, 298] width 4 height 15
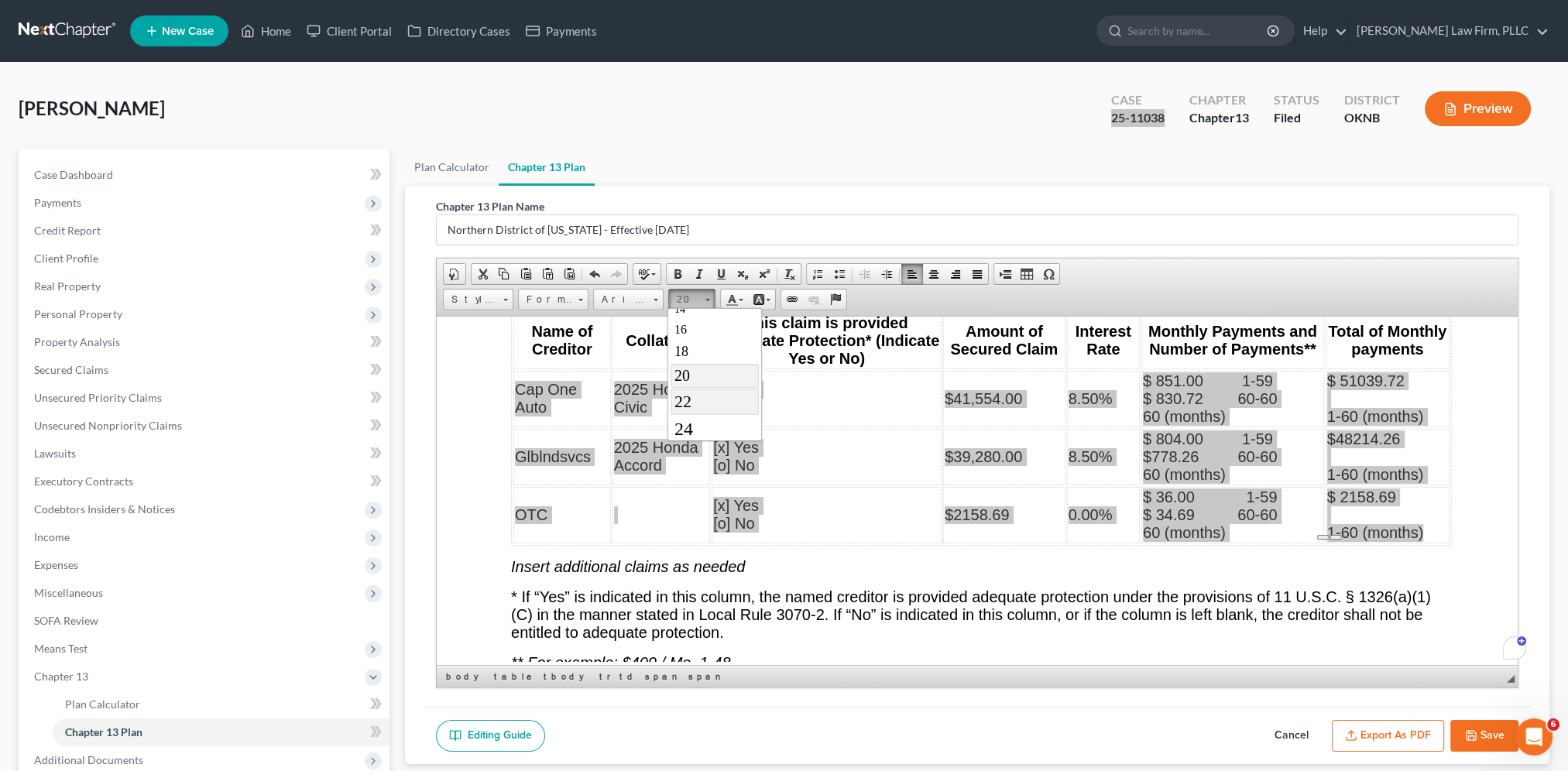
click at [699, 401] on link "22" at bounding box center [713, 401] width 88 height 26
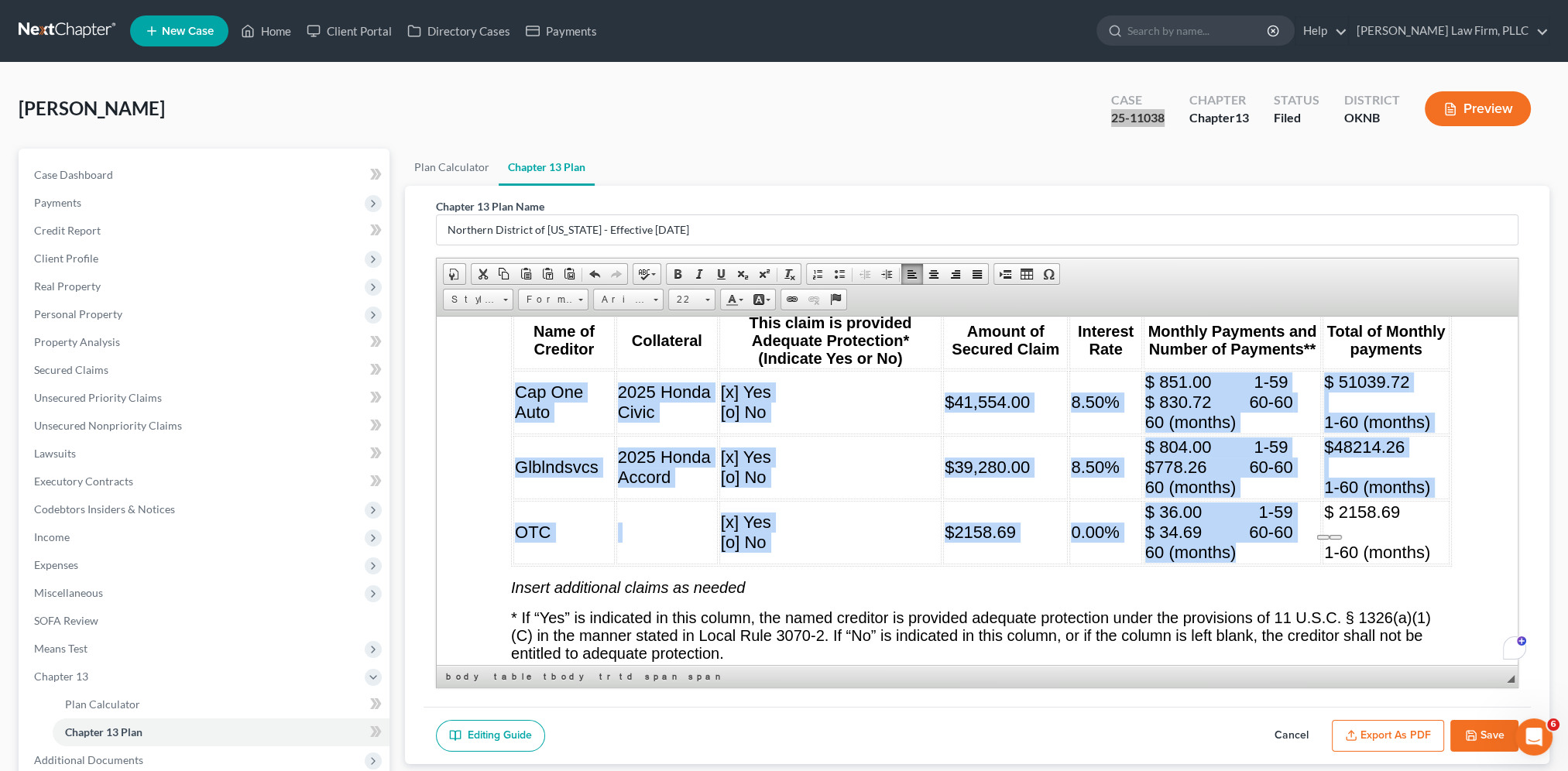
click at [1183, 437] on span "$ 804.00 1-59 $778.26 60-60 60 (months)" at bounding box center [1219, 466] width 148 height 59
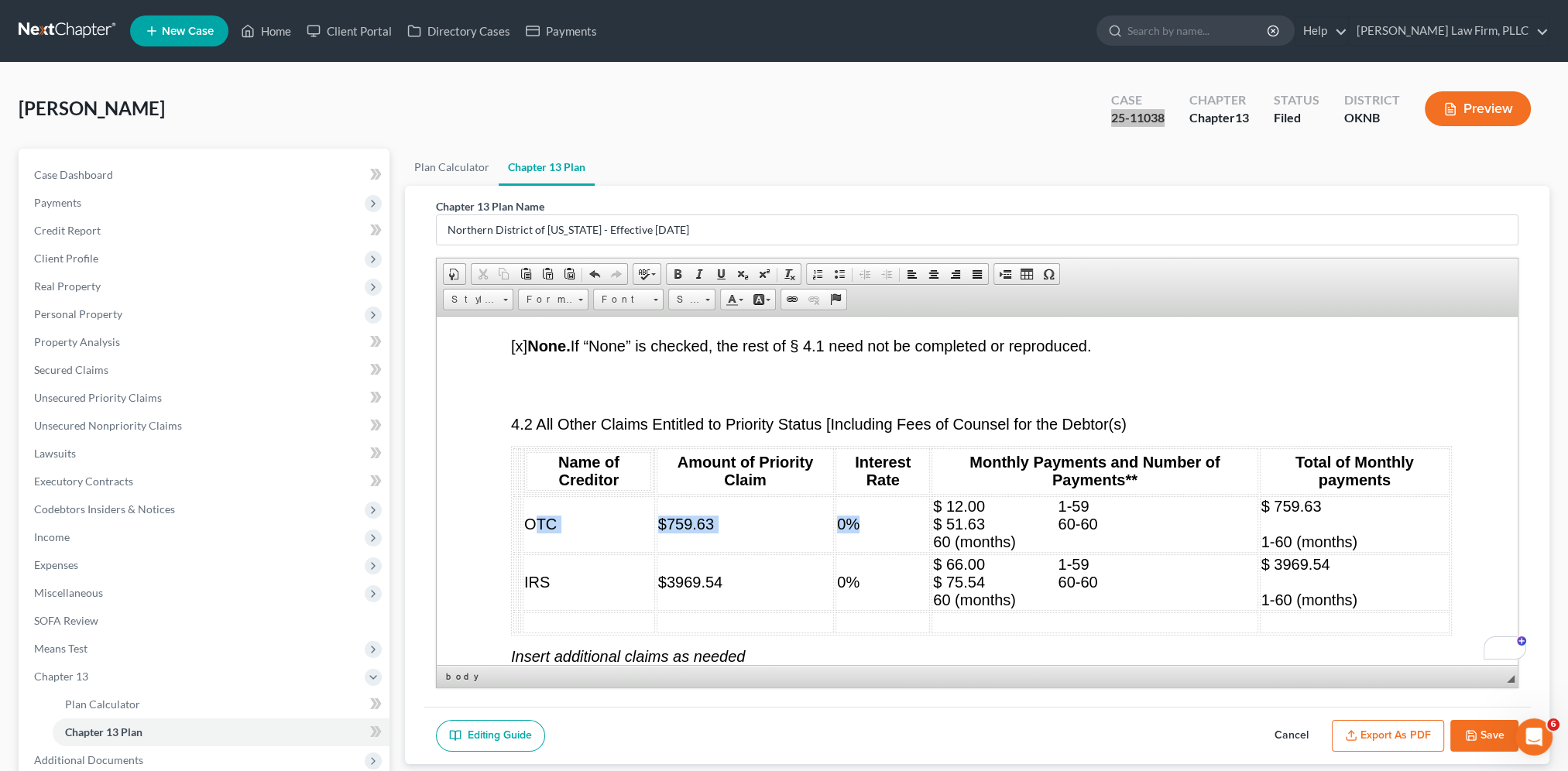
drag, startPoint x: 529, startPoint y: 507, endPoint x: 626, endPoint y: 530, distance: 99.7
click at [870, 528] on tr "OTC $759.63 0% $ 12.00 1-59 $ 51.63 60-60 60 (months) $ 759.63 1-60 (months)" at bounding box center [982, 523] width 936 height 57
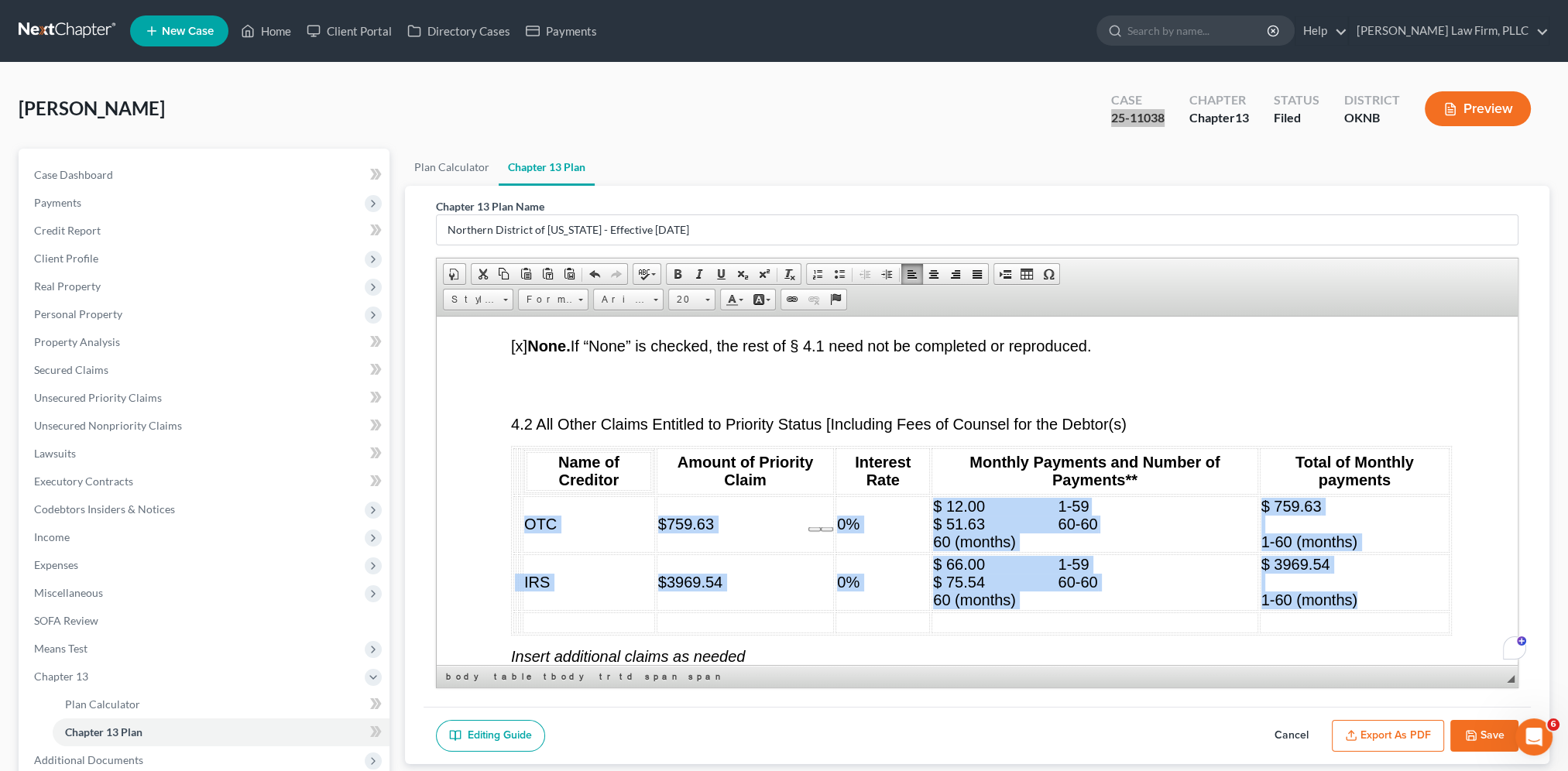
drag, startPoint x: 524, startPoint y: 505, endPoint x: 1387, endPoint y: 584, distance: 866.6
click at [1183, 547] on tbody "OTC $759.63 0% $ 12.00 1-59 $ 51.63 60-60 60 (months) $ 759.63 1-60 (months) IR…" at bounding box center [982, 564] width 936 height 137
click at [703, 298] on link "20" at bounding box center [691, 299] width 47 height 21
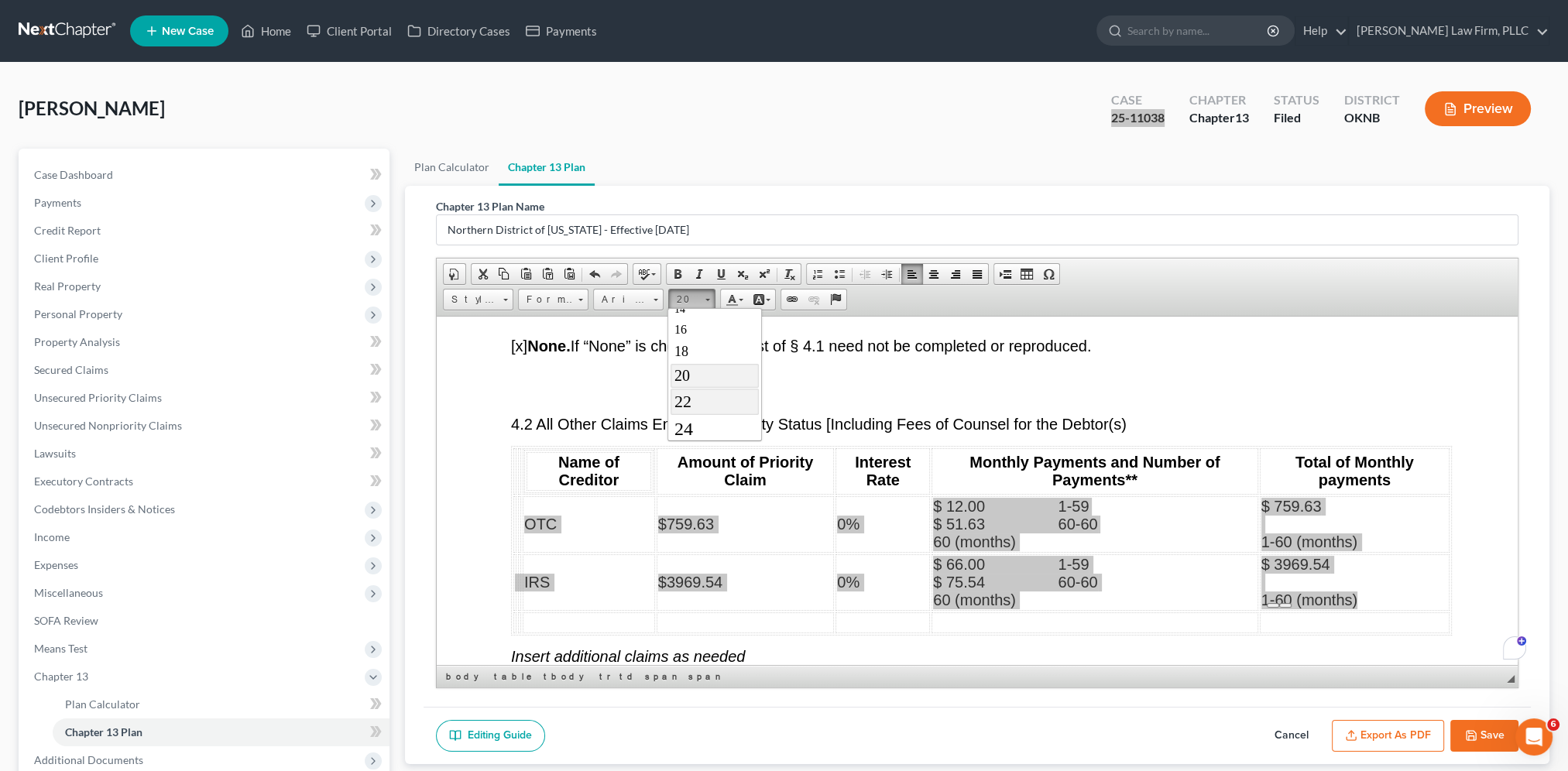
click at [695, 405] on link "22" at bounding box center [713, 401] width 88 height 26
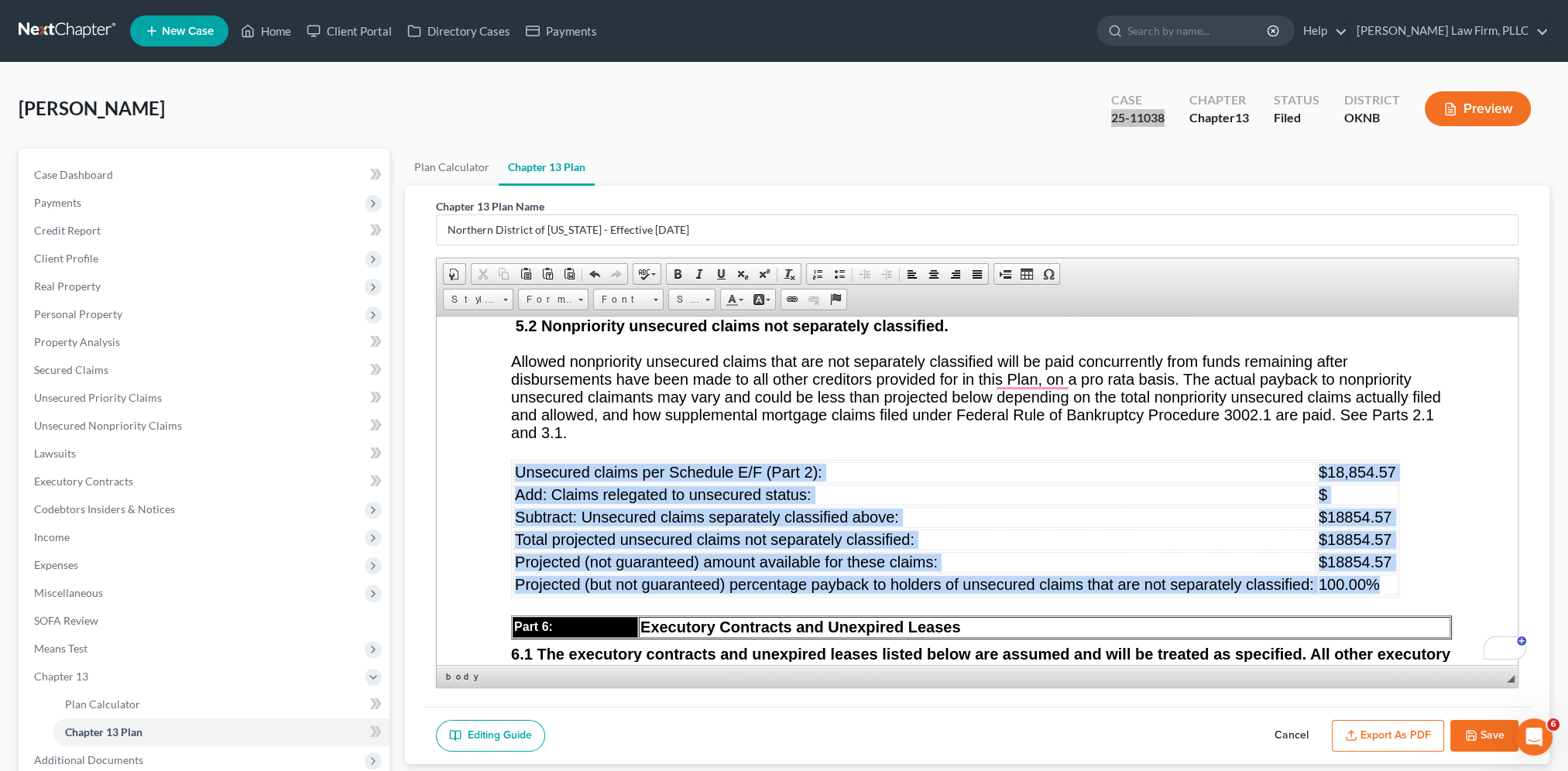
drag, startPoint x: 520, startPoint y: 456, endPoint x: 1378, endPoint y: 558, distance: 864.0
click at [1183, 547] on tbody "Unsecured claims per Schedule E/F (Part 2): $18,854.57 Add: Claims relegated to…" at bounding box center [956, 528] width 884 height 133
click at [707, 298] on span at bounding box center [707, 298] width 4 height 15
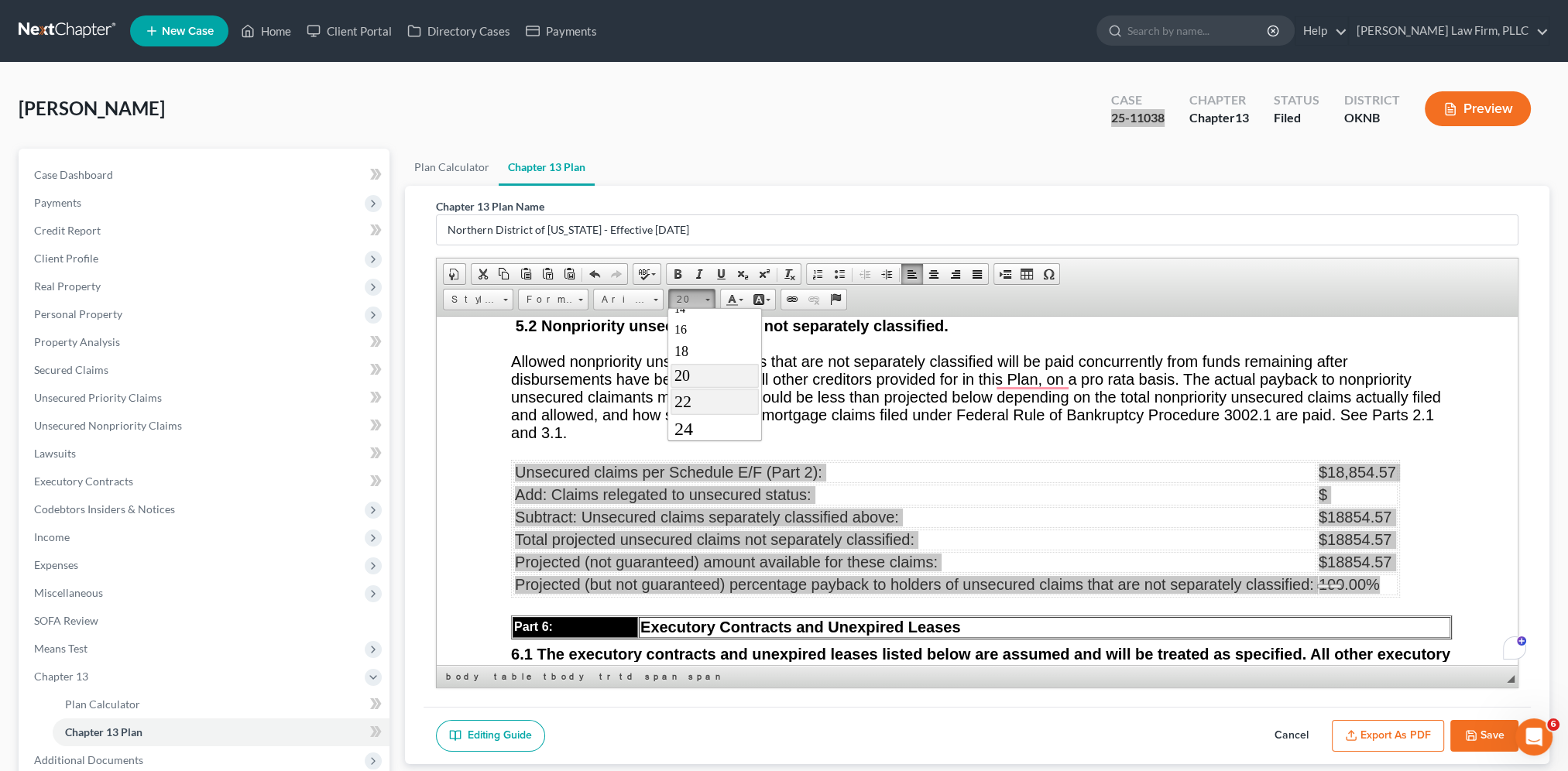
click at [695, 398] on link "22" at bounding box center [713, 401] width 88 height 26
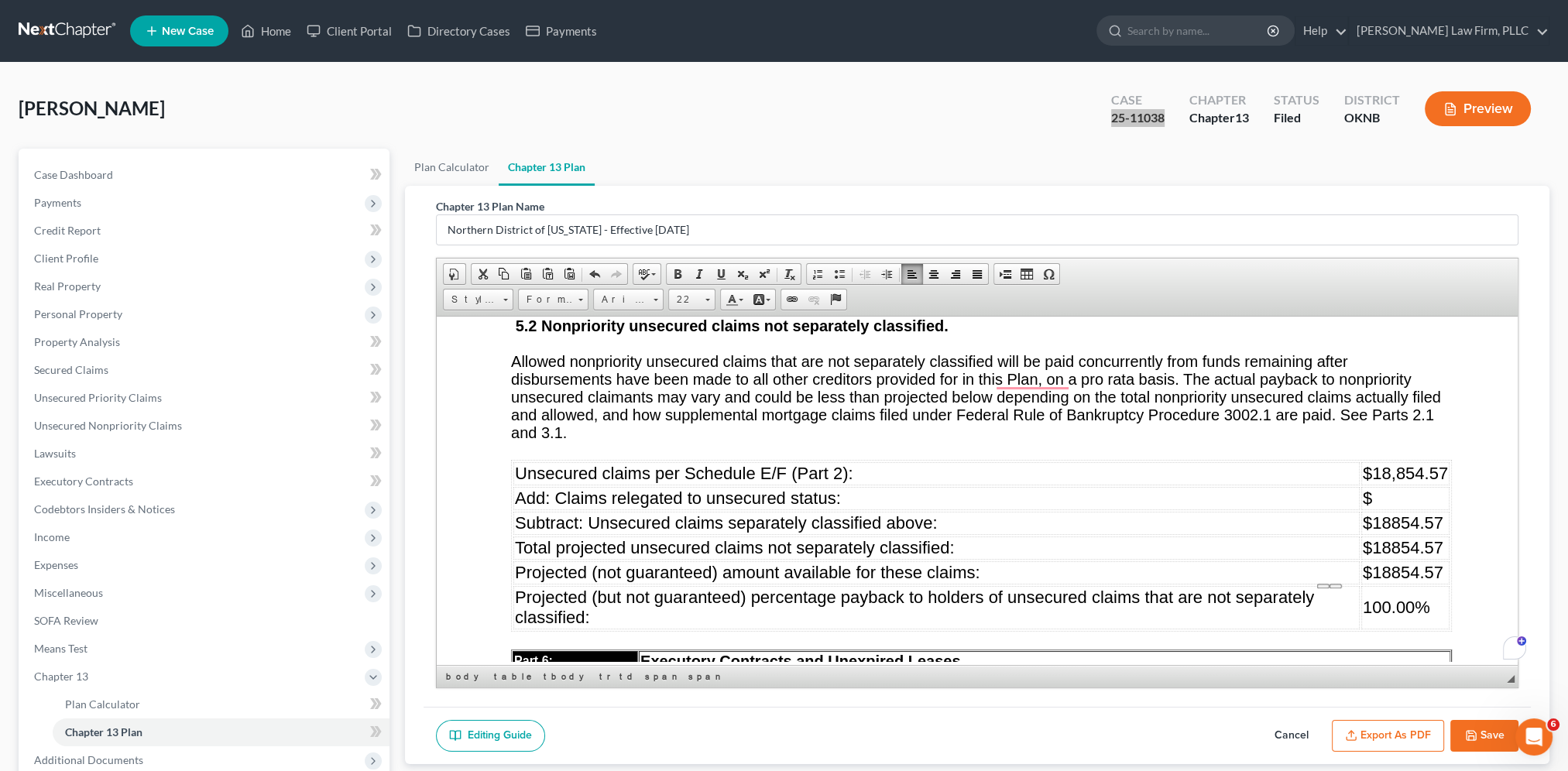
click at [961, 387] on span "Allowed nonpriority unsecured claims that are not separately classified will be…" at bounding box center [975, 396] width 930 height 88
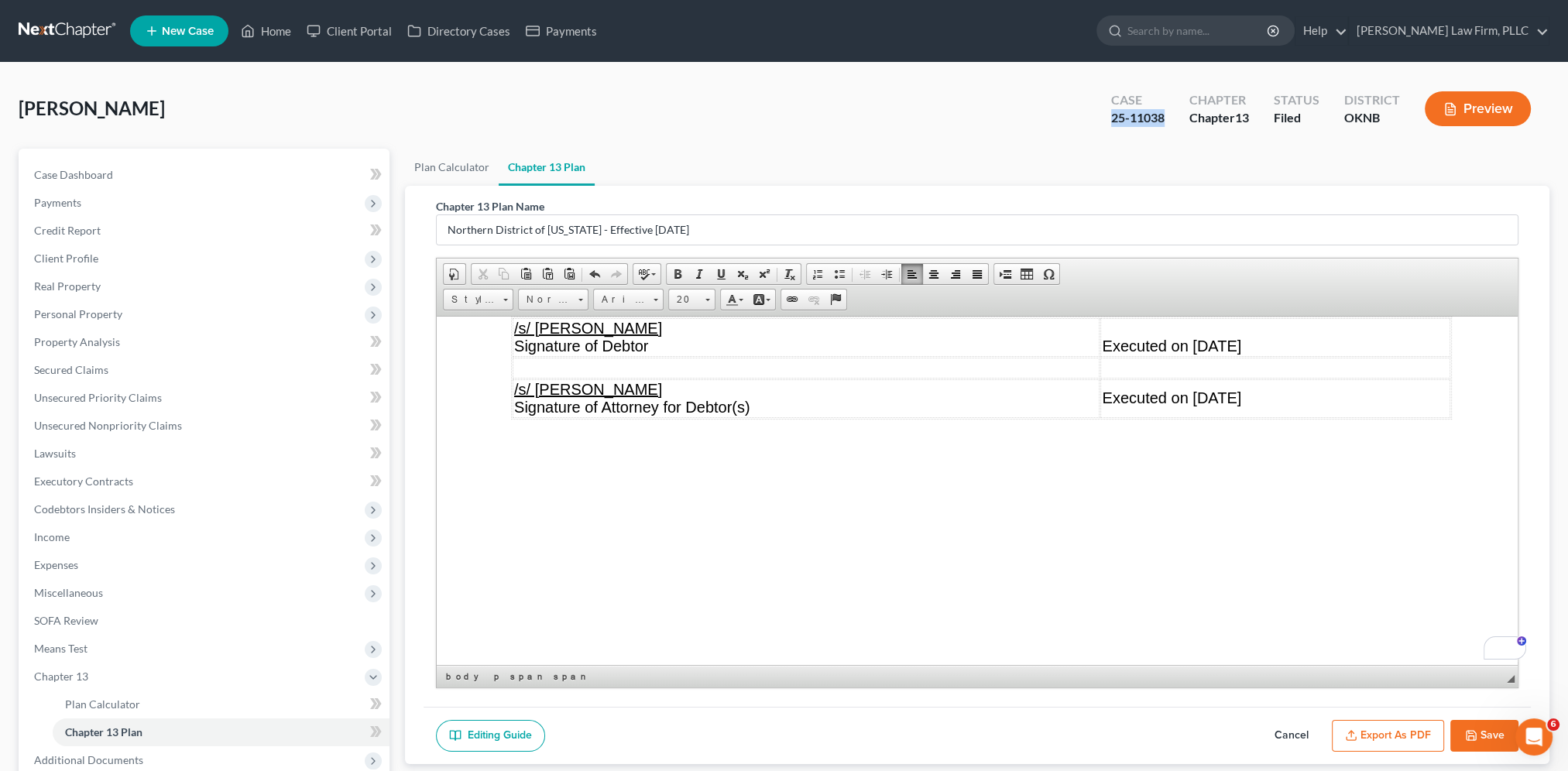
click at [1183, 547] on button "Export as PDF" at bounding box center [1387, 736] width 112 height 33
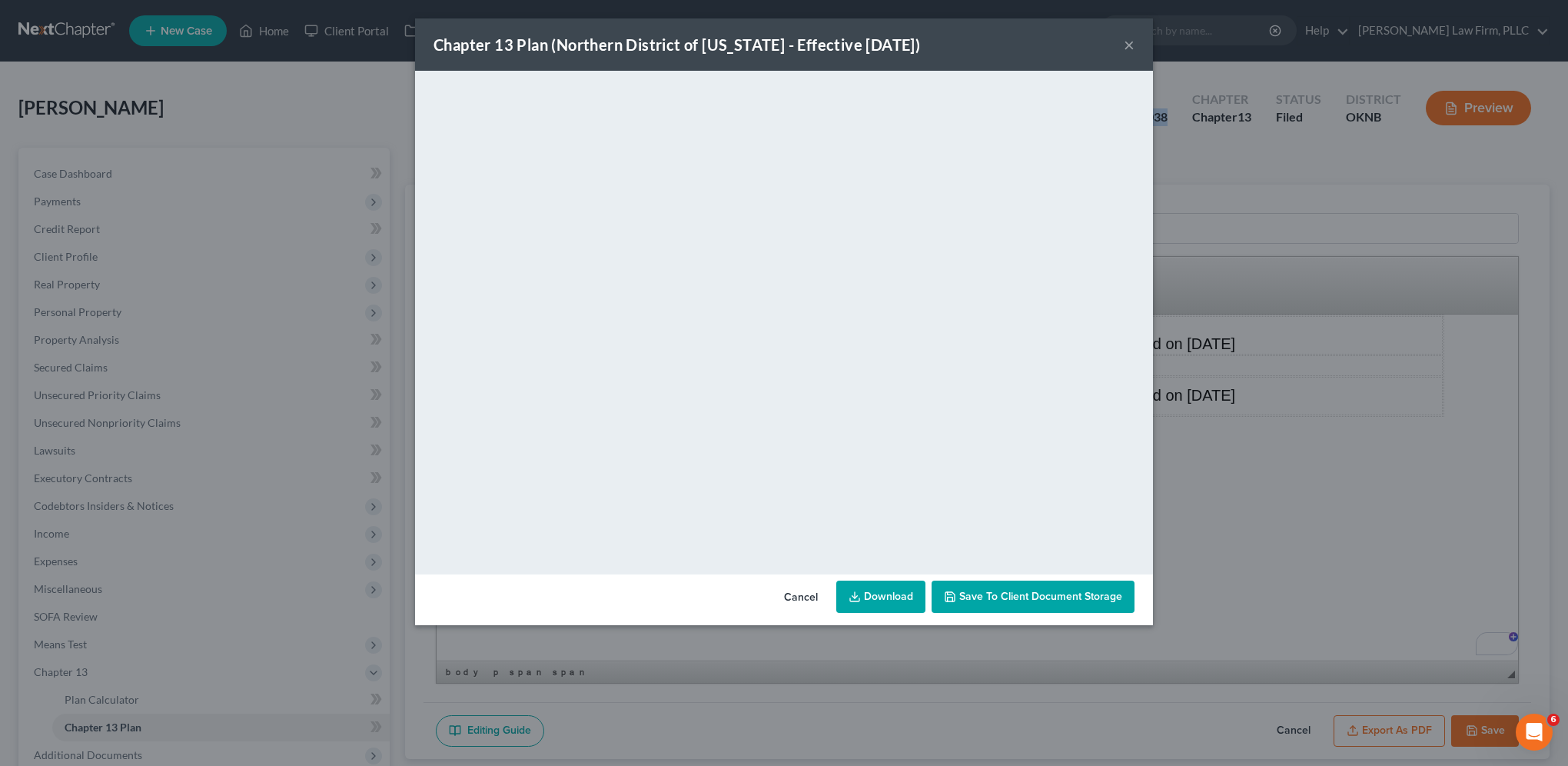
click at [996, 544] on span "Save to Client Document Storage" at bounding box center [1040, 596] width 163 height 13
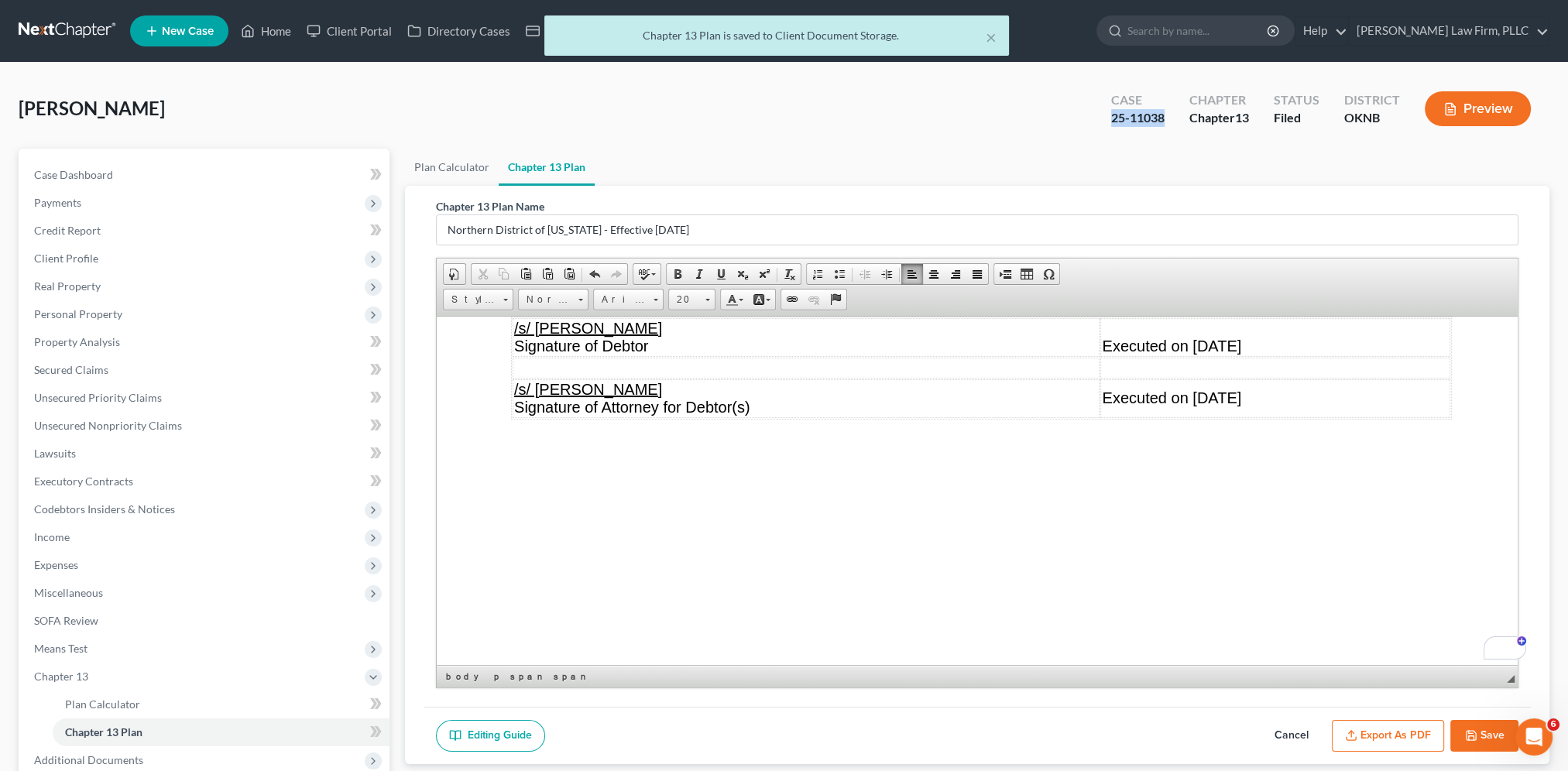
click at [1183, 547] on button "Export as PDF" at bounding box center [1387, 736] width 112 height 33
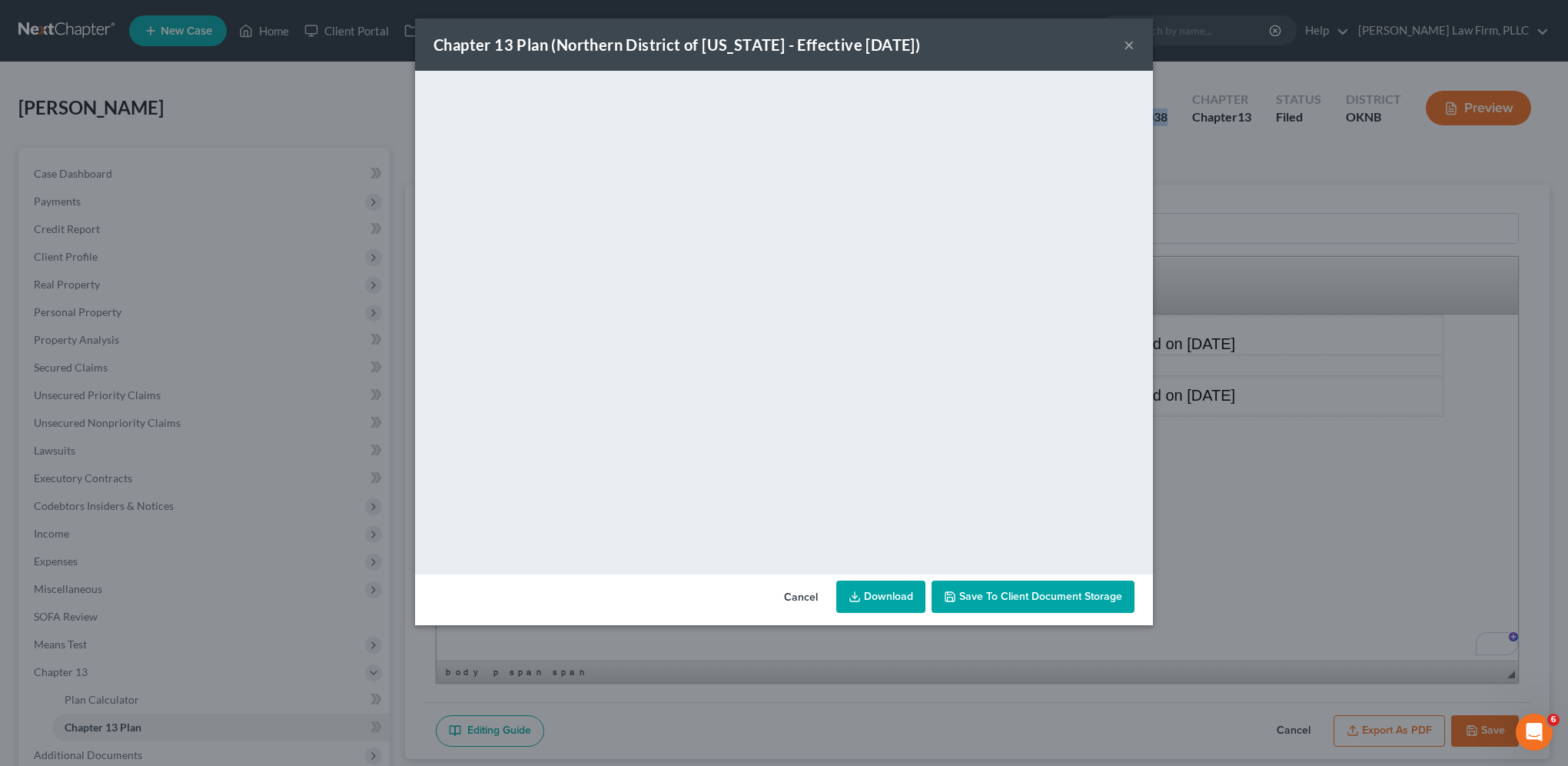
click at [885, 544] on link "Download" at bounding box center [881, 596] width 89 height 32
click at [1130, 47] on button "×" at bounding box center [1129, 44] width 11 height 18
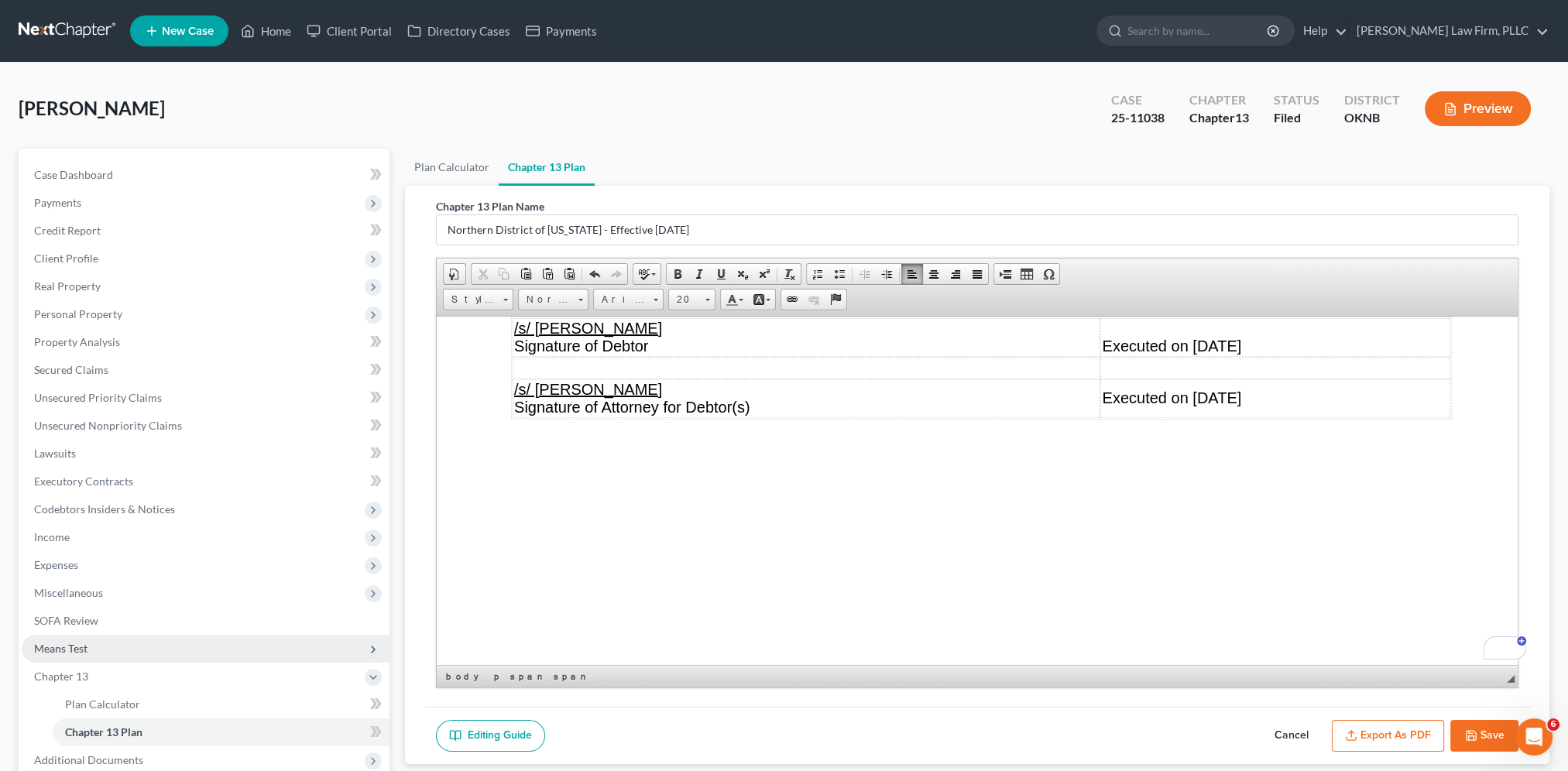
click at [72, 547] on span "Means Test" at bounding box center [61, 648] width 54 height 13
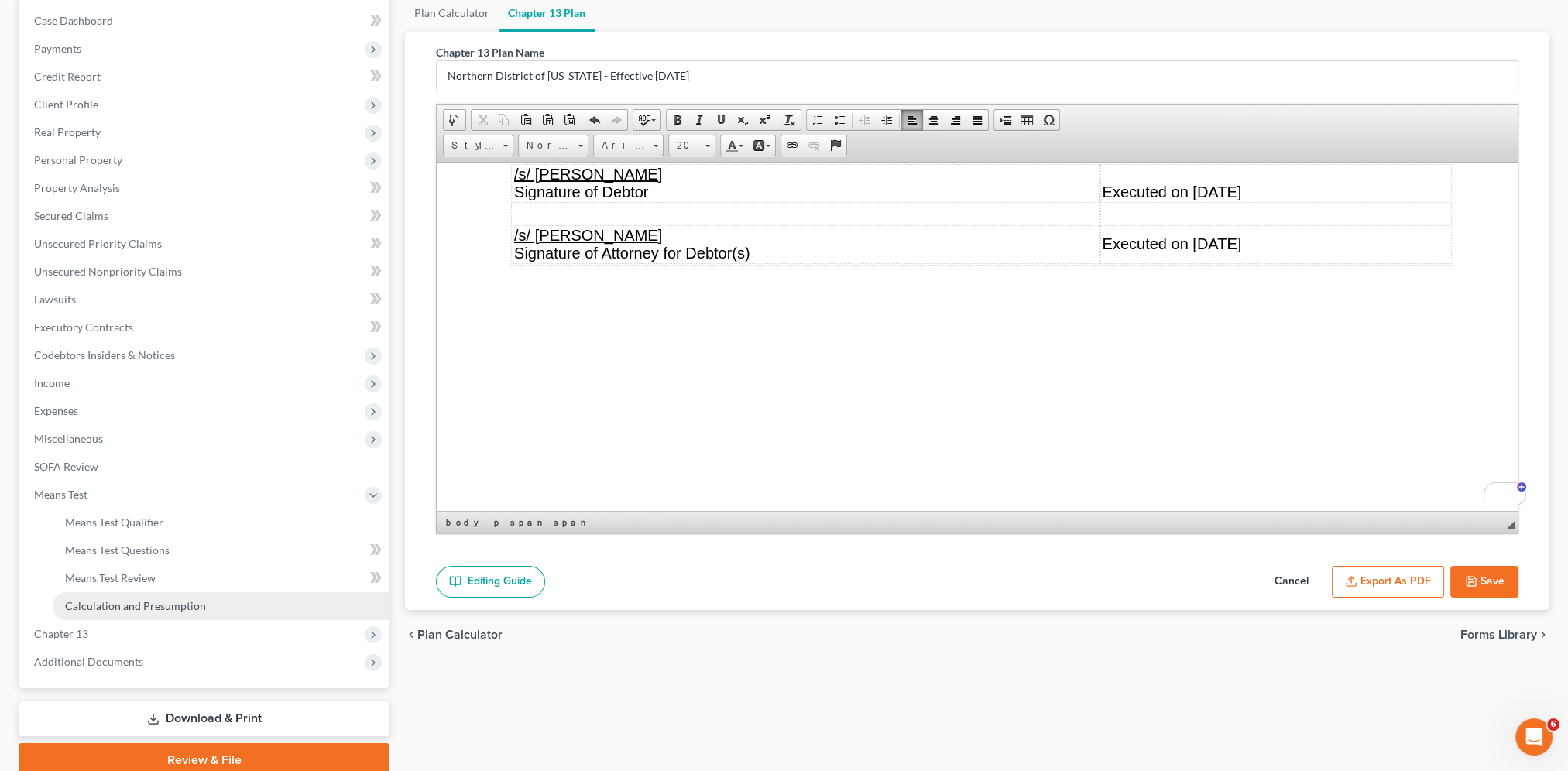
click at [128, 547] on span "Calculation and Presumption" at bounding box center [136, 606] width 141 height 13
